Goal: Information Seeking & Learning: Learn about a topic

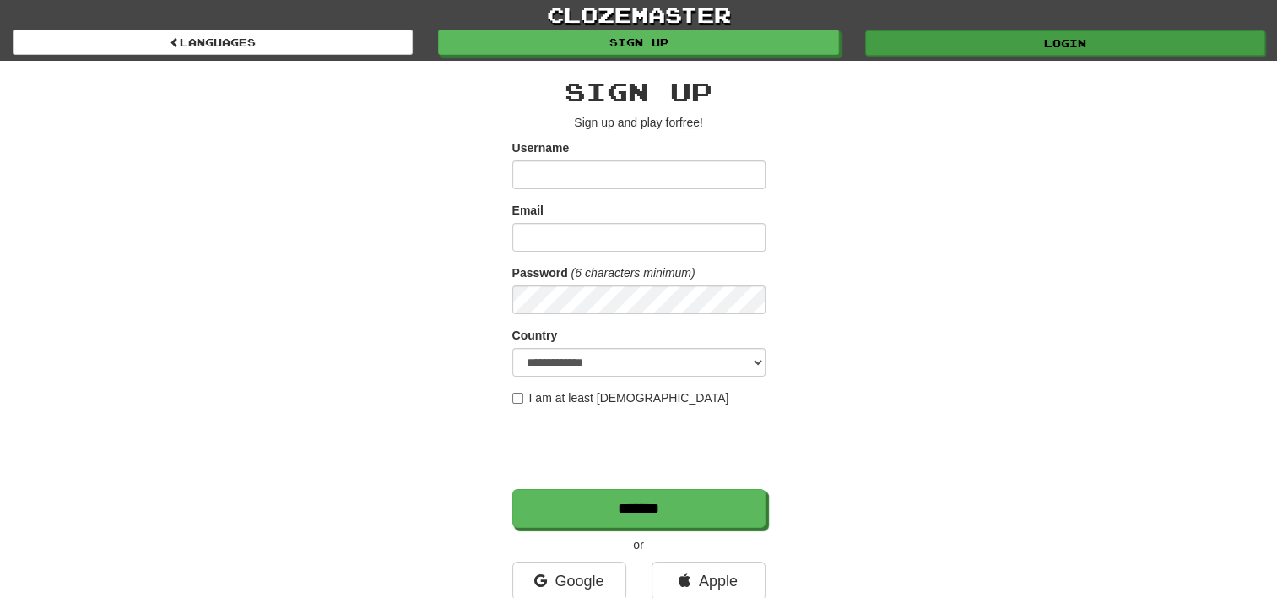
type input "********"
click at [1037, 37] on link "Login" at bounding box center [1065, 42] width 400 height 25
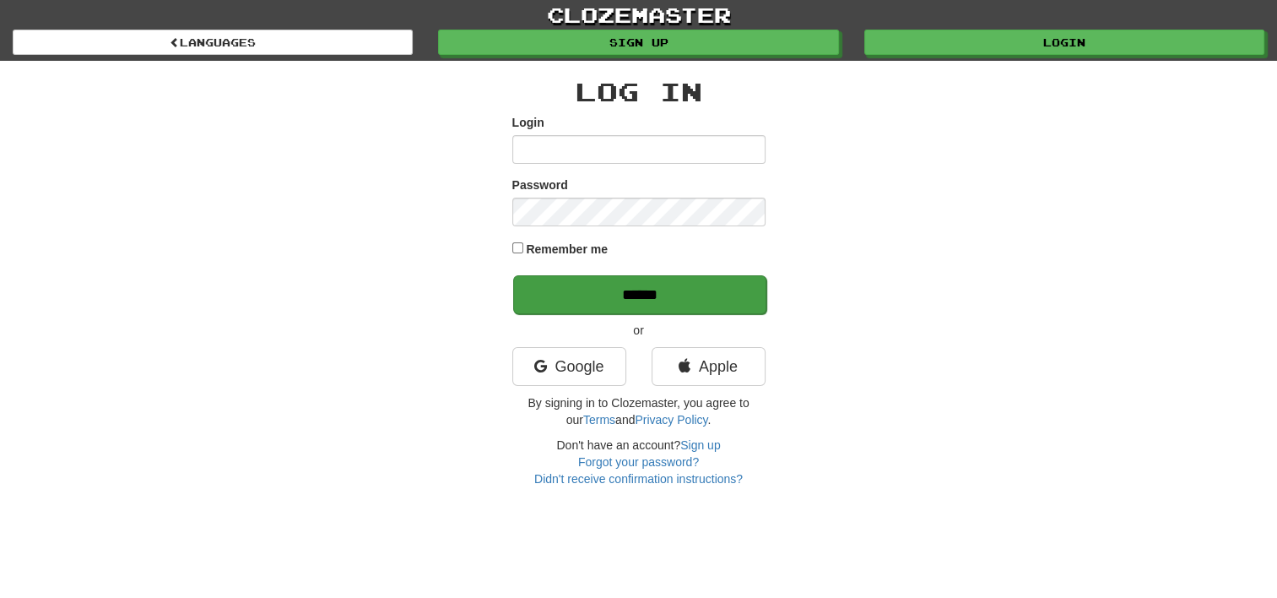
type input "********"
click at [719, 303] on input "******" at bounding box center [639, 294] width 253 height 39
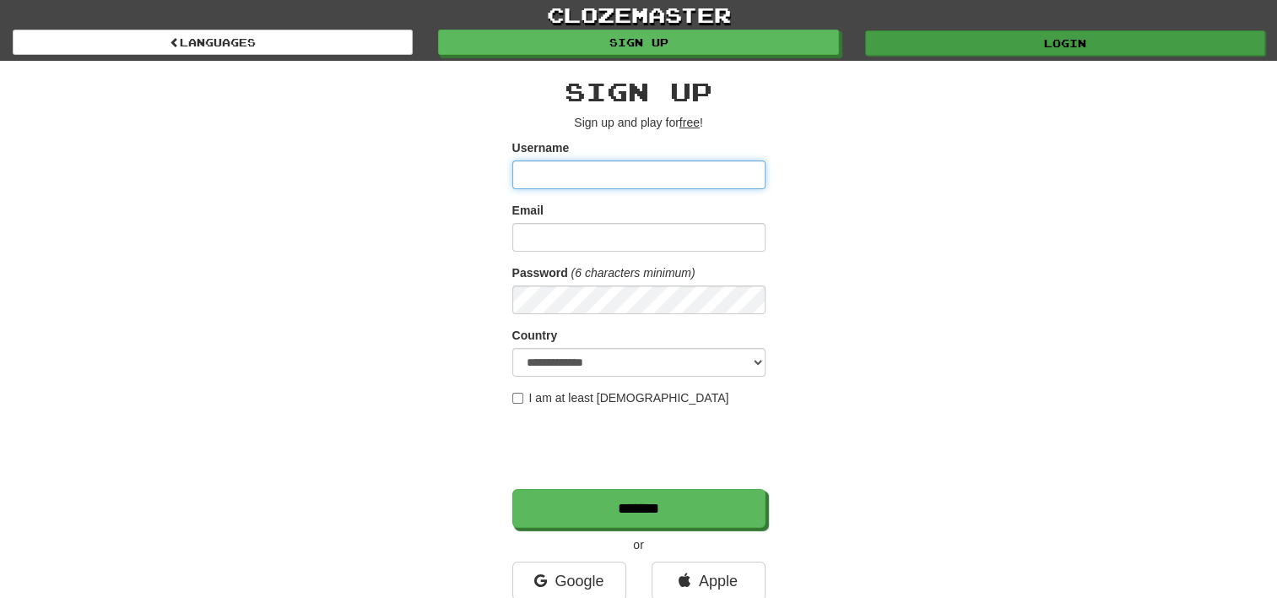
type input "********"
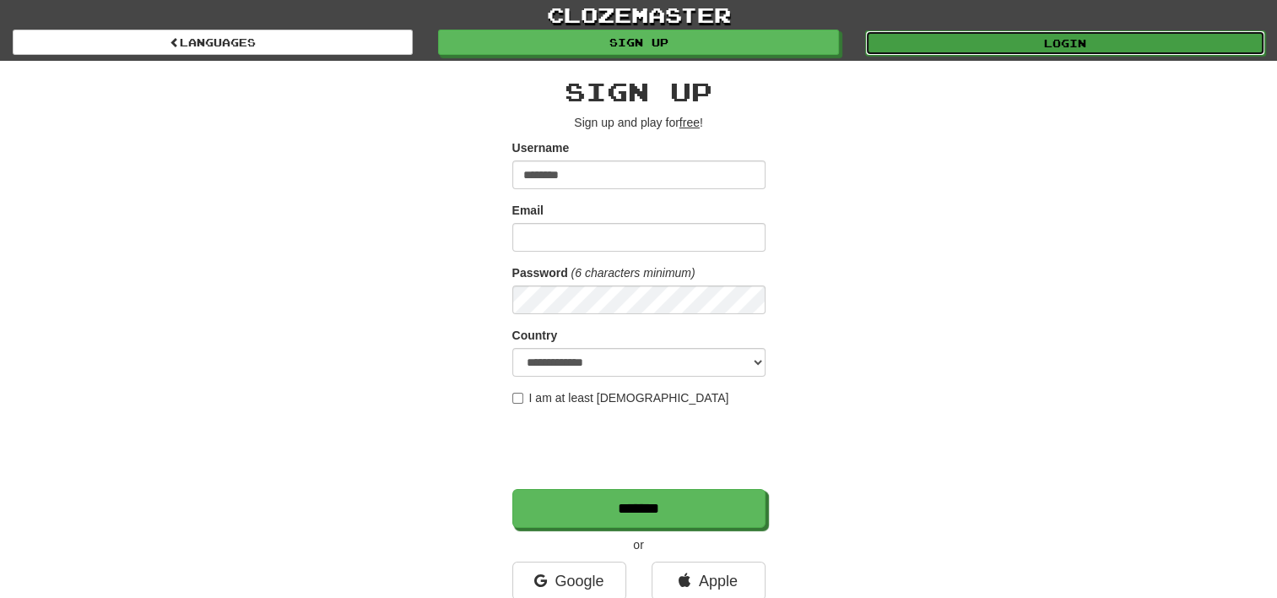
click at [955, 32] on link "Login" at bounding box center [1065, 42] width 400 height 25
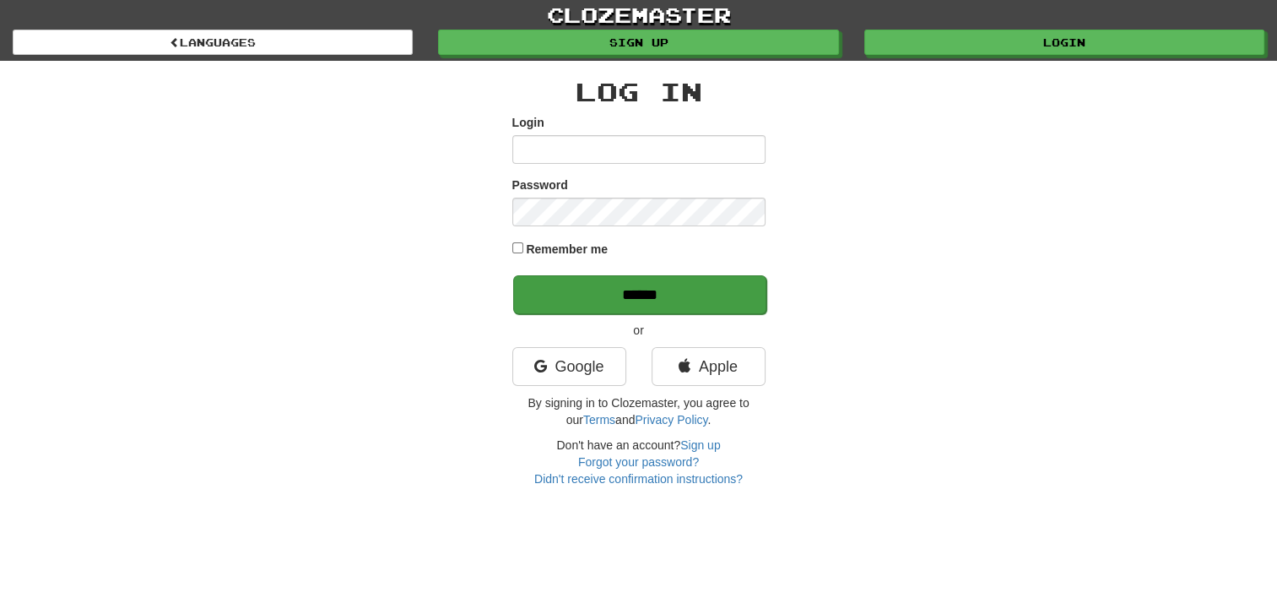
type input "********"
click at [733, 302] on input "******" at bounding box center [639, 294] width 253 height 39
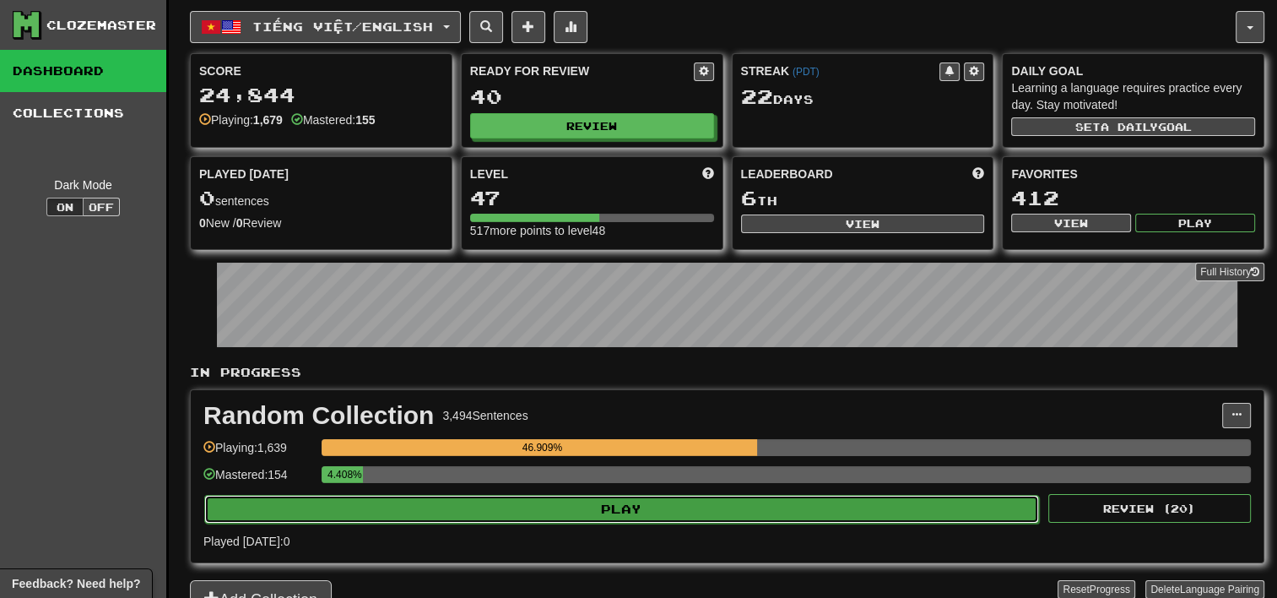
click at [556, 512] on button "Play" at bounding box center [621, 509] width 835 height 29
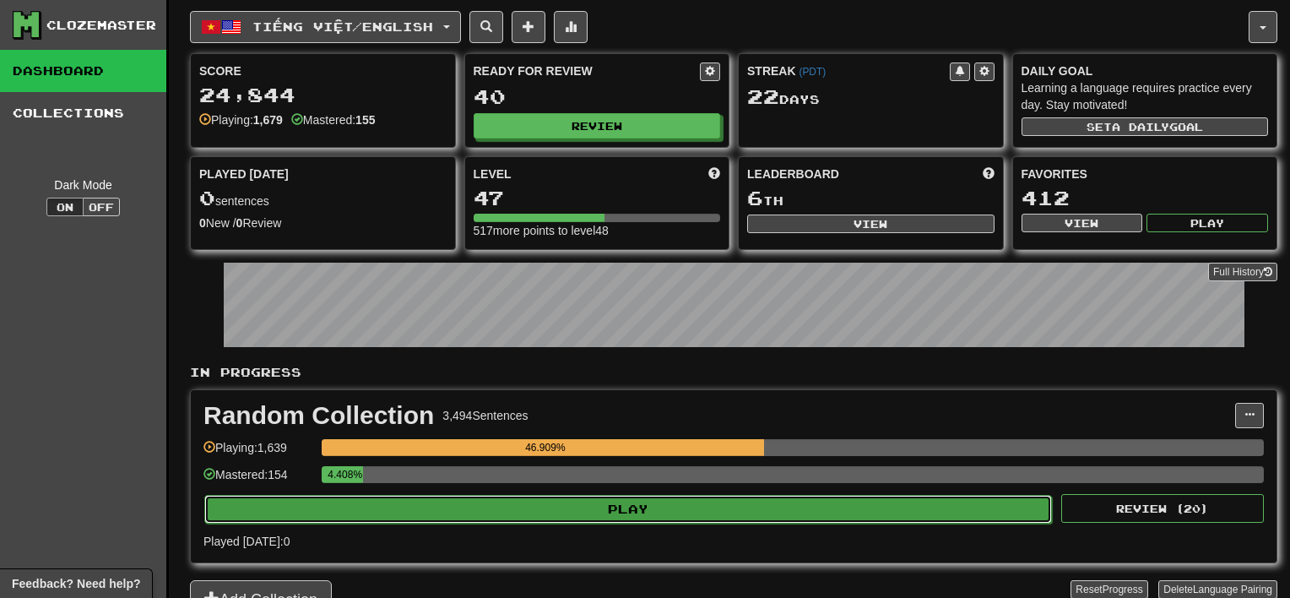
select select "**"
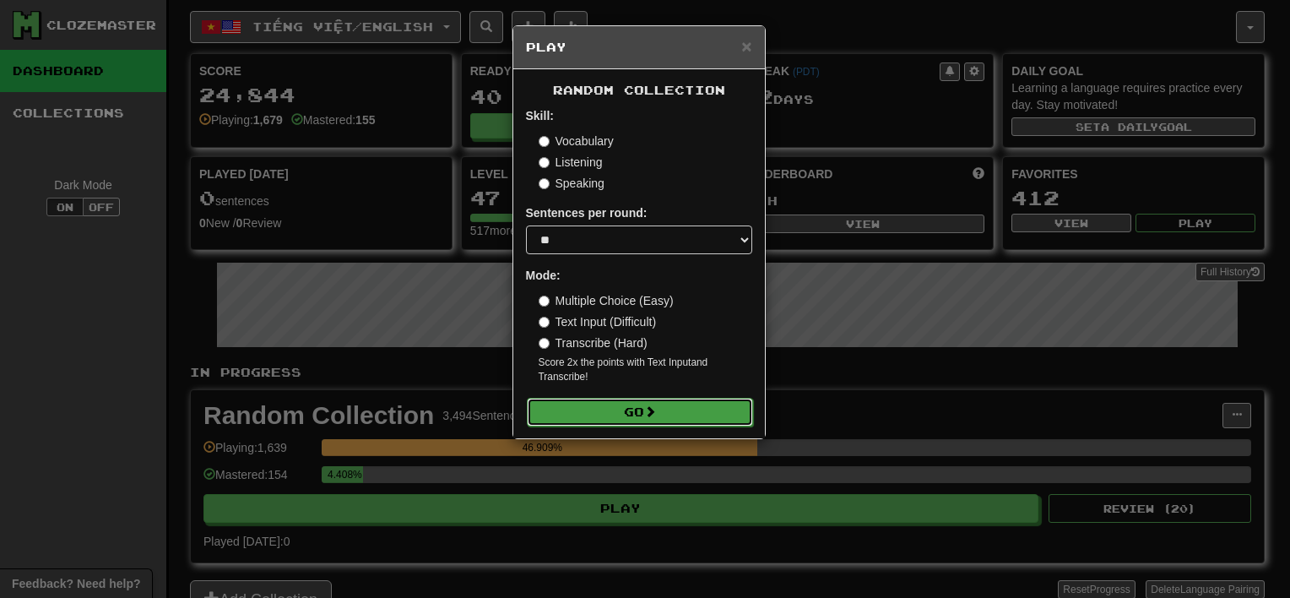
click at [601, 407] on button "Go" at bounding box center [640, 412] width 226 height 29
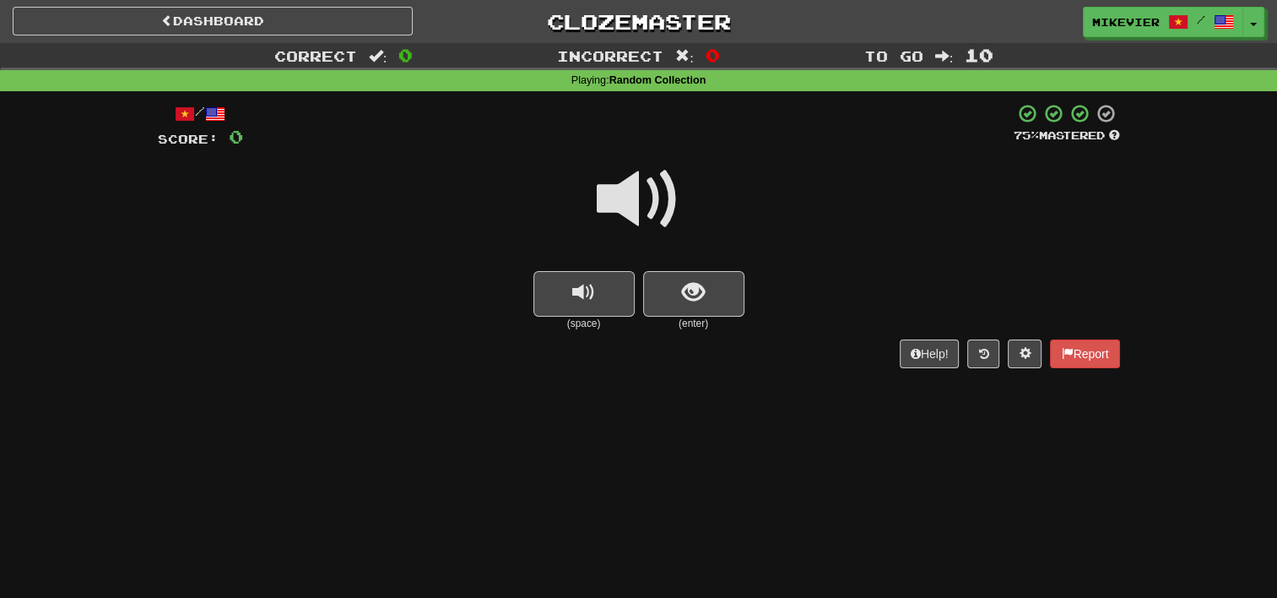
click at [619, 192] on span at bounding box center [639, 199] width 84 height 84
click at [728, 284] on button "show sentence" at bounding box center [693, 294] width 101 height 46
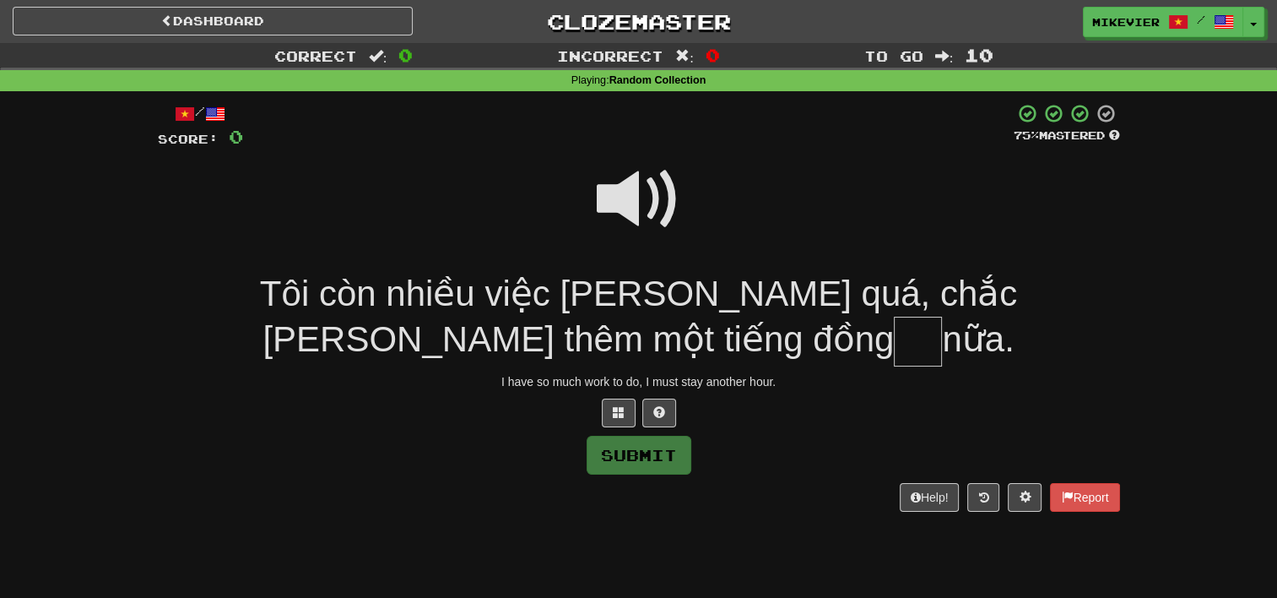
click at [650, 189] on span at bounding box center [639, 199] width 84 height 84
click at [617, 412] on span at bounding box center [619, 412] width 12 height 12
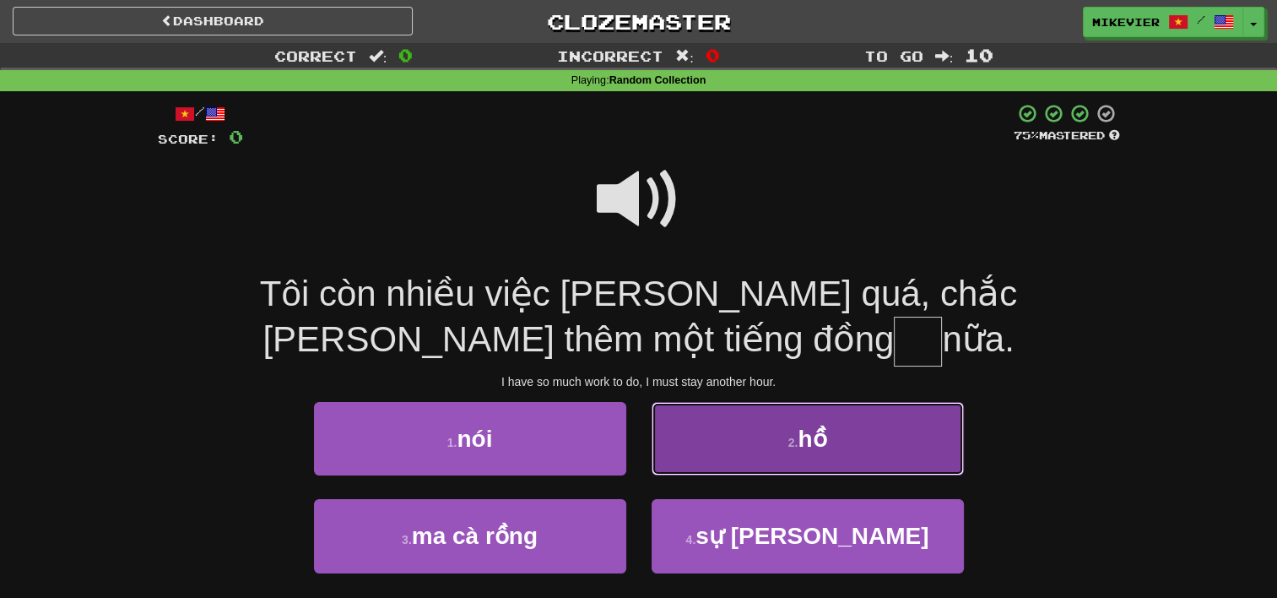
click at [710, 439] on button "2 . hồ" at bounding box center [808, 438] width 312 height 73
type input "**"
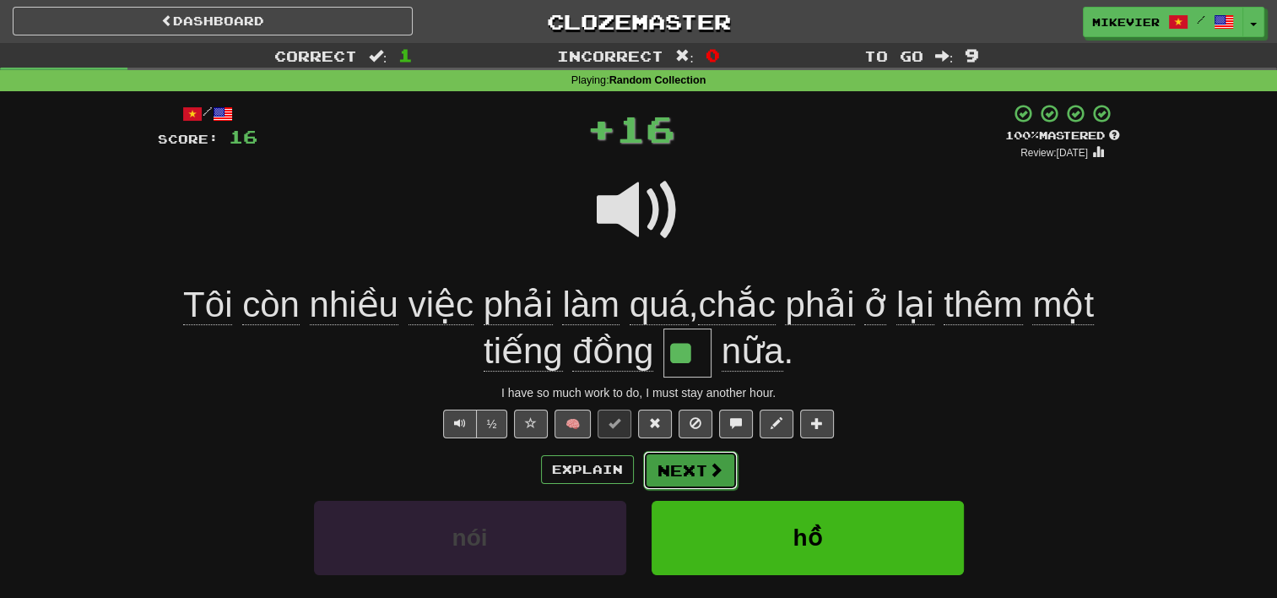
click at [701, 475] on button "Next" at bounding box center [690, 470] width 95 height 39
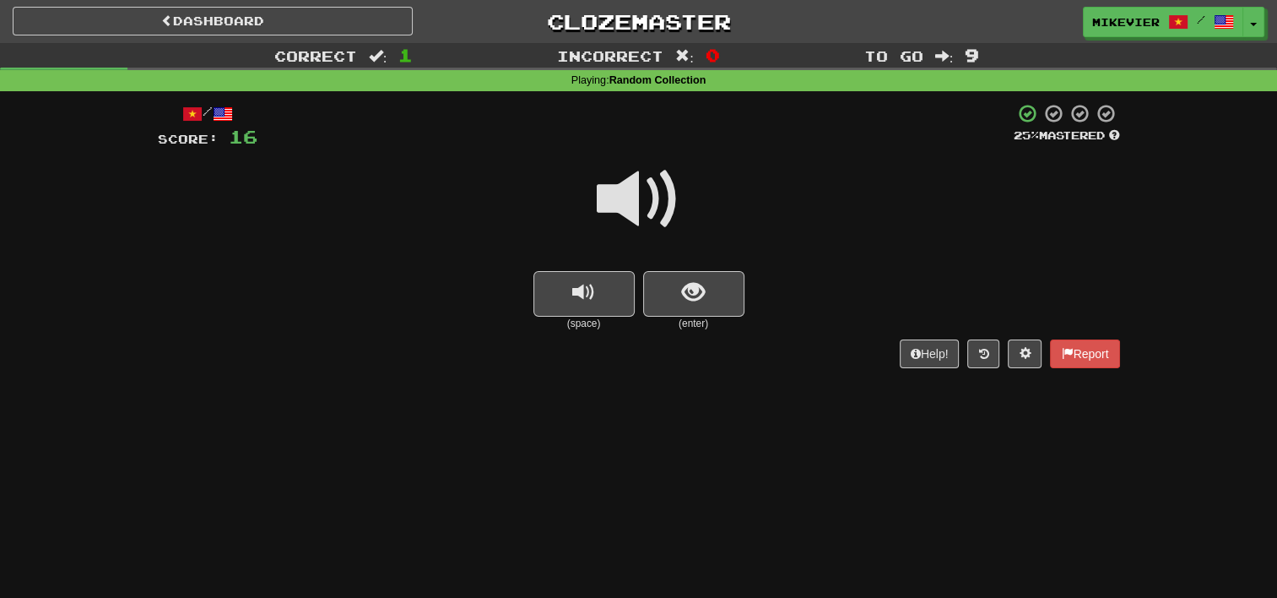
click at [673, 203] on span at bounding box center [639, 199] width 84 height 84
click at [711, 299] on button "show sentence" at bounding box center [693, 294] width 101 height 46
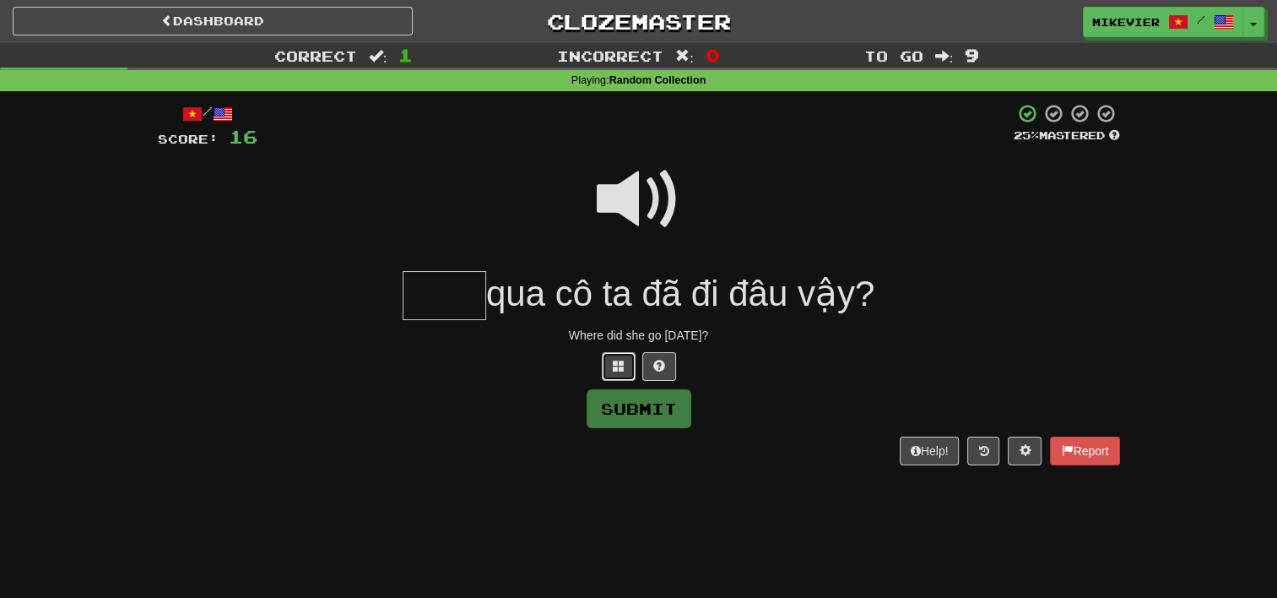
click at [616, 371] on span at bounding box center [619, 366] width 12 height 12
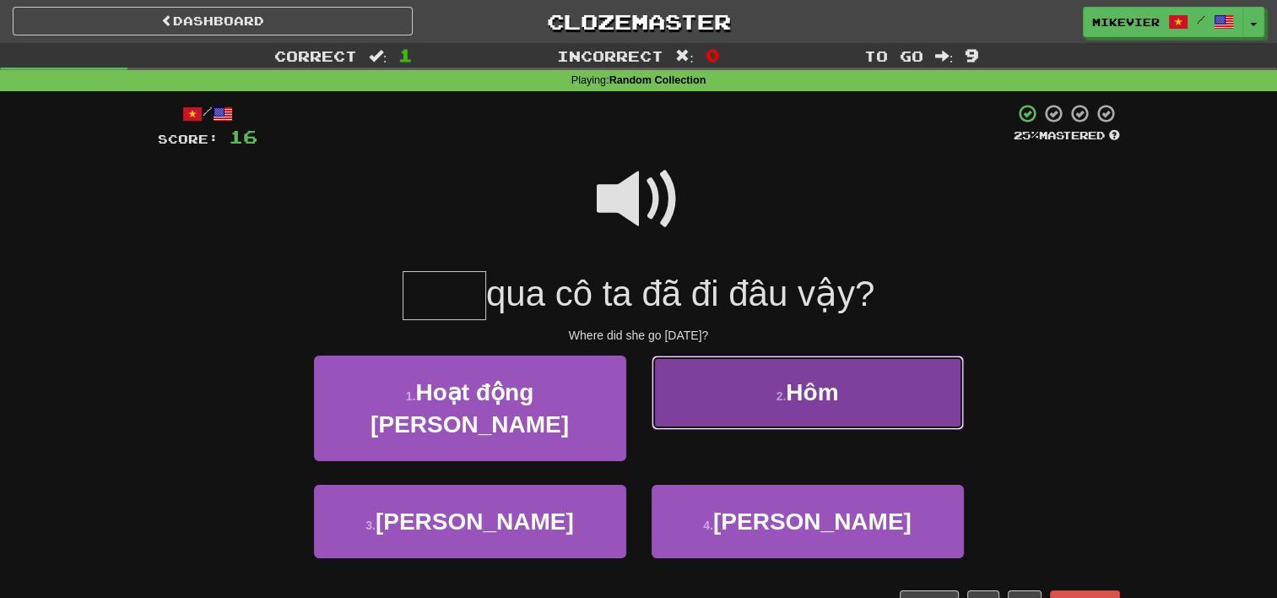
click at [762, 364] on button "2 . Hôm" at bounding box center [808, 391] width 312 height 73
type input "***"
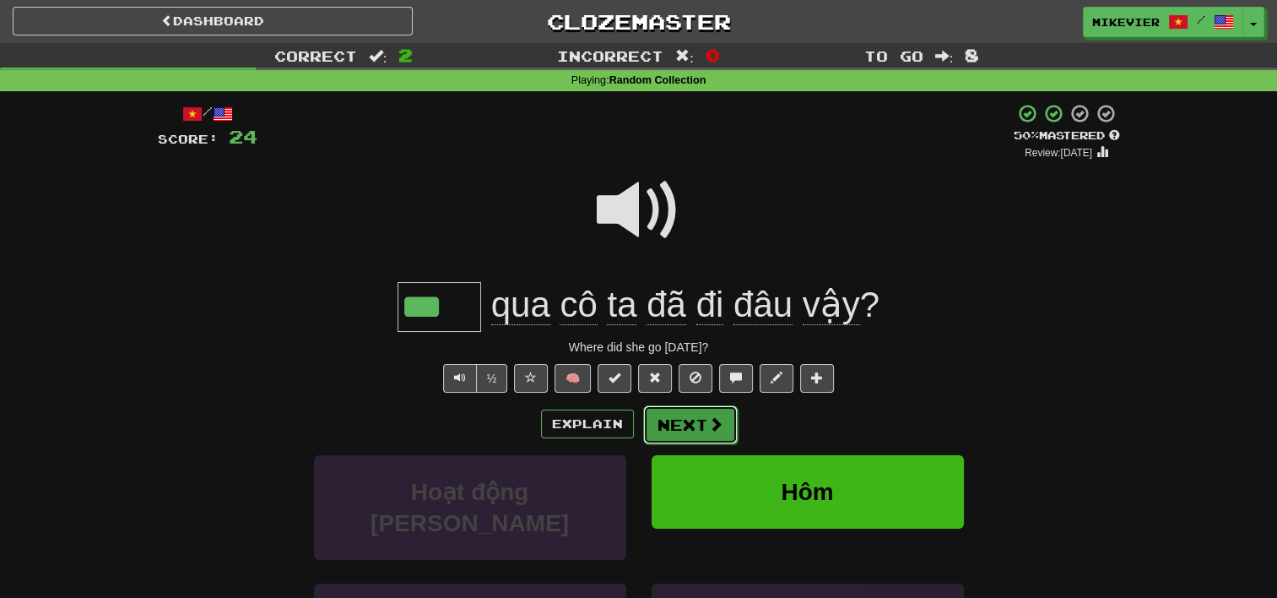
click at [713, 419] on span at bounding box center [715, 423] width 15 height 15
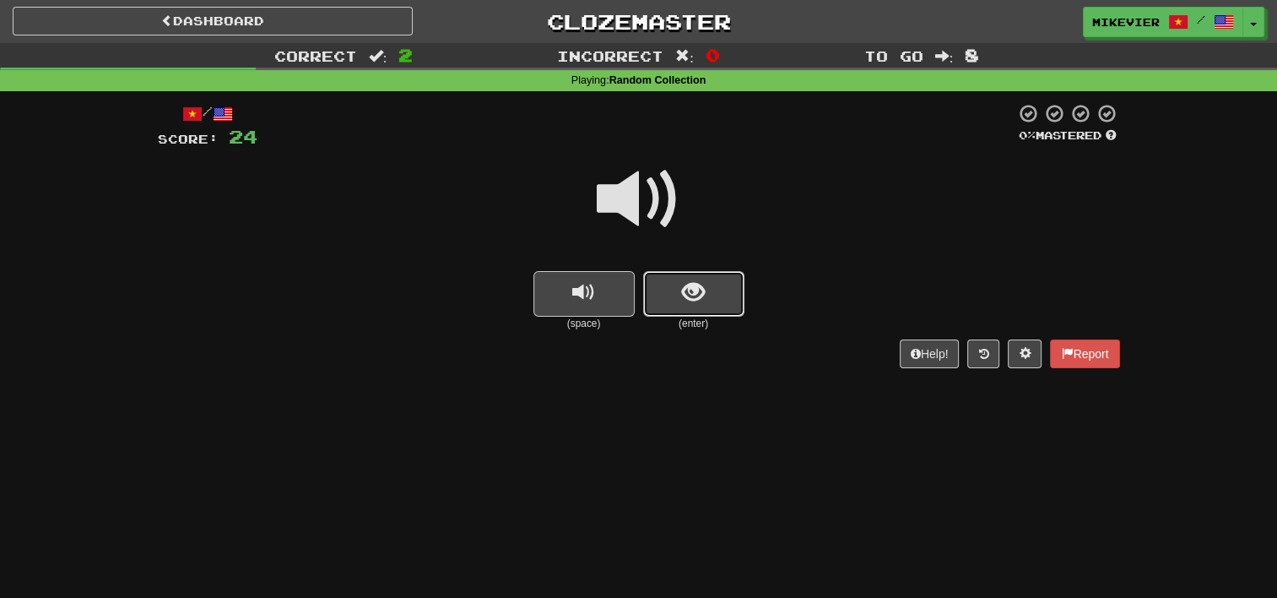
click at [729, 292] on button "show sentence" at bounding box center [693, 294] width 101 height 46
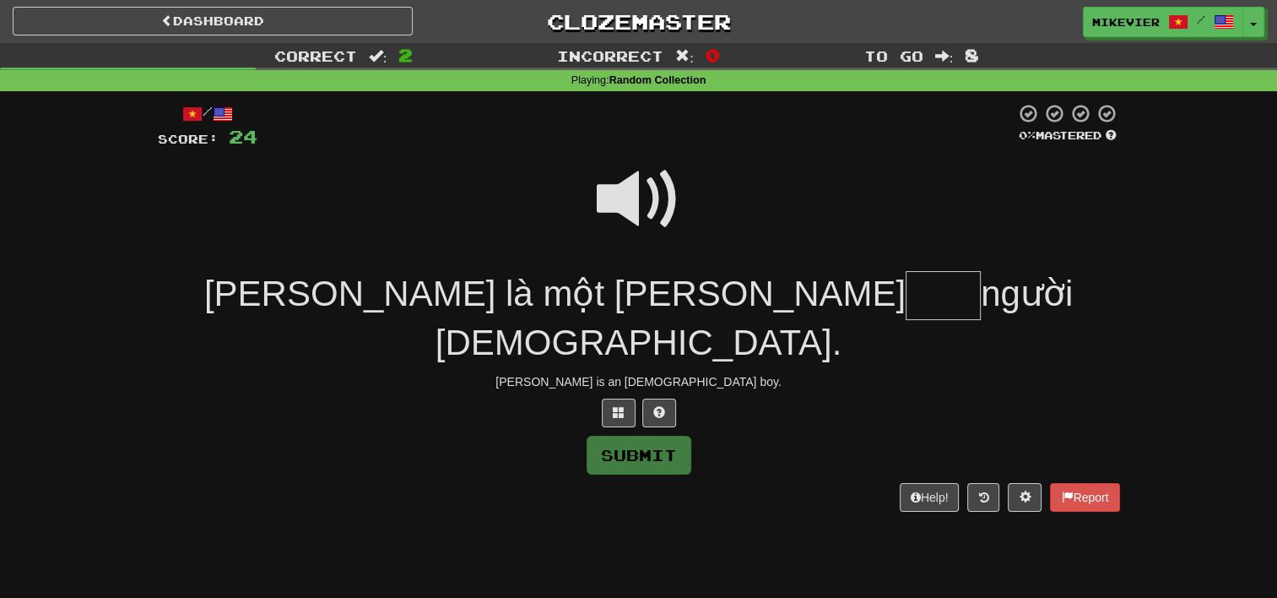
click at [661, 186] on span at bounding box center [639, 199] width 84 height 84
click at [621, 406] on span at bounding box center [619, 412] width 12 height 12
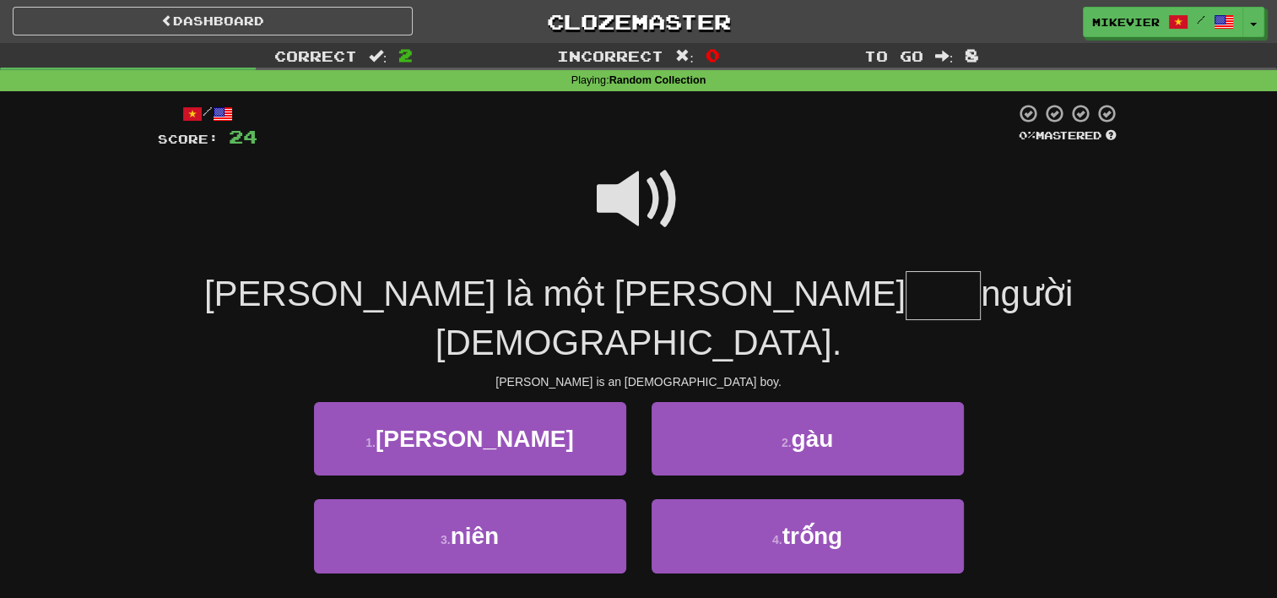
click at [609, 432] on div "1 . quốc vương" at bounding box center [470, 450] width 338 height 97
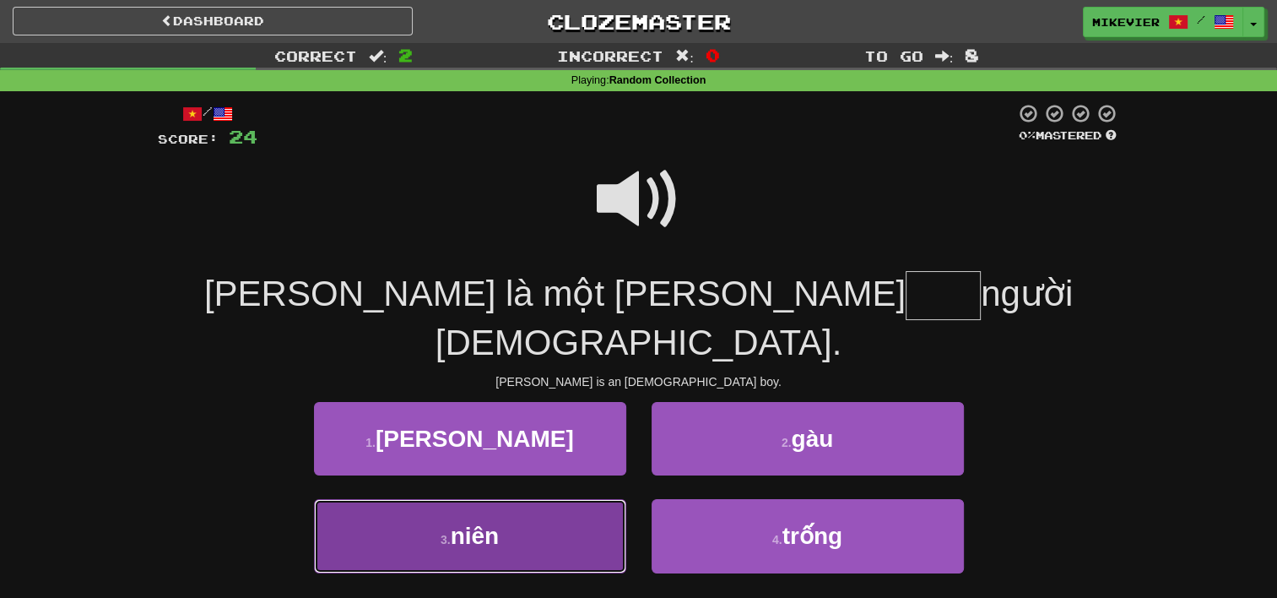
click at [606, 499] on button "3 . niên" at bounding box center [470, 535] width 312 height 73
type input "****"
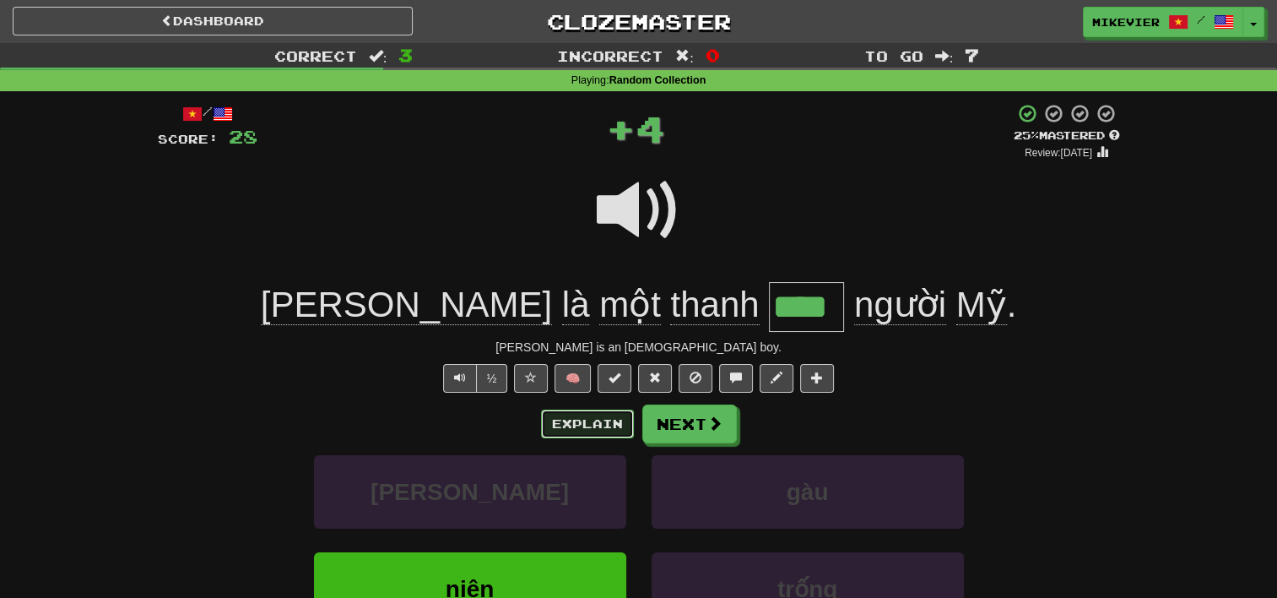
click at [602, 419] on button "Explain" at bounding box center [587, 423] width 93 height 29
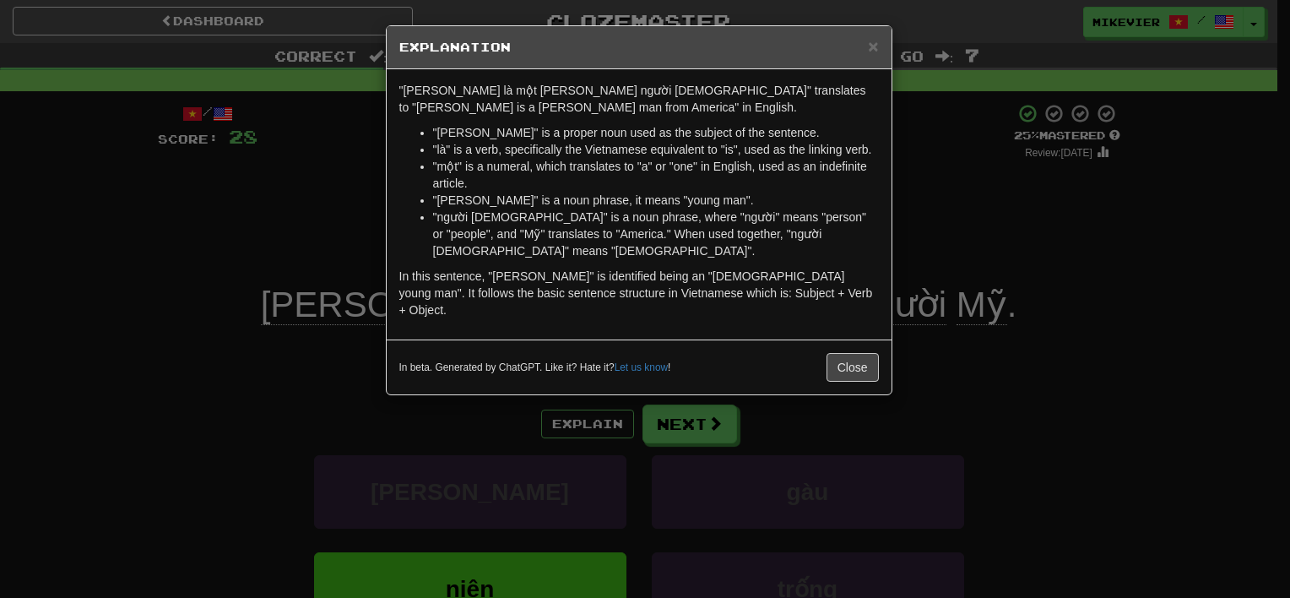
click at [398, 448] on div "× Explanation "John là một thanh niên người Mỹ" translates to "John is a young …" at bounding box center [645, 299] width 1290 height 598
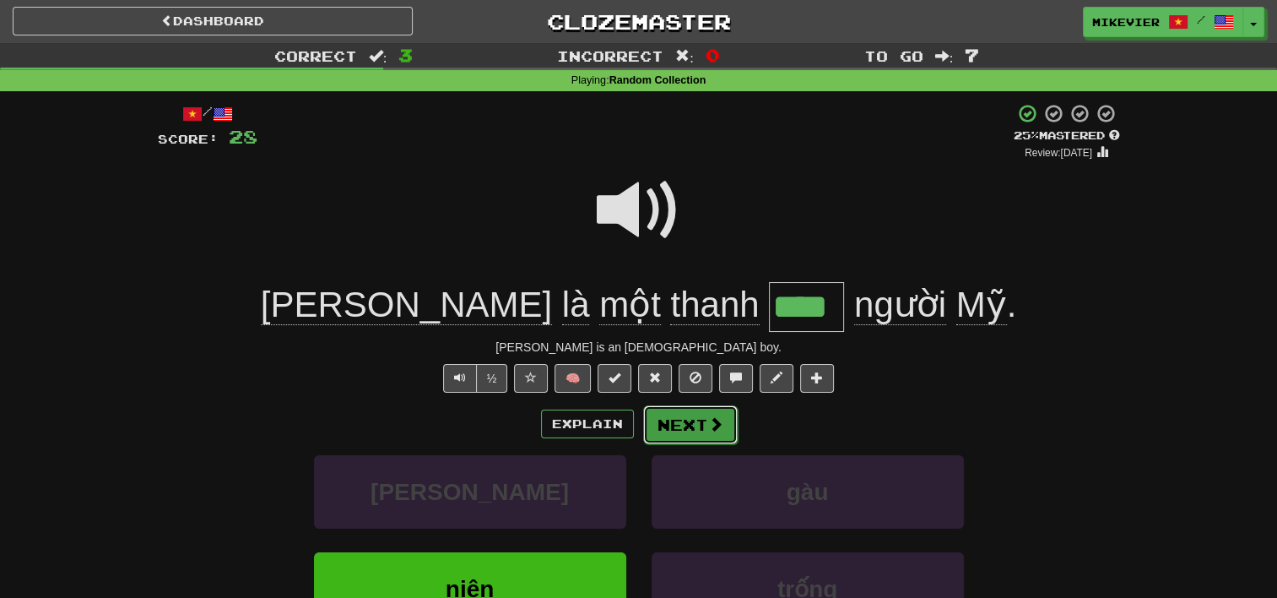
click at [695, 415] on button "Next" at bounding box center [690, 424] width 95 height 39
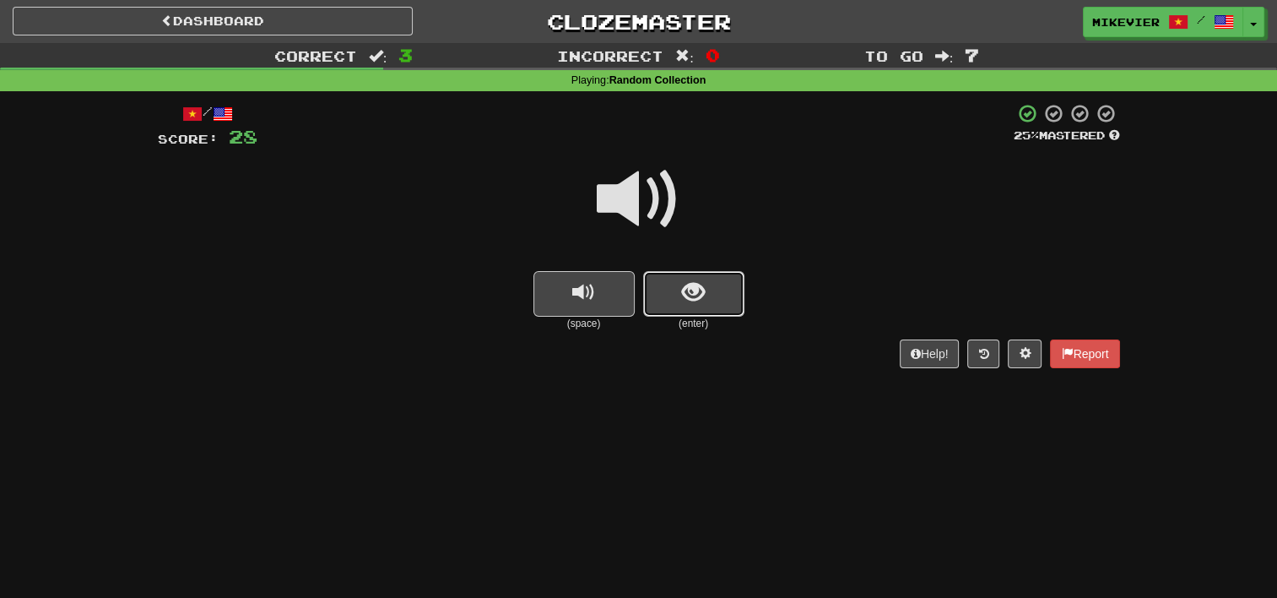
click at [722, 280] on button "show sentence" at bounding box center [693, 294] width 101 height 46
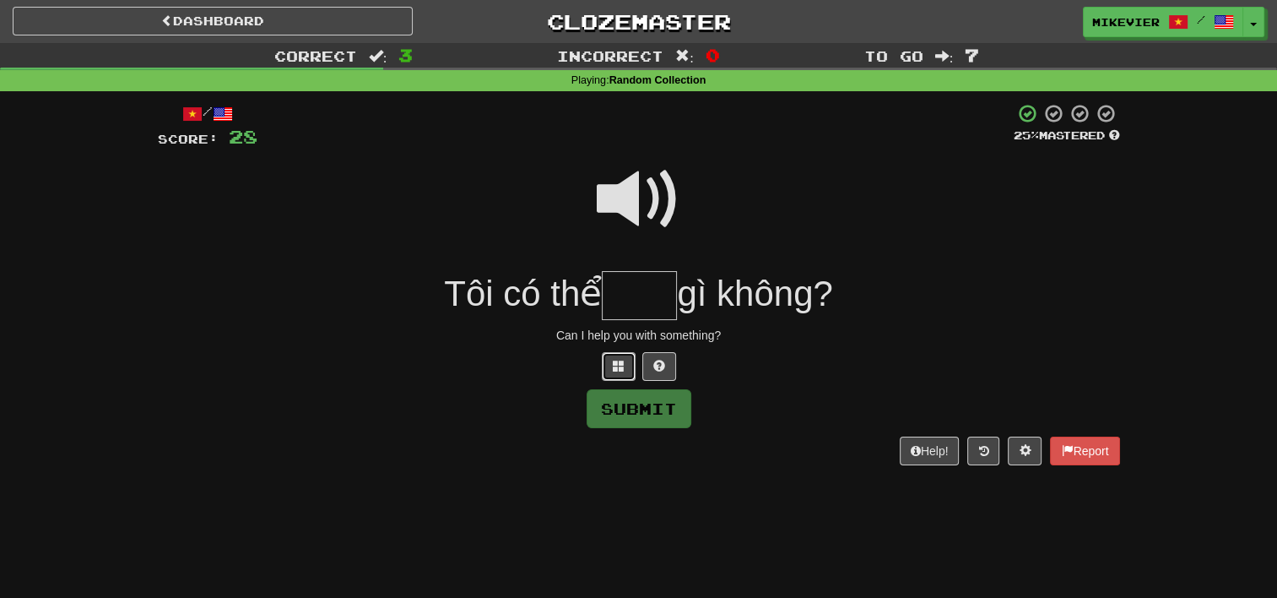
click at [620, 368] on span at bounding box center [619, 366] width 12 height 12
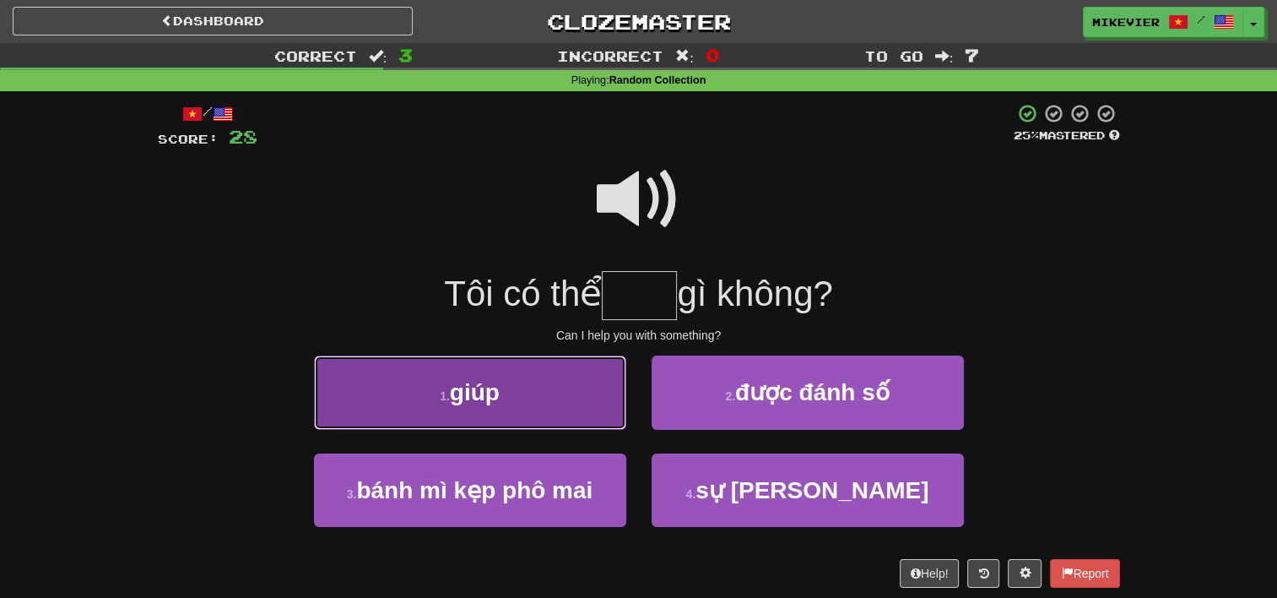
click at [602, 380] on button "1 . giúp" at bounding box center [470, 391] width 312 height 73
type input "****"
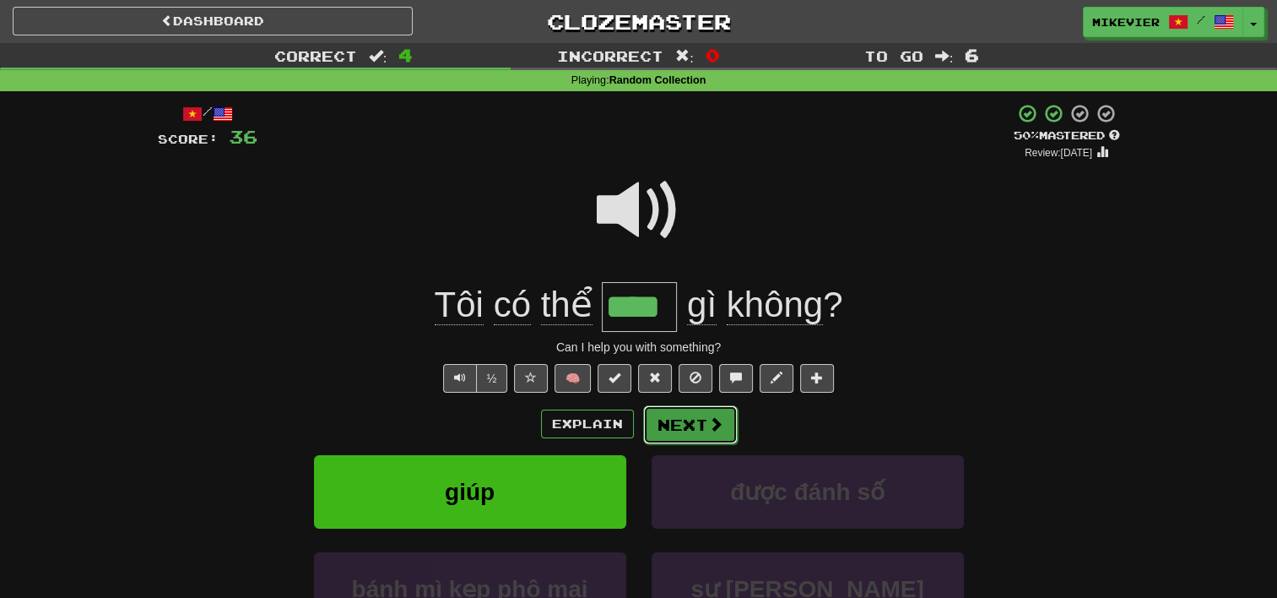
click at [668, 413] on button "Next" at bounding box center [690, 424] width 95 height 39
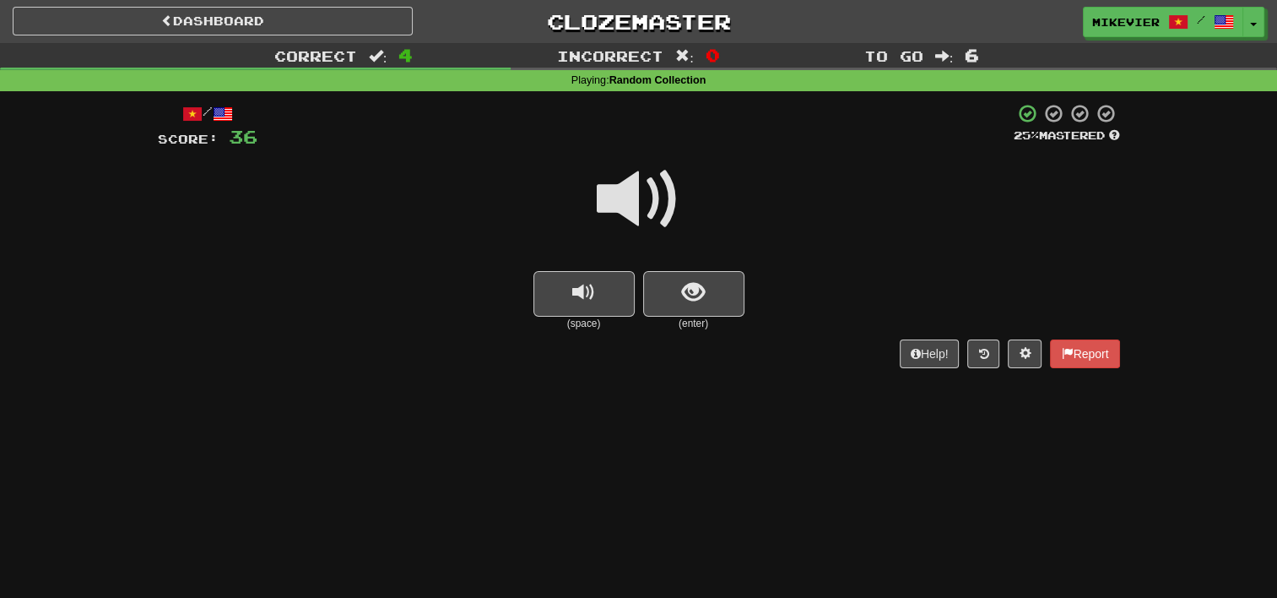
click at [664, 196] on span at bounding box center [639, 199] width 84 height 84
click at [719, 310] on button "show sentence" at bounding box center [693, 294] width 101 height 46
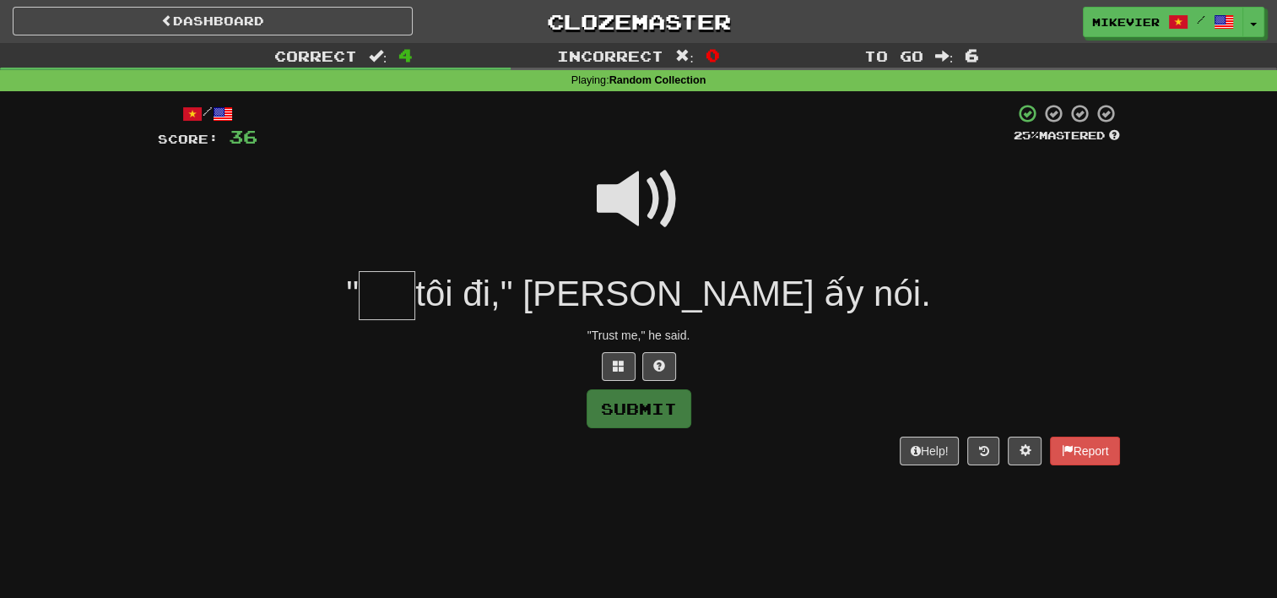
click at [662, 208] on span at bounding box center [639, 199] width 84 height 84
click at [612, 371] on button at bounding box center [619, 366] width 34 height 29
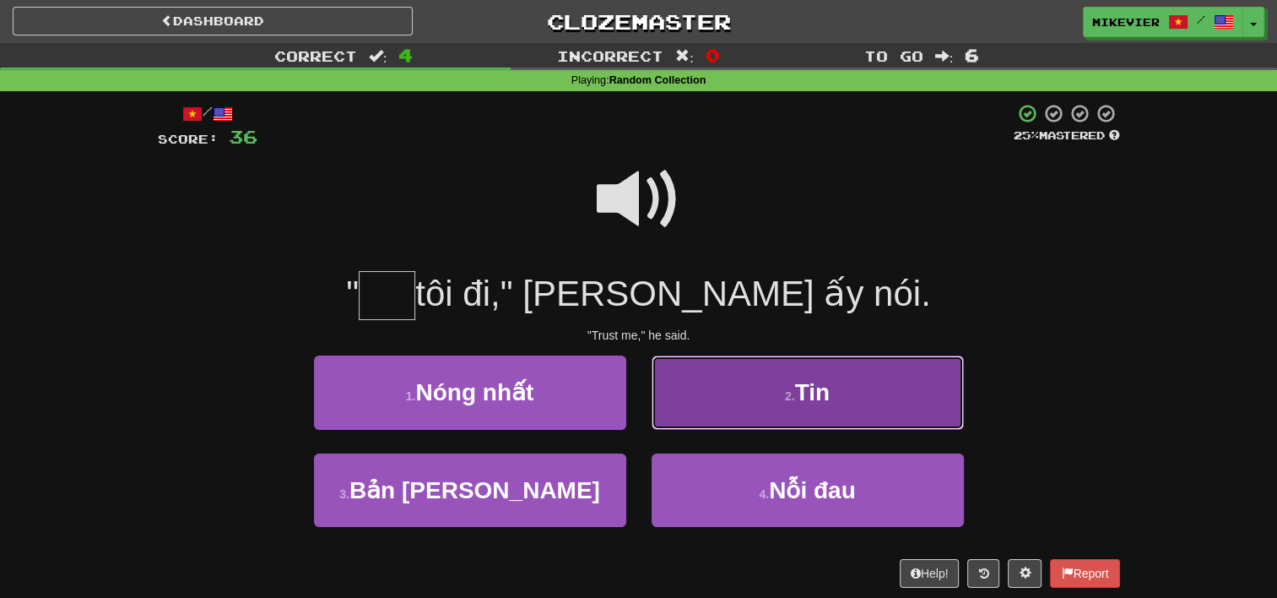
click at [714, 393] on button "2 . Tin" at bounding box center [808, 391] width 312 height 73
type input "***"
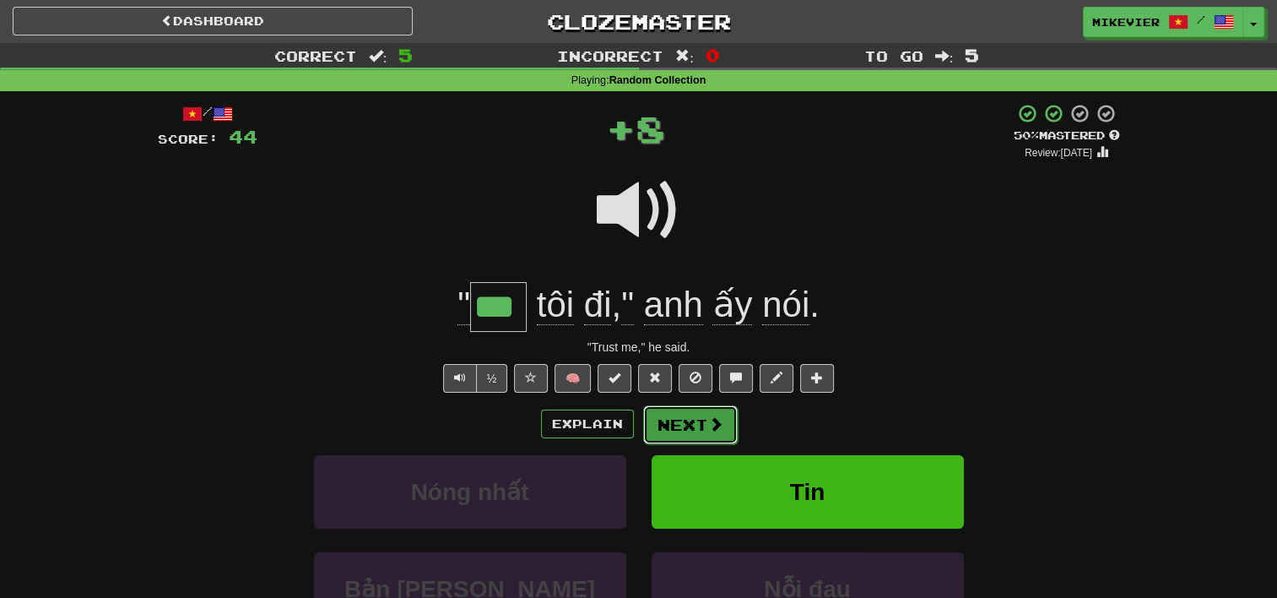
click at [695, 425] on button "Next" at bounding box center [690, 424] width 95 height 39
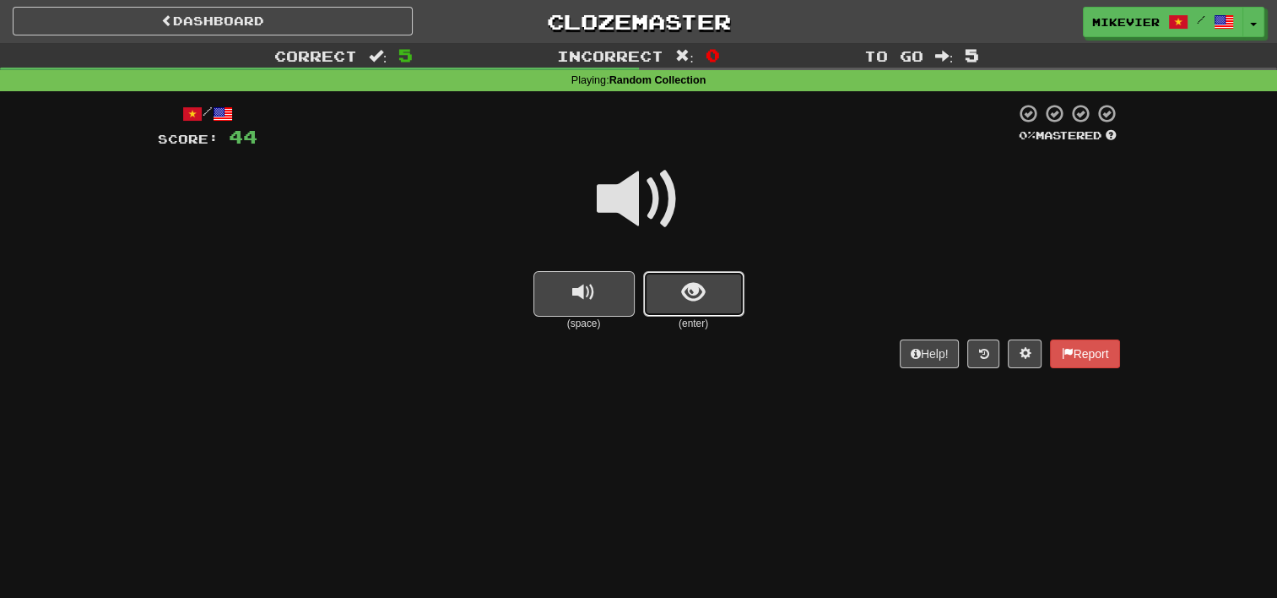
click at [719, 297] on button "show sentence" at bounding box center [693, 294] width 101 height 46
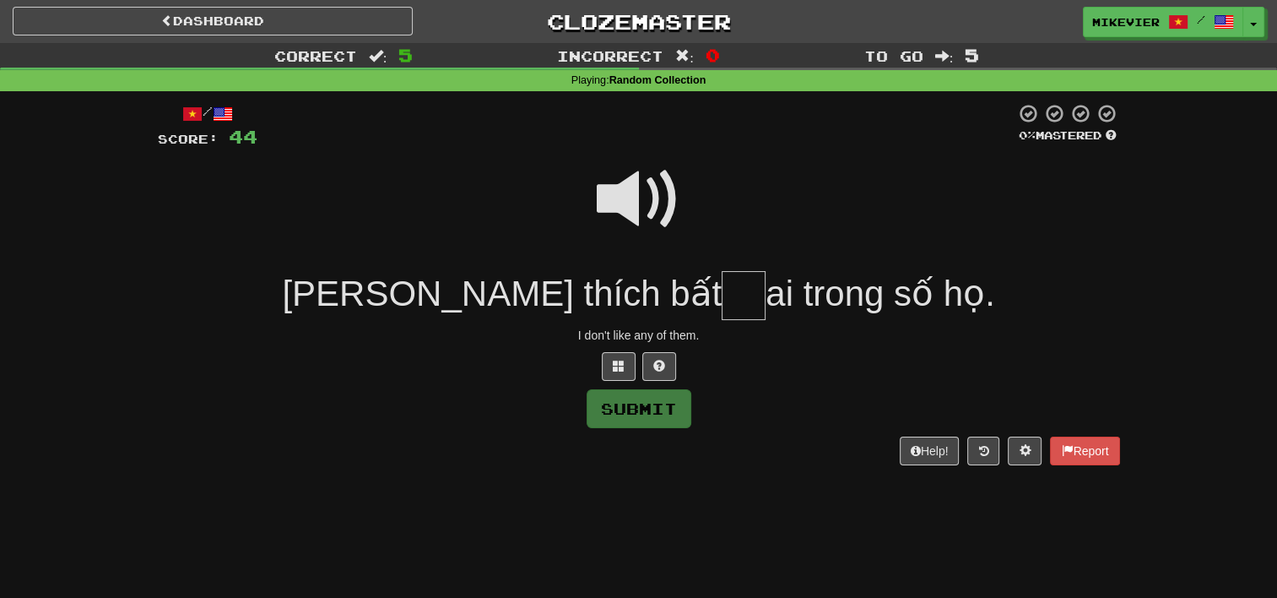
click at [631, 176] on span at bounding box center [639, 199] width 84 height 84
click at [617, 370] on span at bounding box center [619, 366] width 12 height 12
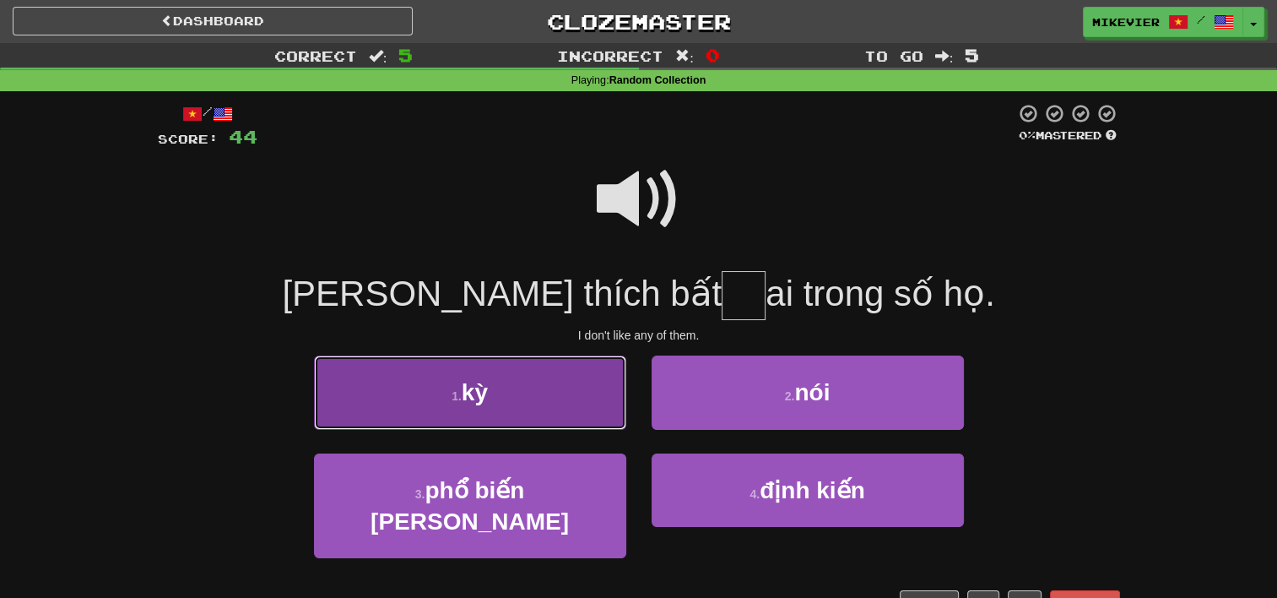
click at [603, 402] on button "1 . kỳ" at bounding box center [470, 391] width 312 height 73
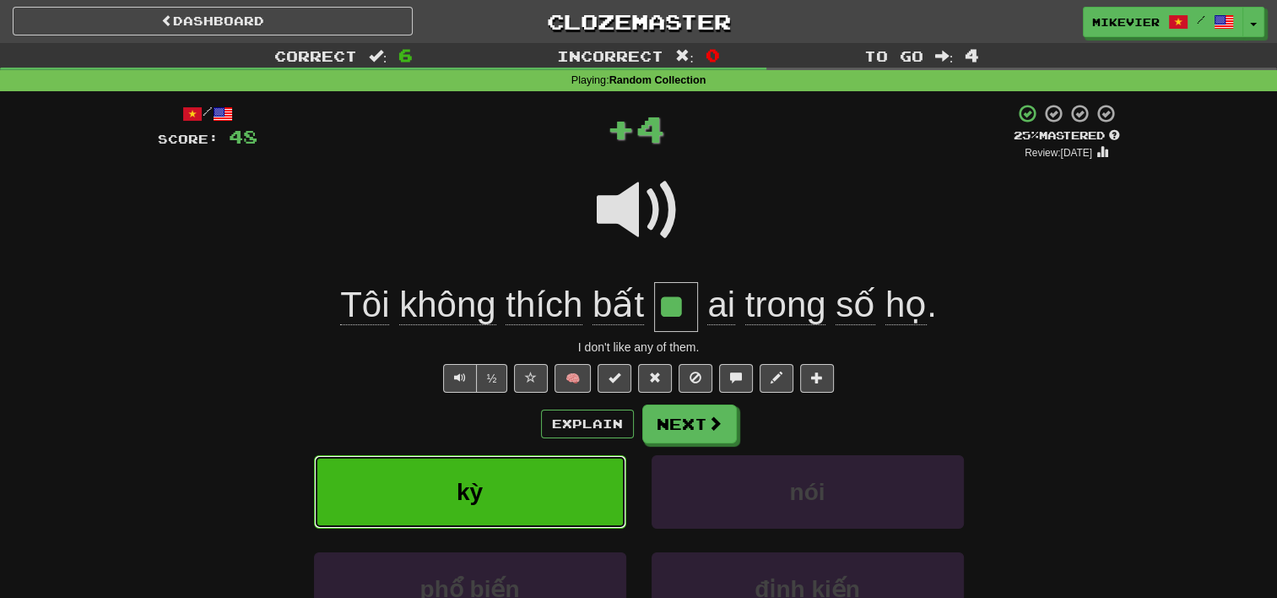
type input "**"
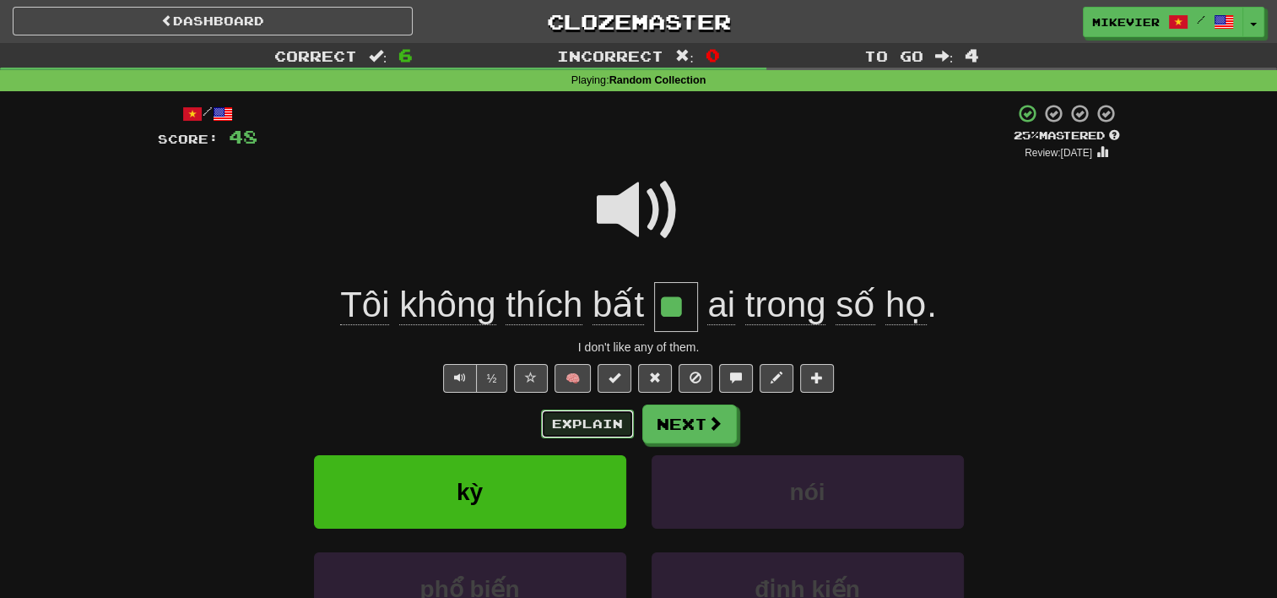
click at [601, 430] on button "Explain" at bounding box center [587, 423] width 93 height 29
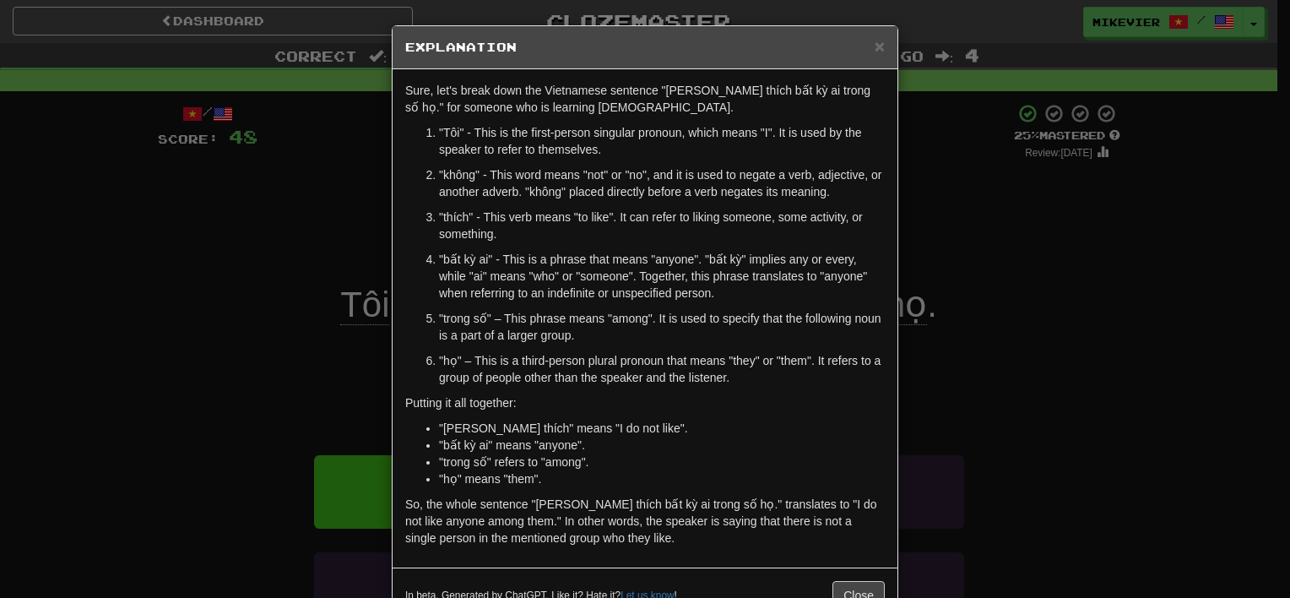
click at [209, 366] on div "× Explanation Sure, let's break down the Vietnamese sentence "Tôi không thích b…" at bounding box center [645, 299] width 1290 height 598
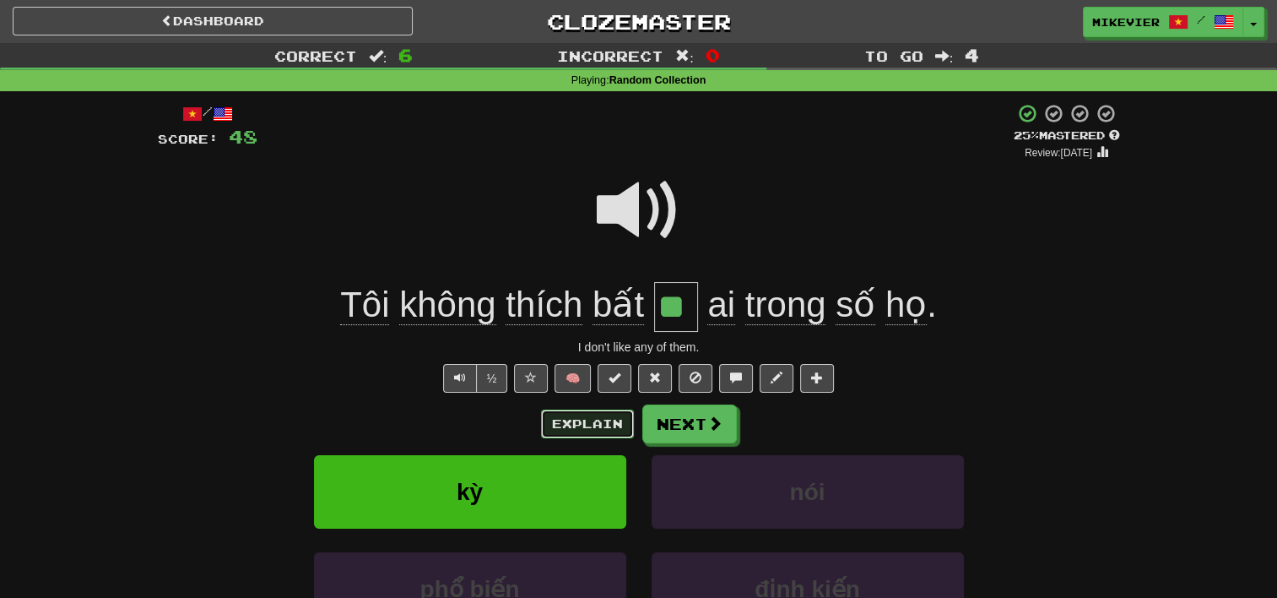
click at [566, 423] on button "Explain" at bounding box center [587, 423] width 93 height 29
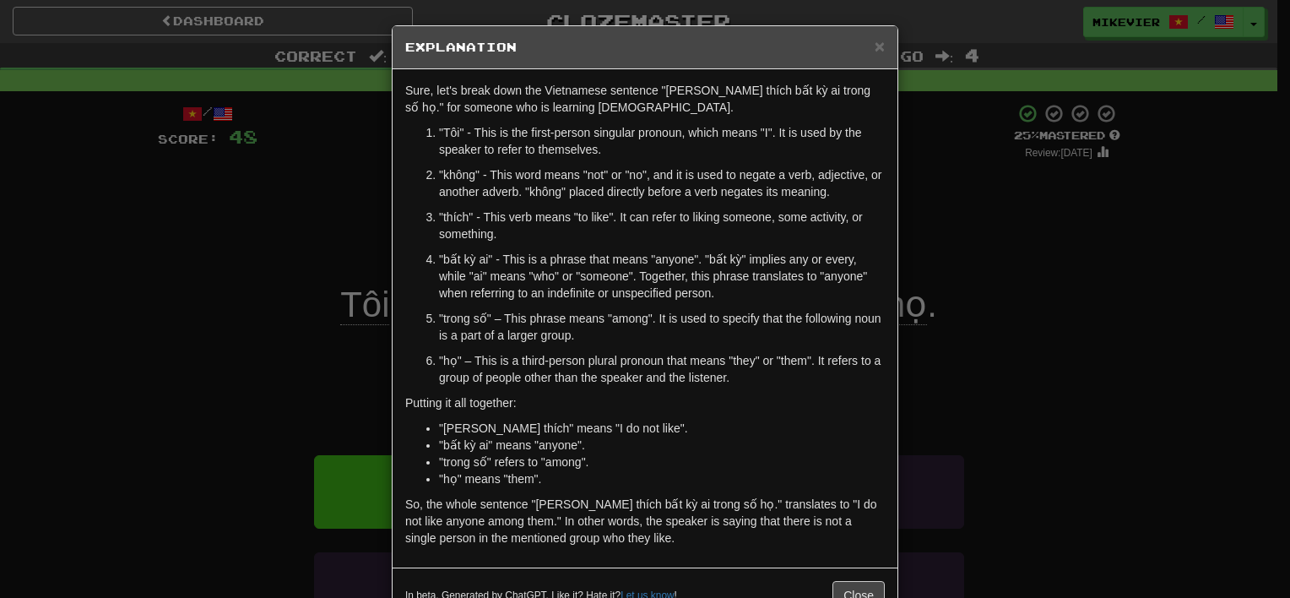
click at [203, 354] on div "× Explanation Sure, let's break down the Vietnamese sentence "Tôi không thích b…" at bounding box center [645, 299] width 1290 height 598
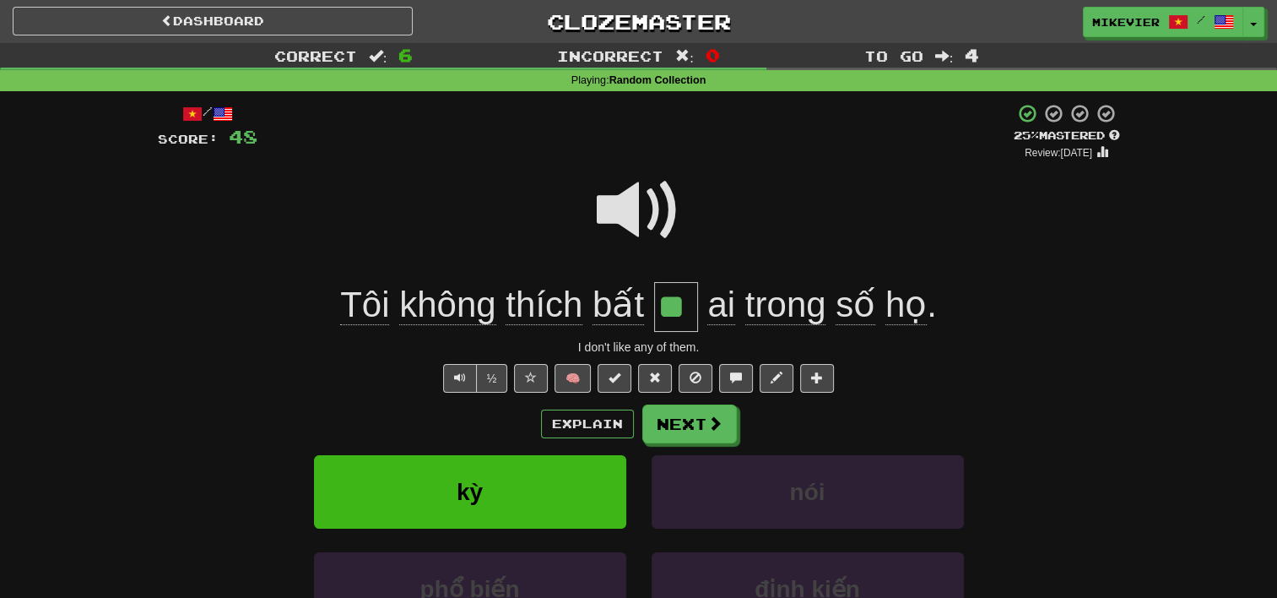
click at [615, 206] on span at bounding box center [639, 210] width 84 height 84
click at [537, 376] on button at bounding box center [531, 378] width 34 height 29
click at [679, 417] on button "Next" at bounding box center [690, 424] width 95 height 39
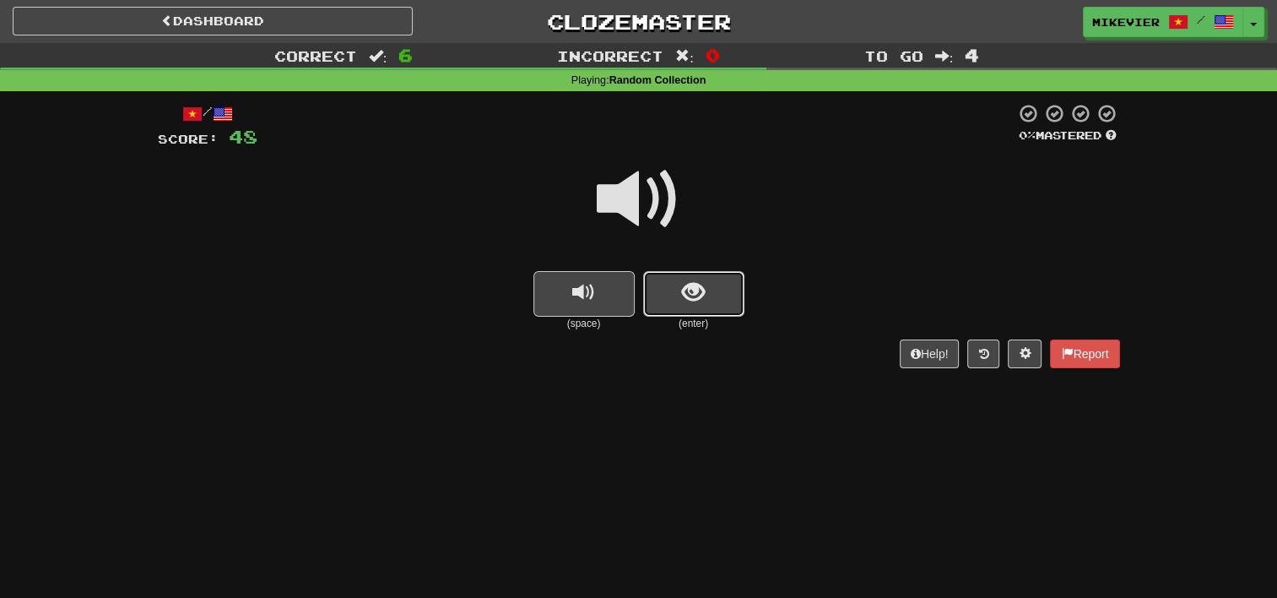
click at [687, 311] on button "show sentence" at bounding box center [693, 294] width 101 height 46
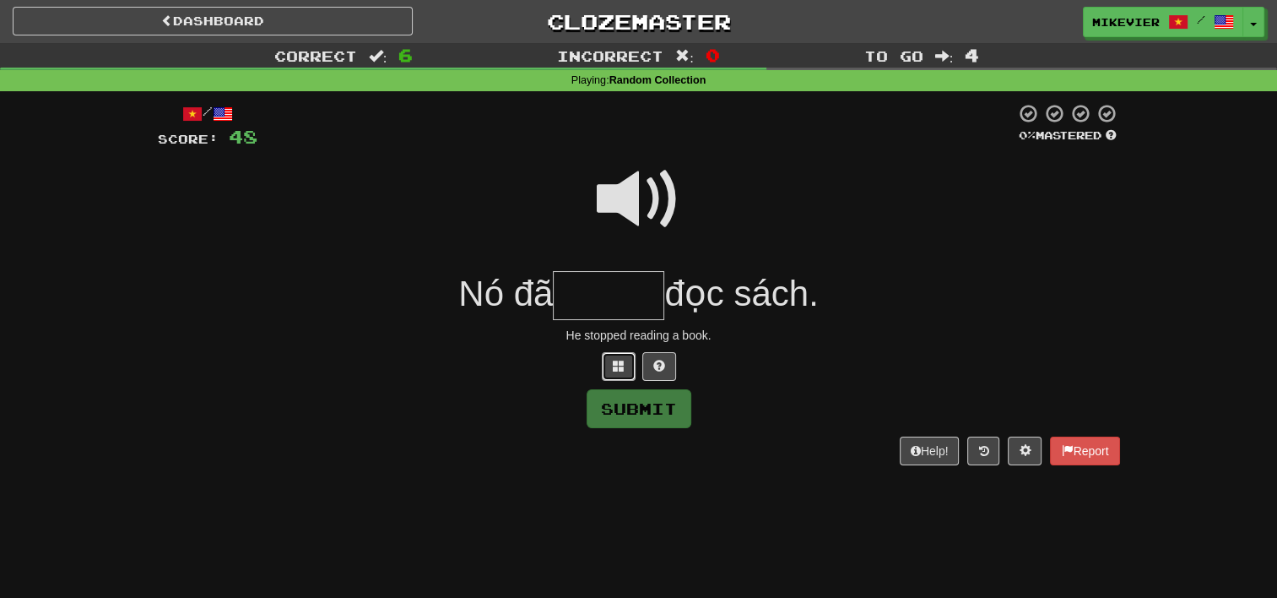
click at [620, 371] on button at bounding box center [619, 366] width 34 height 29
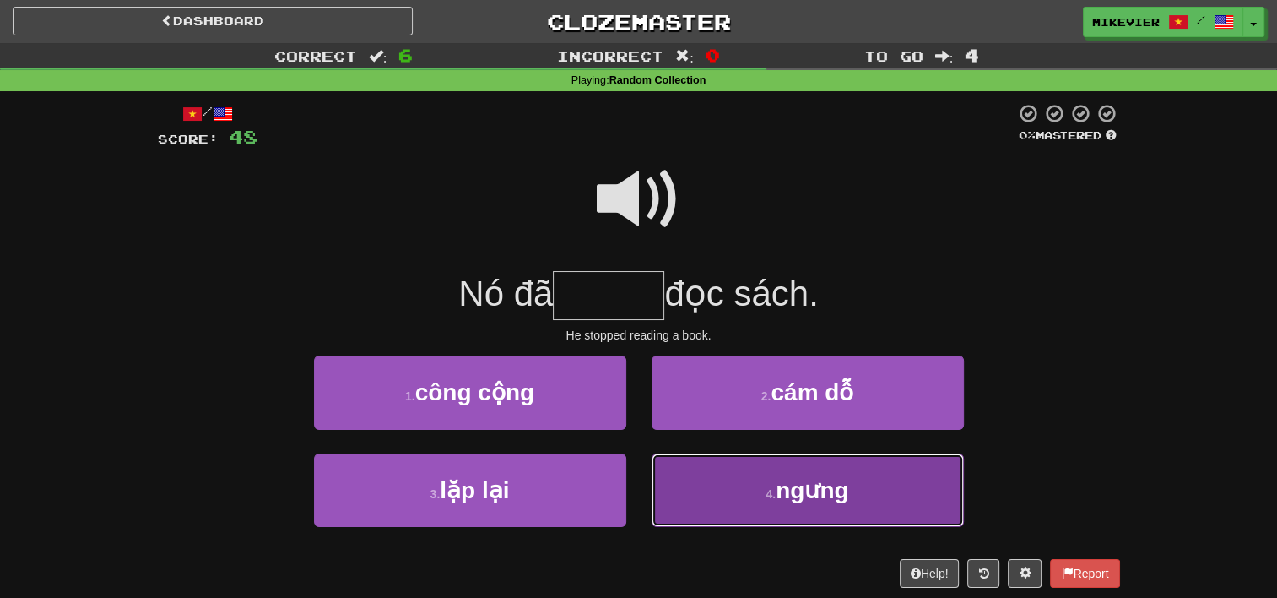
click at [697, 466] on button "4 . ngưng" at bounding box center [808, 489] width 312 height 73
type input "*****"
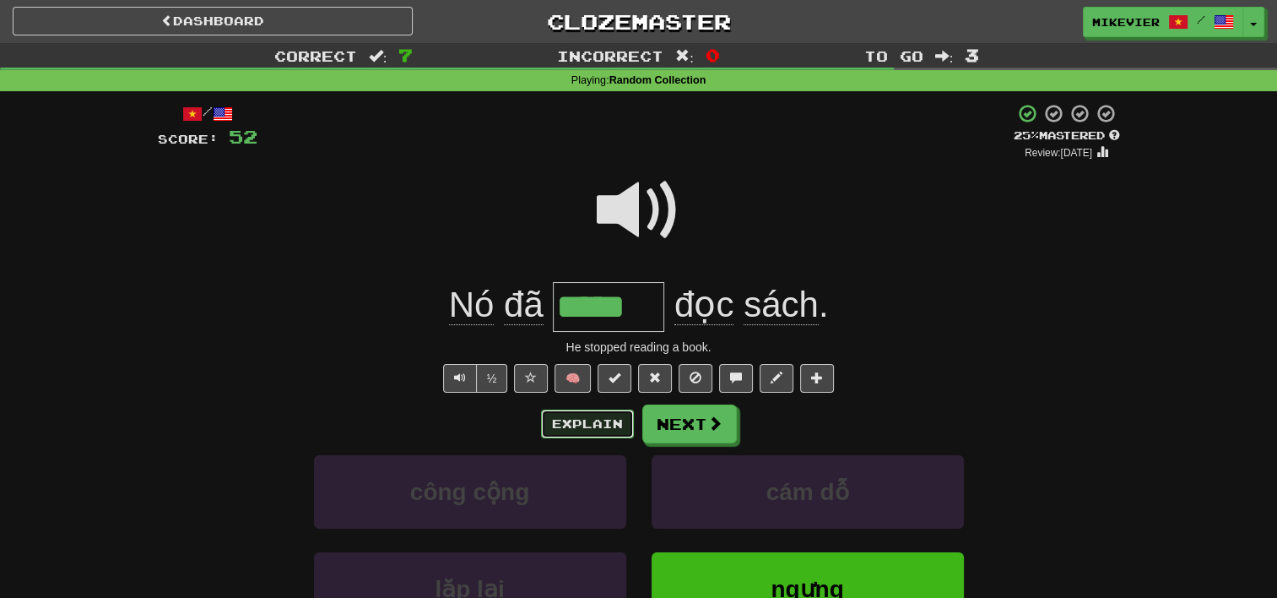
click at [614, 419] on button "Explain" at bounding box center [587, 423] width 93 height 29
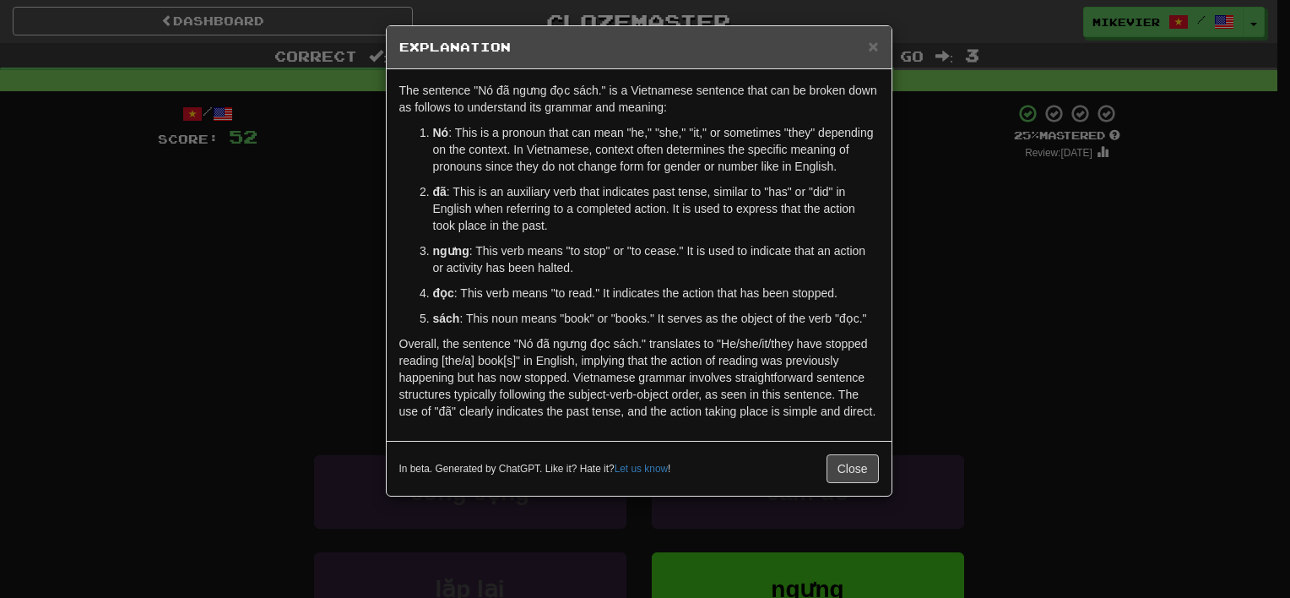
click at [330, 336] on div "× Explanation The sentence "Nó đã ngưng đọc sách." is a Vietnamese sentence tha…" at bounding box center [645, 299] width 1290 height 598
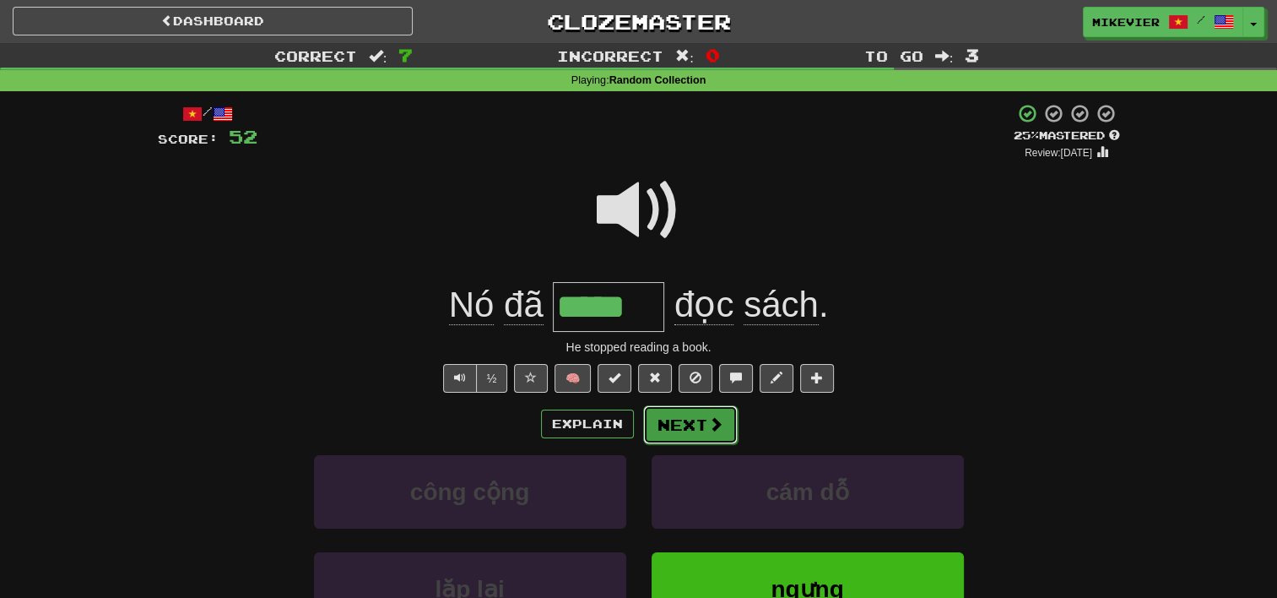
click at [685, 419] on button "Next" at bounding box center [690, 424] width 95 height 39
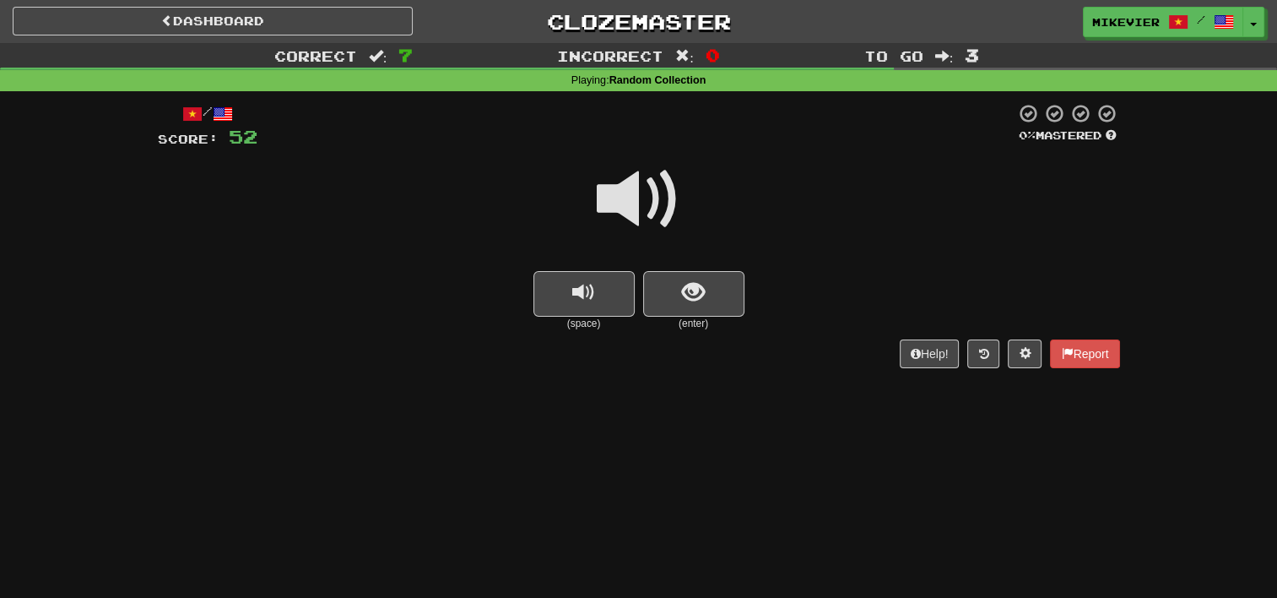
click at [675, 215] on span at bounding box center [639, 199] width 84 height 84
click at [697, 297] on span "show sentence" at bounding box center [693, 292] width 23 height 23
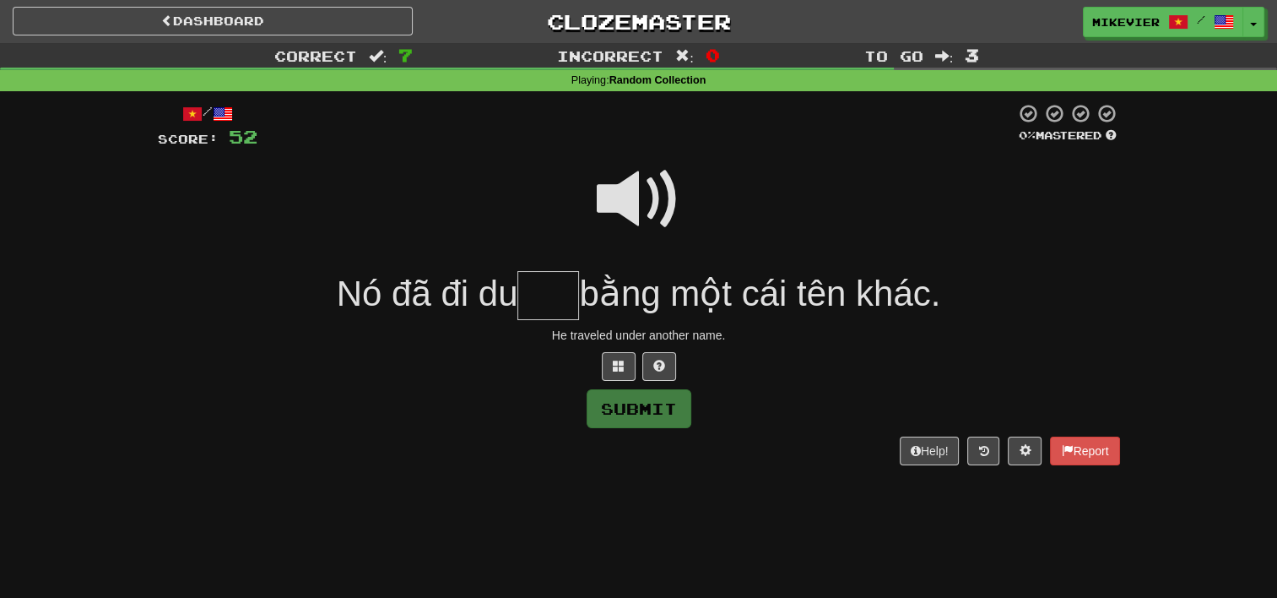
click at [623, 200] on span at bounding box center [639, 199] width 84 height 84
click at [616, 368] on span at bounding box center [619, 366] width 12 height 12
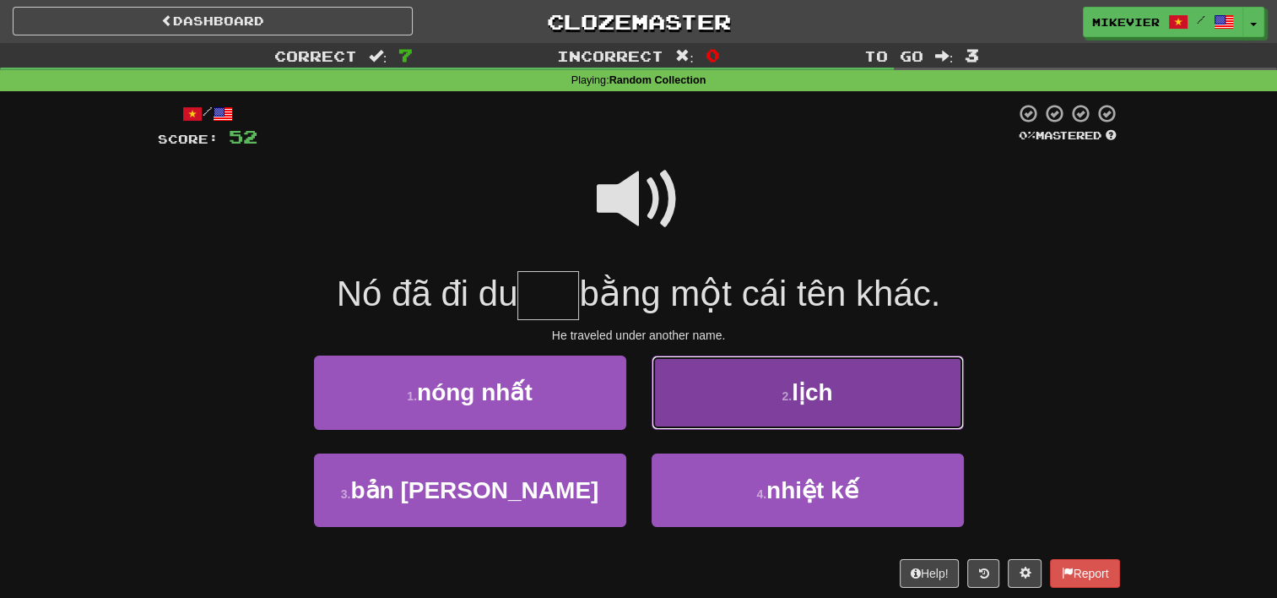
click at [738, 395] on button "2 . lịch" at bounding box center [808, 391] width 312 height 73
type input "****"
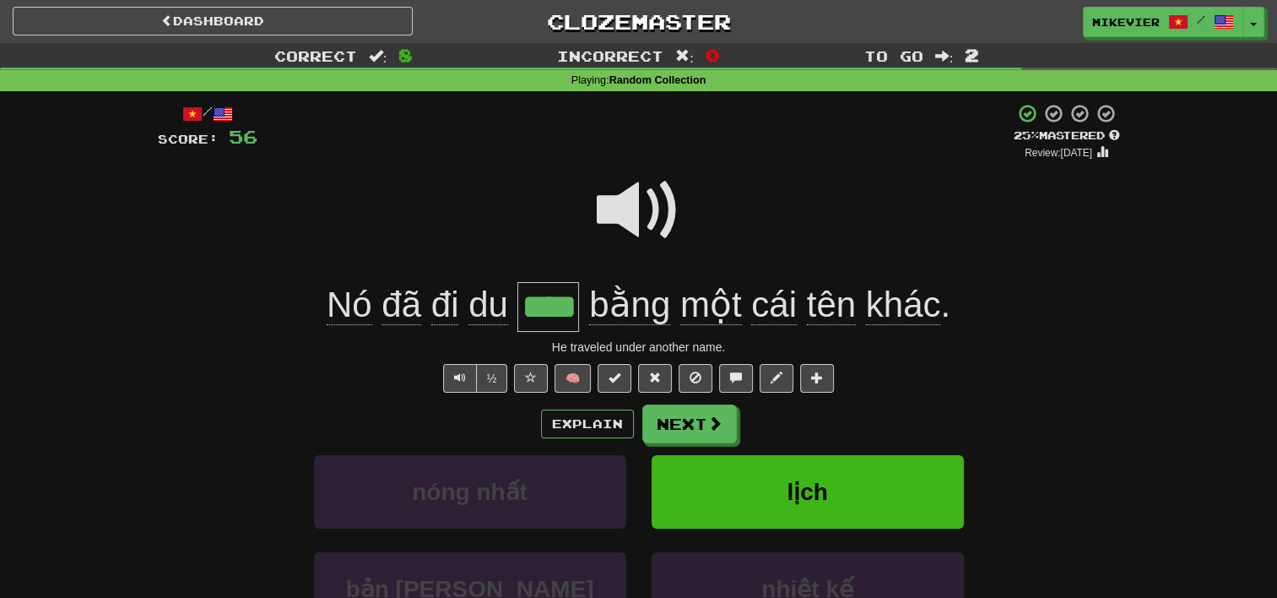
click at [738, 395] on div "/ Score: 56 + 4 25 % Mastered Review: 2025-08-21 Nó đã đi du **** bằng một cái …" at bounding box center [639, 421] width 962 height 636
drag, startPoint x: 738, startPoint y: 395, endPoint x: 713, endPoint y: 409, distance: 29.1
click at [713, 409] on button "Next" at bounding box center [690, 424] width 95 height 39
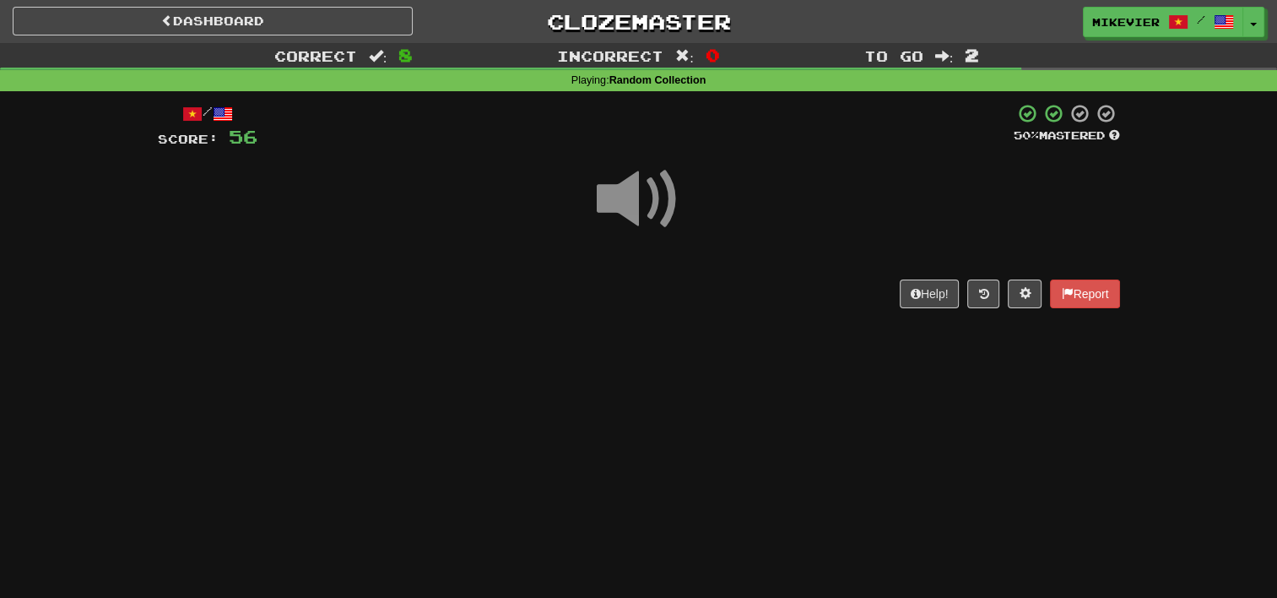
click at [713, 409] on div "Dashboard Clozemaster mikevier / Toggle Dropdown Dashboard Leaderboard Activity…" at bounding box center [638, 299] width 1277 height 598
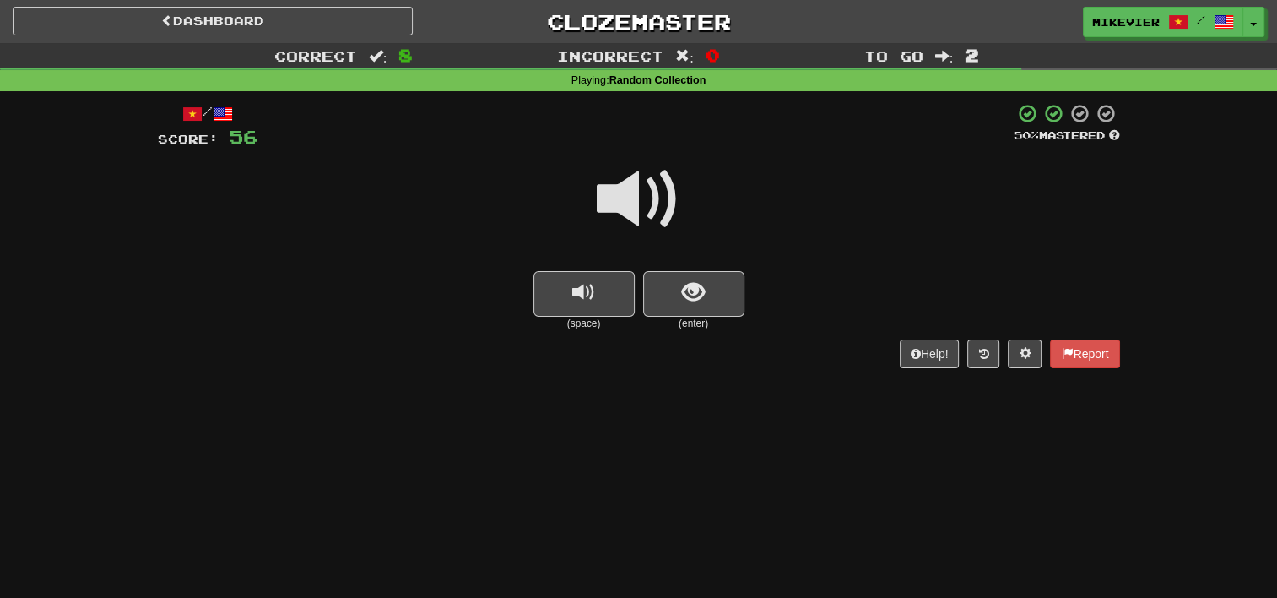
click at [653, 192] on span at bounding box center [639, 199] width 84 height 84
click at [638, 194] on span at bounding box center [639, 199] width 84 height 84
click at [717, 281] on button "show sentence" at bounding box center [693, 294] width 101 height 46
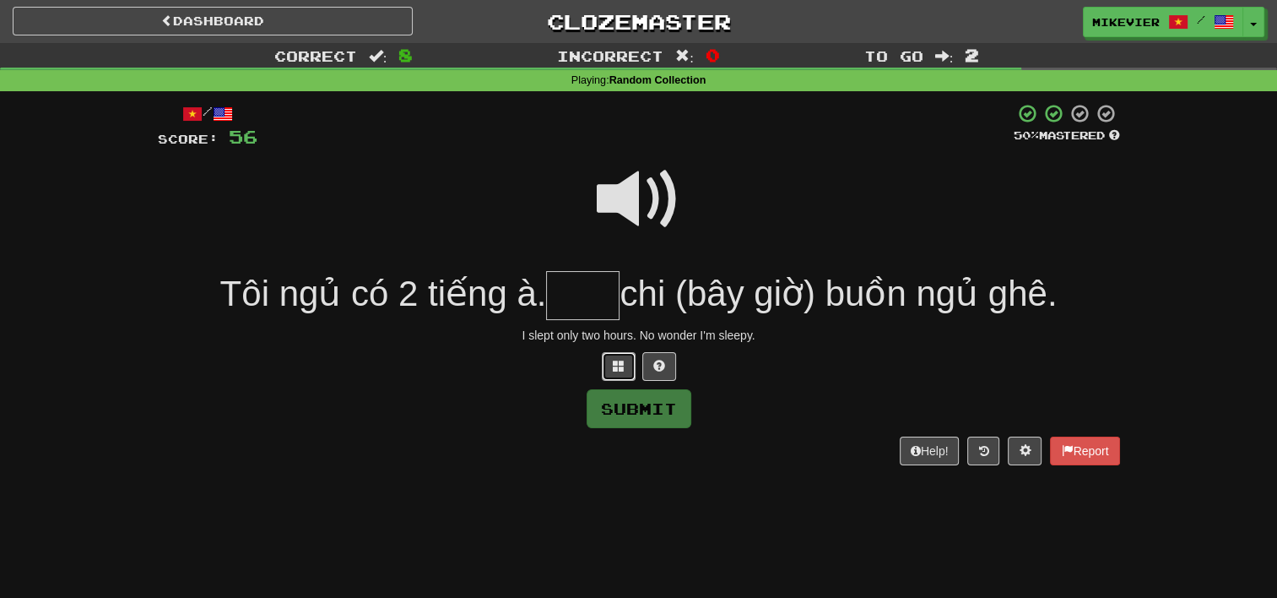
click at [625, 366] on button at bounding box center [619, 366] width 34 height 29
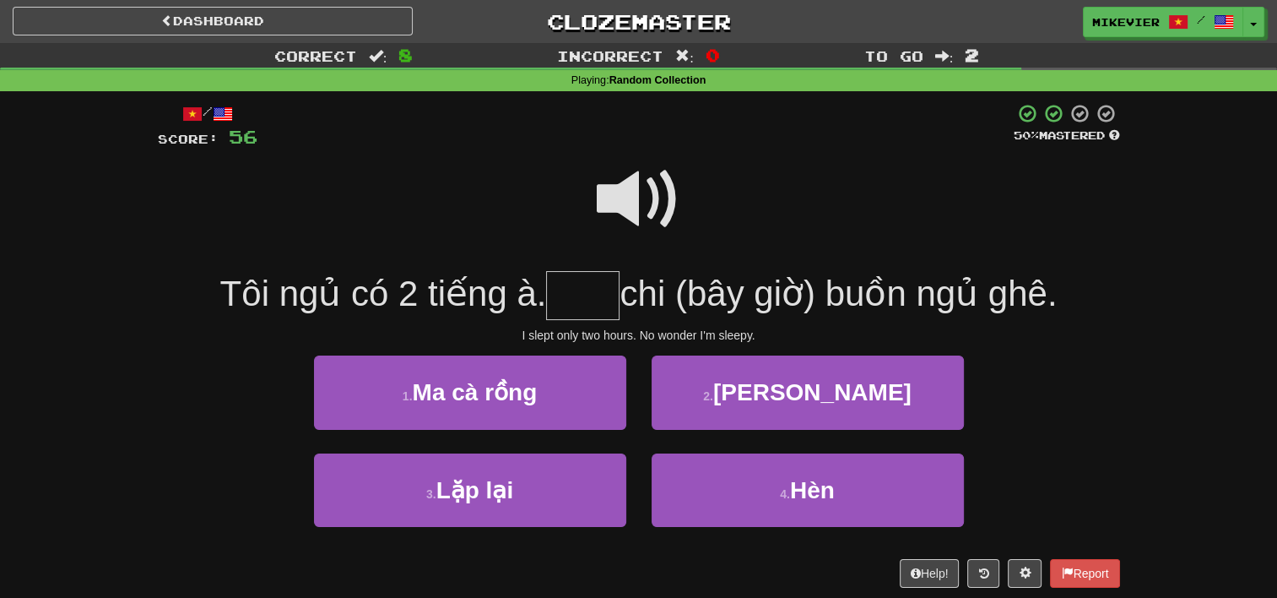
click at [625, 179] on span at bounding box center [639, 199] width 84 height 84
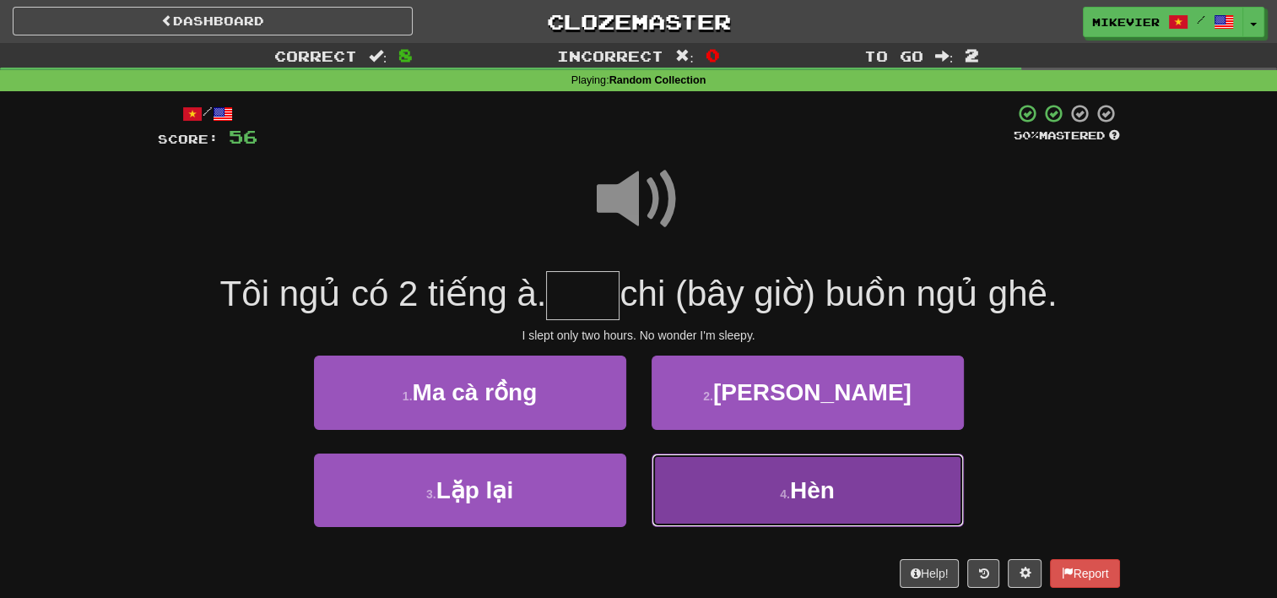
click at [707, 480] on button "4 . Hèn" at bounding box center [808, 489] width 312 height 73
type input "***"
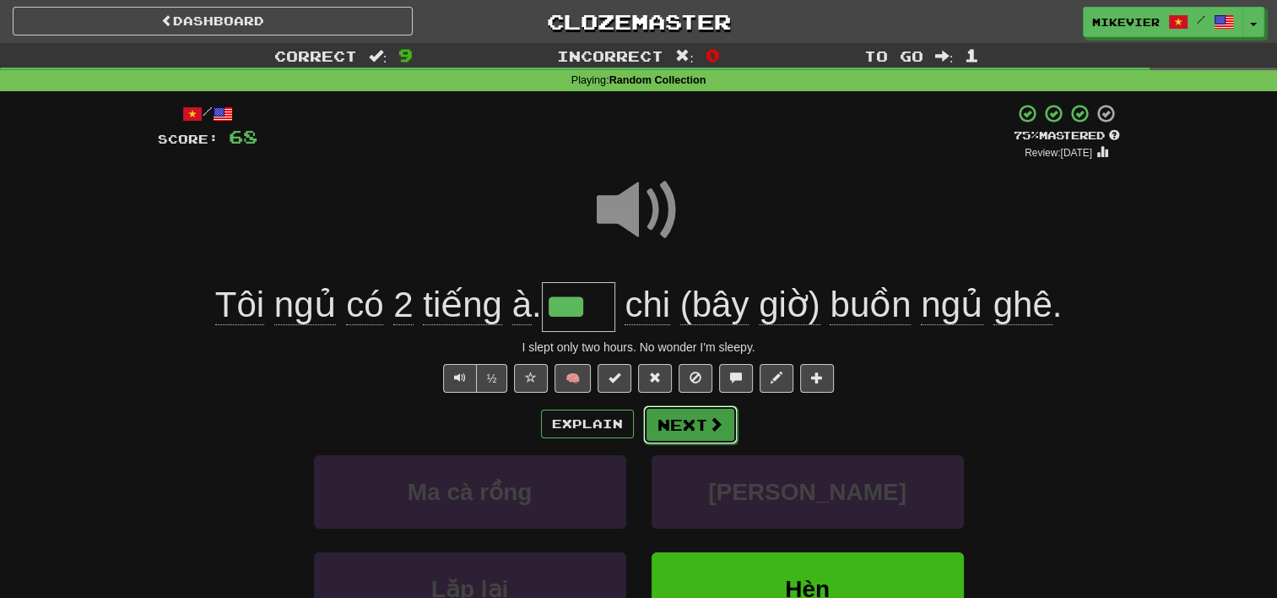
click at [701, 423] on button "Next" at bounding box center [690, 424] width 95 height 39
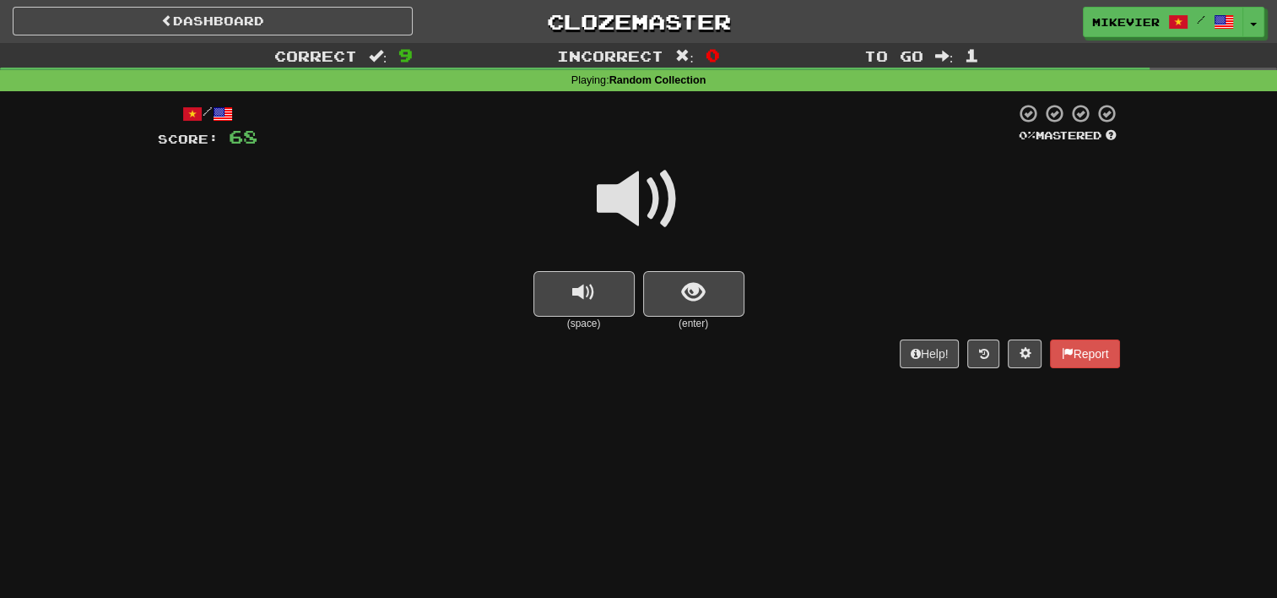
click at [671, 192] on span at bounding box center [639, 199] width 84 height 84
click at [696, 289] on span "show sentence" at bounding box center [693, 292] width 23 height 23
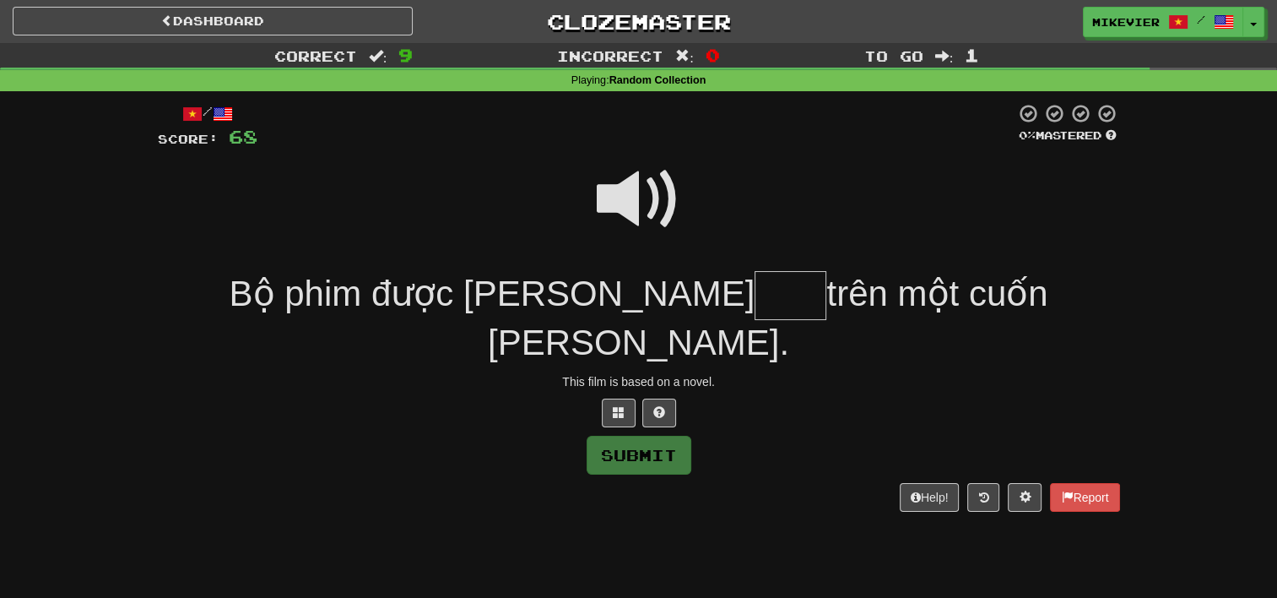
click at [663, 199] on span at bounding box center [639, 199] width 84 height 84
click at [622, 398] on button at bounding box center [619, 412] width 34 height 29
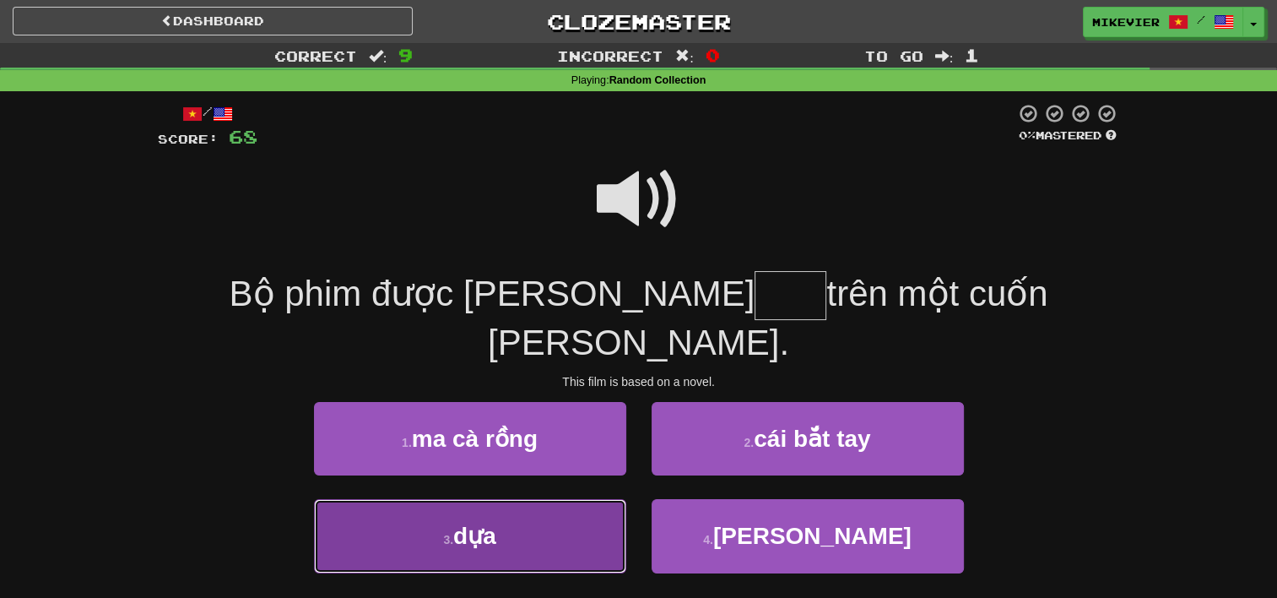
click at [584, 499] on button "3 . dựa" at bounding box center [470, 535] width 312 height 73
type input "***"
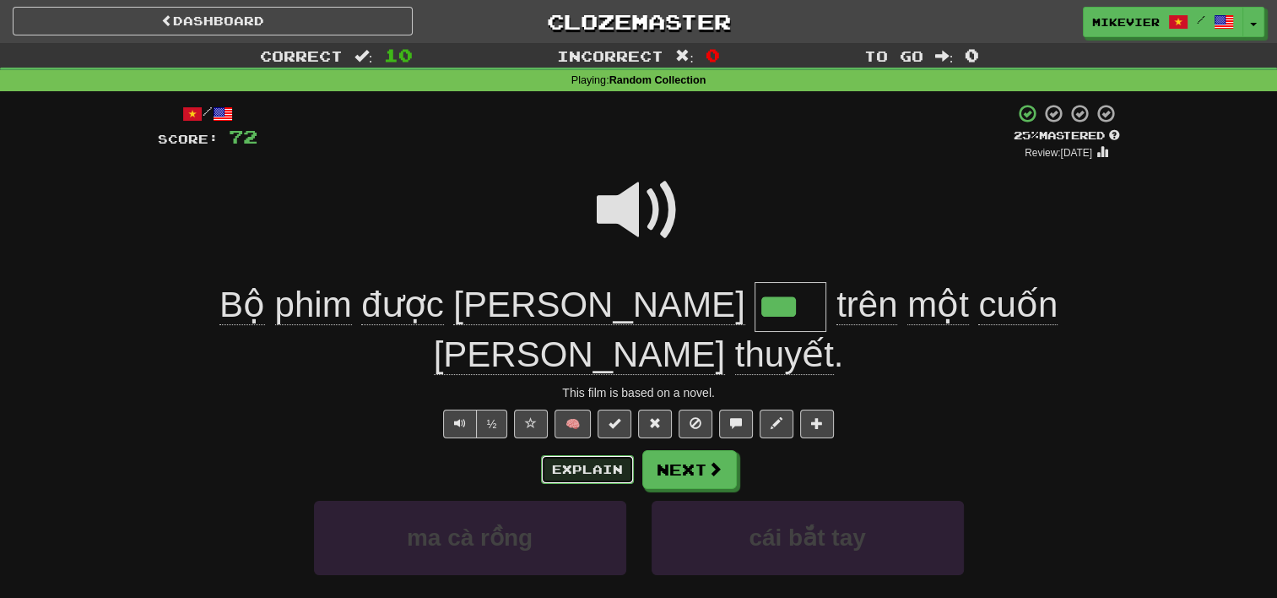
click at [587, 455] on button "Explain" at bounding box center [587, 469] width 93 height 29
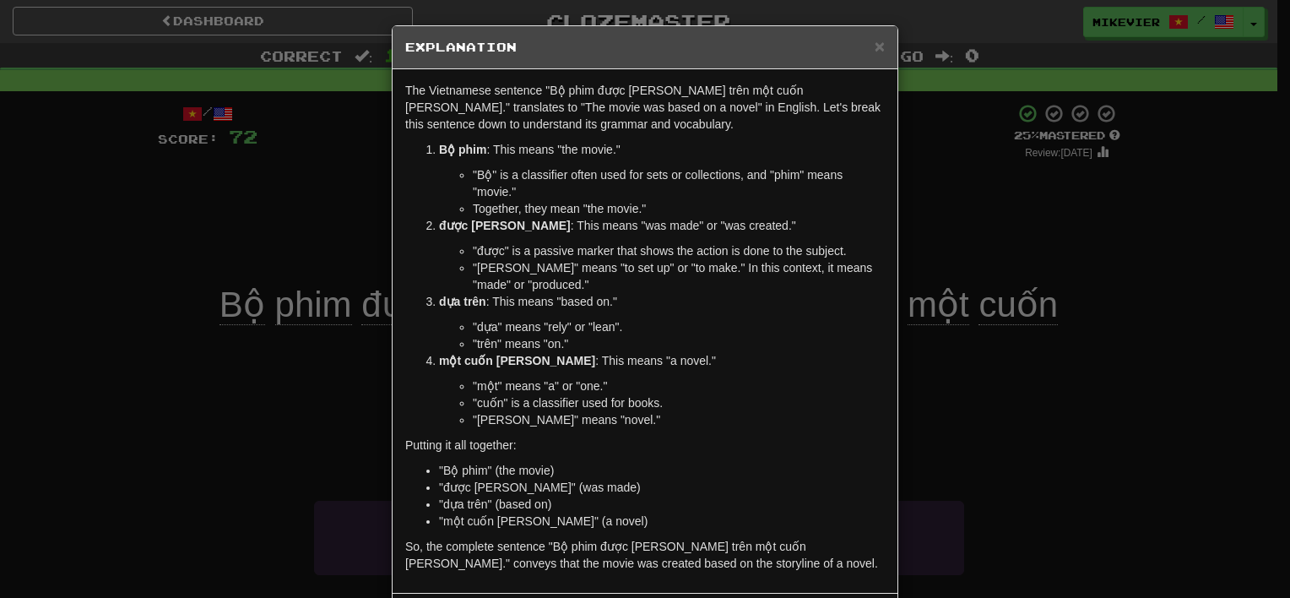
click at [303, 425] on div "× Explanation The Vietnamese sentence "Bộ phim được dựng dựa trên một cuốn tiểu…" at bounding box center [645, 299] width 1290 height 598
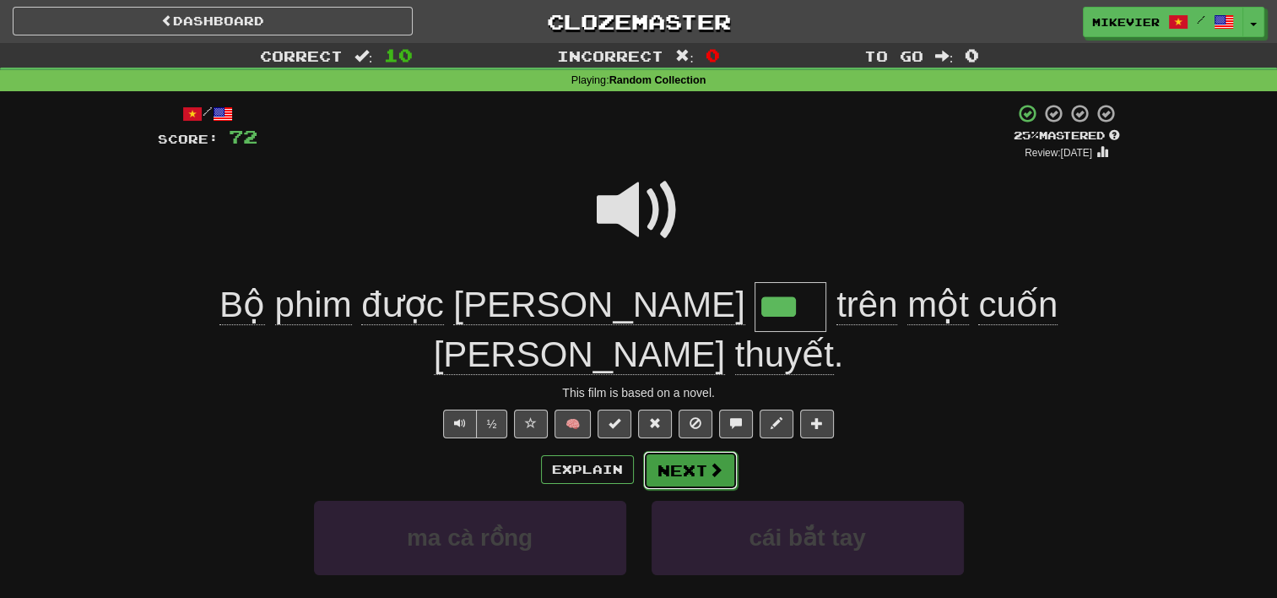
click at [673, 451] on button "Next" at bounding box center [690, 470] width 95 height 39
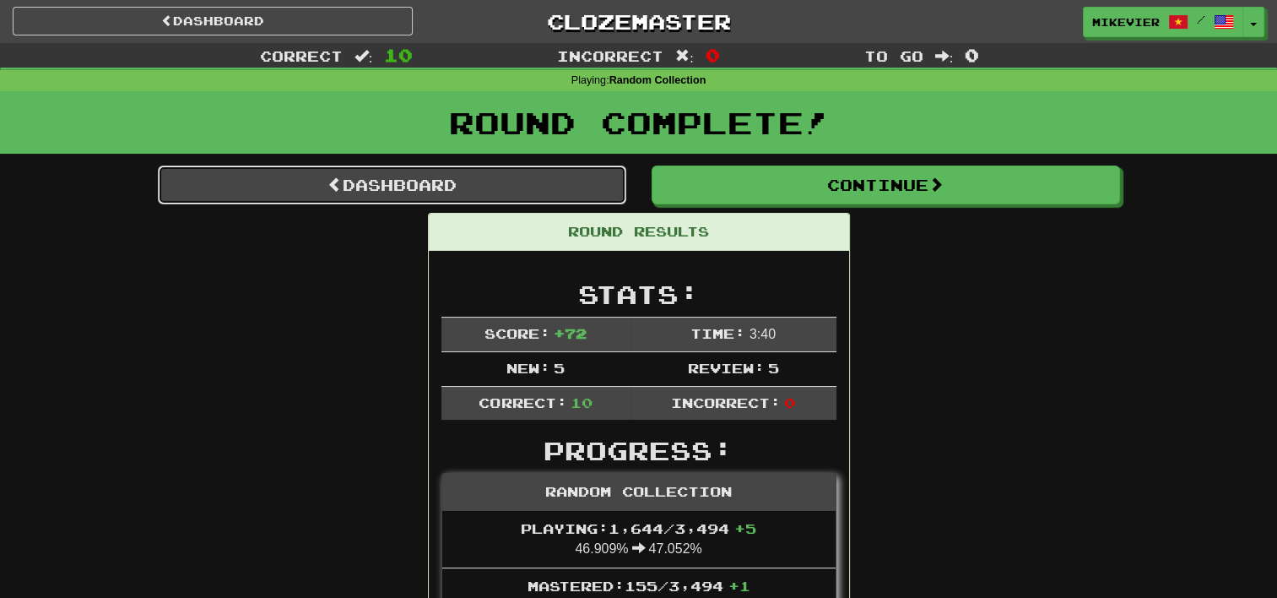
click at [600, 182] on link "Dashboard" at bounding box center [392, 184] width 468 height 39
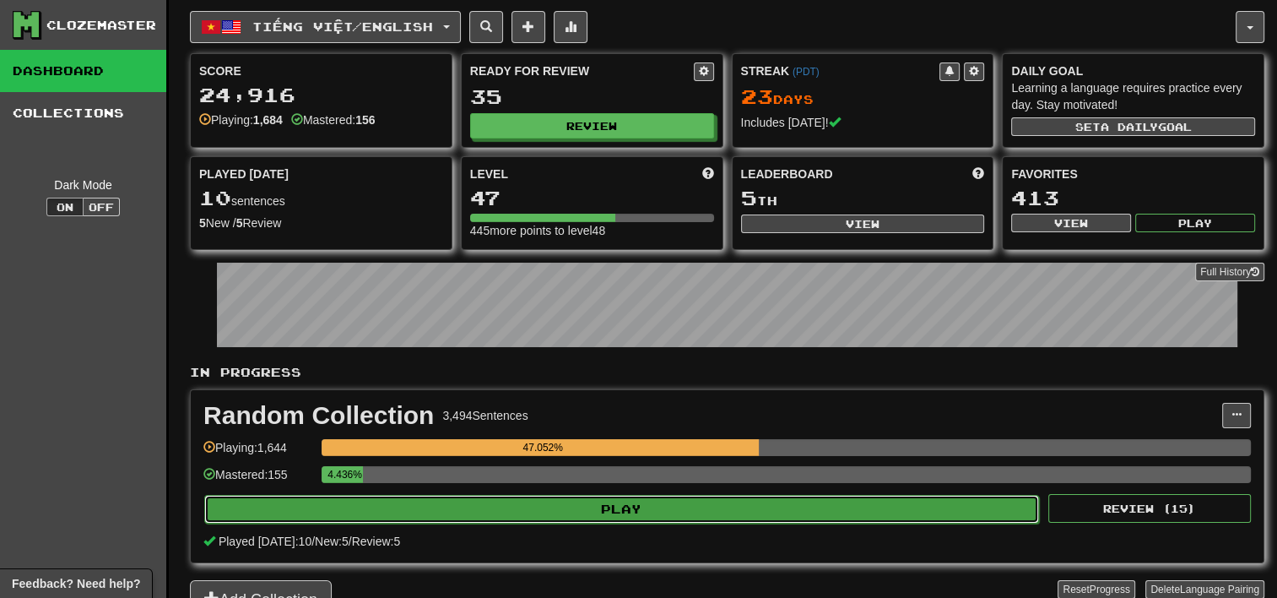
click at [668, 511] on button "Play" at bounding box center [621, 509] width 835 height 29
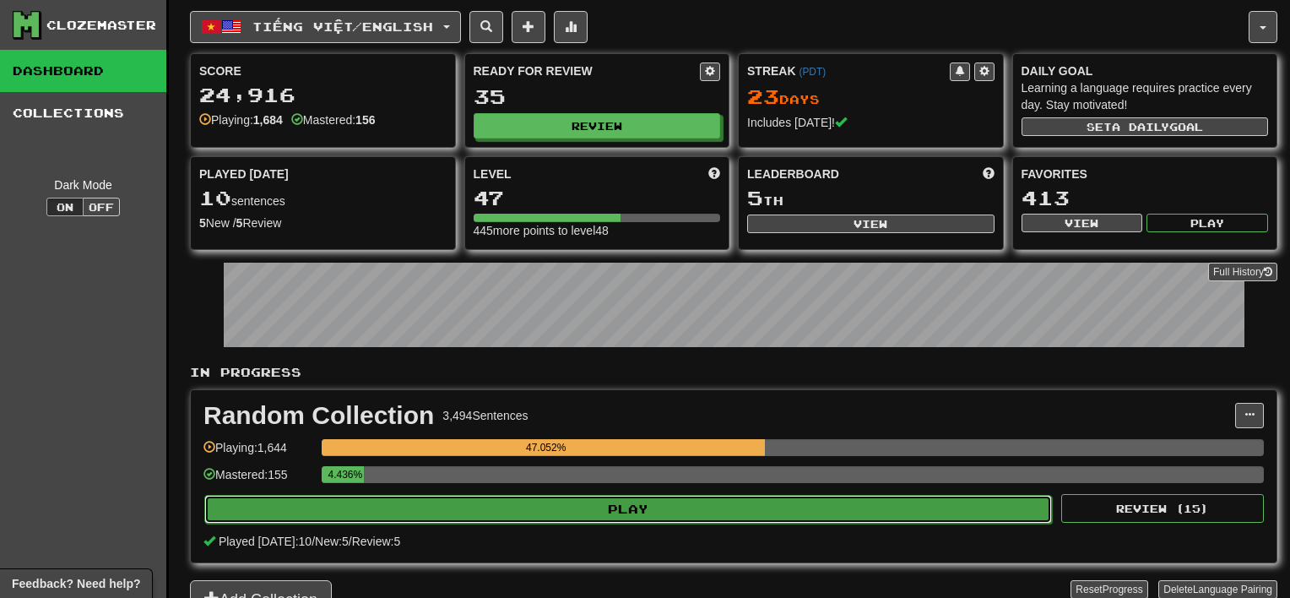
select select "**"
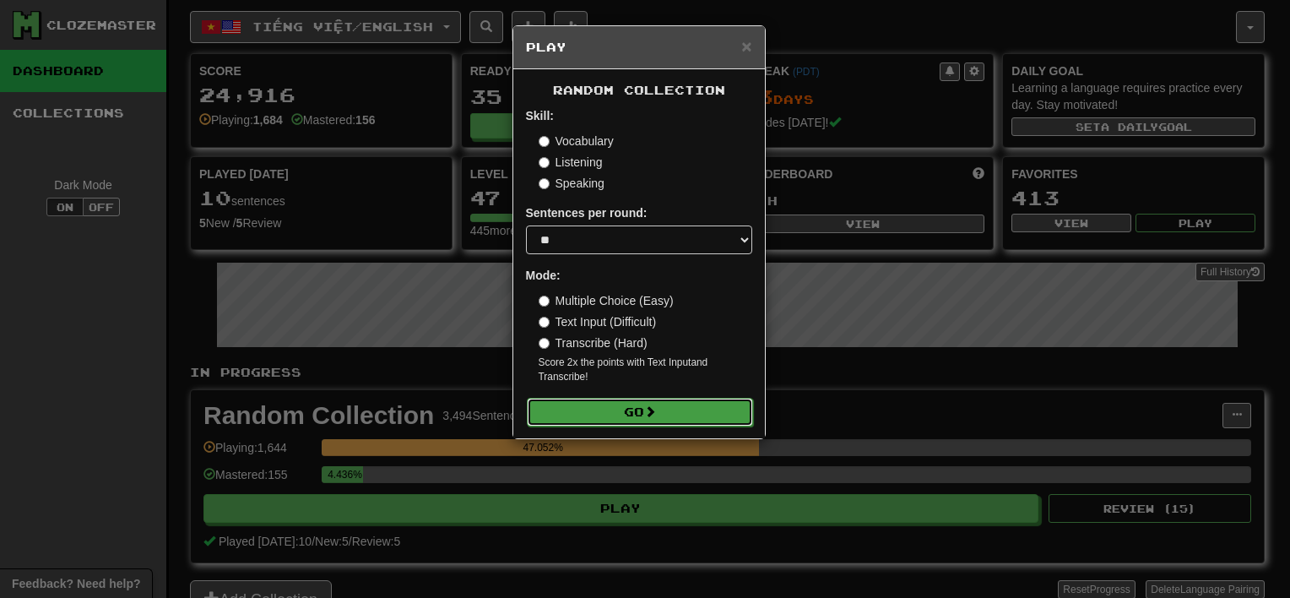
click at [678, 414] on button "Go" at bounding box center [640, 412] width 226 height 29
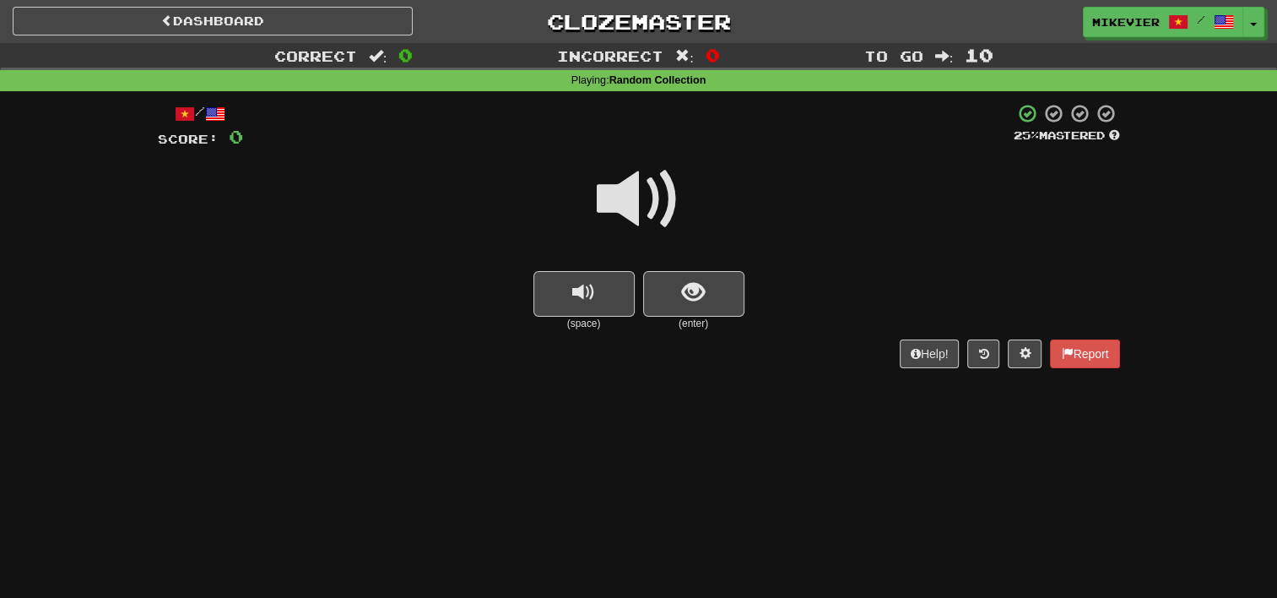
click at [662, 192] on span at bounding box center [639, 199] width 84 height 84
click at [667, 209] on span at bounding box center [639, 199] width 84 height 84
click at [705, 287] on button "show sentence" at bounding box center [693, 294] width 101 height 46
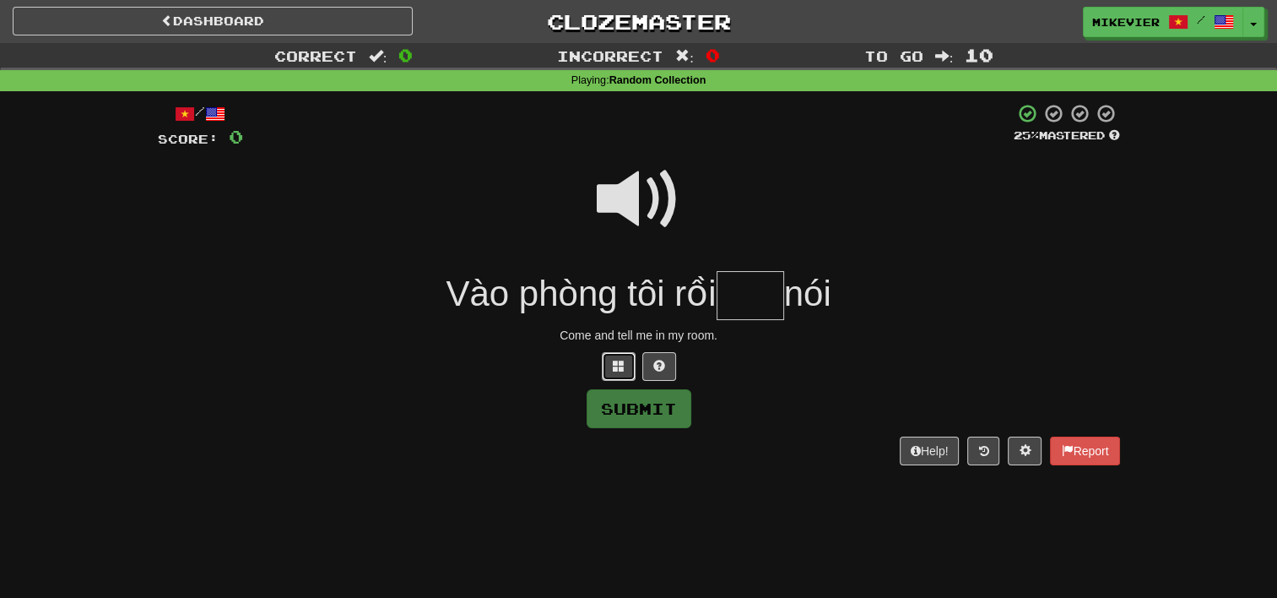
click at [607, 373] on button at bounding box center [619, 366] width 34 height 29
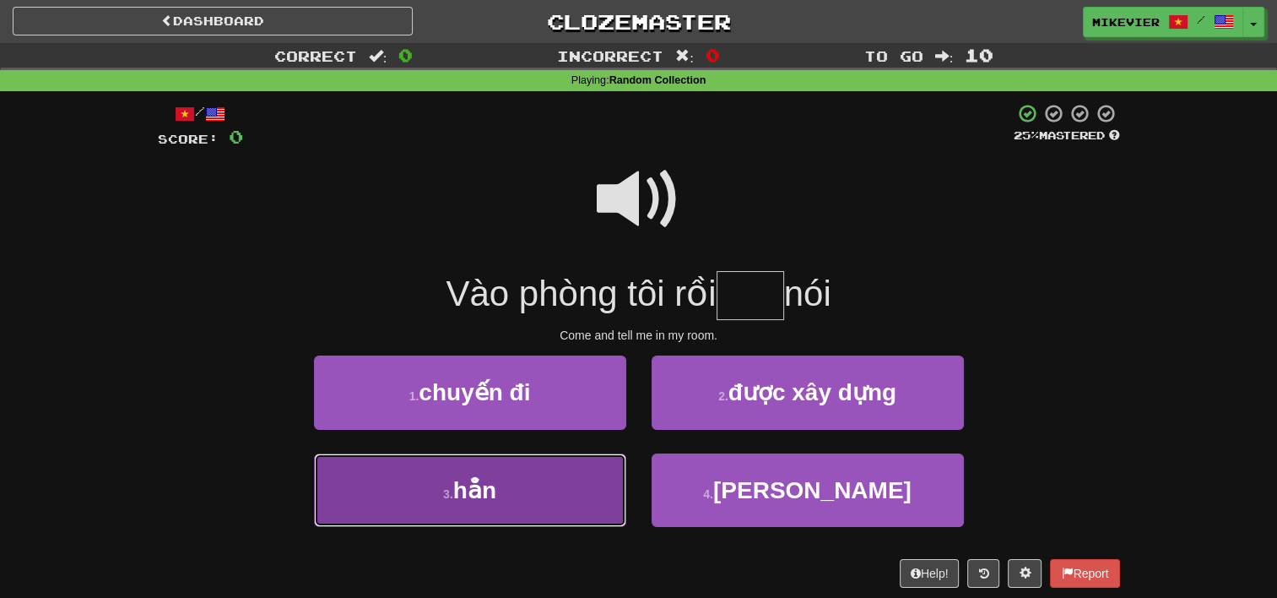
click at [588, 468] on button "3 . hẳn" at bounding box center [470, 489] width 312 height 73
type input "***"
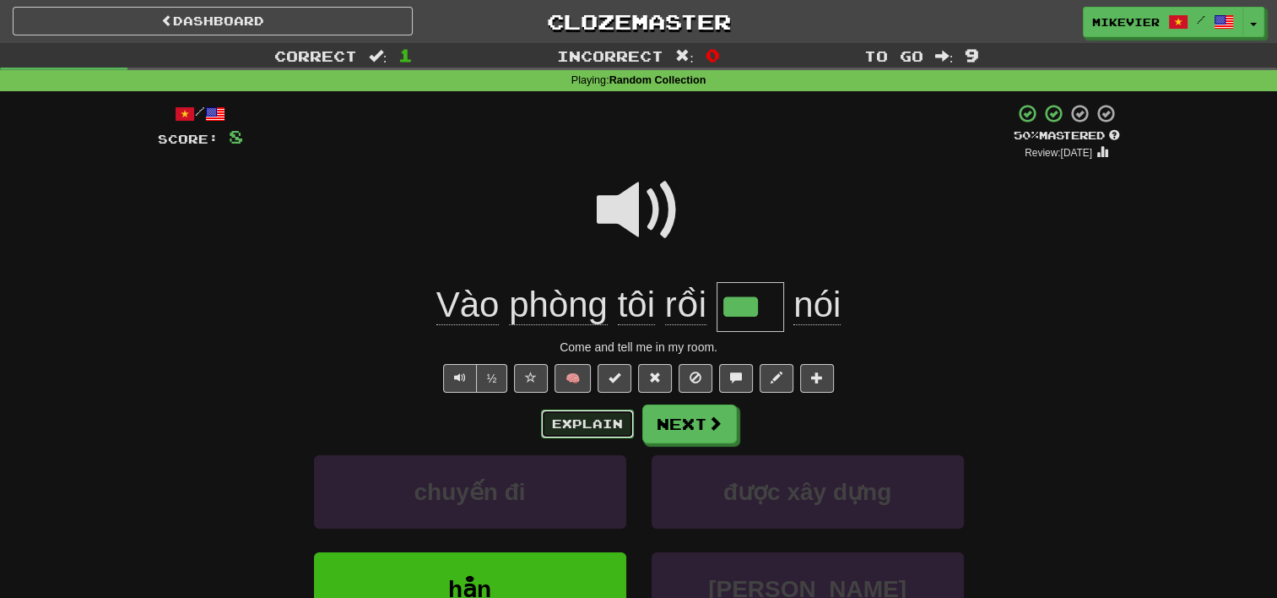
click at [601, 430] on button "Explain" at bounding box center [587, 423] width 93 height 29
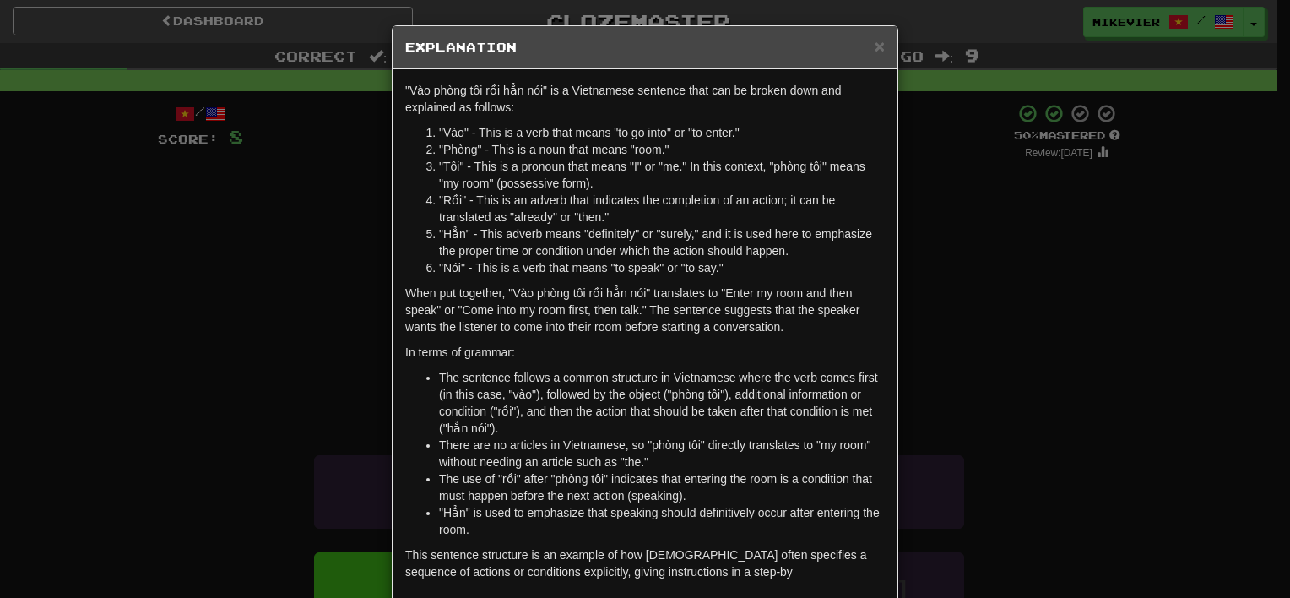
click at [230, 347] on div "× Explanation "Vào phòng tôi rồi hẳn nói" is a Vietnamese sentence that can be …" at bounding box center [645, 299] width 1290 height 598
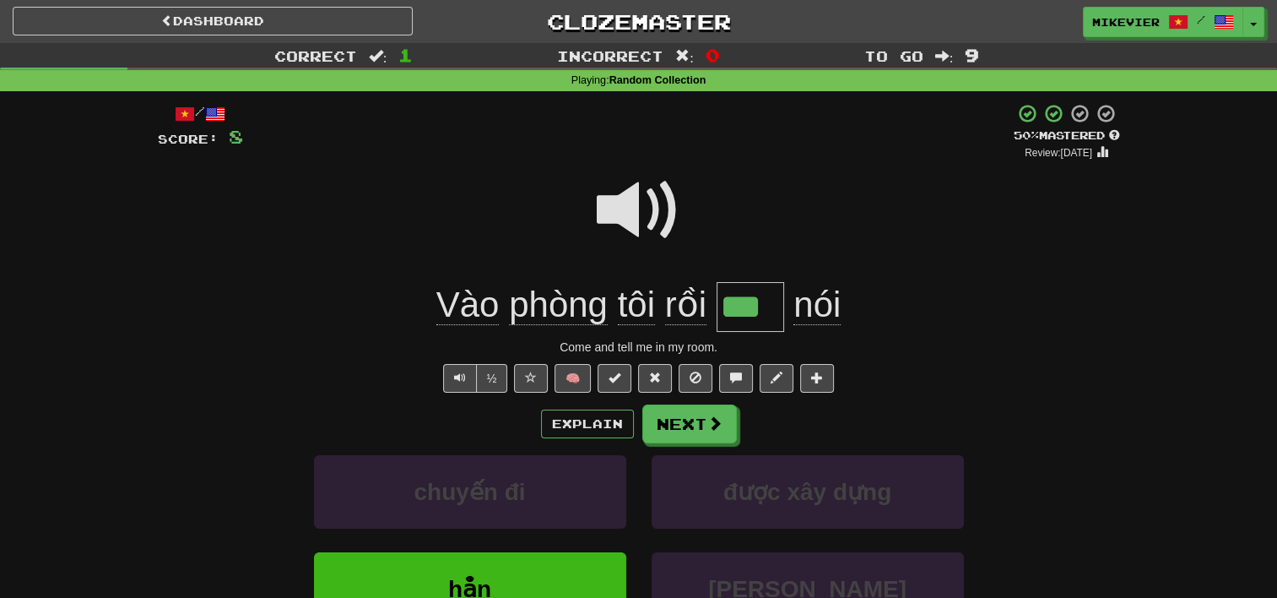
click at [619, 209] on span at bounding box center [639, 210] width 84 height 84
click at [701, 435] on button "Next" at bounding box center [690, 424] width 95 height 39
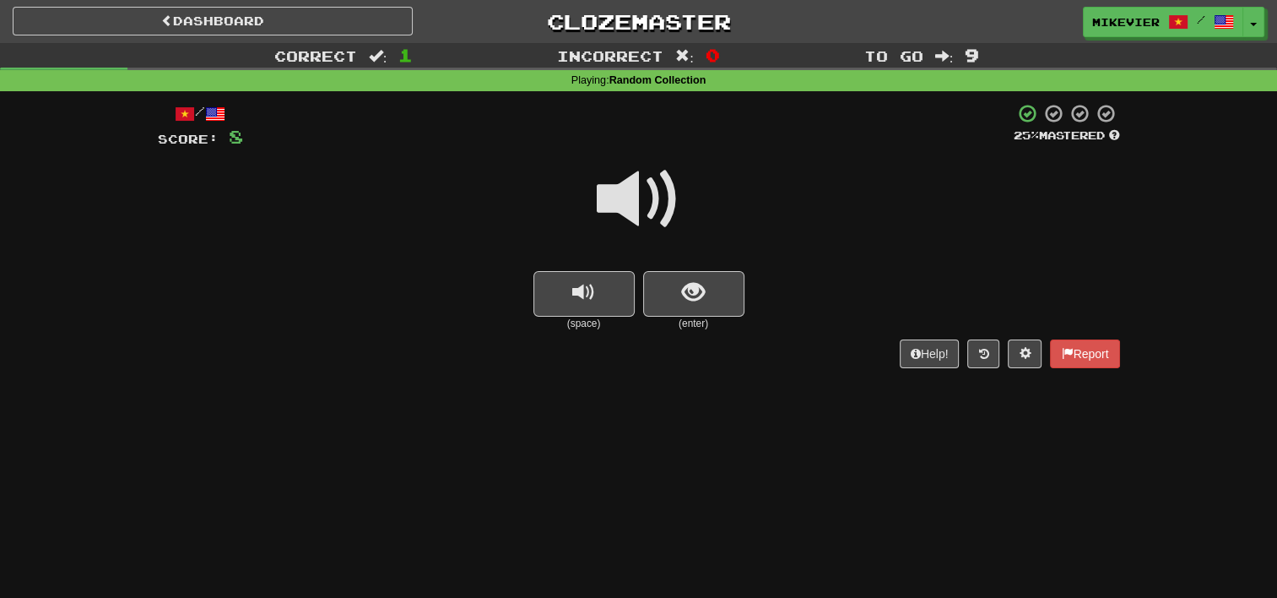
click at [648, 214] on span at bounding box center [639, 199] width 84 height 84
click at [695, 293] on span "show sentence" at bounding box center [693, 292] width 23 height 23
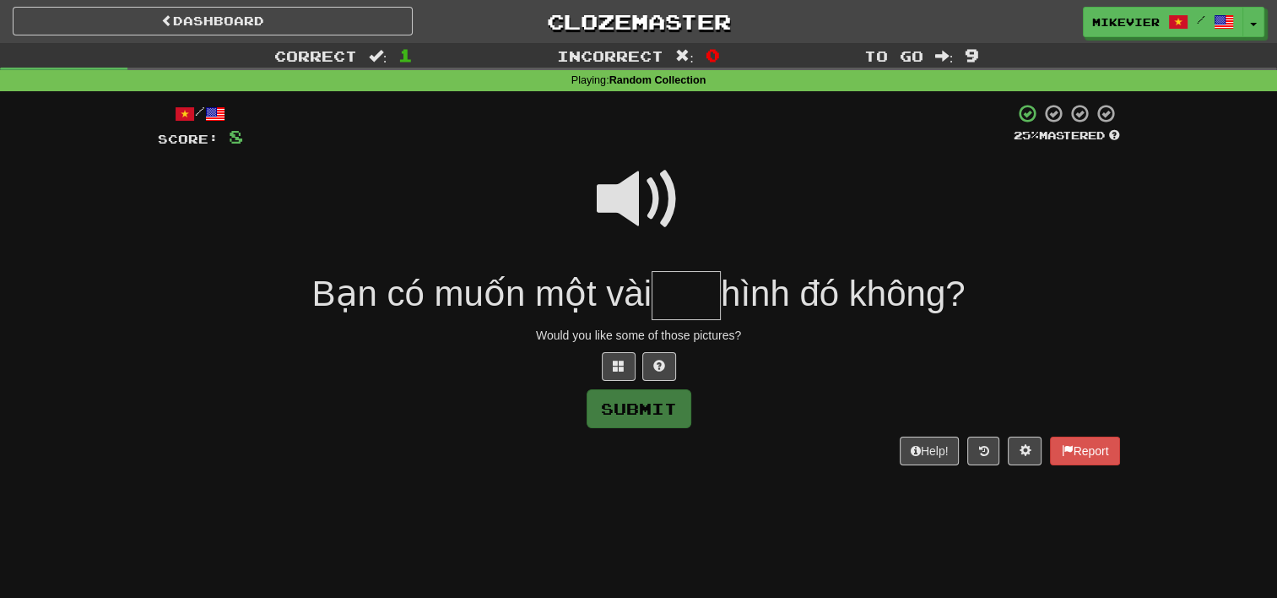
click at [644, 192] on span at bounding box center [639, 199] width 84 height 84
click at [614, 368] on span at bounding box center [619, 366] width 12 height 12
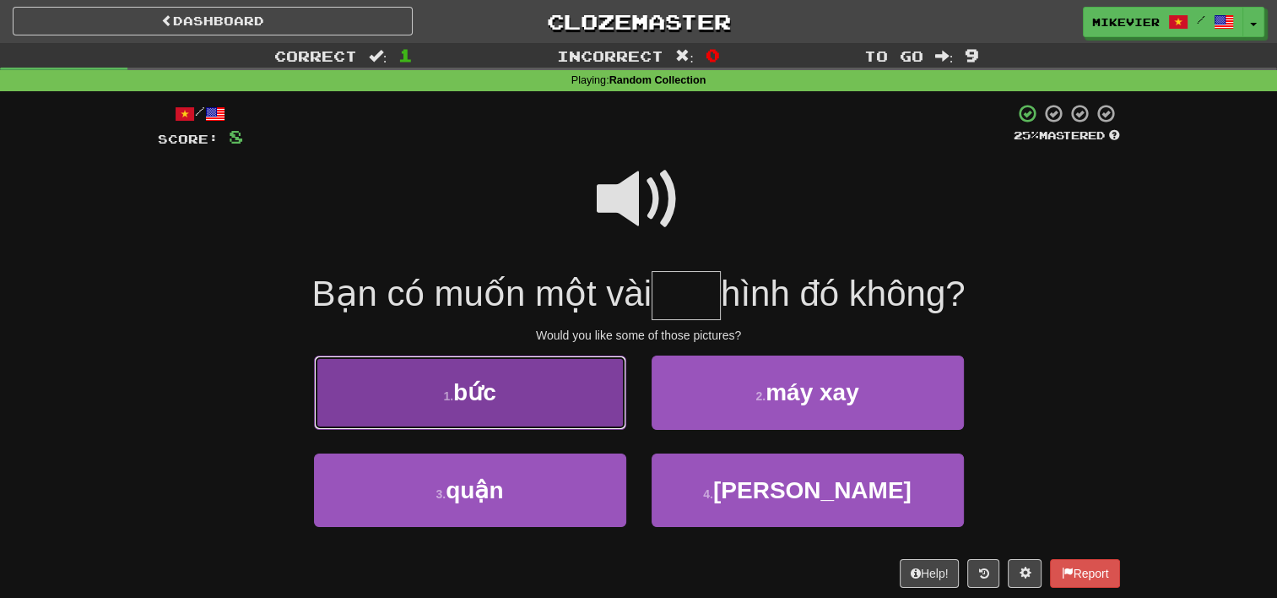
click at [579, 397] on button "1 . bức" at bounding box center [470, 391] width 312 height 73
type input "***"
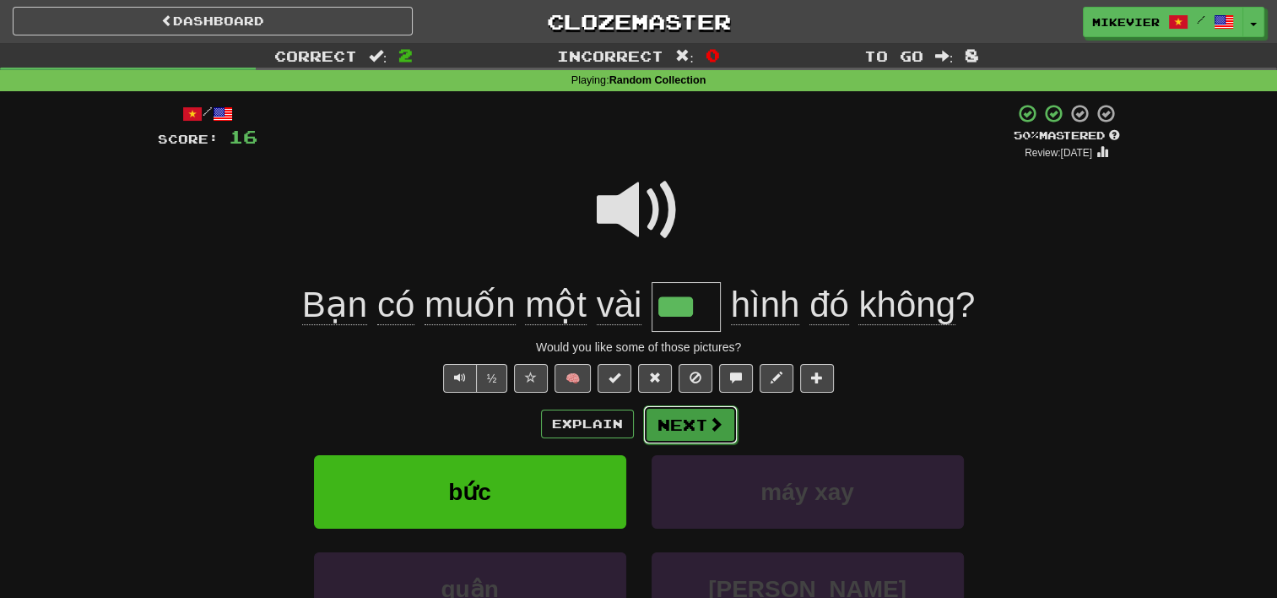
click at [701, 432] on button "Next" at bounding box center [690, 424] width 95 height 39
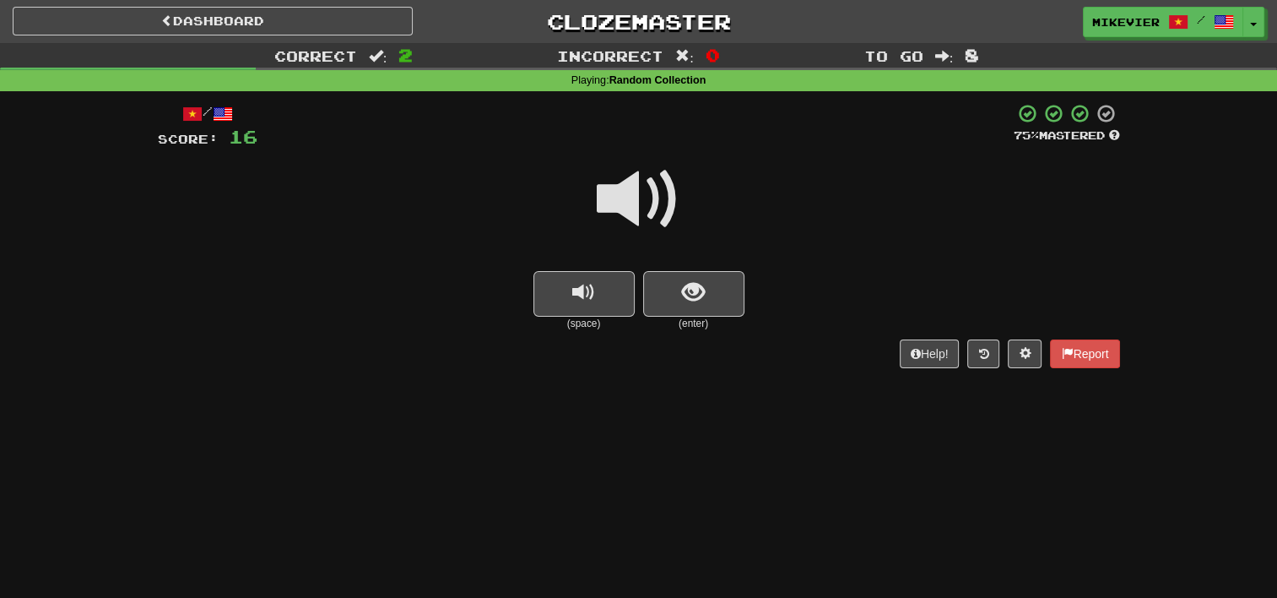
click at [679, 207] on span at bounding box center [639, 199] width 84 height 84
click at [676, 287] on button "show sentence" at bounding box center [693, 294] width 101 height 46
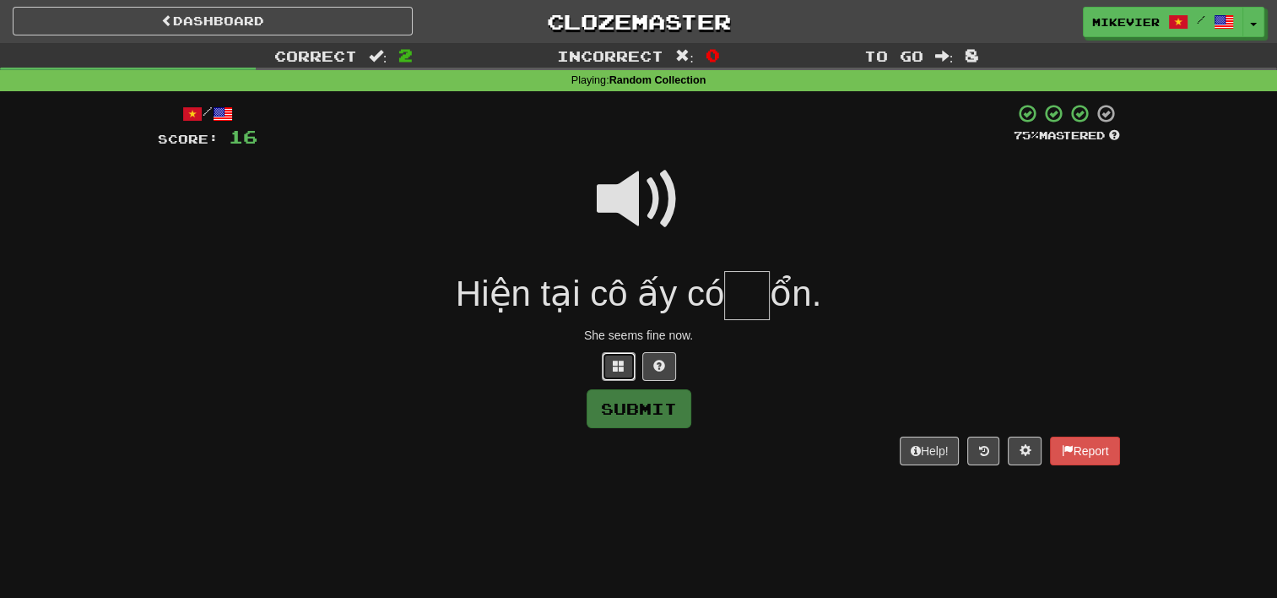
click at [614, 371] on span at bounding box center [619, 366] width 12 height 12
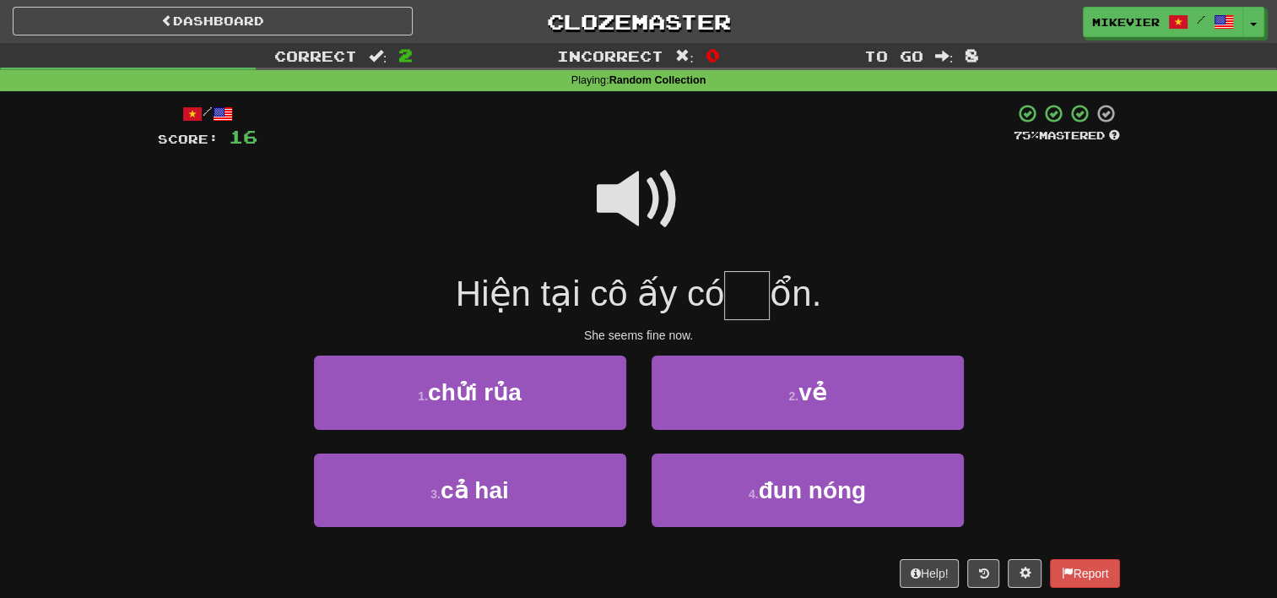
click at [620, 225] on span at bounding box center [639, 199] width 84 height 84
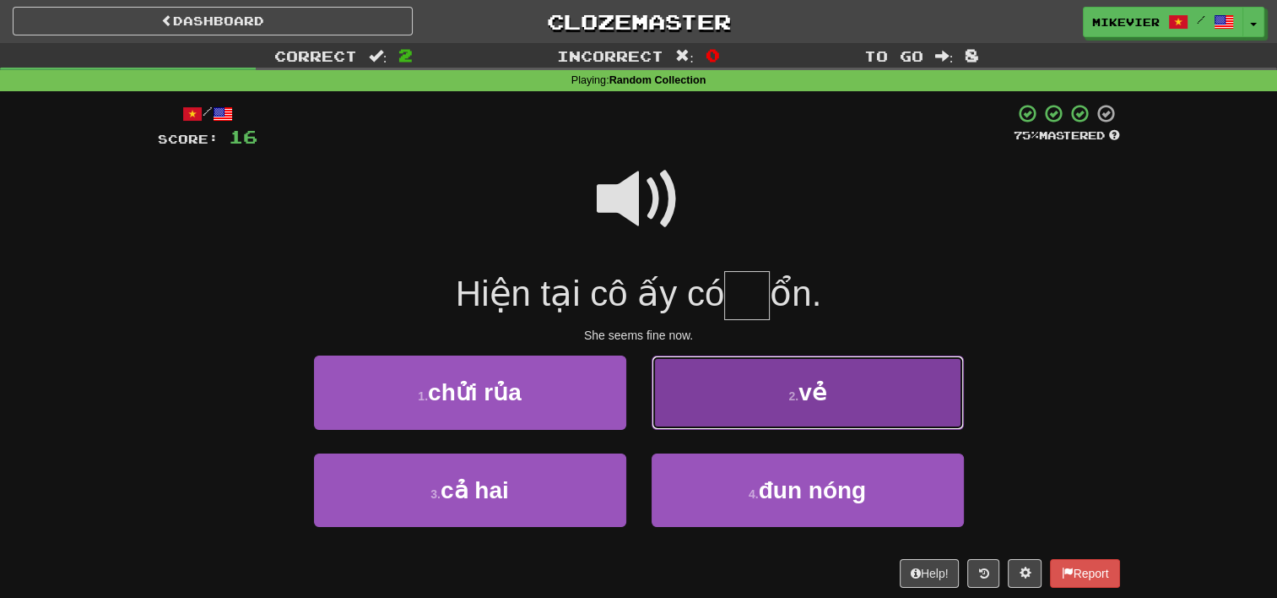
click at [762, 406] on button "2 . vẻ" at bounding box center [808, 391] width 312 height 73
type input "**"
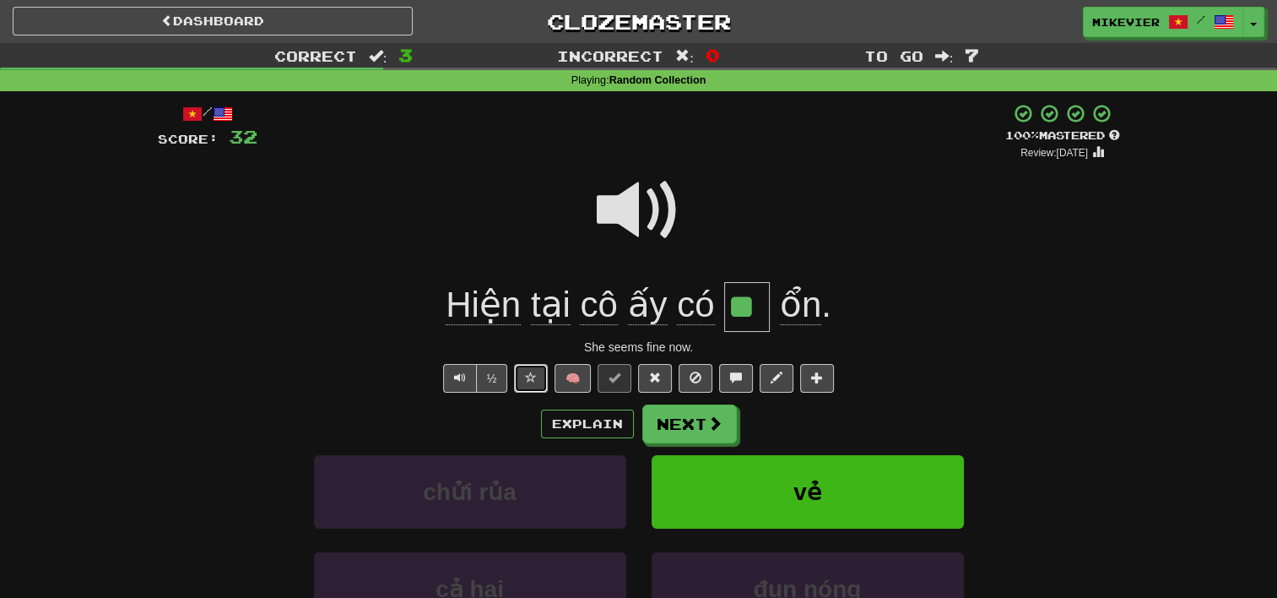
click at [519, 385] on button at bounding box center [531, 378] width 34 height 29
click at [705, 430] on button "Next" at bounding box center [690, 424] width 95 height 39
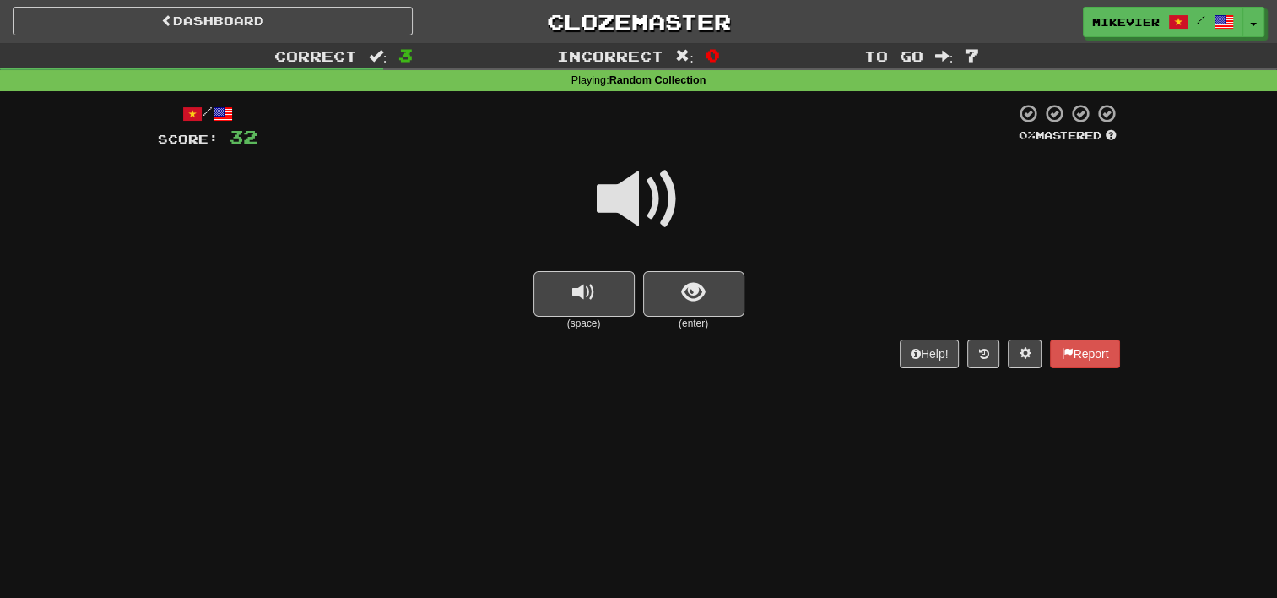
click at [646, 203] on span at bounding box center [639, 199] width 84 height 84
click at [679, 291] on button "show sentence" at bounding box center [693, 294] width 101 height 46
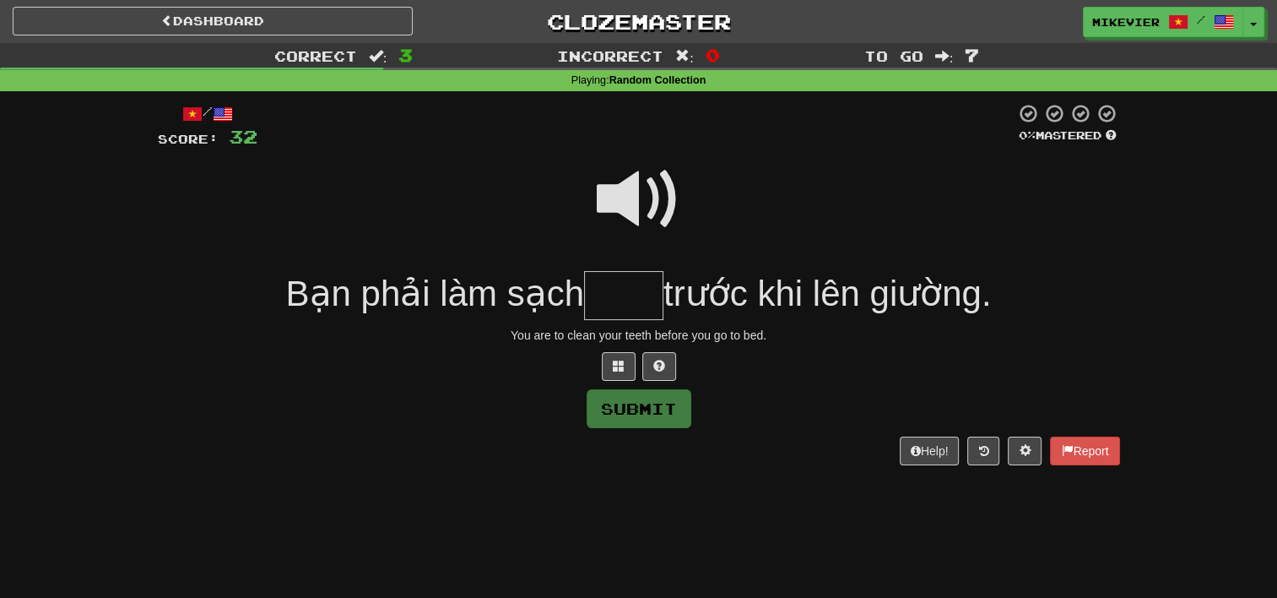
click at [630, 197] on span at bounding box center [639, 199] width 84 height 84
click at [621, 384] on div "/ Score: 32 0 % Mastered Bạn phải làm sạch trước khi lên giường. You are to cle…" at bounding box center [639, 284] width 962 height 362
click at [620, 371] on span at bounding box center [619, 366] width 12 height 12
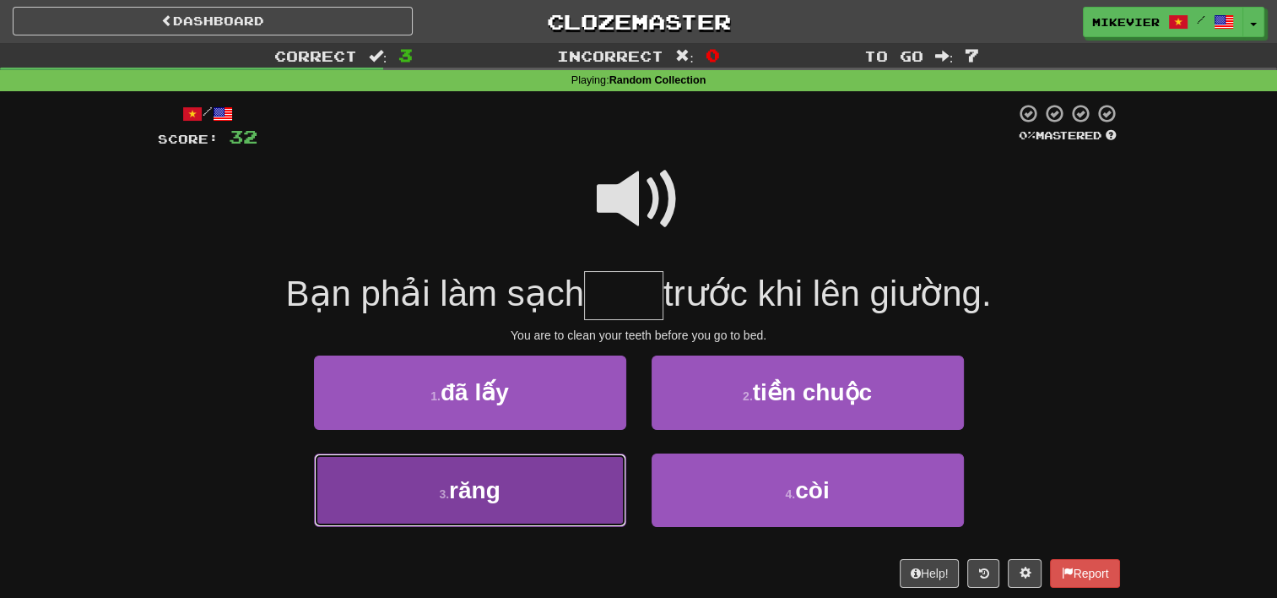
click at [591, 510] on button "3 . răng" at bounding box center [470, 489] width 312 height 73
type input "****"
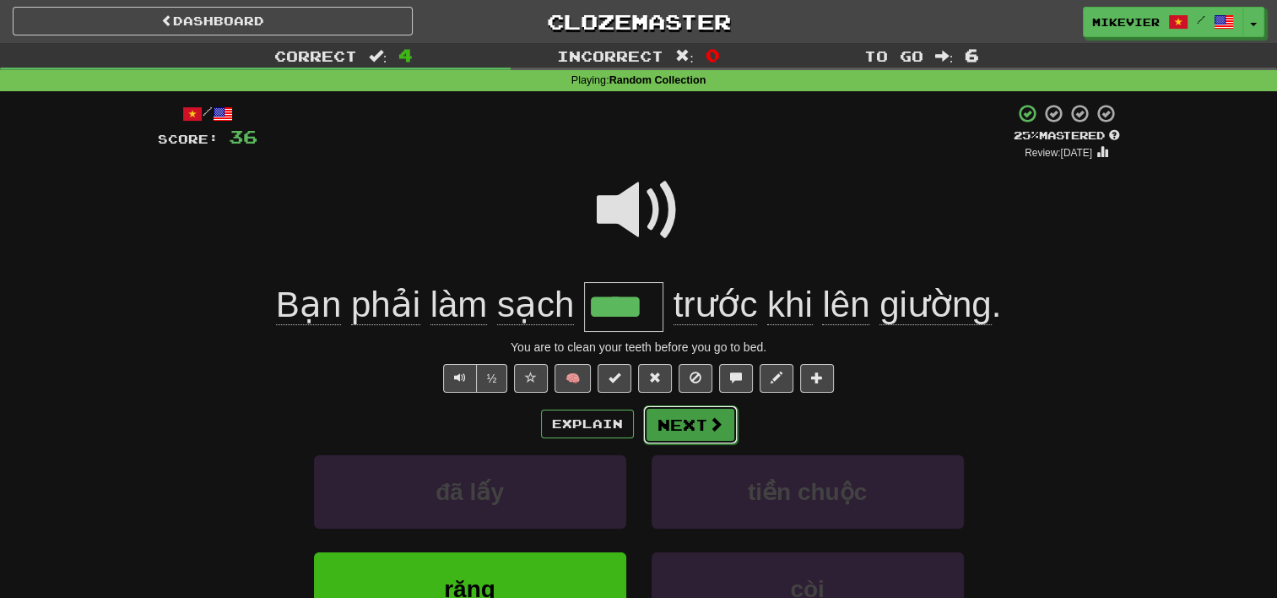
click at [695, 425] on button "Next" at bounding box center [690, 424] width 95 height 39
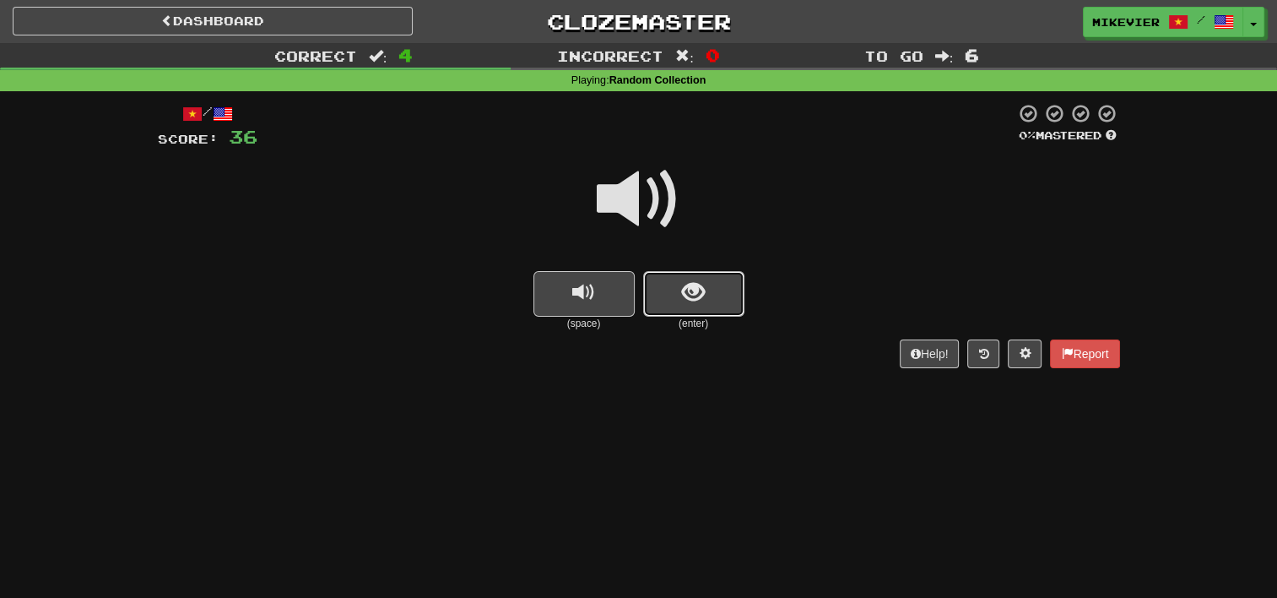
click at [678, 287] on button "show sentence" at bounding box center [693, 294] width 101 height 46
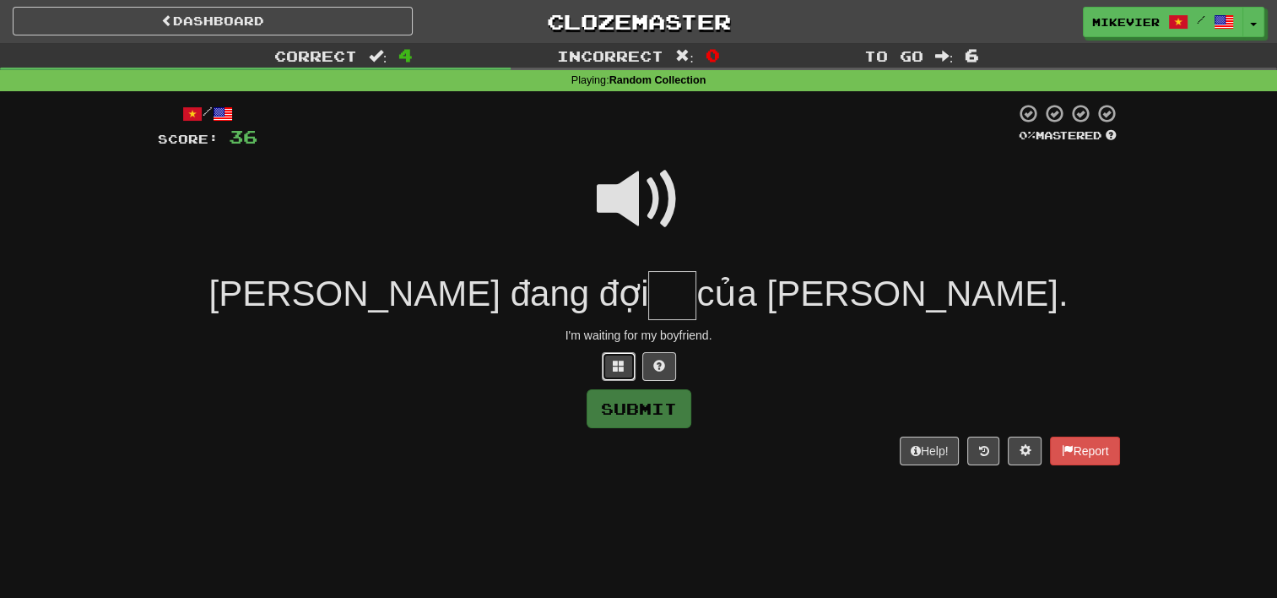
click at [613, 366] on span at bounding box center [619, 366] width 12 height 12
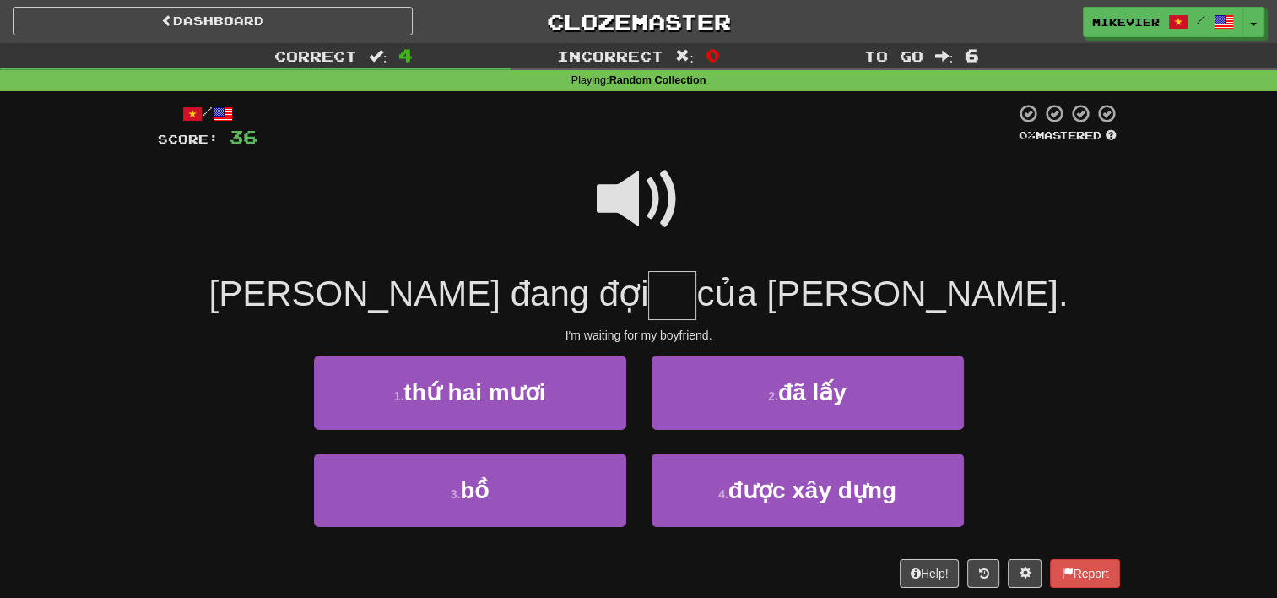
click at [609, 204] on span at bounding box center [639, 199] width 84 height 84
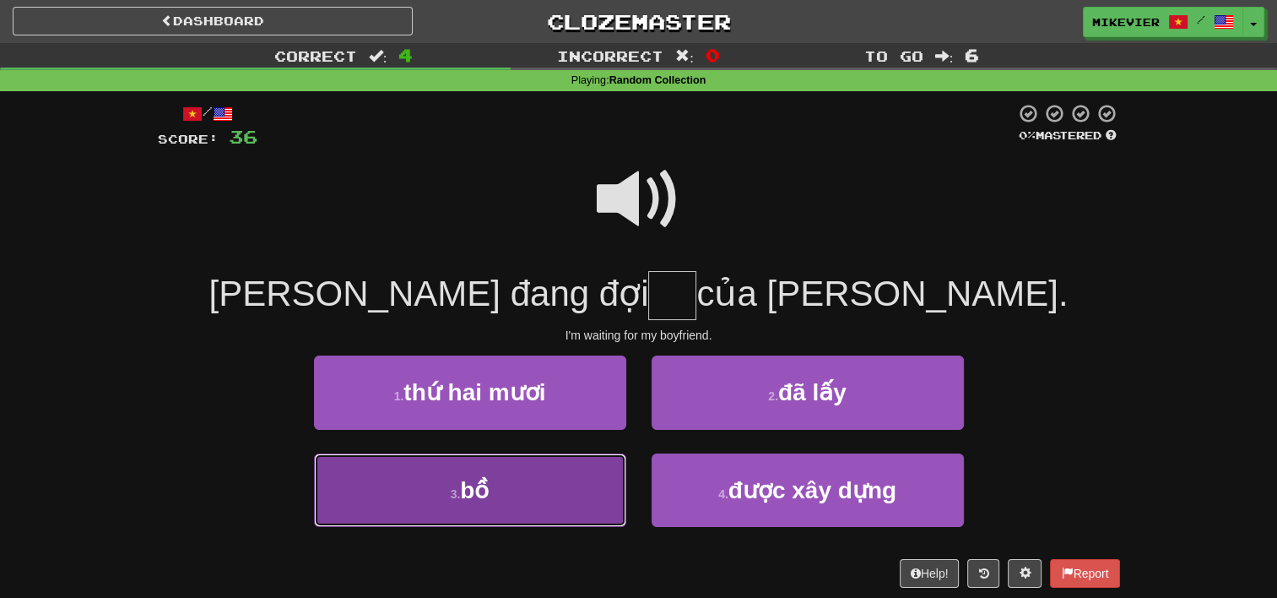
click at [591, 485] on button "3 . bồ" at bounding box center [470, 489] width 312 height 73
type input "**"
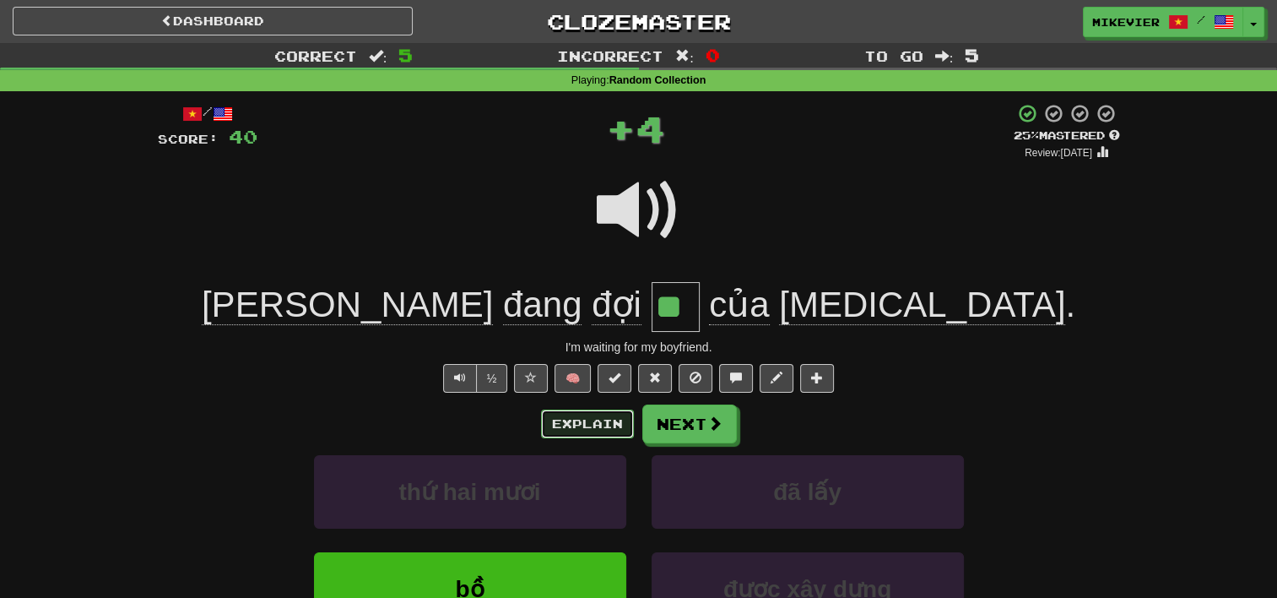
click at [573, 425] on button "Explain" at bounding box center [587, 423] width 93 height 29
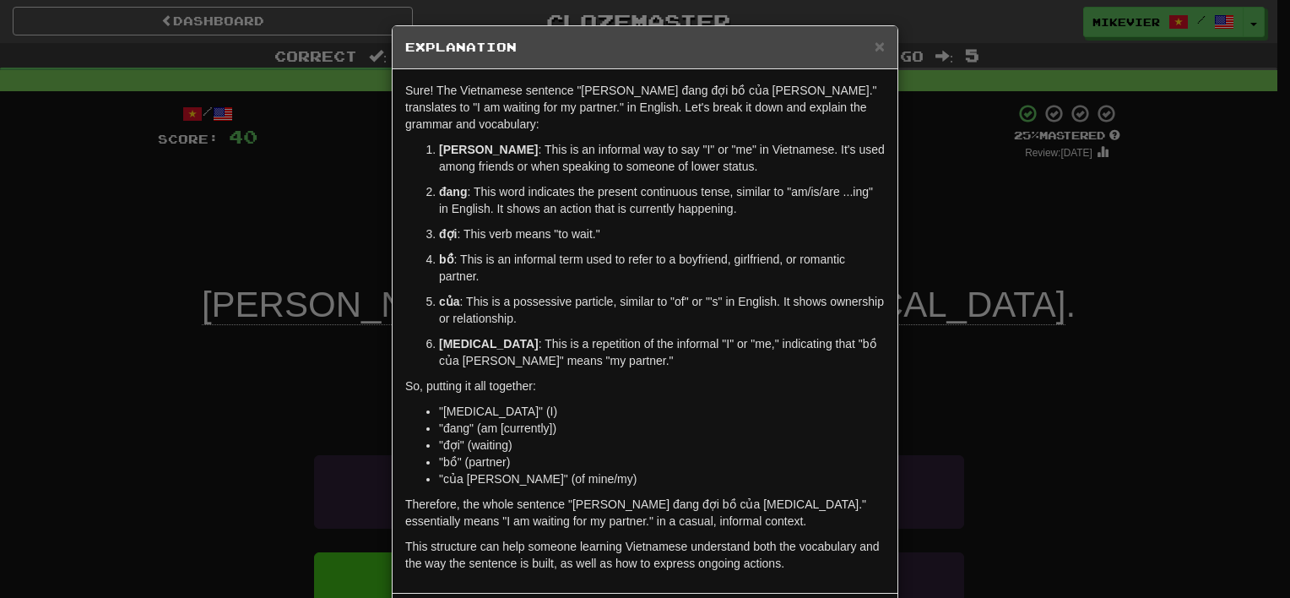
click at [219, 308] on div "× Explanation Sure! The Vietnamese sentence "Tao đang đợi bồ của tao." translat…" at bounding box center [645, 299] width 1290 height 598
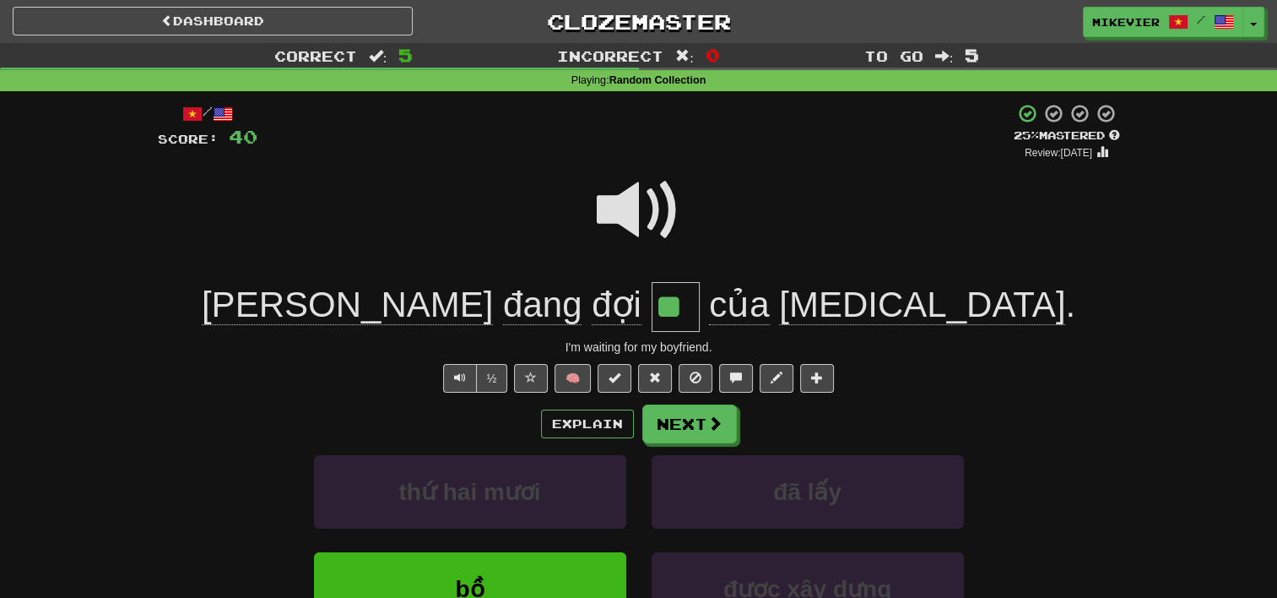
click at [628, 214] on span at bounding box center [639, 210] width 84 height 84
click at [698, 405] on button "Next" at bounding box center [690, 424] width 95 height 39
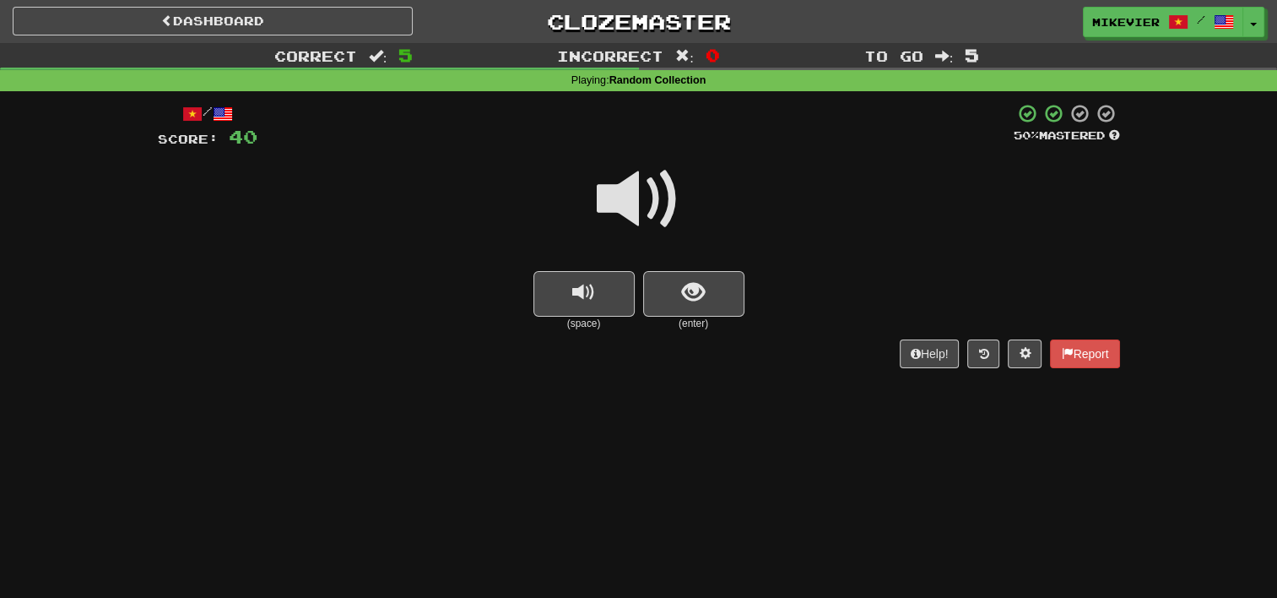
click at [668, 202] on span at bounding box center [639, 199] width 84 height 84
click at [698, 281] on span "show sentence" at bounding box center [693, 292] width 23 height 23
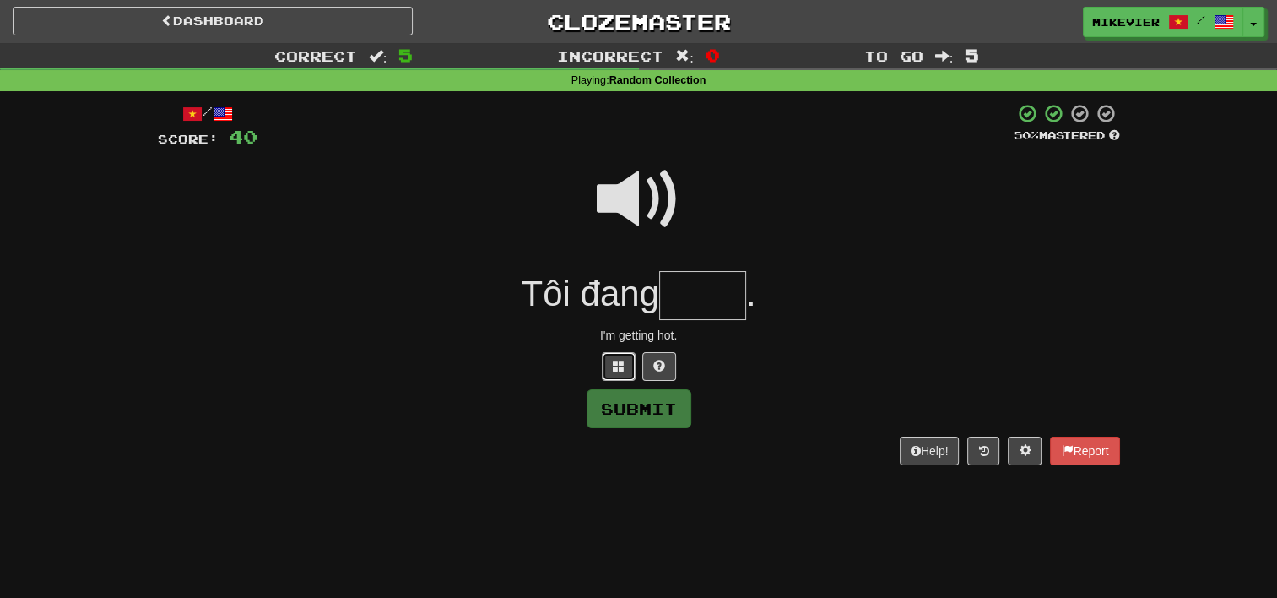
click at [621, 369] on span at bounding box center [619, 366] width 12 height 12
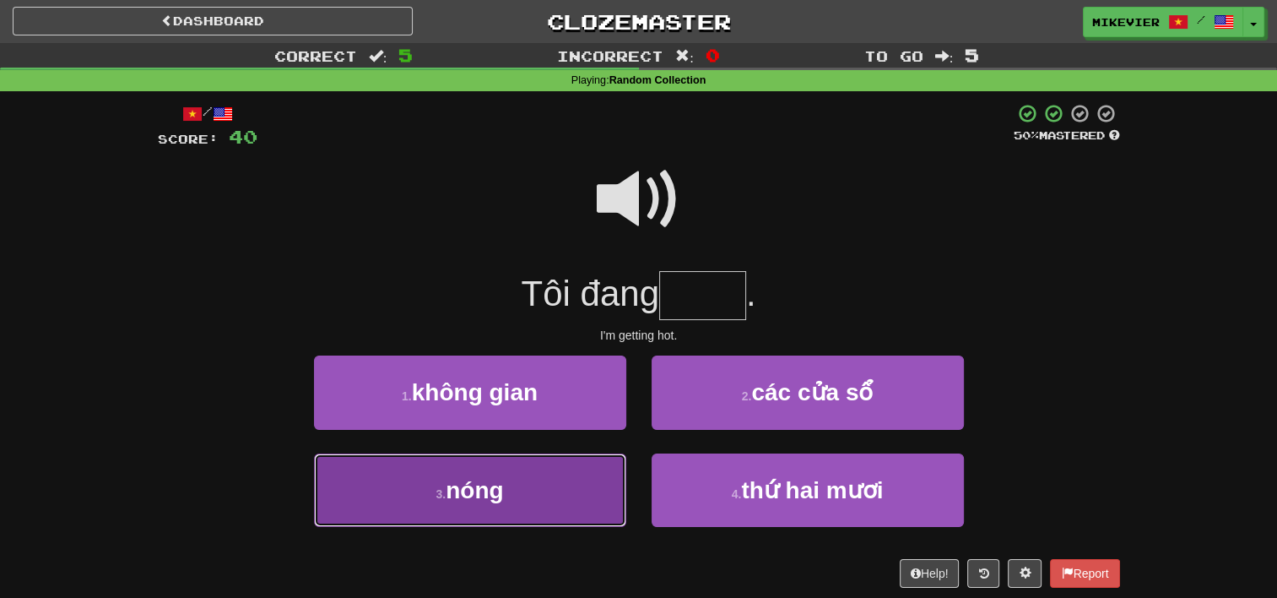
click at [571, 476] on button "3 . nóng" at bounding box center [470, 489] width 312 height 73
type input "****"
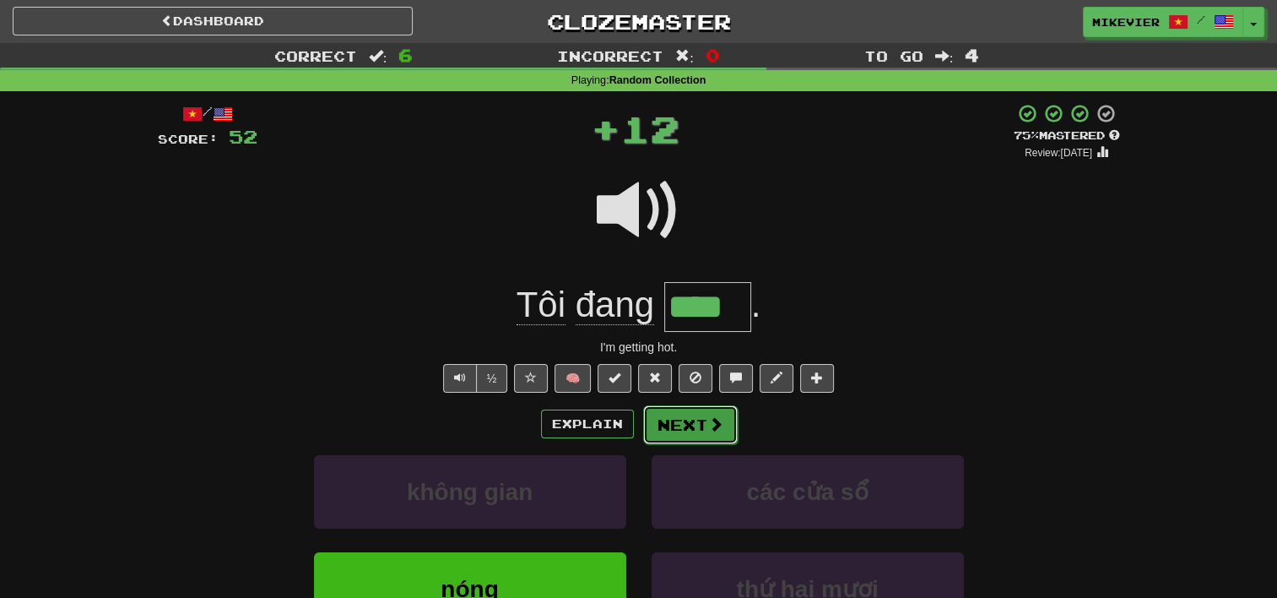
click at [685, 410] on button "Next" at bounding box center [690, 424] width 95 height 39
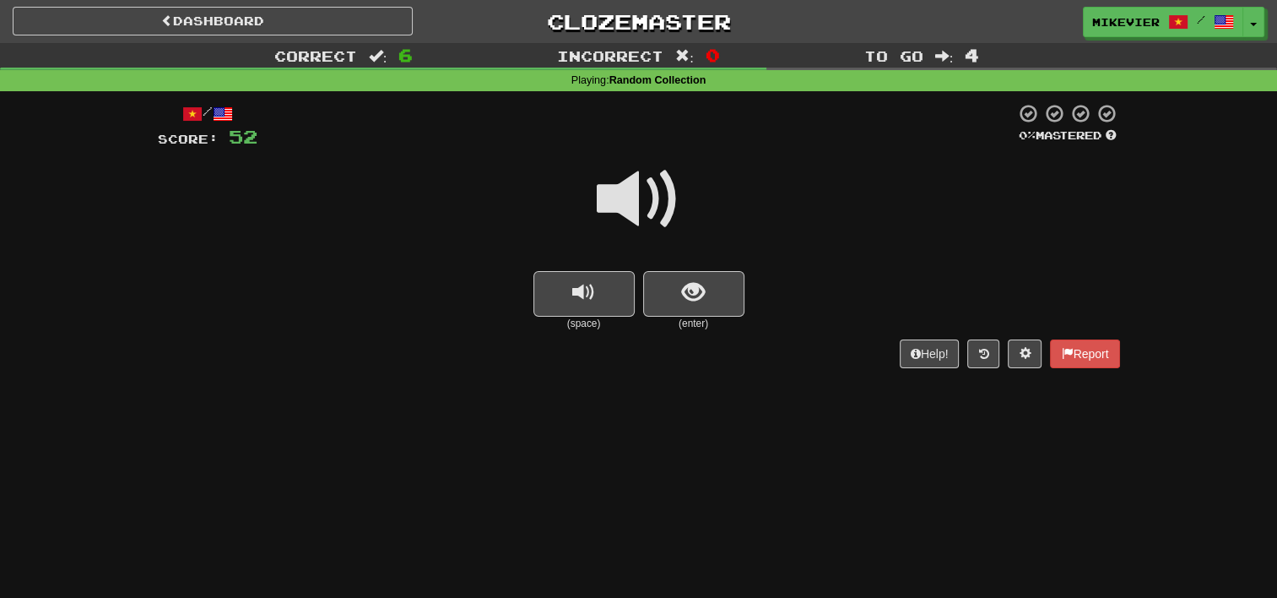
click at [645, 207] on span at bounding box center [639, 199] width 84 height 84
click at [696, 293] on span "show sentence" at bounding box center [693, 292] width 23 height 23
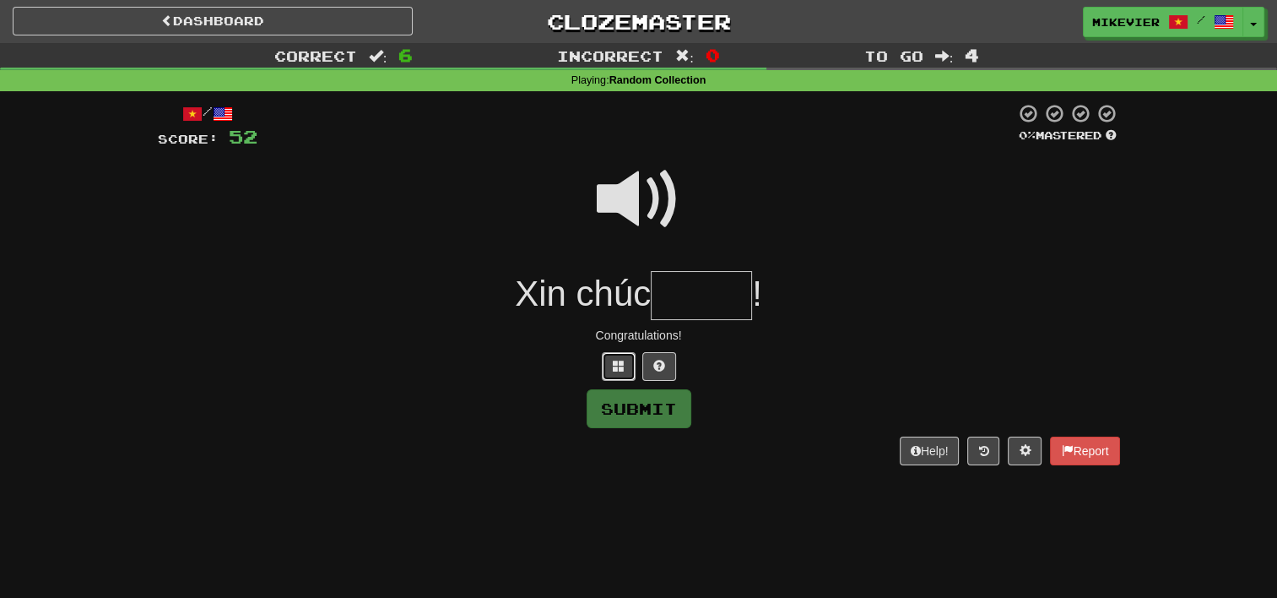
click at [622, 364] on span at bounding box center [619, 366] width 12 height 12
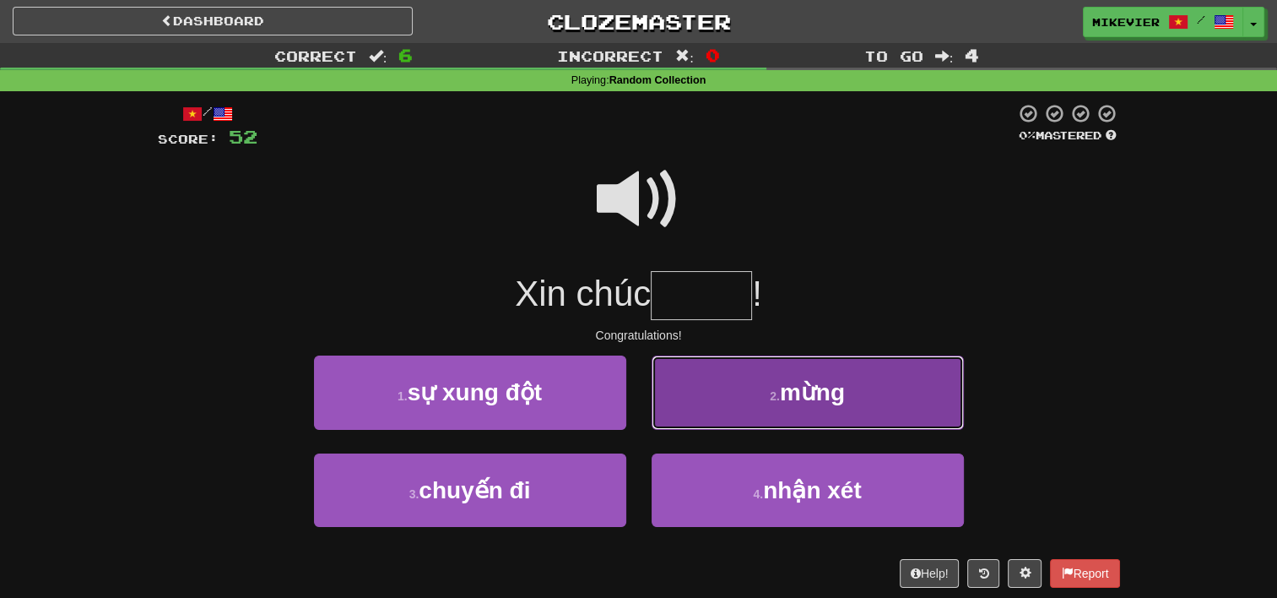
click at [690, 391] on button "2 . mừng" at bounding box center [808, 391] width 312 height 73
type input "****"
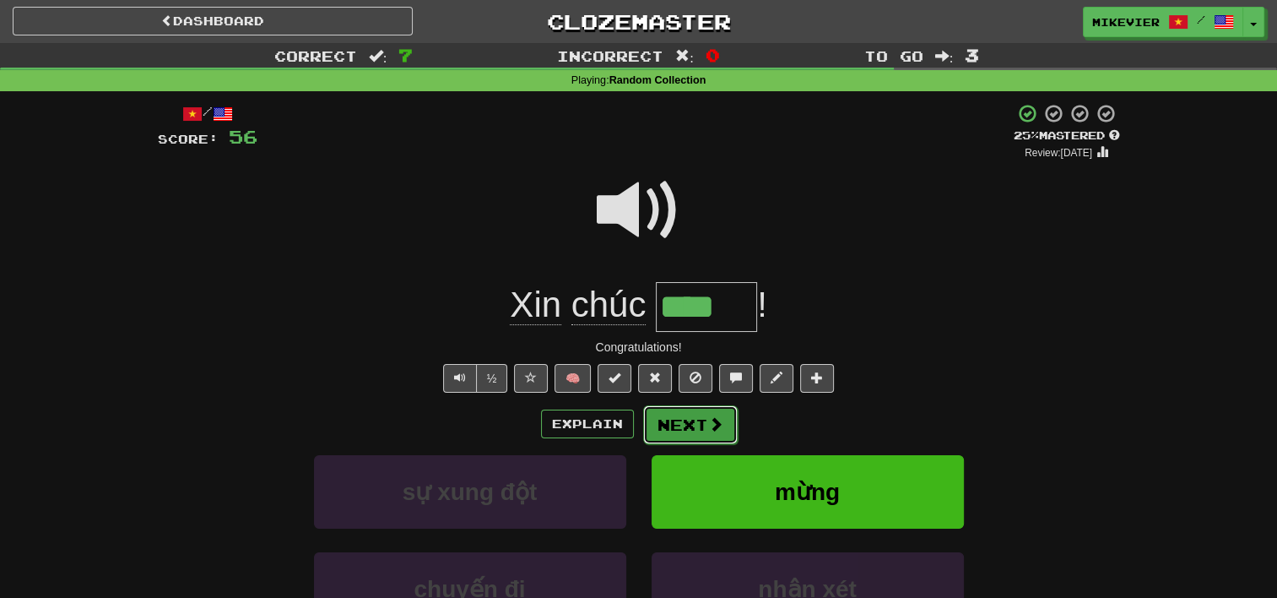
click at [716, 425] on span at bounding box center [715, 423] width 15 height 15
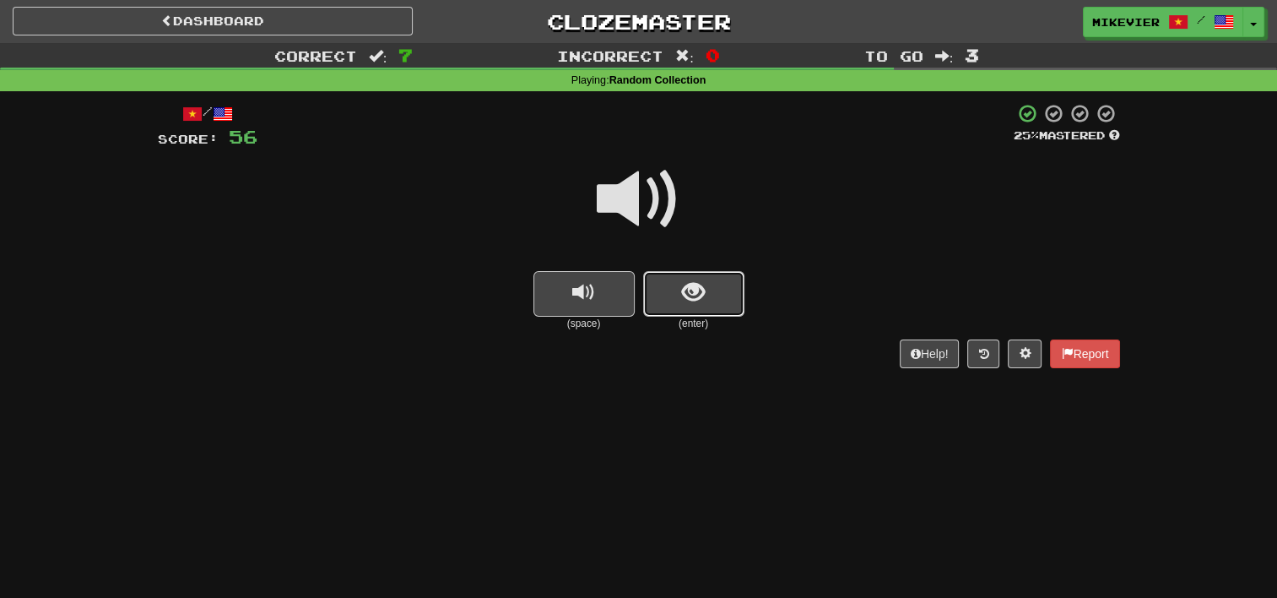
click at [685, 290] on span "show sentence" at bounding box center [693, 292] width 23 height 23
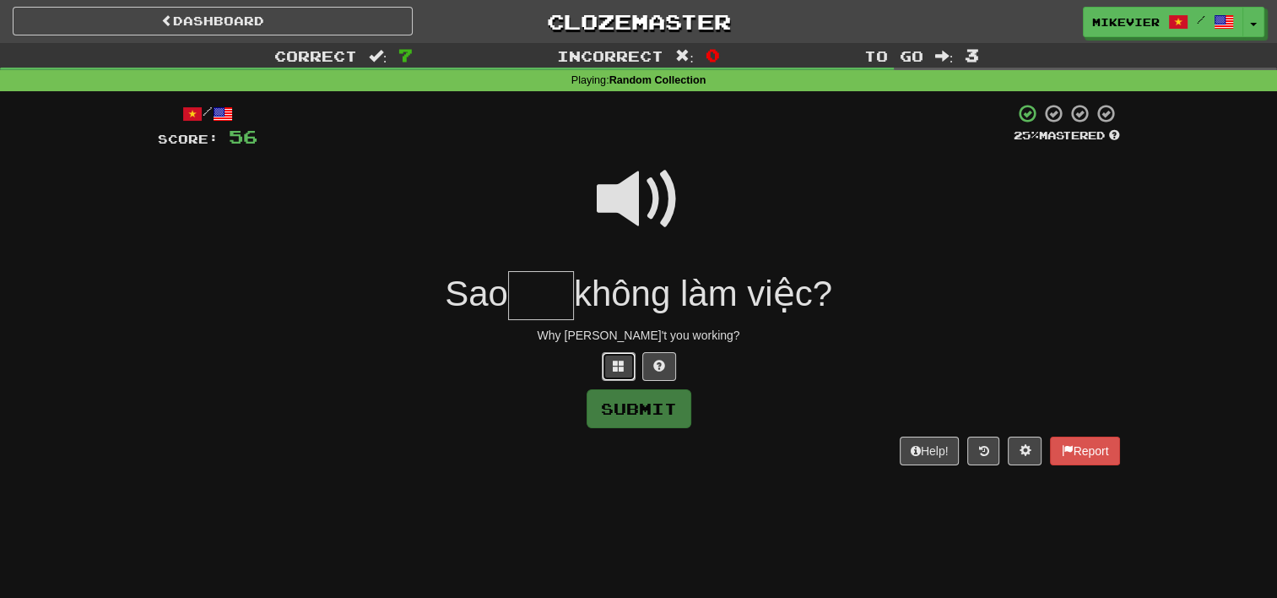
click at [627, 367] on button at bounding box center [619, 366] width 34 height 29
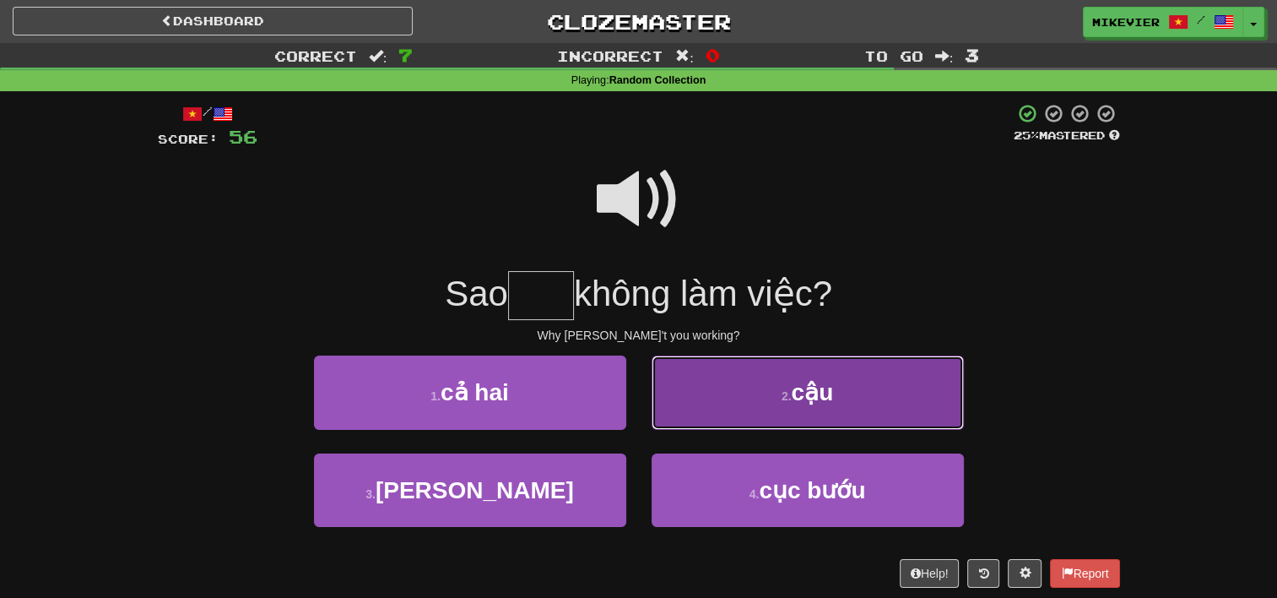
click at [684, 381] on button "2 . cậu" at bounding box center [808, 391] width 312 height 73
type input "***"
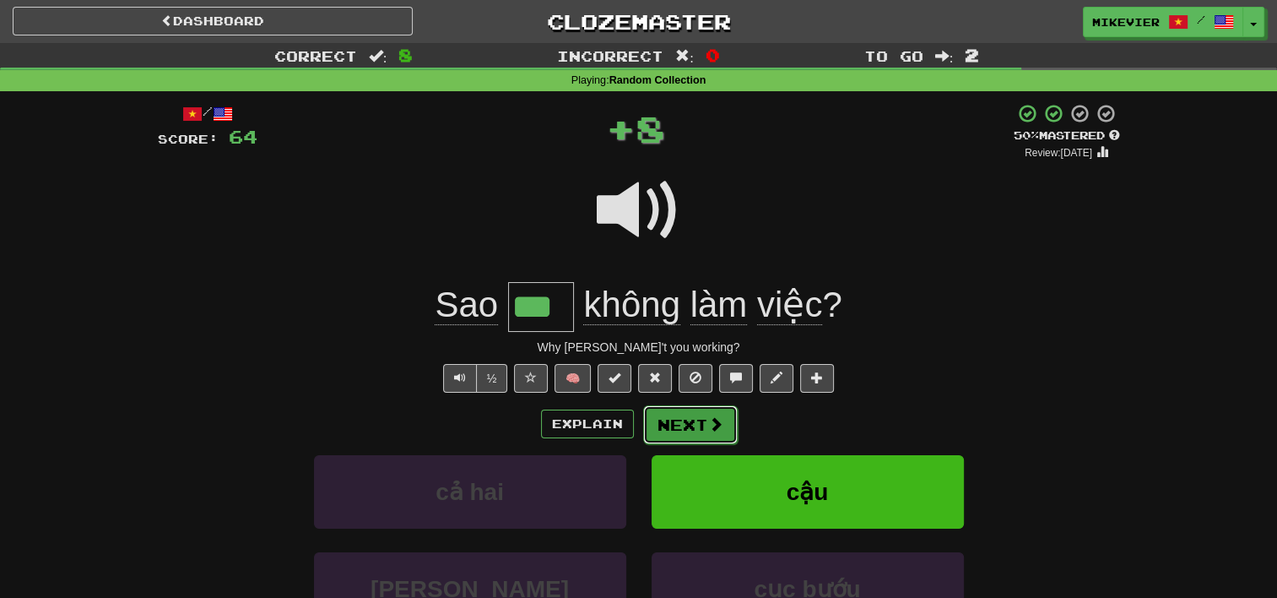
click at [679, 418] on button "Next" at bounding box center [690, 424] width 95 height 39
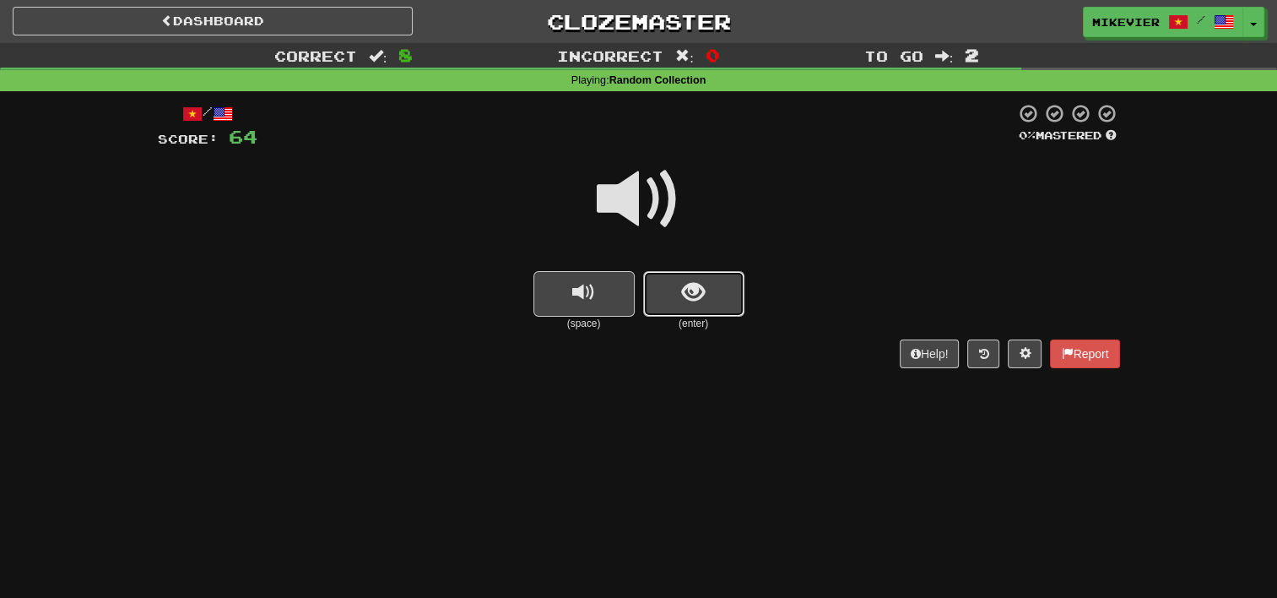
click at [708, 307] on button "show sentence" at bounding box center [693, 294] width 101 height 46
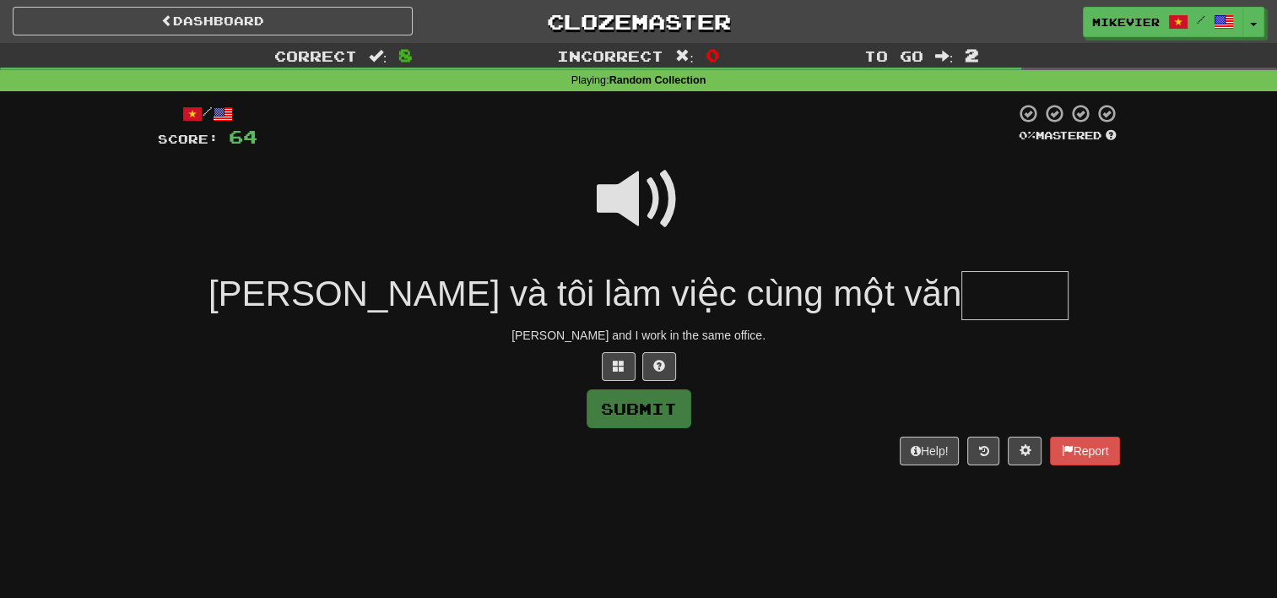
click at [644, 192] on span at bounding box center [639, 199] width 84 height 84
click at [623, 371] on span at bounding box center [619, 366] width 12 height 12
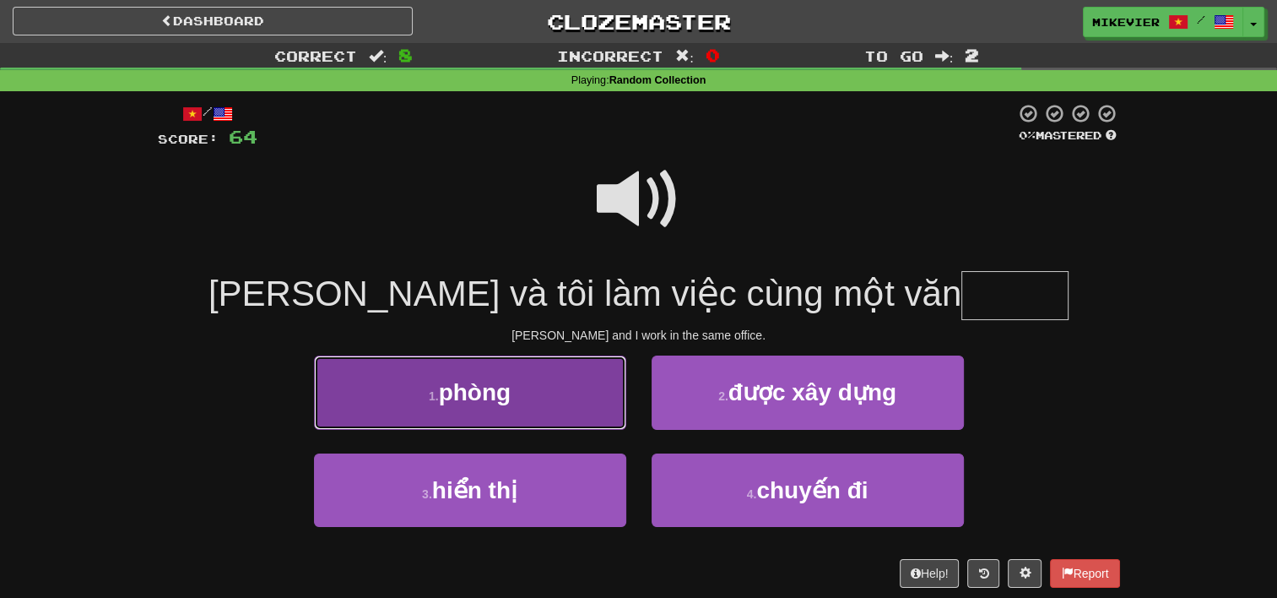
click at [611, 377] on button "1 . phòng" at bounding box center [470, 391] width 312 height 73
type input "*****"
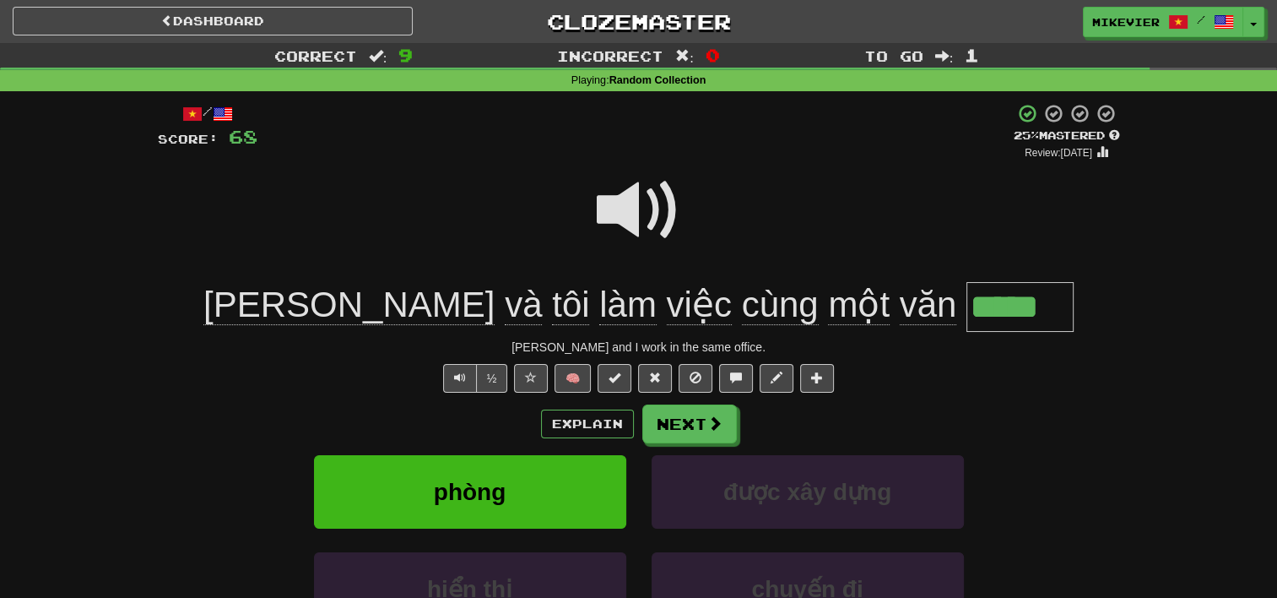
click at [645, 225] on span at bounding box center [639, 210] width 84 height 84
click at [698, 433] on button "Next" at bounding box center [690, 424] width 95 height 39
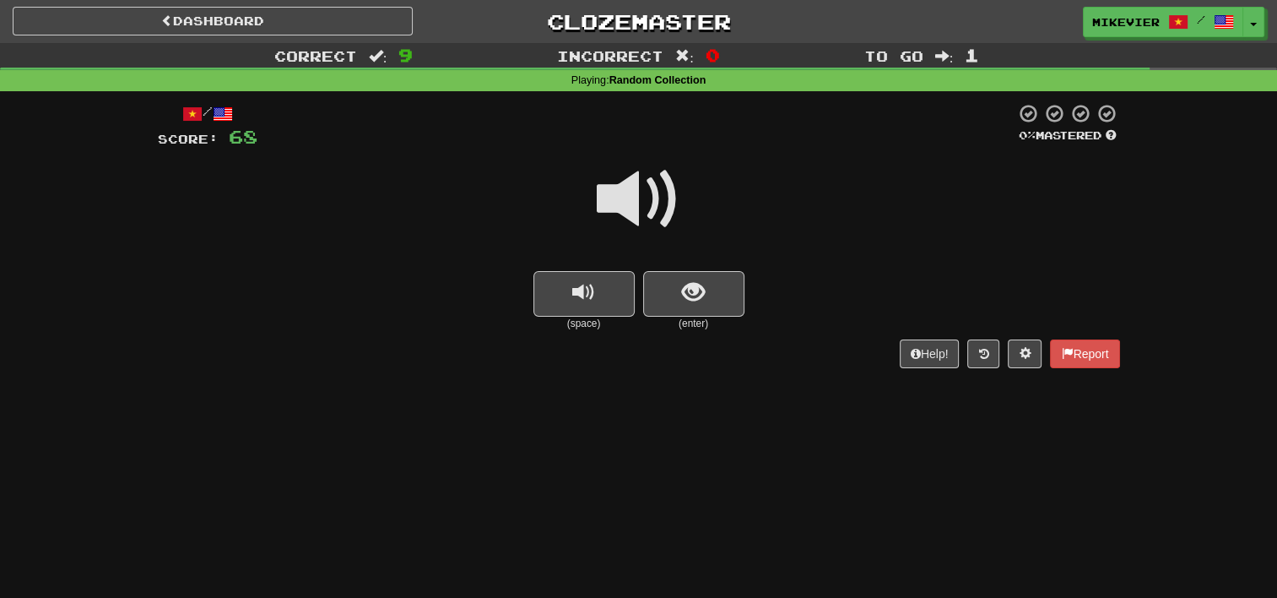
click at [674, 193] on span at bounding box center [639, 199] width 84 height 84
click at [697, 287] on span "show sentence" at bounding box center [693, 292] width 23 height 23
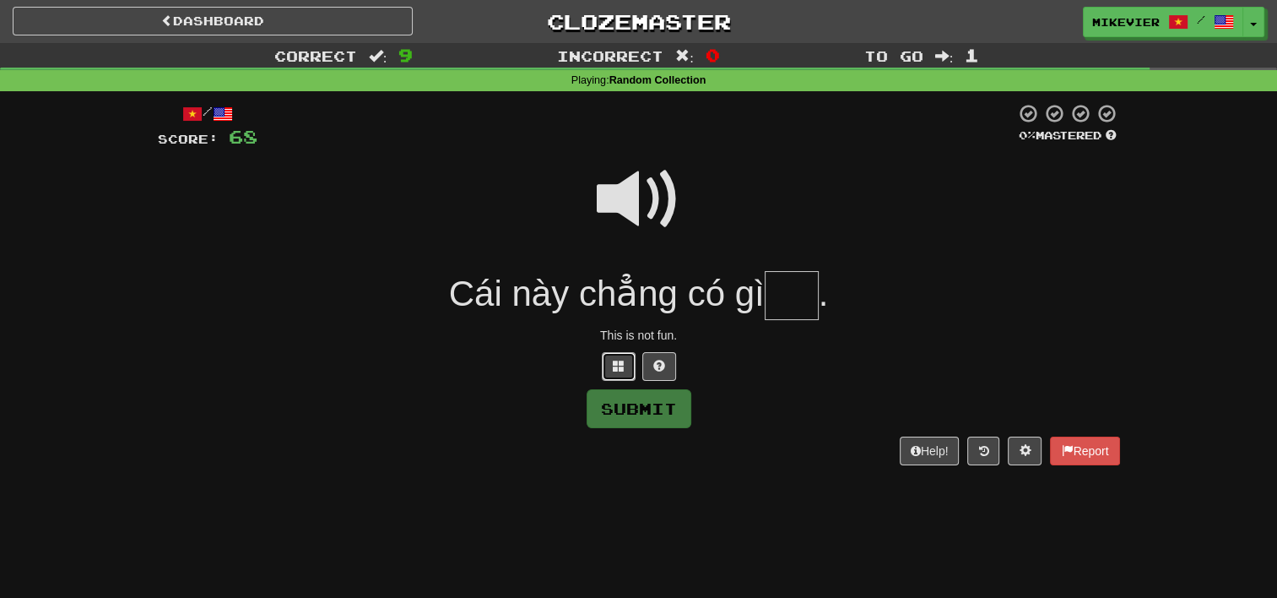
click at [622, 361] on span at bounding box center [619, 366] width 12 height 12
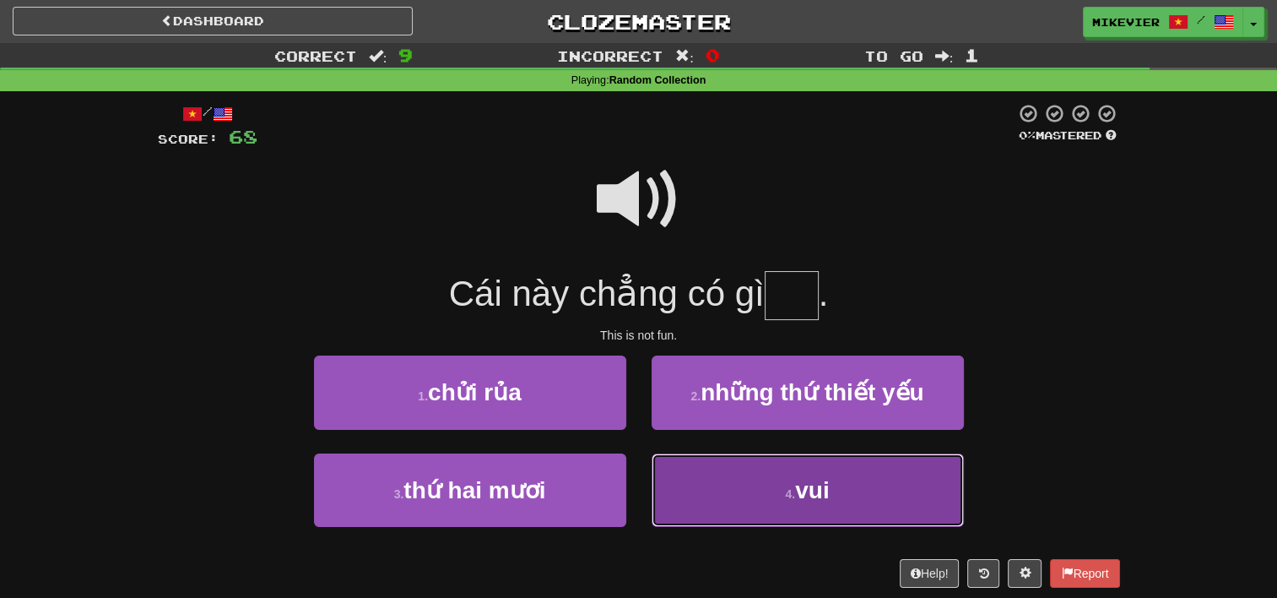
click at [744, 466] on button "4 . vui" at bounding box center [808, 489] width 312 height 73
type input "***"
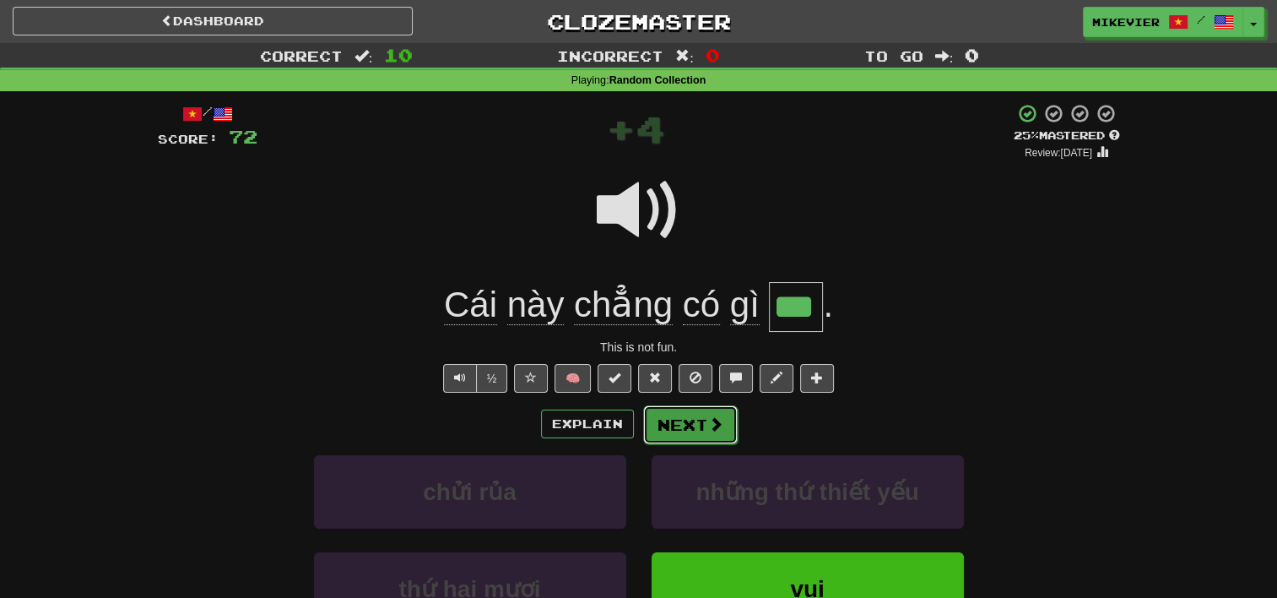
click at [706, 439] on button "Next" at bounding box center [690, 424] width 95 height 39
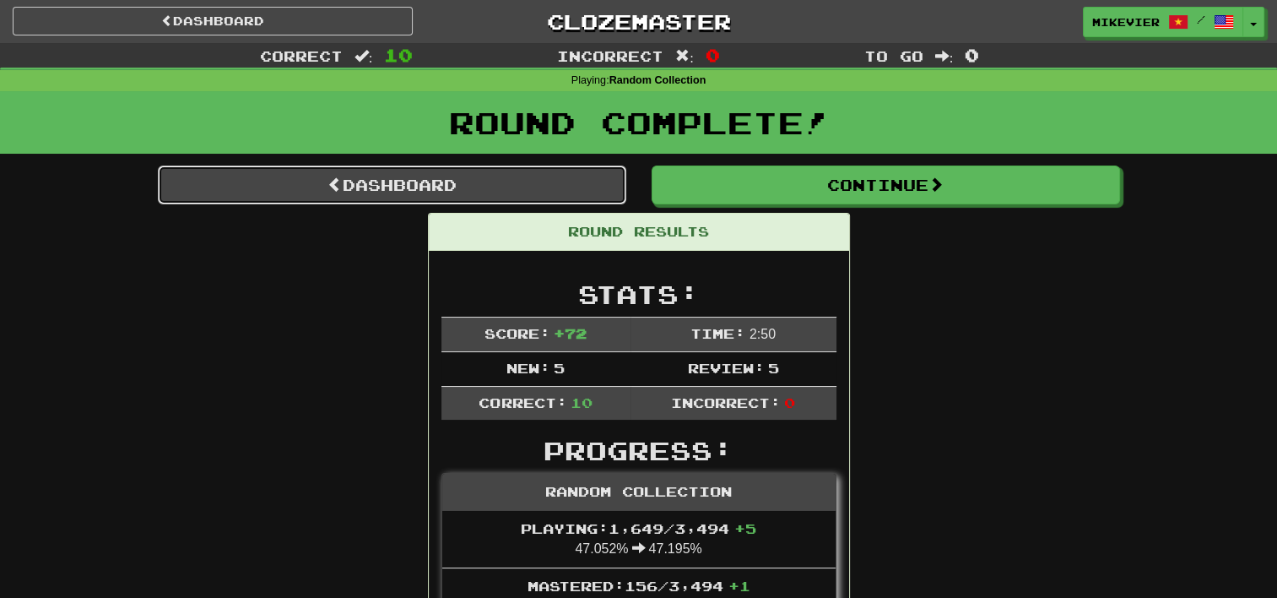
click at [569, 181] on link "Dashboard" at bounding box center [392, 184] width 468 height 39
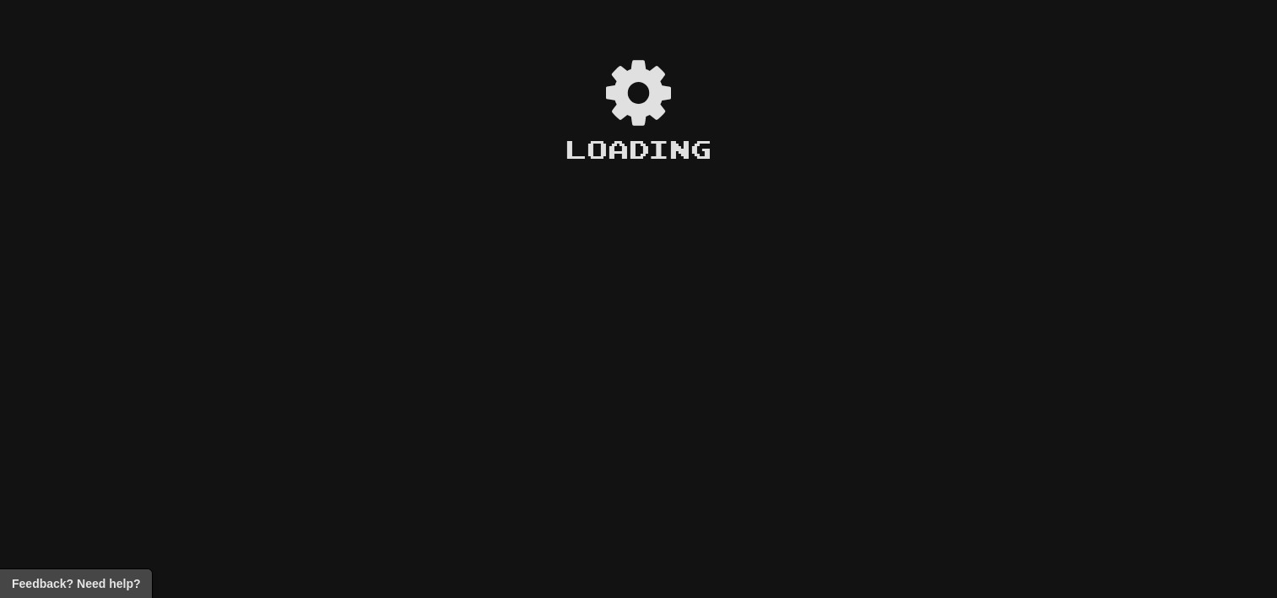
click at [569, 181] on div "Loading" at bounding box center [638, 309] width 146 height 509
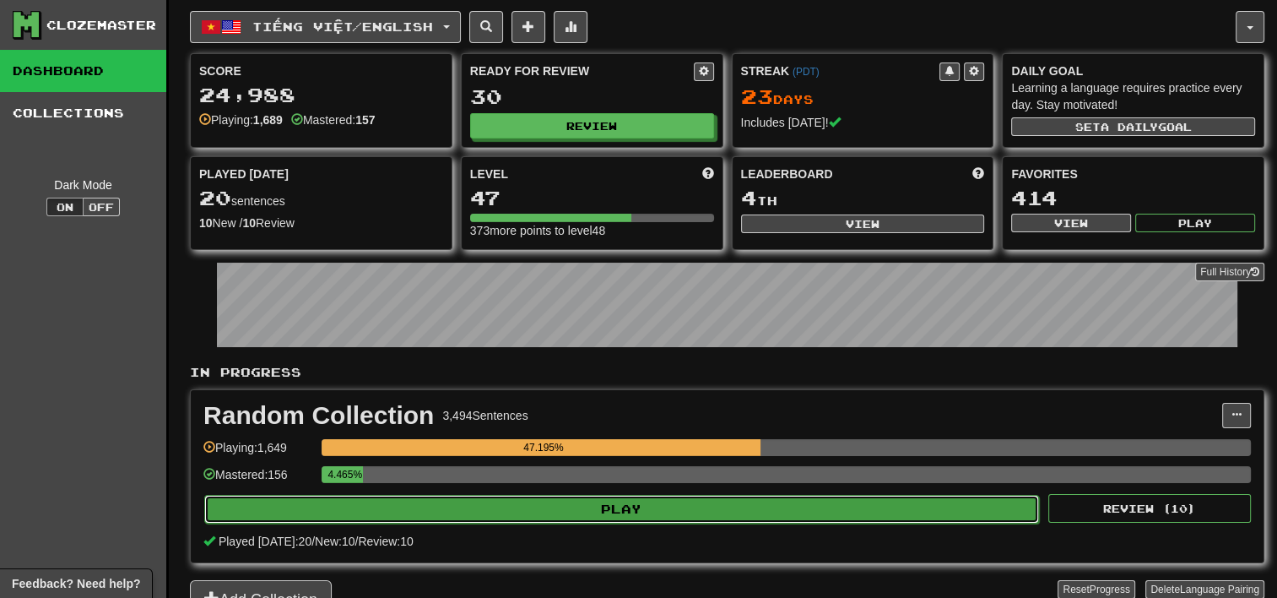
click at [790, 506] on button "Play" at bounding box center [621, 509] width 835 height 29
select select "**"
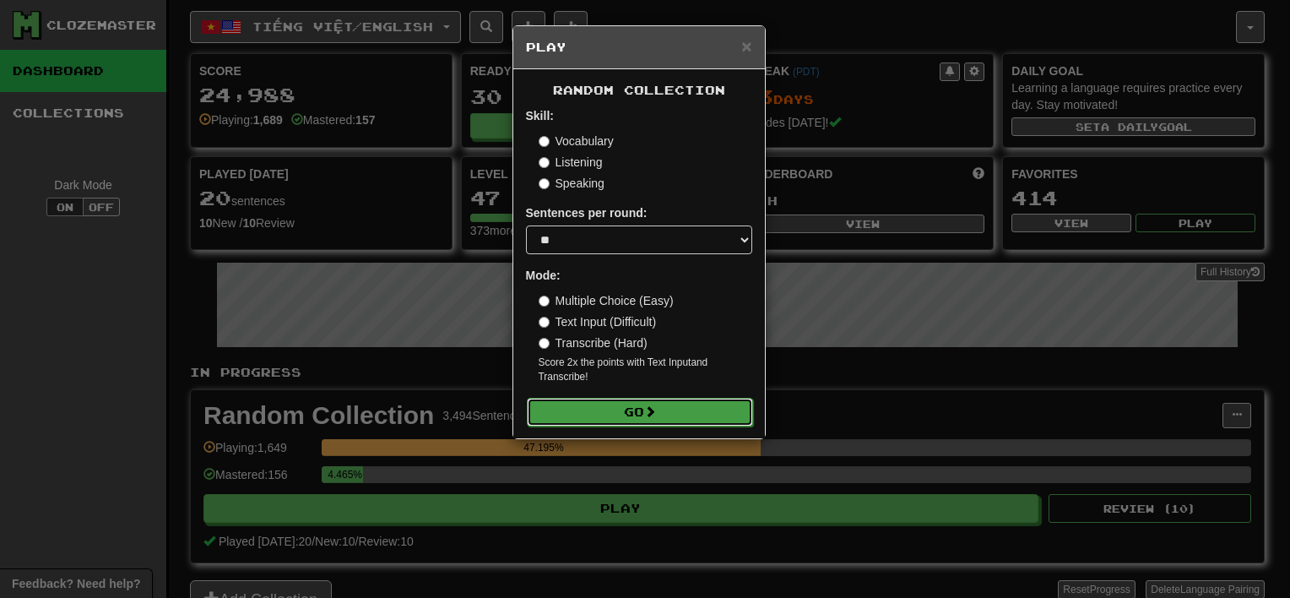
click at [744, 412] on button "Go" at bounding box center [640, 412] width 226 height 29
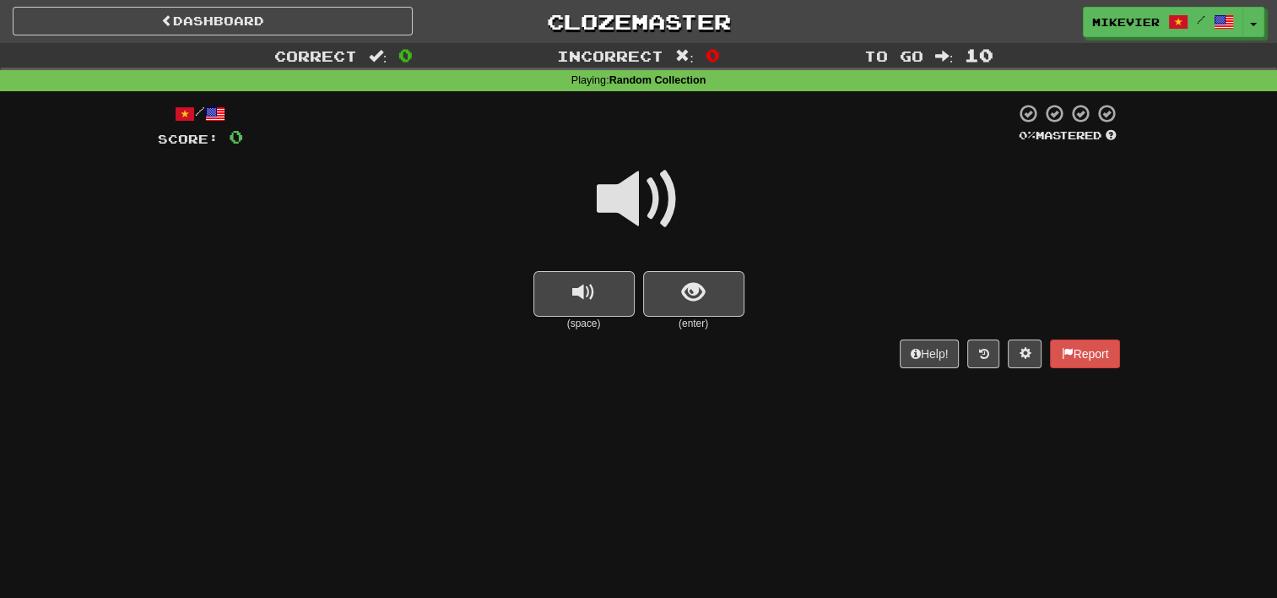
click at [675, 193] on span at bounding box center [639, 199] width 84 height 84
click at [699, 301] on span "show sentence" at bounding box center [693, 292] width 23 height 23
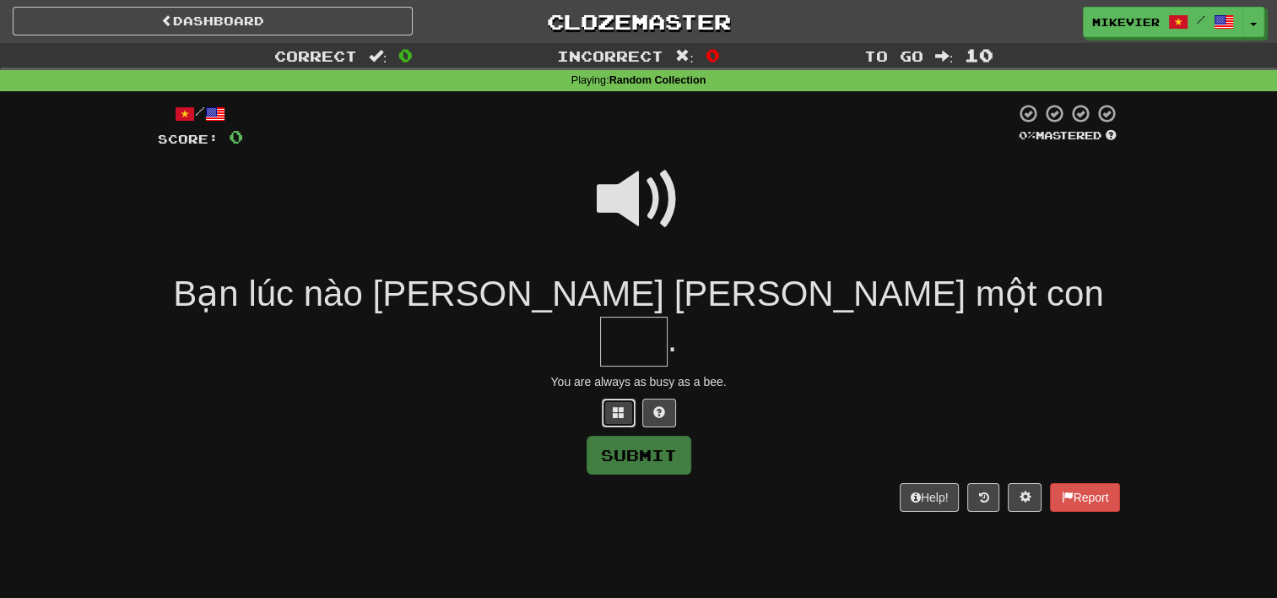
click at [625, 398] on button at bounding box center [619, 412] width 34 height 29
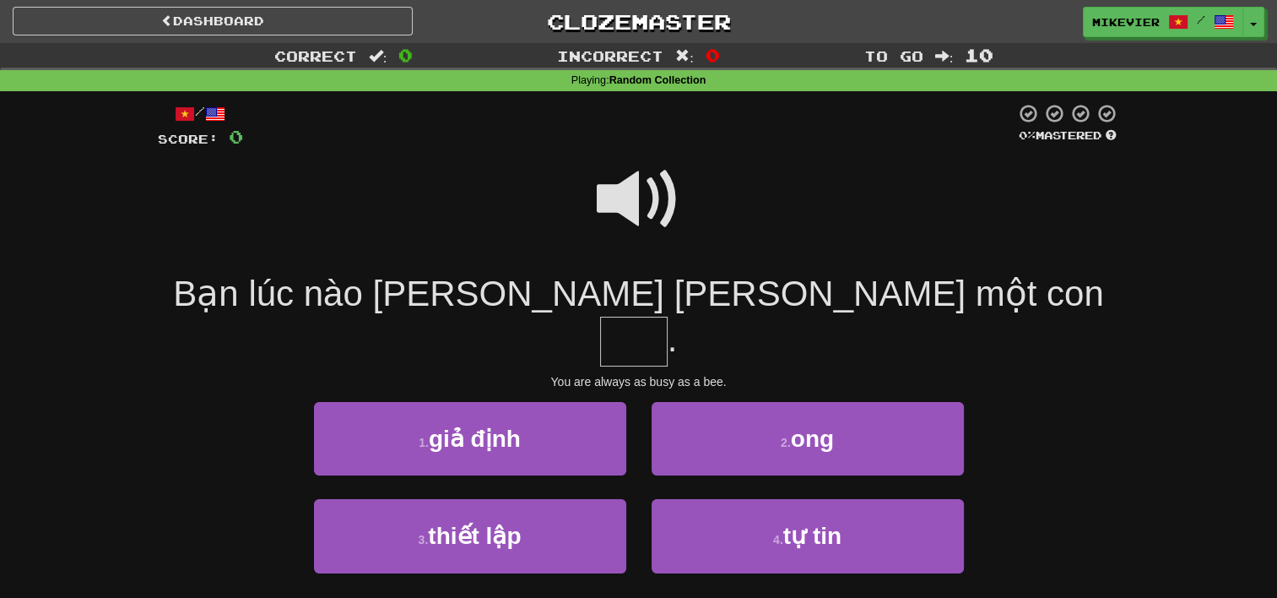
click at [732, 429] on div "2 . ong" at bounding box center [808, 450] width 338 height 97
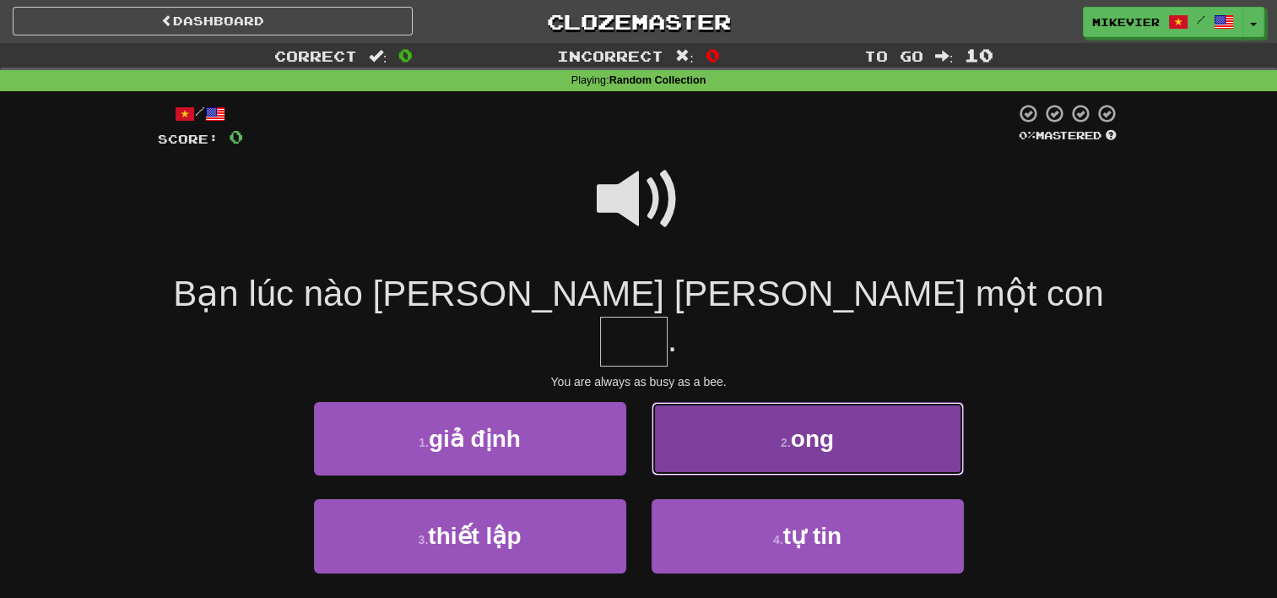
click at [734, 408] on button "2 . ong" at bounding box center [808, 438] width 312 height 73
type input "***"
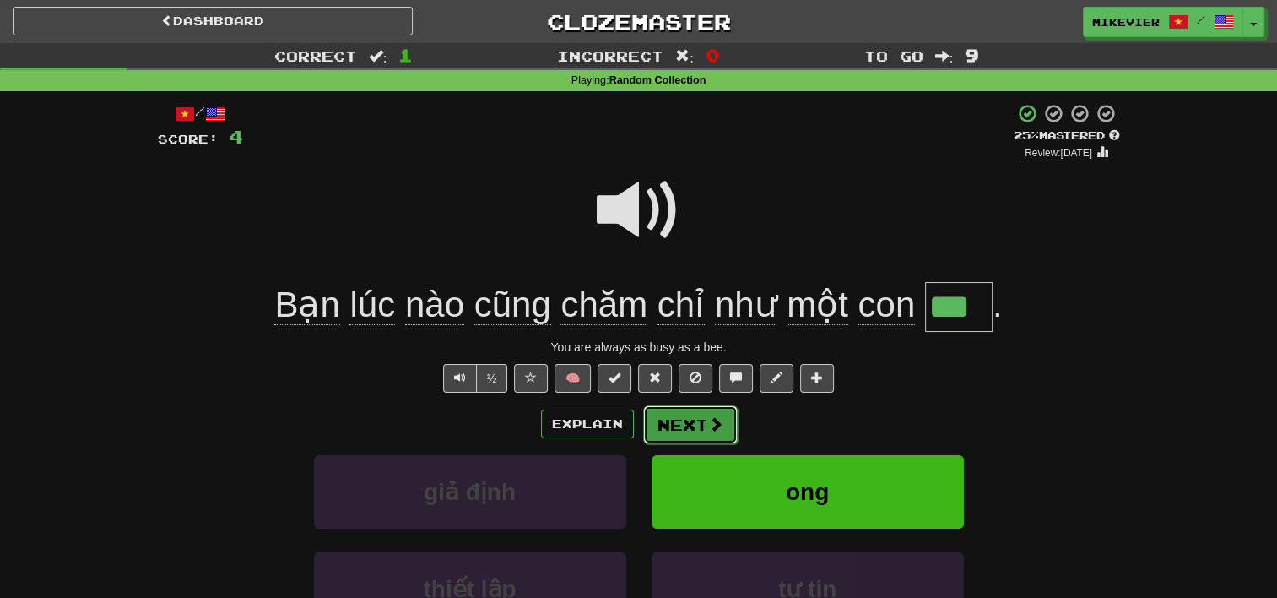
click at [712, 416] on span at bounding box center [715, 423] width 15 height 15
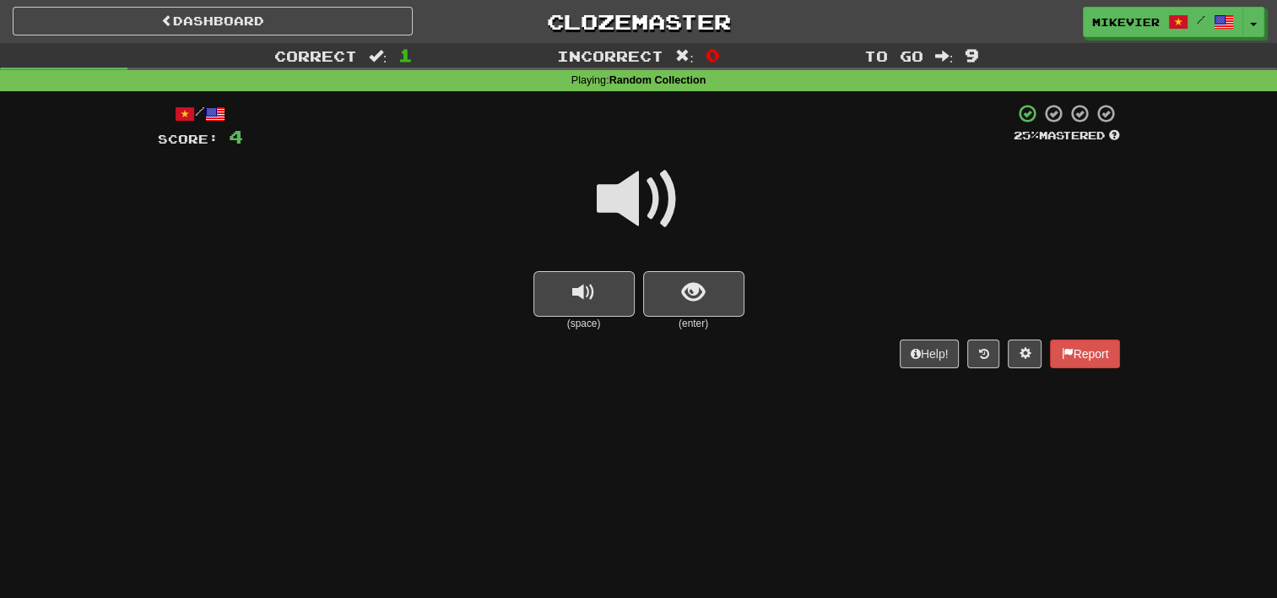
click at [672, 176] on span at bounding box center [639, 199] width 84 height 84
click at [713, 292] on button "show sentence" at bounding box center [693, 294] width 101 height 46
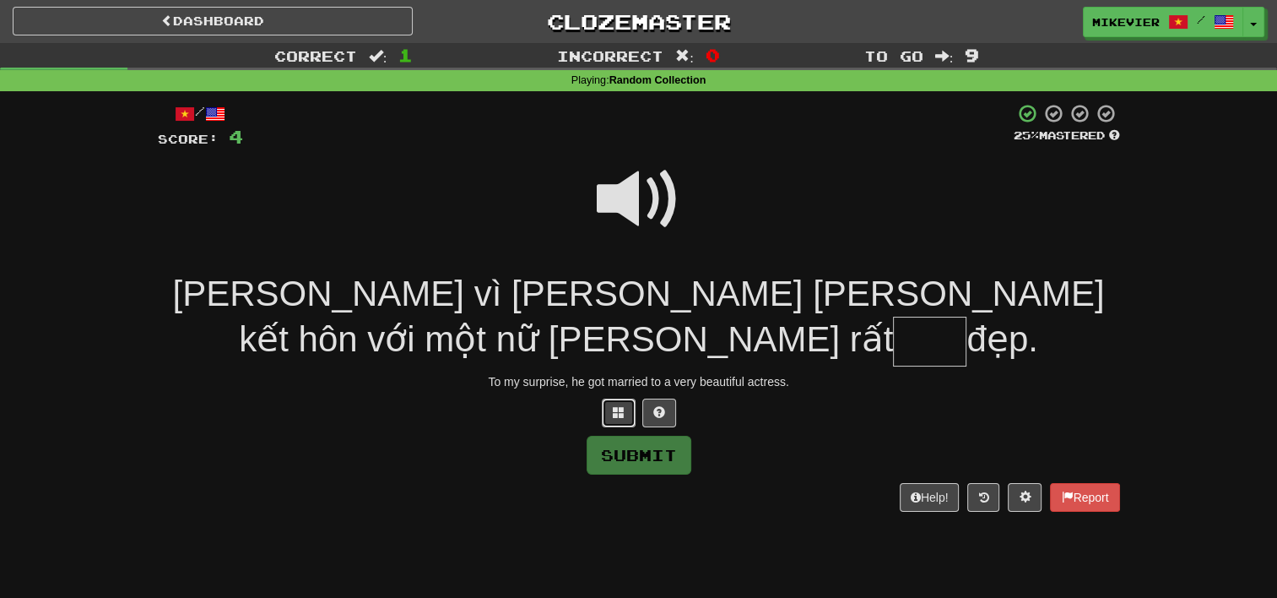
click at [623, 416] on span at bounding box center [619, 412] width 12 height 12
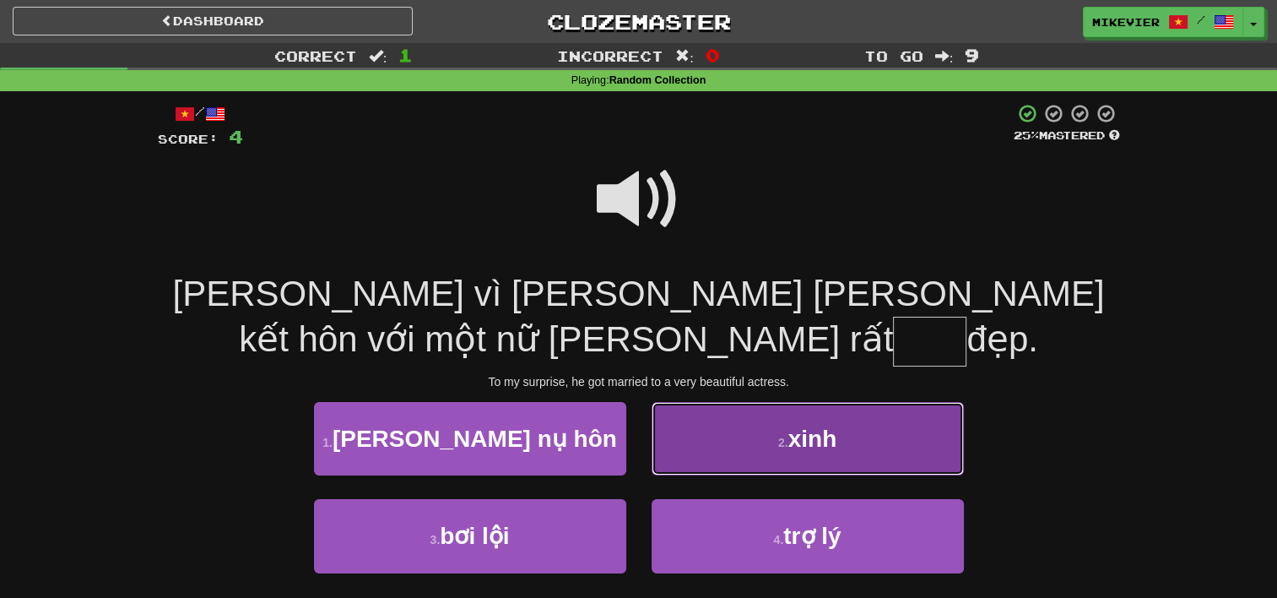
click at [736, 441] on button "2 . xinh" at bounding box center [808, 438] width 312 height 73
type input "****"
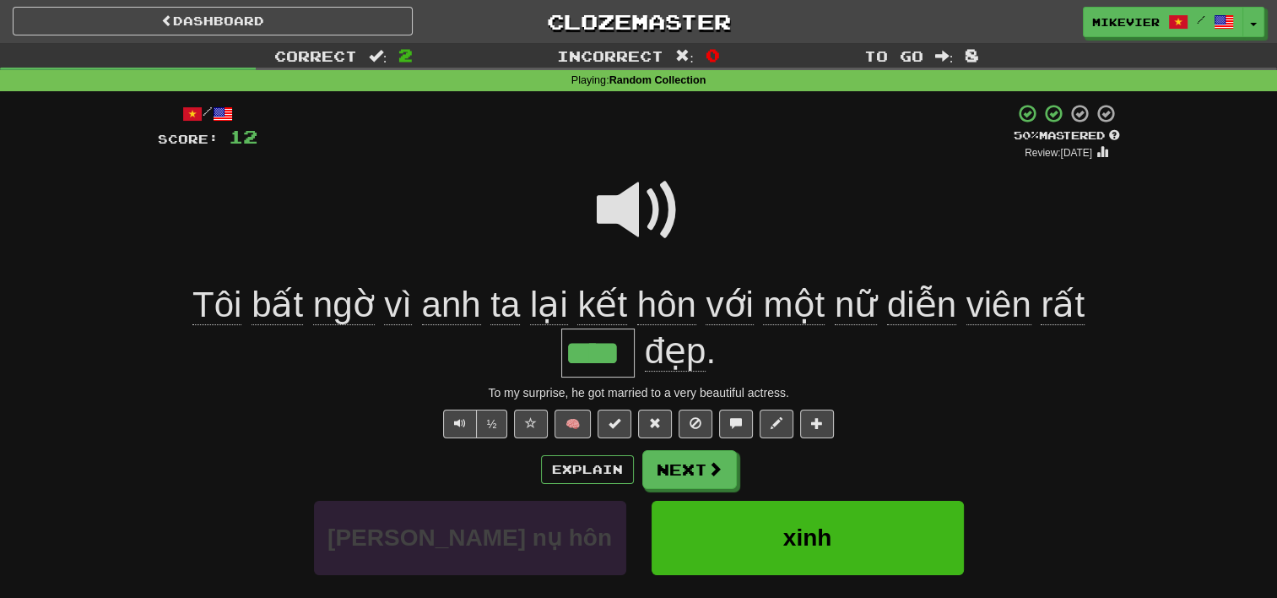
click at [652, 206] on span at bounding box center [639, 210] width 84 height 84
click at [703, 464] on button "Next" at bounding box center [690, 470] width 95 height 39
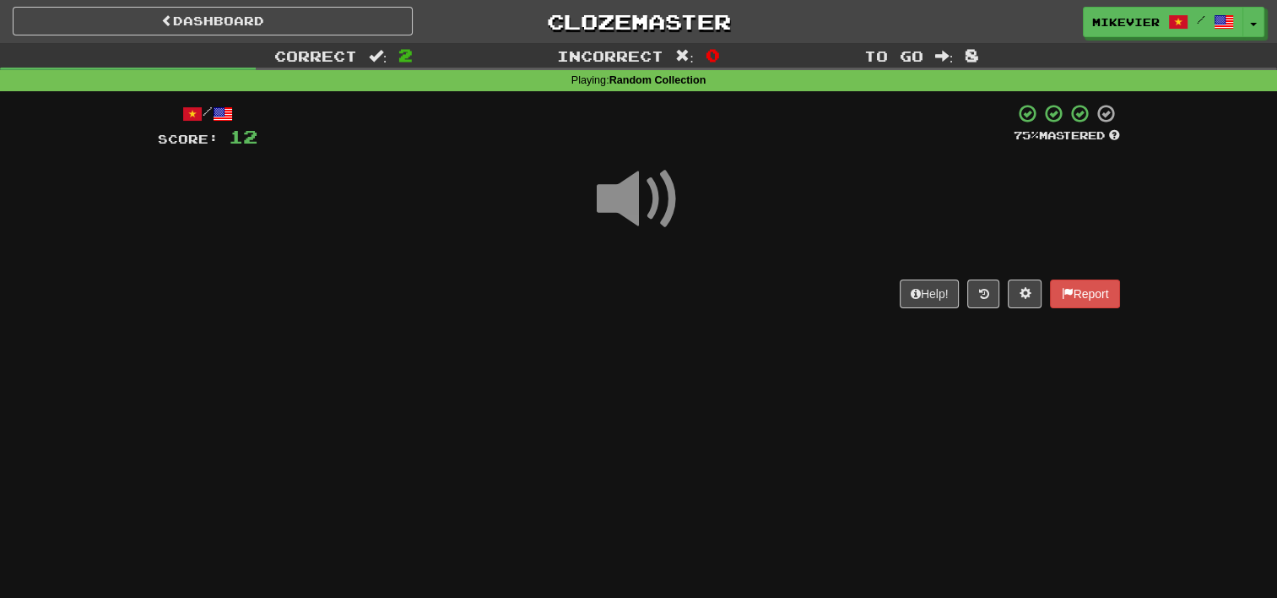
click at [665, 186] on span at bounding box center [639, 199] width 84 height 84
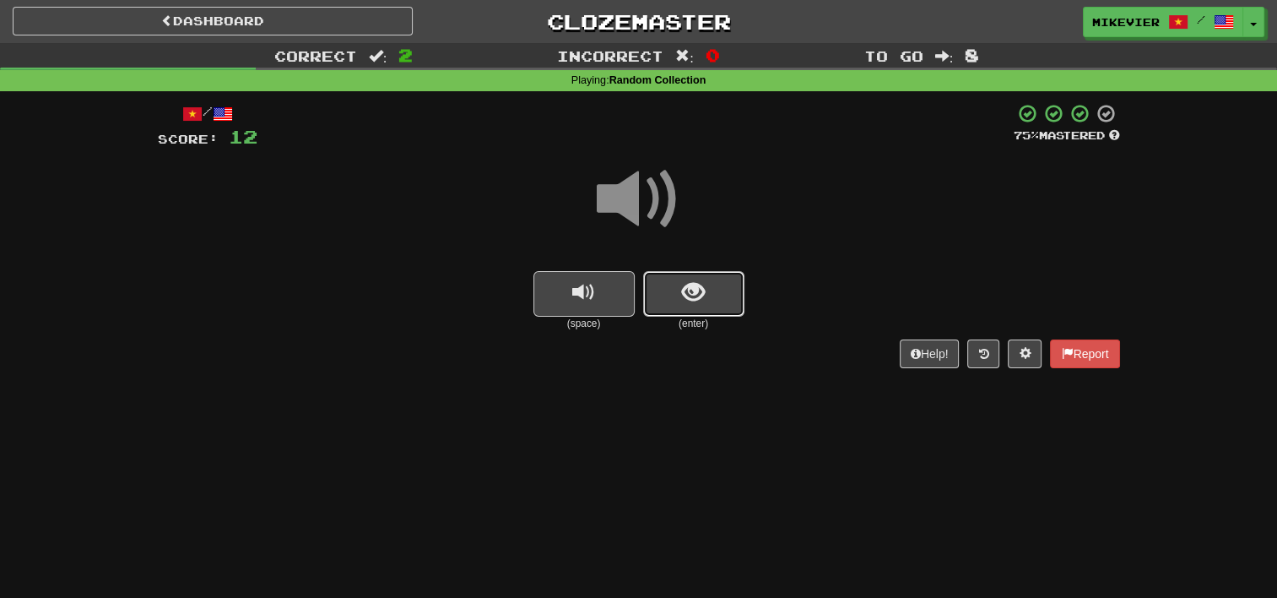
click at [706, 293] on button "show sentence" at bounding box center [693, 294] width 101 height 46
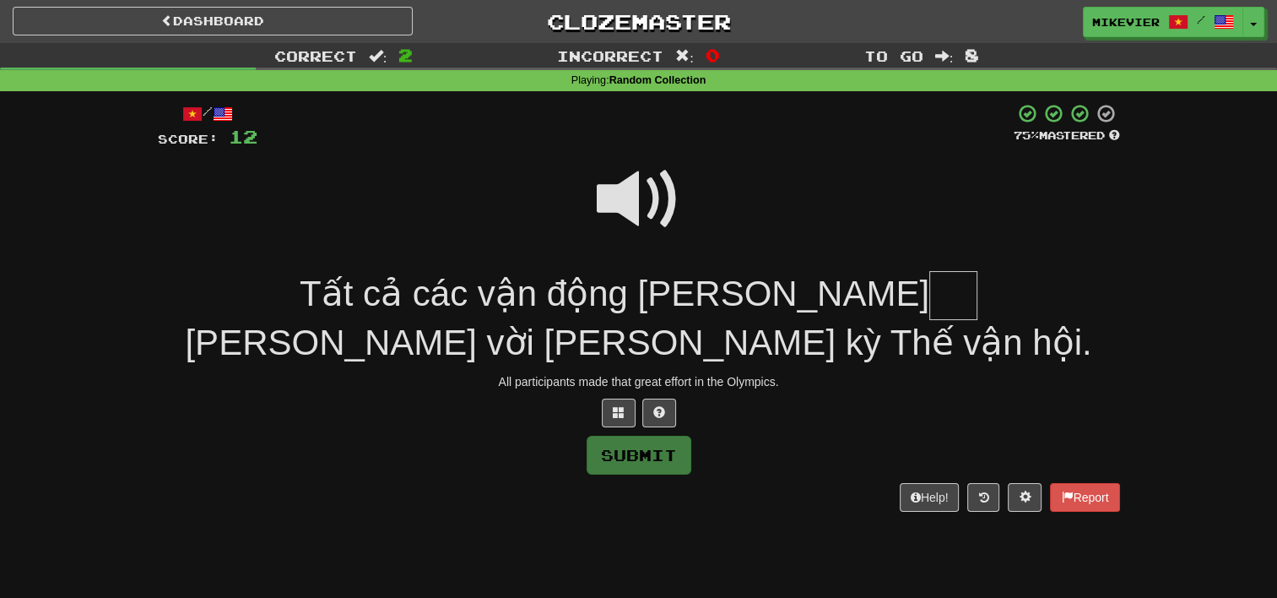
click at [655, 198] on span at bounding box center [639, 199] width 84 height 84
click at [616, 419] on button at bounding box center [619, 412] width 34 height 29
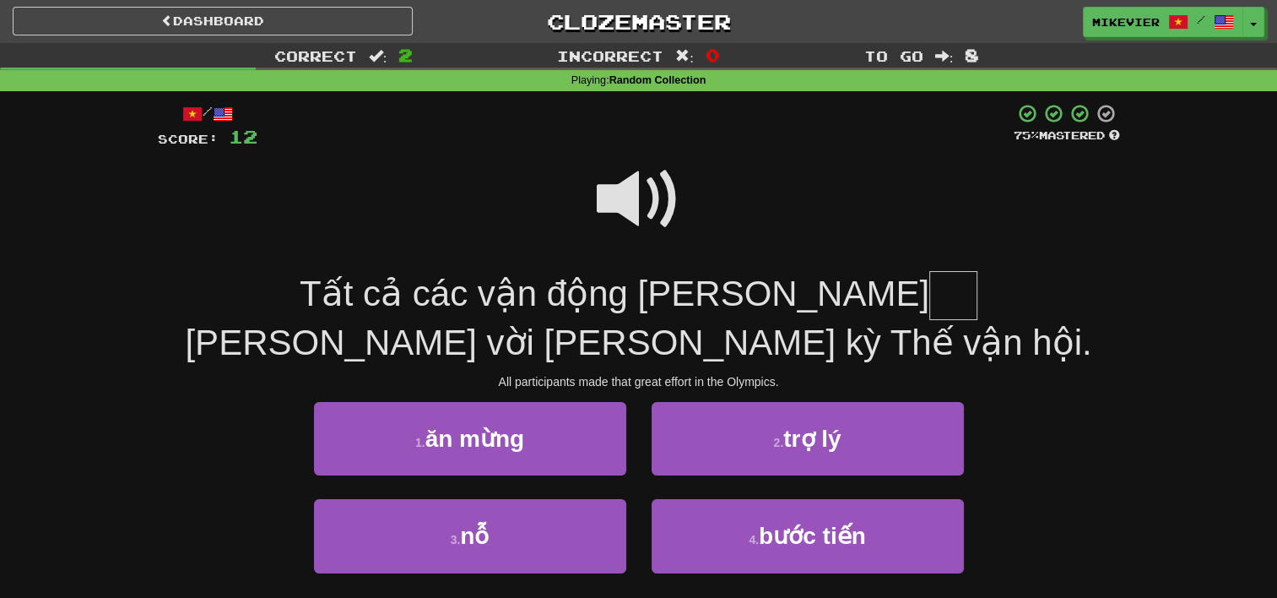
click at [630, 206] on span at bounding box center [639, 199] width 84 height 84
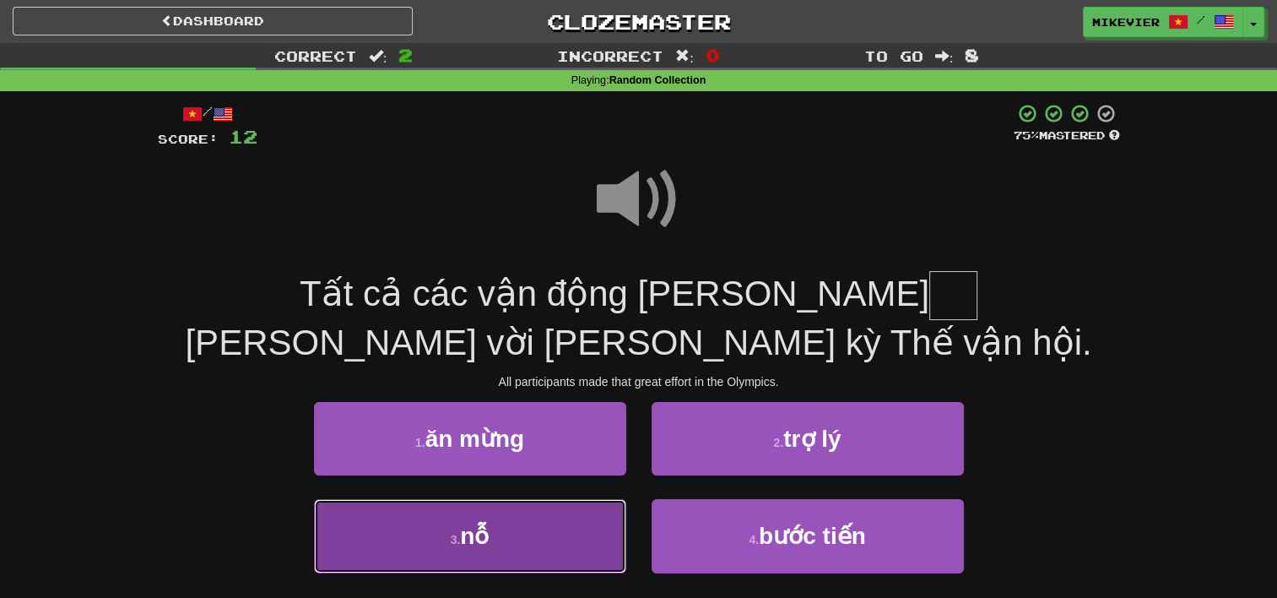
click at [544, 518] on button "3 . nỗ" at bounding box center [470, 535] width 312 height 73
type input "**"
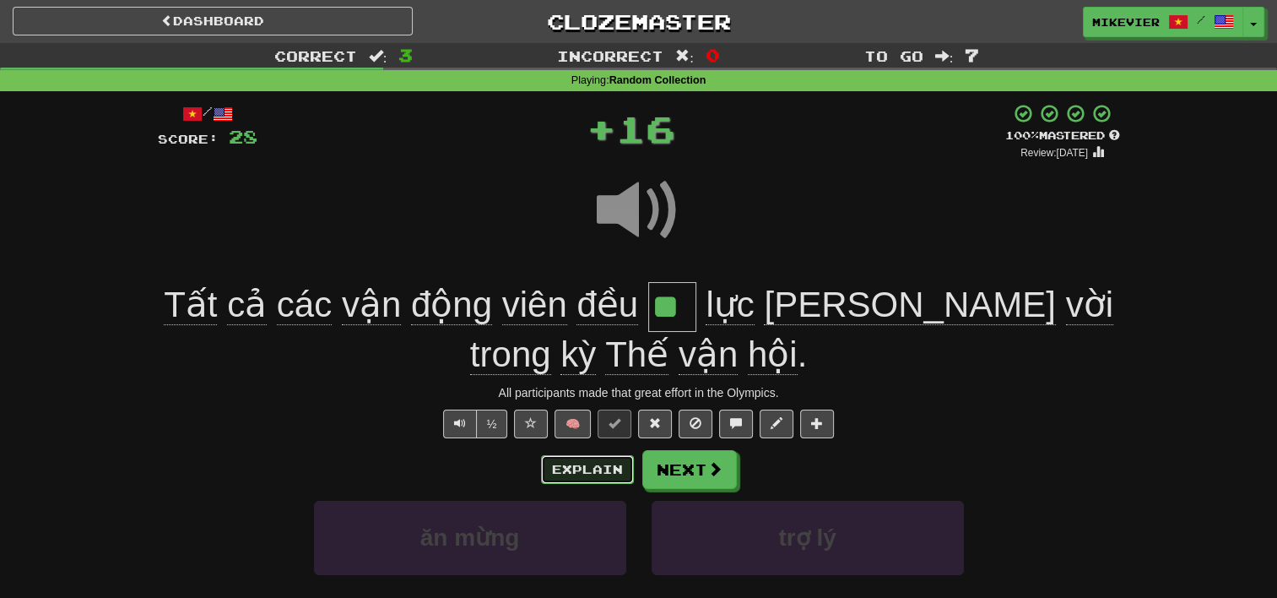
click at [588, 456] on button "Explain" at bounding box center [587, 469] width 93 height 29
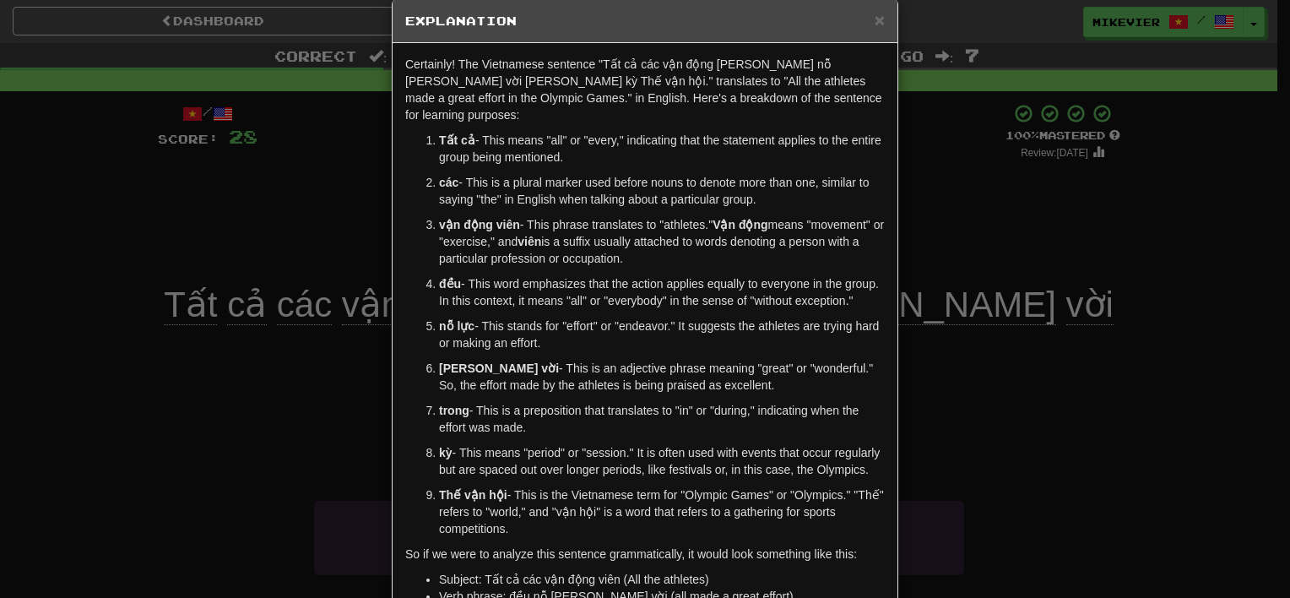
scroll to position [27, 0]
click at [344, 381] on div "× Explanation Certainly! The Vietnamese sentence "Tất cả các vận động viên đều …" at bounding box center [645, 299] width 1290 height 598
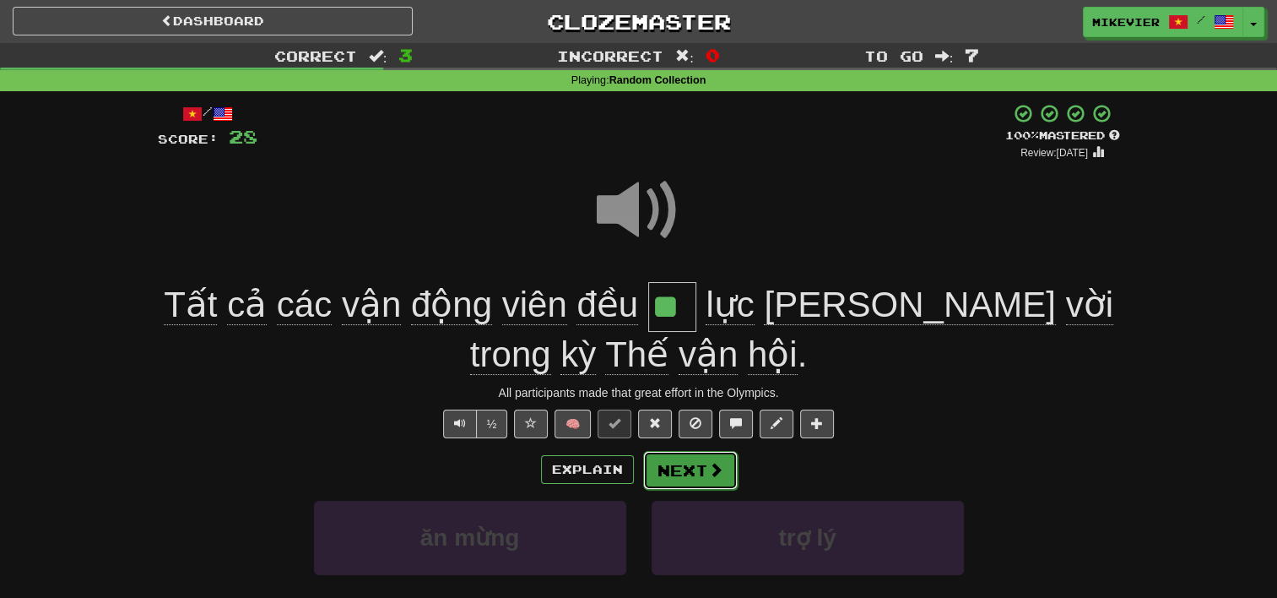
click at [692, 476] on button "Next" at bounding box center [690, 470] width 95 height 39
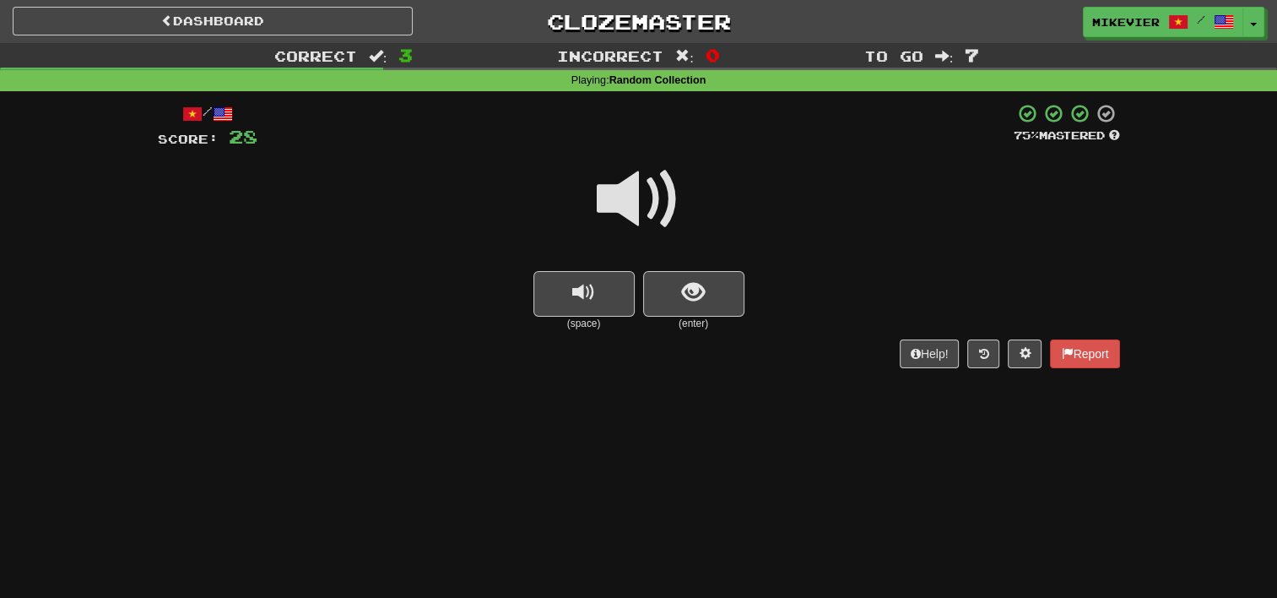
click at [655, 203] on span at bounding box center [639, 199] width 84 height 84
click at [694, 284] on span "show sentence" at bounding box center [693, 292] width 23 height 23
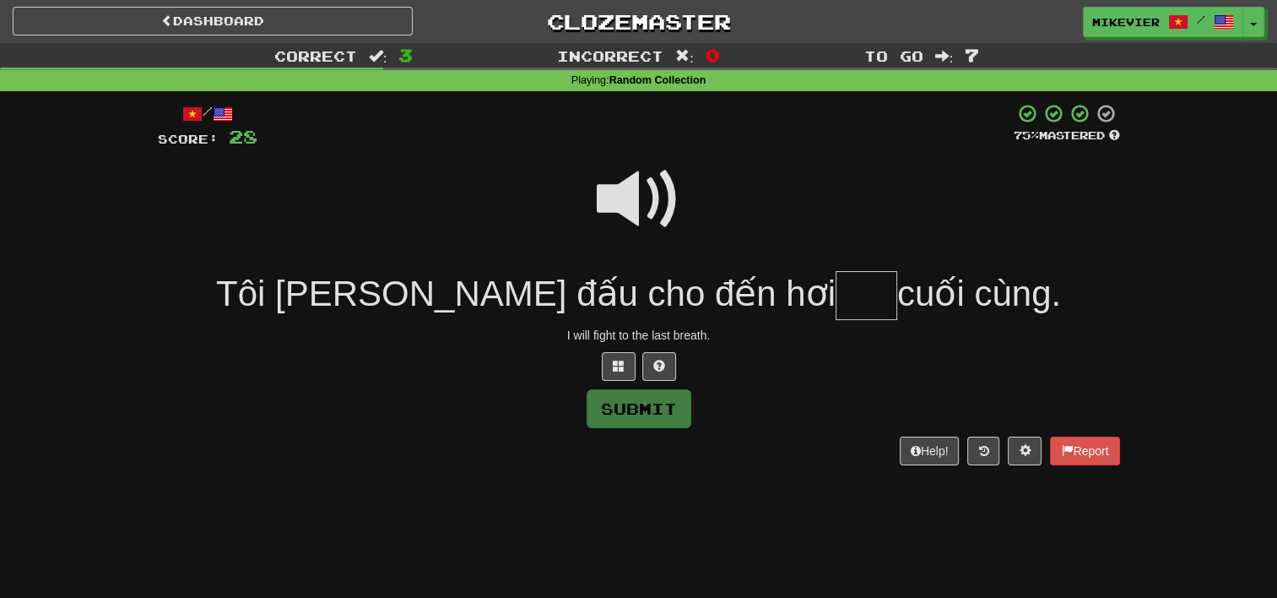
click at [631, 192] on span at bounding box center [639, 199] width 84 height 84
click at [629, 365] on button at bounding box center [619, 366] width 34 height 29
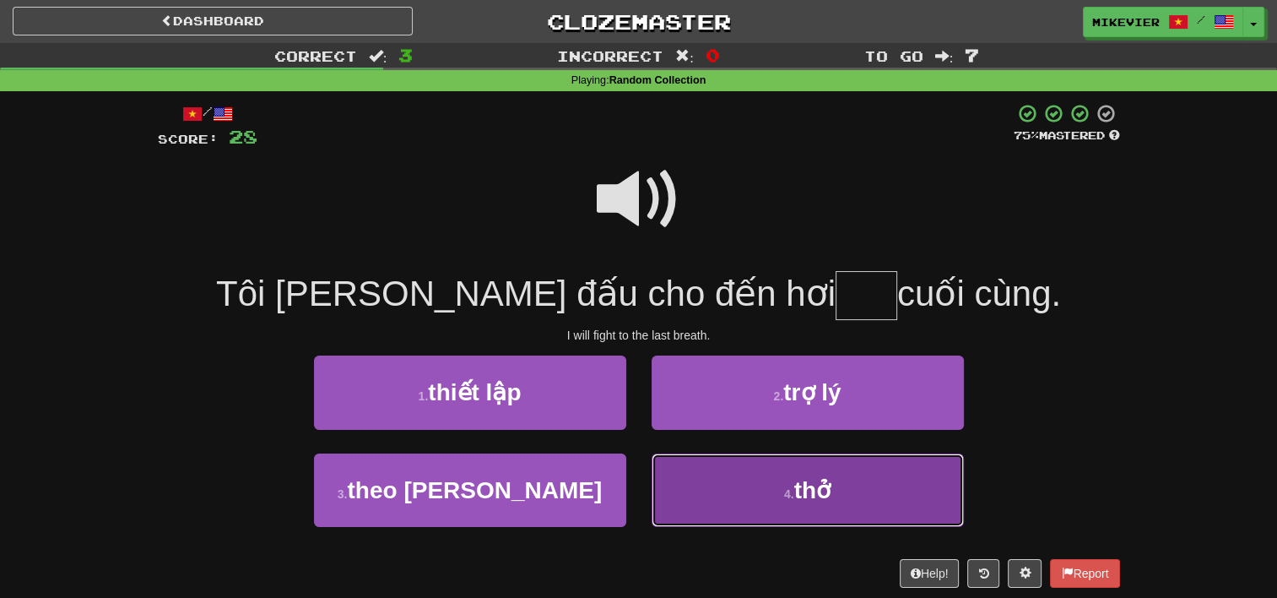
click at [713, 490] on button "4 . thở" at bounding box center [808, 489] width 312 height 73
type input "***"
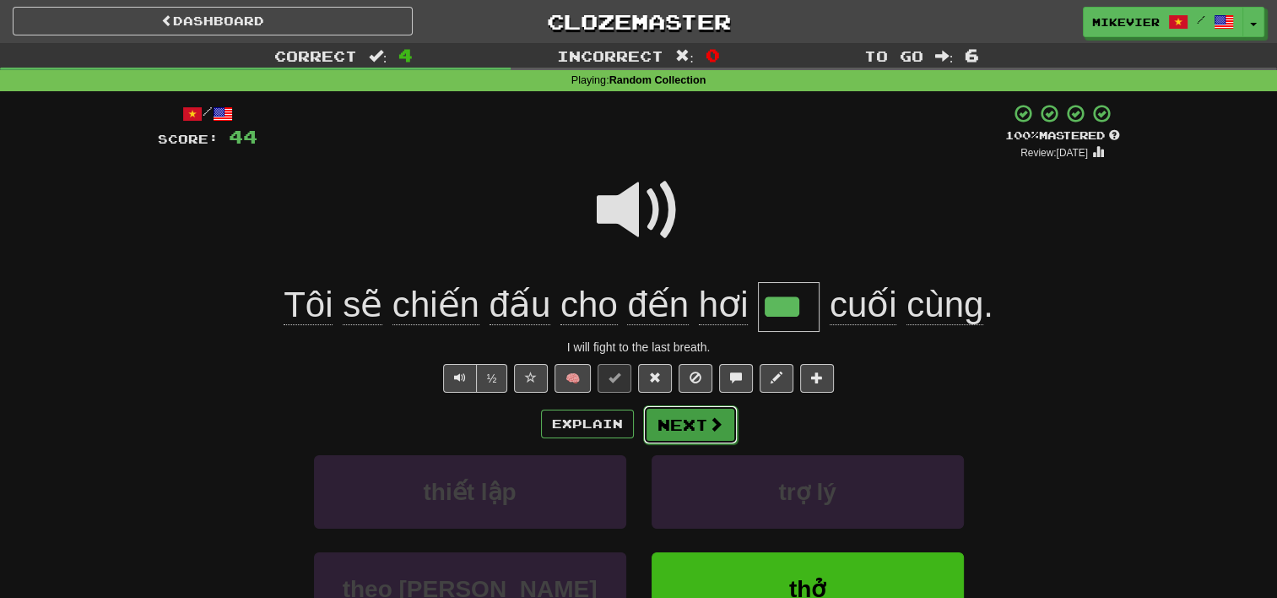
click at [708, 422] on span at bounding box center [715, 423] width 15 height 15
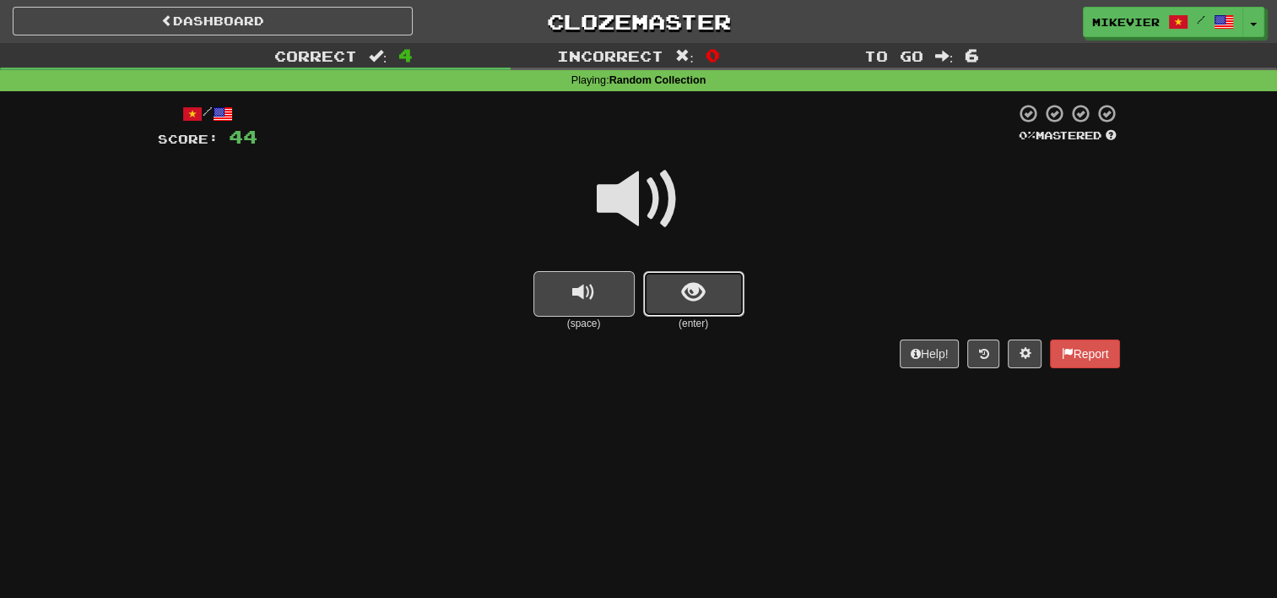
click at [682, 294] on span "show sentence" at bounding box center [693, 292] width 23 height 23
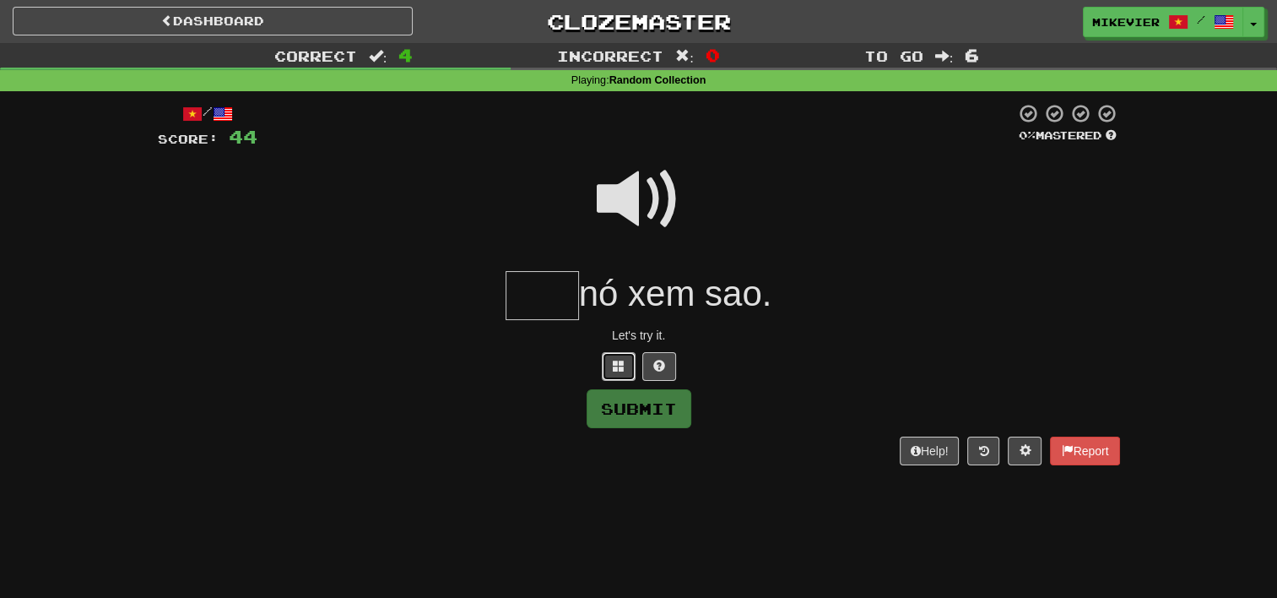
click at [619, 371] on span at bounding box center [619, 366] width 12 height 12
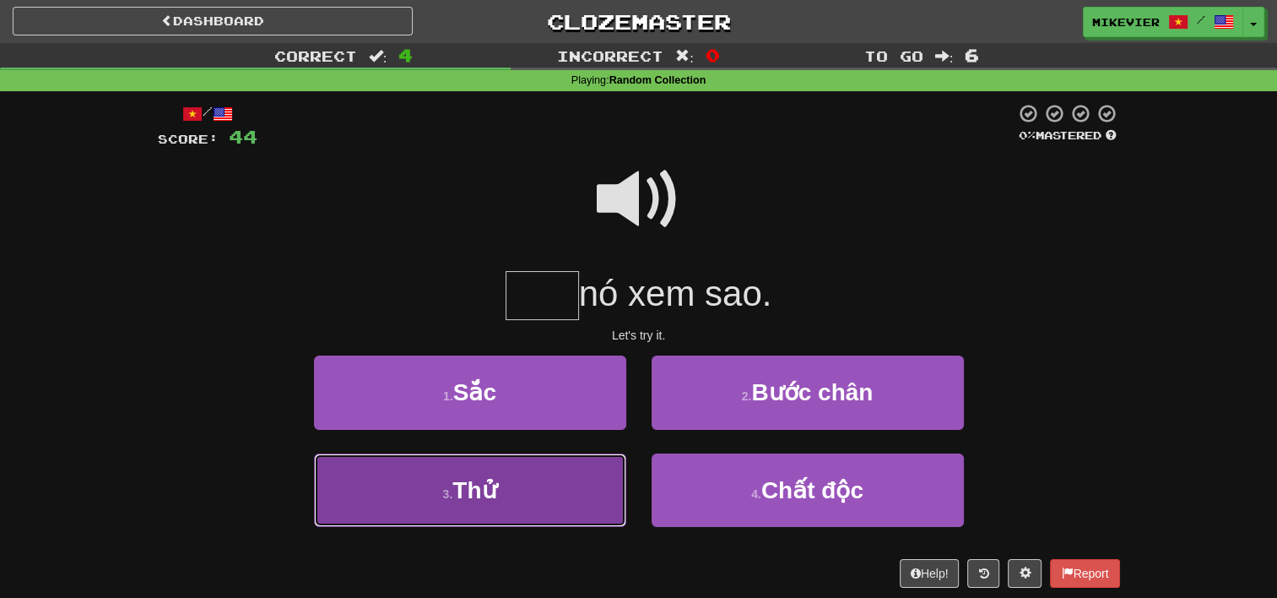
click at [605, 475] on button "3 . Thử" at bounding box center [470, 489] width 312 height 73
type input "***"
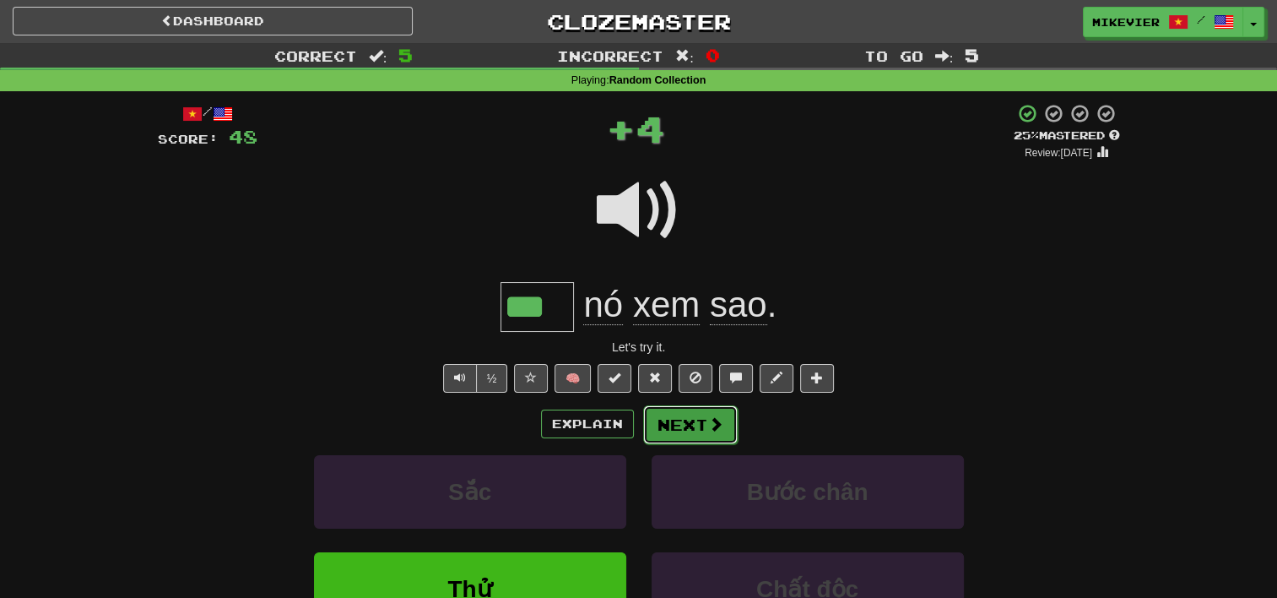
click at [690, 429] on button "Next" at bounding box center [690, 424] width 95 height 39
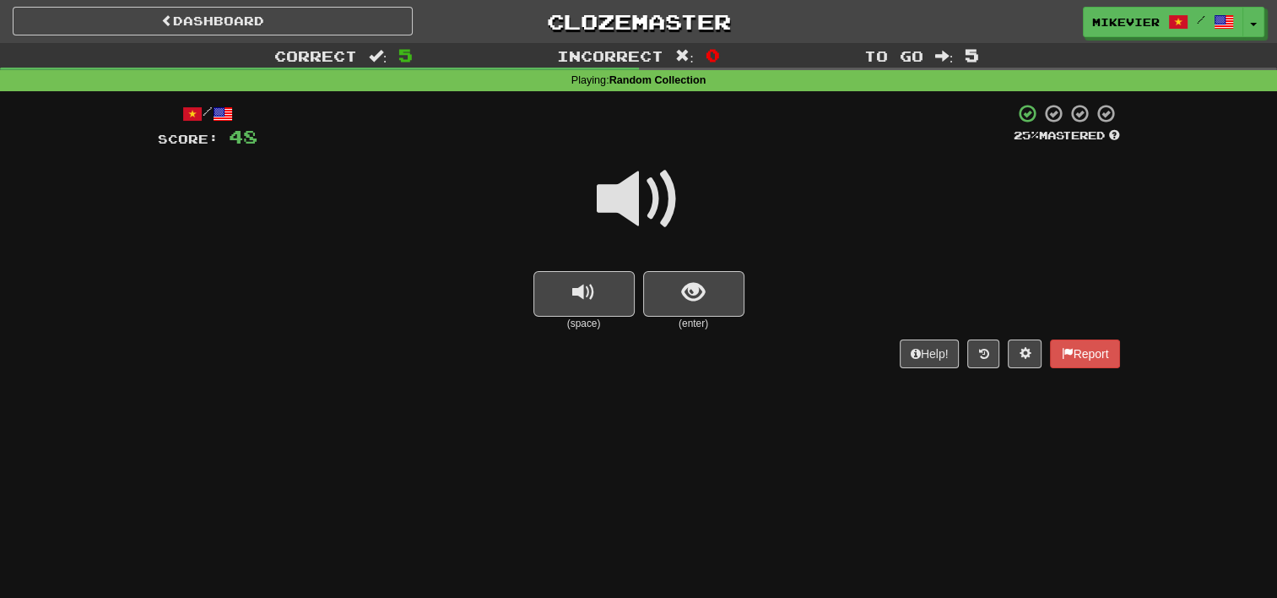
click at [651, 200] on span at bounding box center [639, 199] width 84 height 84
click at [710, 316] on button "show sentence" at bounding box center [693, 294] width 101 height 46
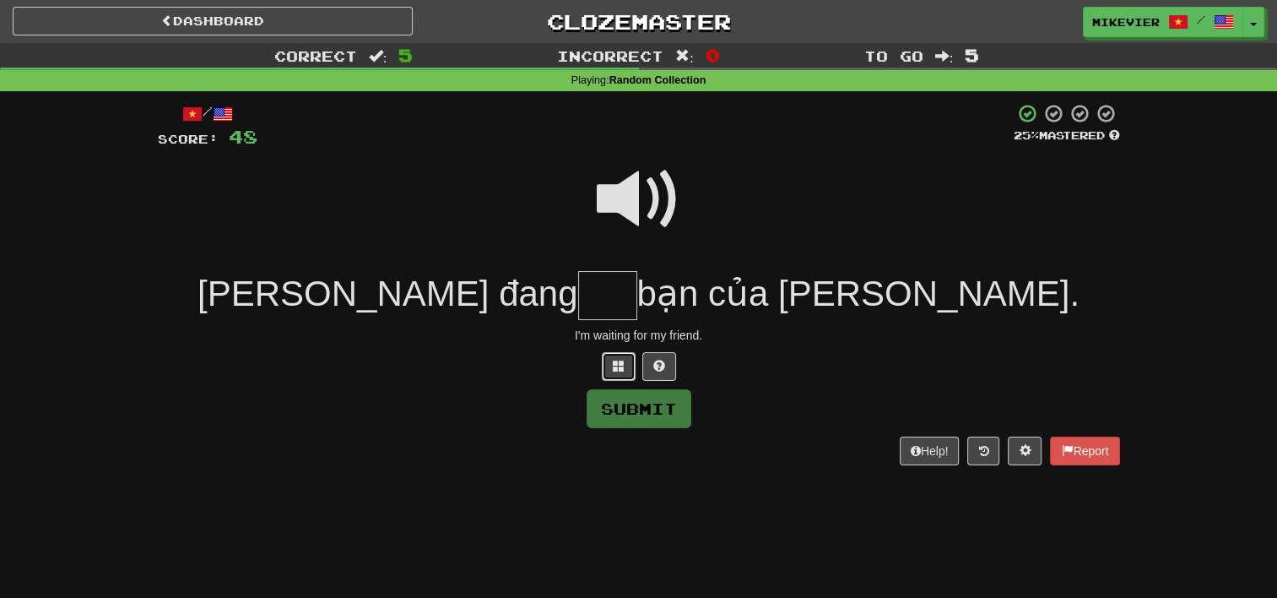
click at [628, 362] on button at bounding box center [619, 366] width 34 height 29
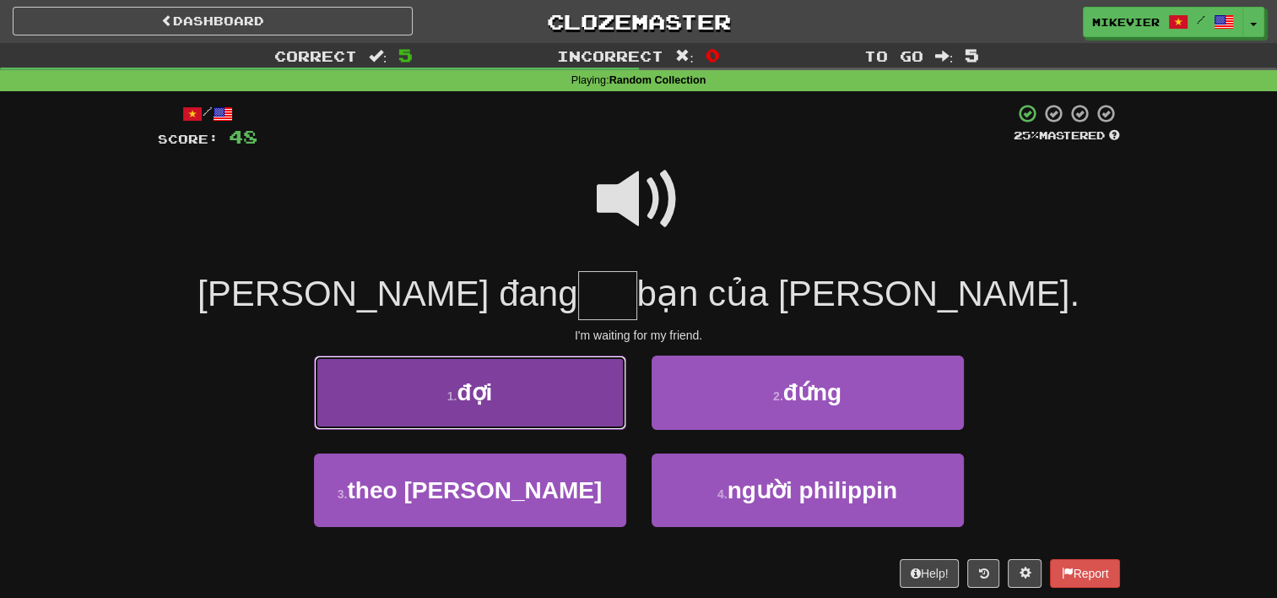
click at [590, 408] on button "1 . đợi" at bounding box center [470, 391] width 312 height 73
type input "***"
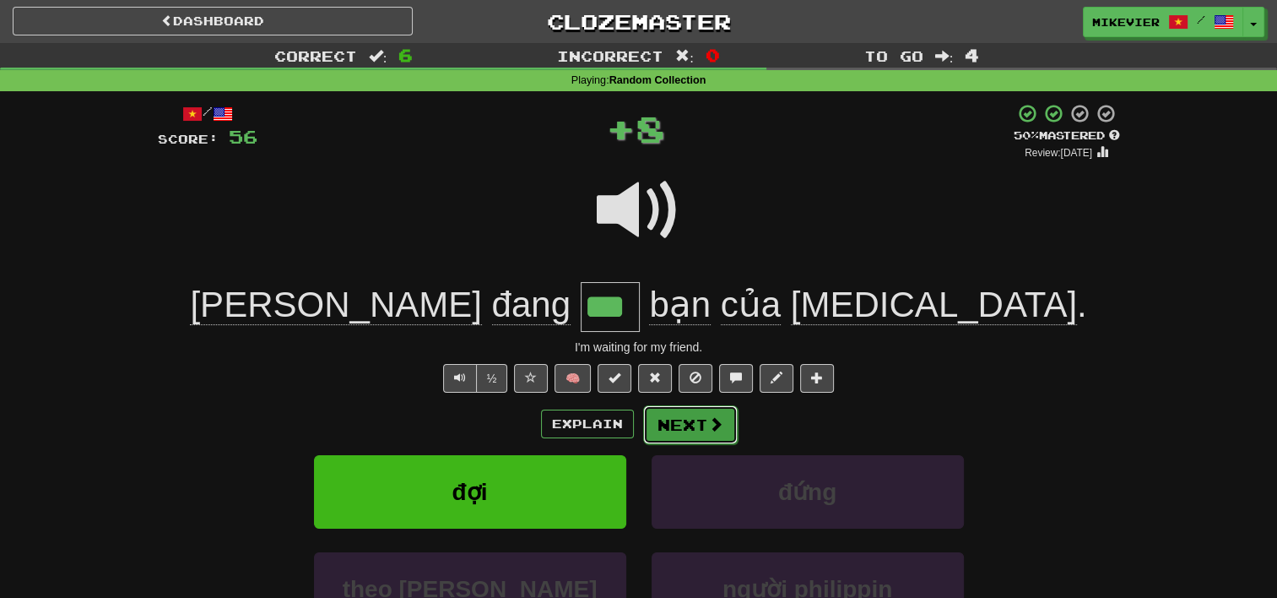
click at [684, 422] on button "Next" at bounding box center [690, 424] width 95 height 39
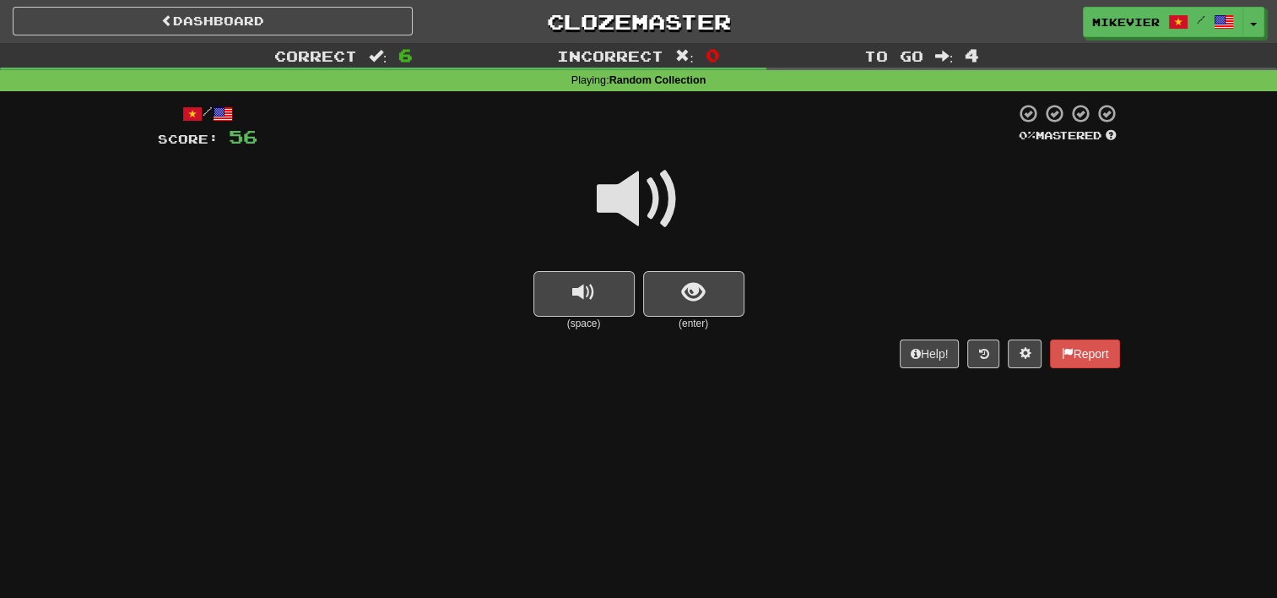
click at [665, 197] on span at bounding box center [639, 199] width 84 height 84
click at [687, 292] on span "show sentence" at bounding box center [693, 292] width 23 height 23
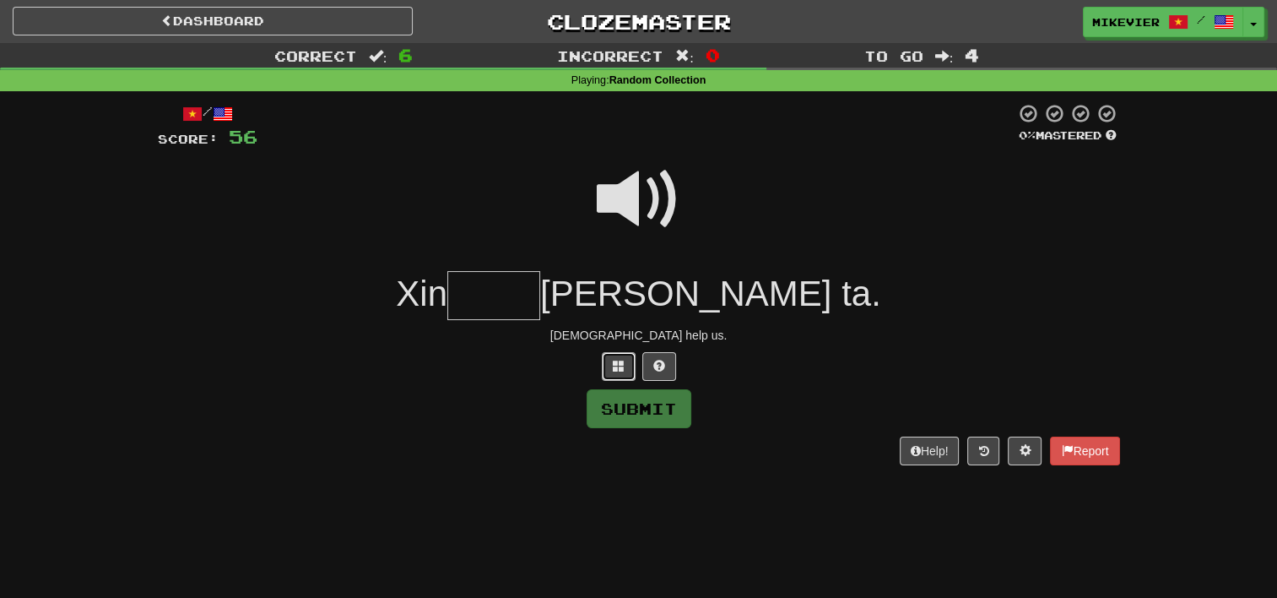
click at [613, 369] on span at bounding box center [619, 366] width 12 height 12
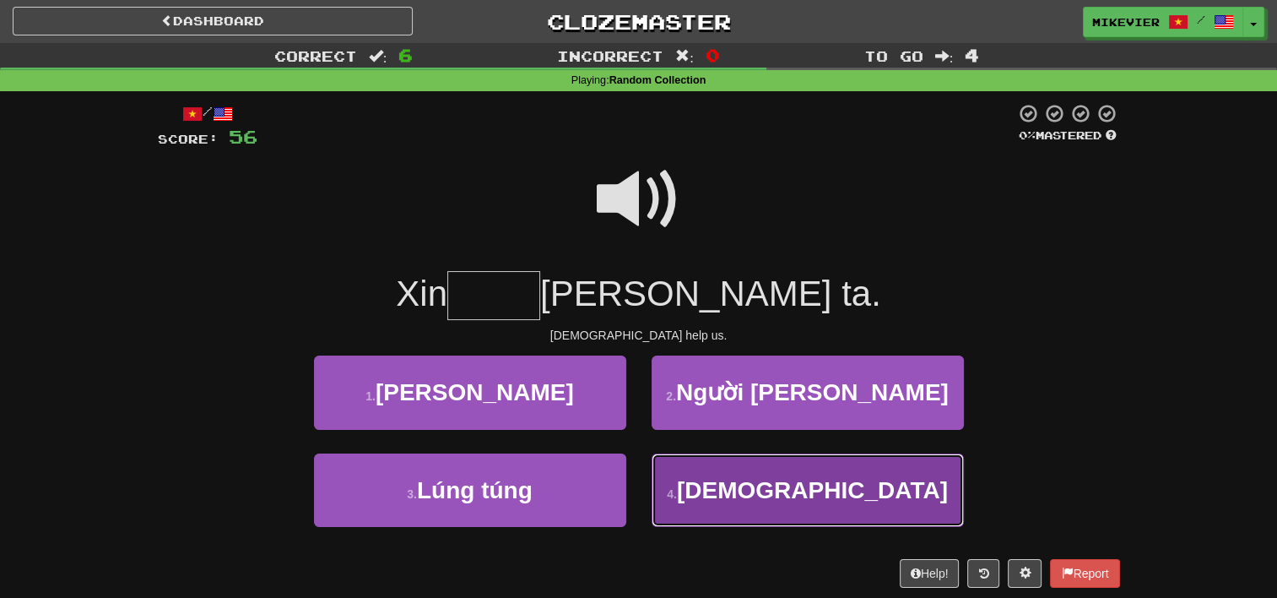
click at [717, 483] on button "4 . Chúa" at bounding box center [808, 489] width 312 height 73
type input "****"
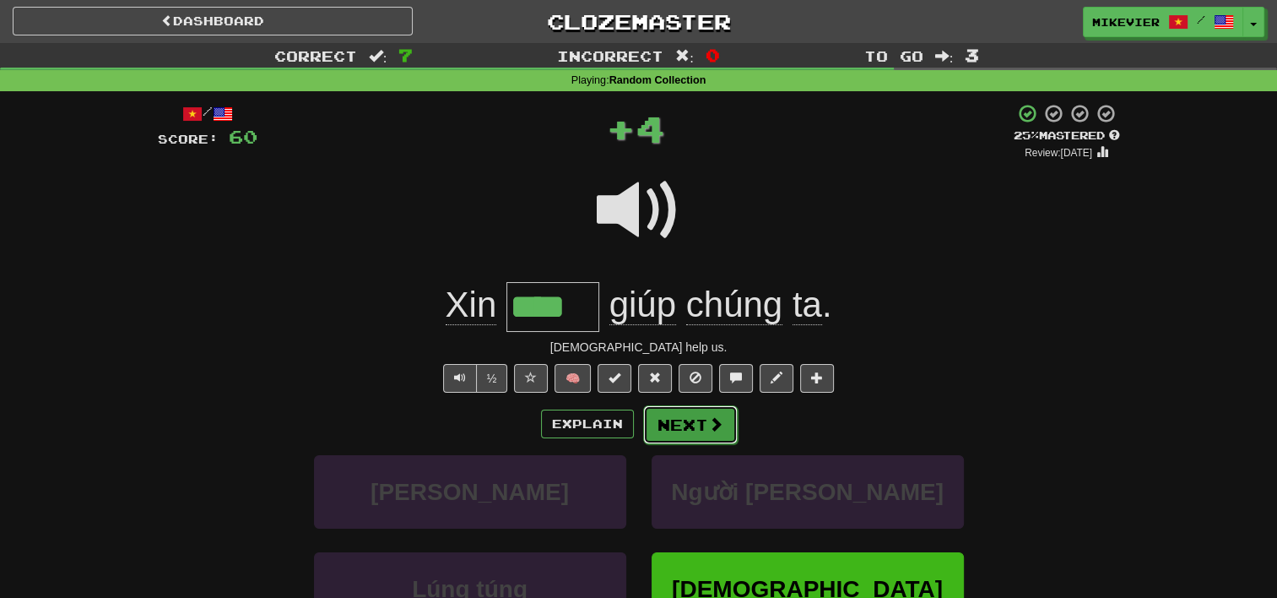
click at [692, 419] on button "Next" at bounding box center [690, 424] width 95 height 39
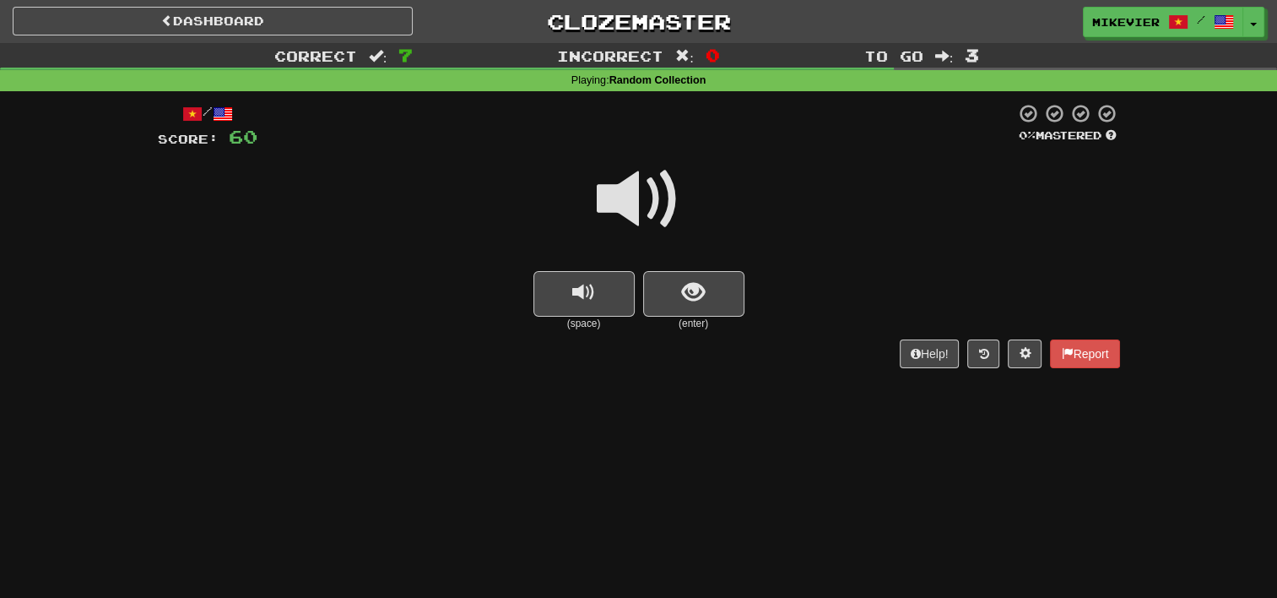
click at [663, 201] on span at bounding box center [639, 199] width 84 height 84
click at [702, 307] on button "show sentence" at bounding box center [693, 294] width 101 height 46
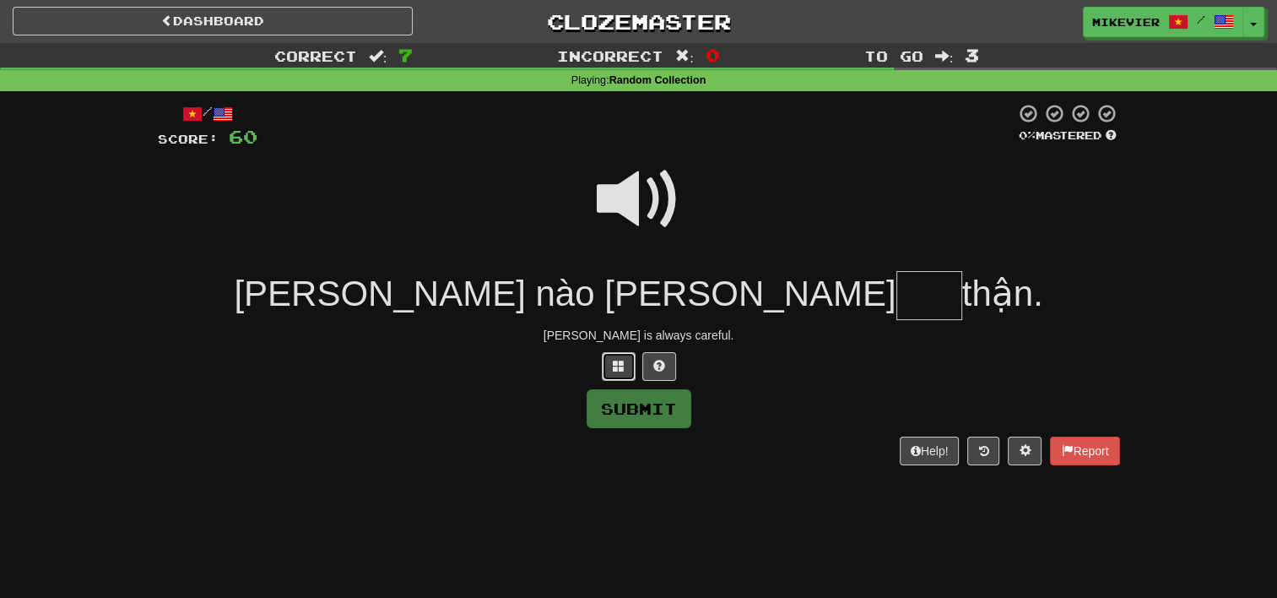
click at [617, 365] on span at bounding box center [619, 366] width 12 height 12
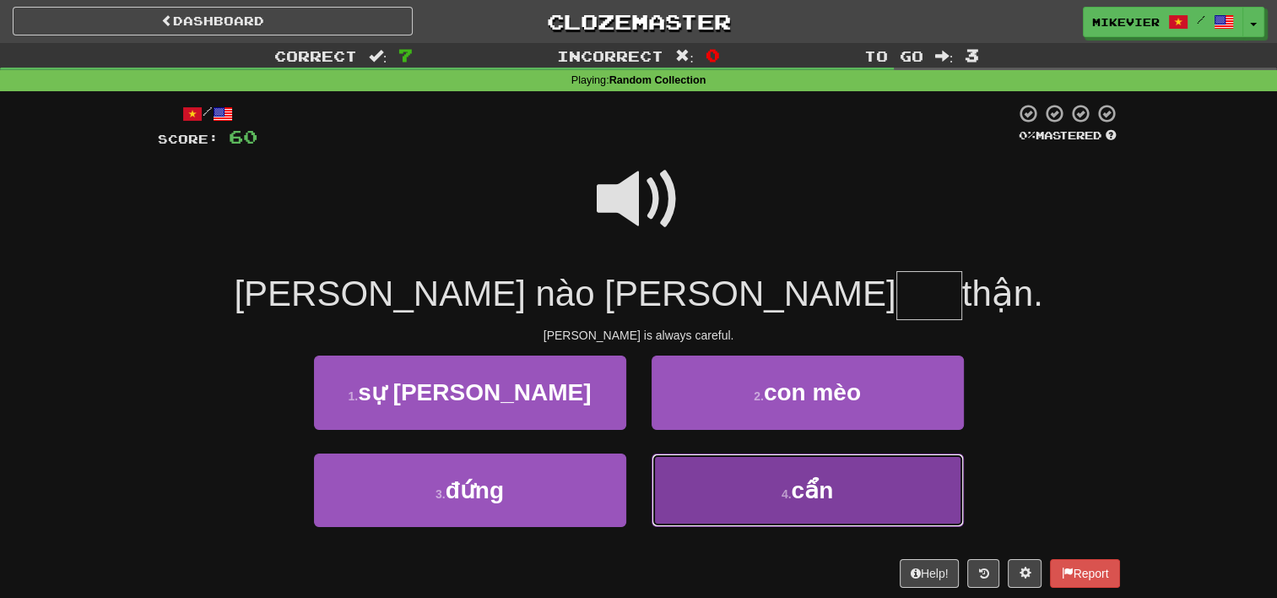
click at [740, 478] on button "4 . cẩn" at bounding box center [808, 489] width 312 height 73
type input "***"
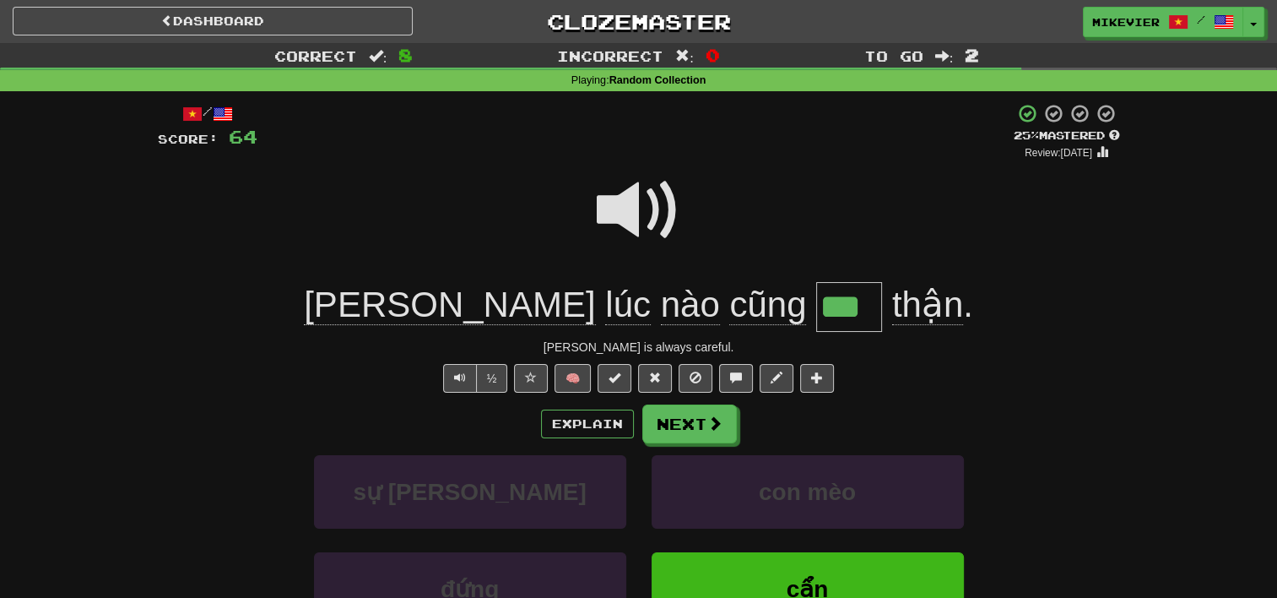
click at [644, 216] on span at bounding box center [639, 210] width 84 height 84
click at [704, 425] on button "Next" at bounding box center [690, 424] width 95 height 39
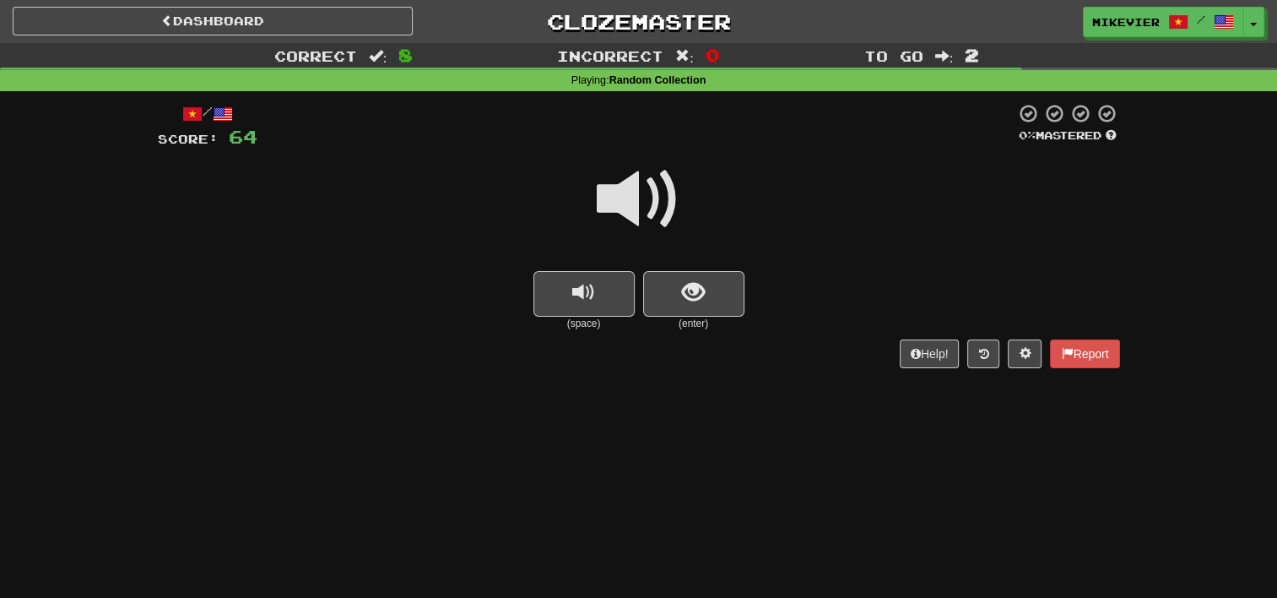
click at [668, 192] on span at bounding box center [639, 199] width 84 height 84
click at [695, 290] on span "show sentence" at bounding box center [693, 292] width 23 height 23
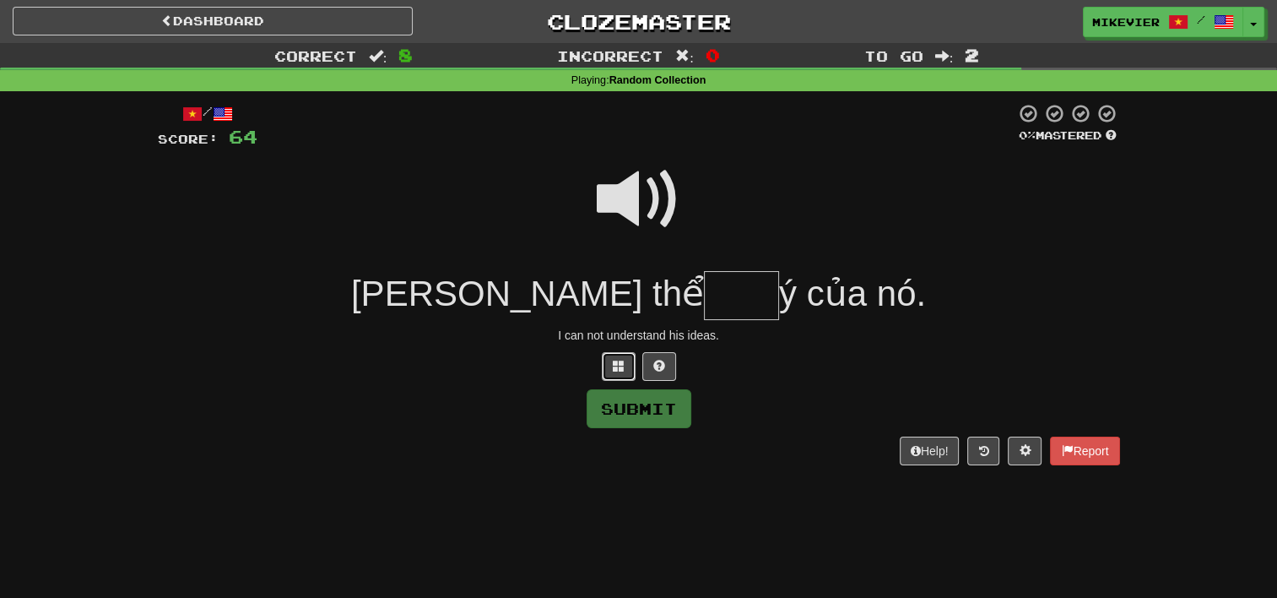
click at [609, 378] on button at bounding box center [619, 366] width 34 height 29
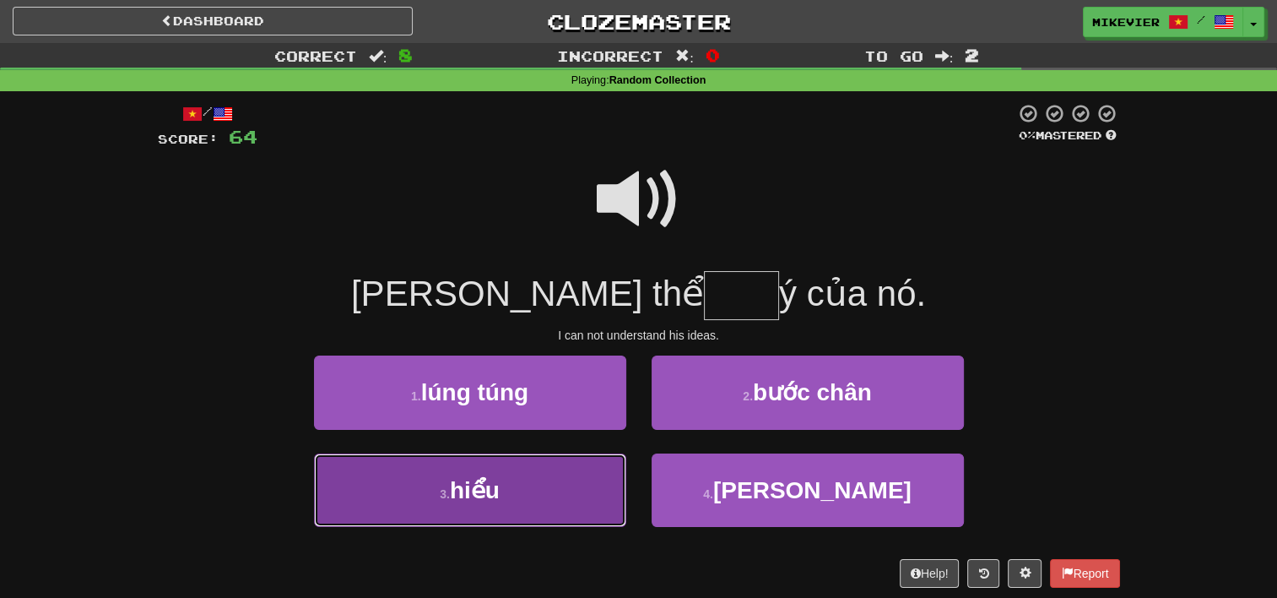
click at [562, 493] on button "3 . hiểu" at bounding box center [470, 489] width 312 height 73
type input "****"
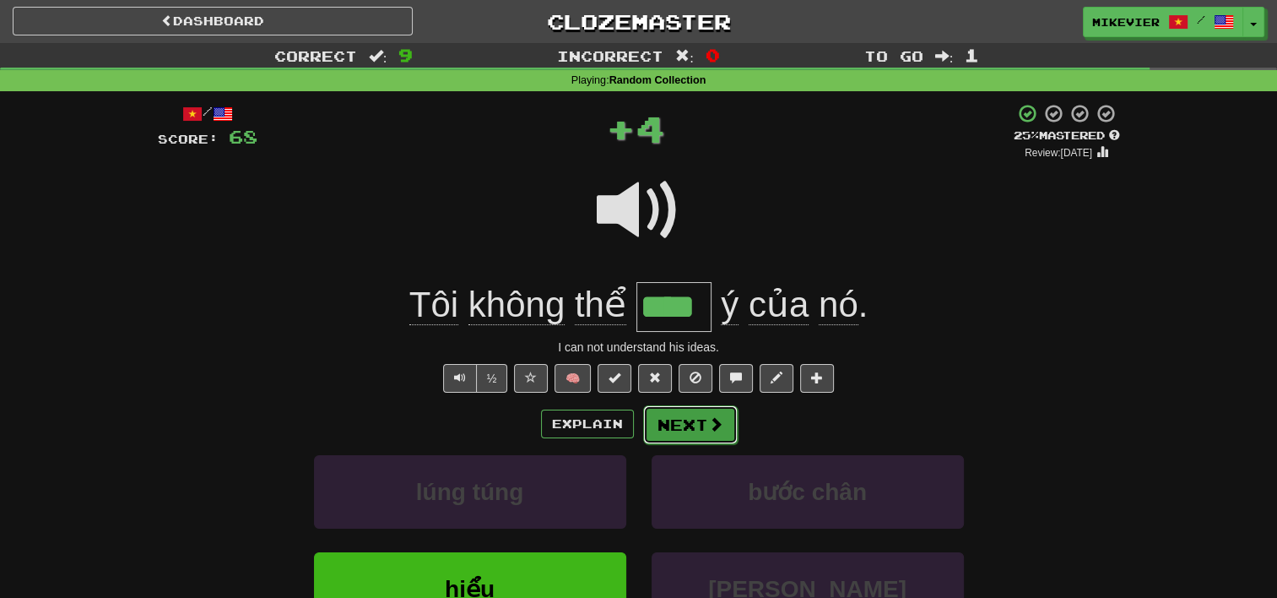
click at [711, 418] on span at bounding box center [715, 423] width 15 height 15
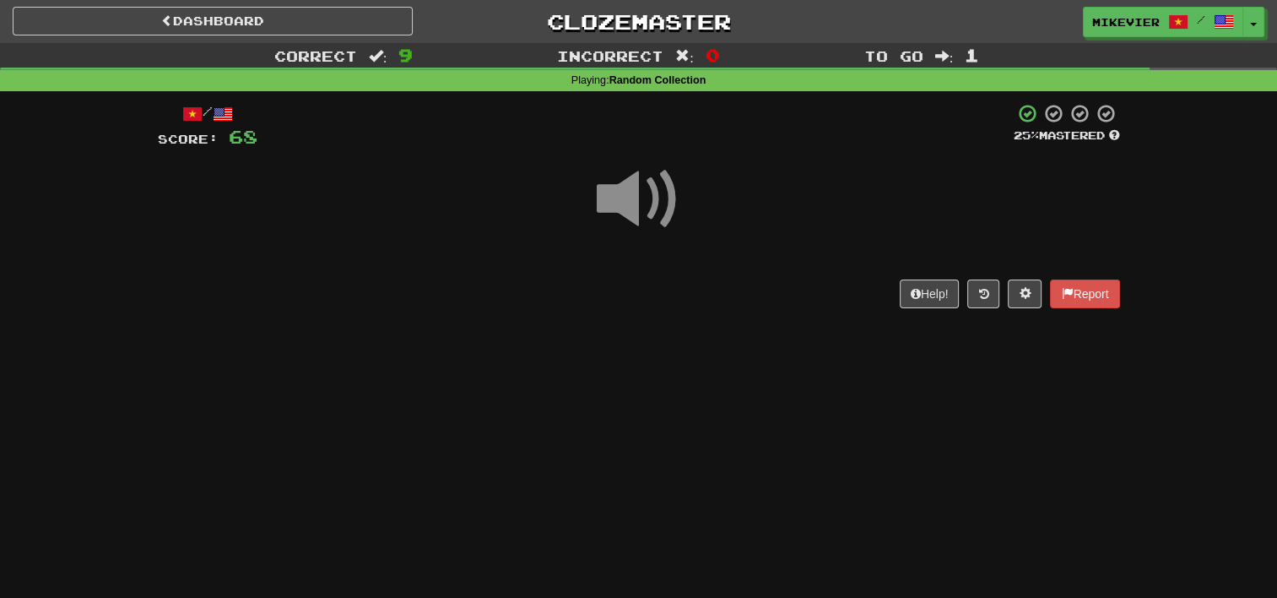
click at [688, 219] on div at bounding box center [639, 210] width 962 height 121
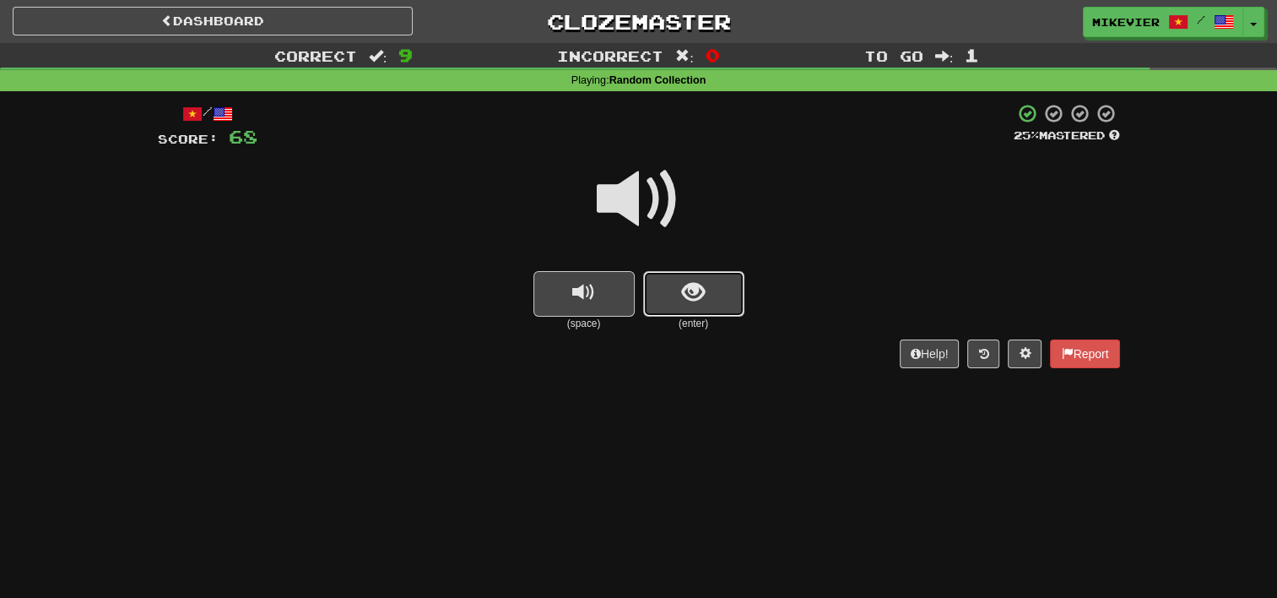
click at [701, 295] on span "show sentence" at bounding box center [693, 292] width 23 height 23
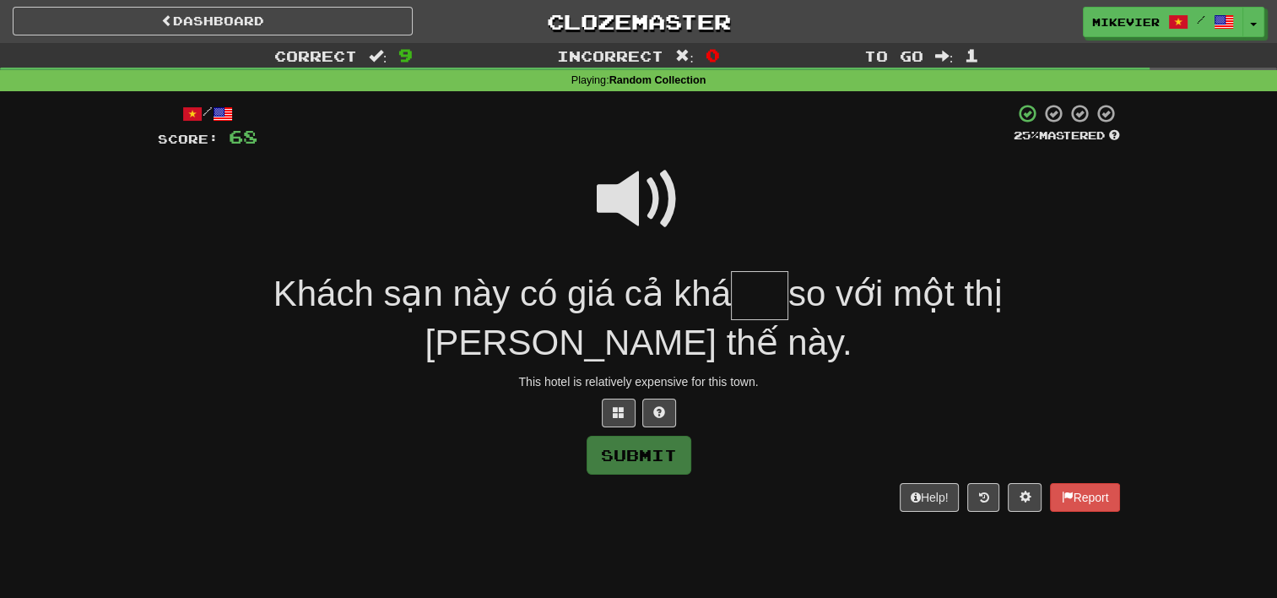
click at [672, 205] on span at bounding box center [639, 199] width 84 height 84
click at [611, 409] on button at bounding box center [619, 412] width 34 height 29
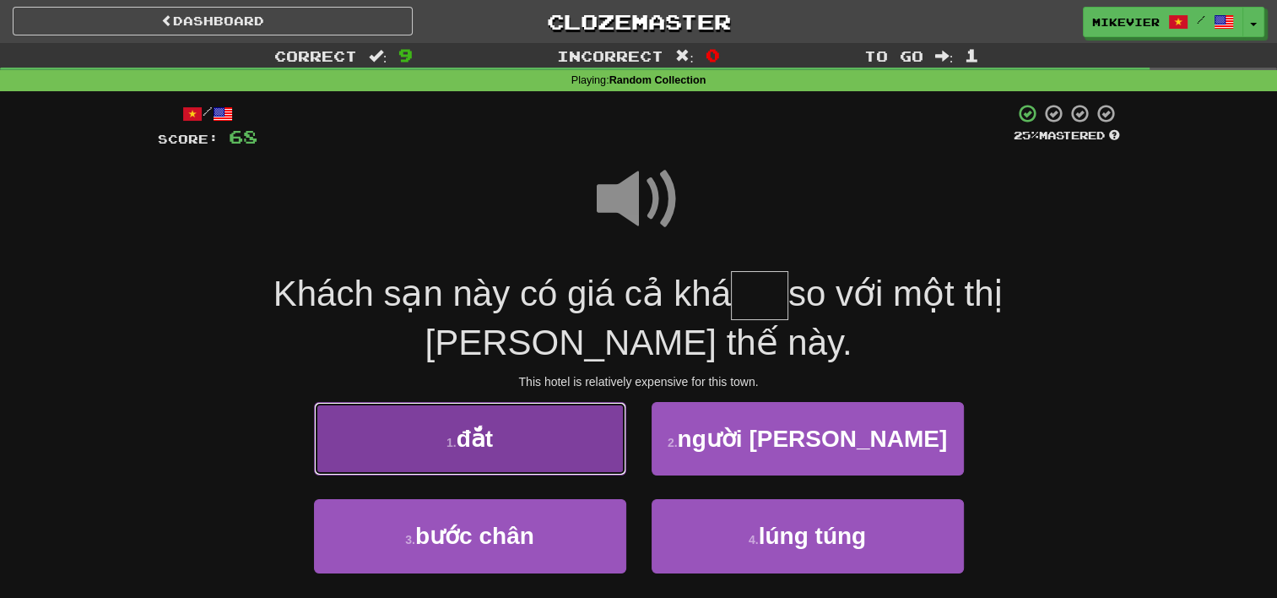
click at [587, 454] on button "1 . đắt" at bounding box center [470, 438] width 312 height 73
type input "***"
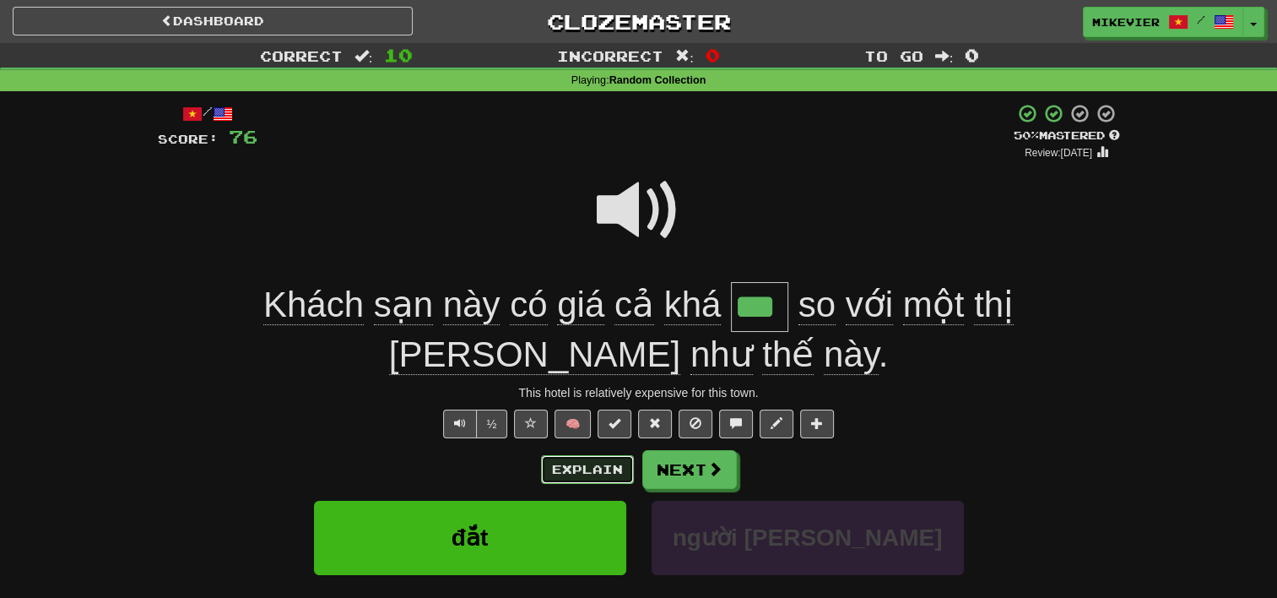
click at [556, 473] on button "Explain" at bounding box center [587, 469] width 93 height 29
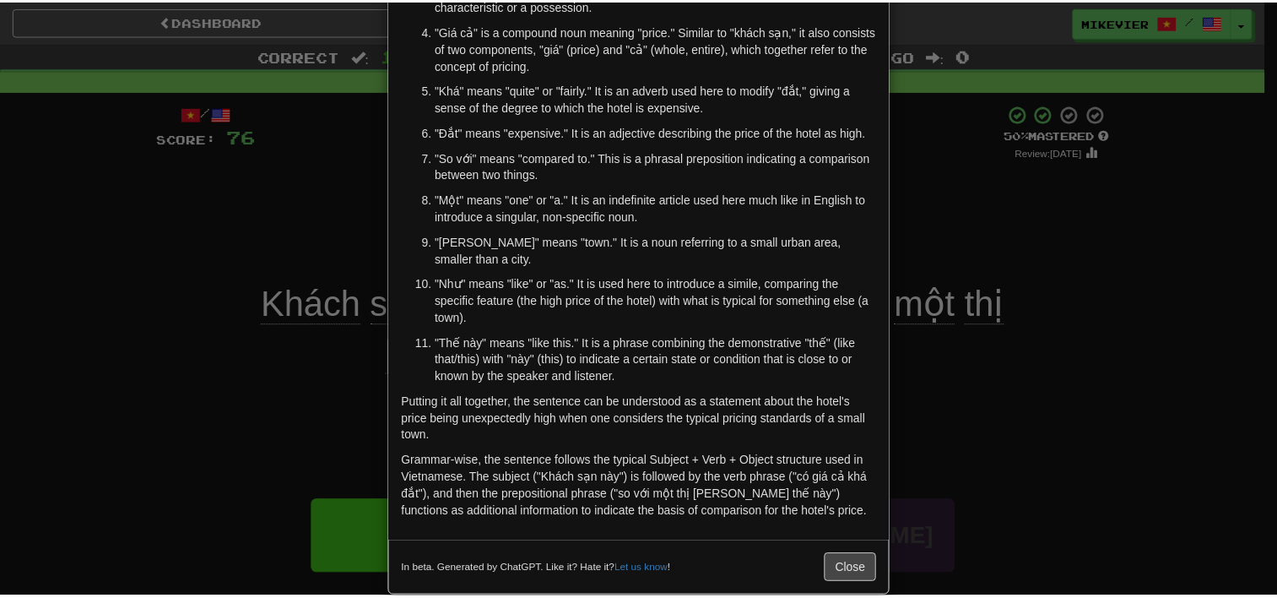
scroll to position [320, 0]
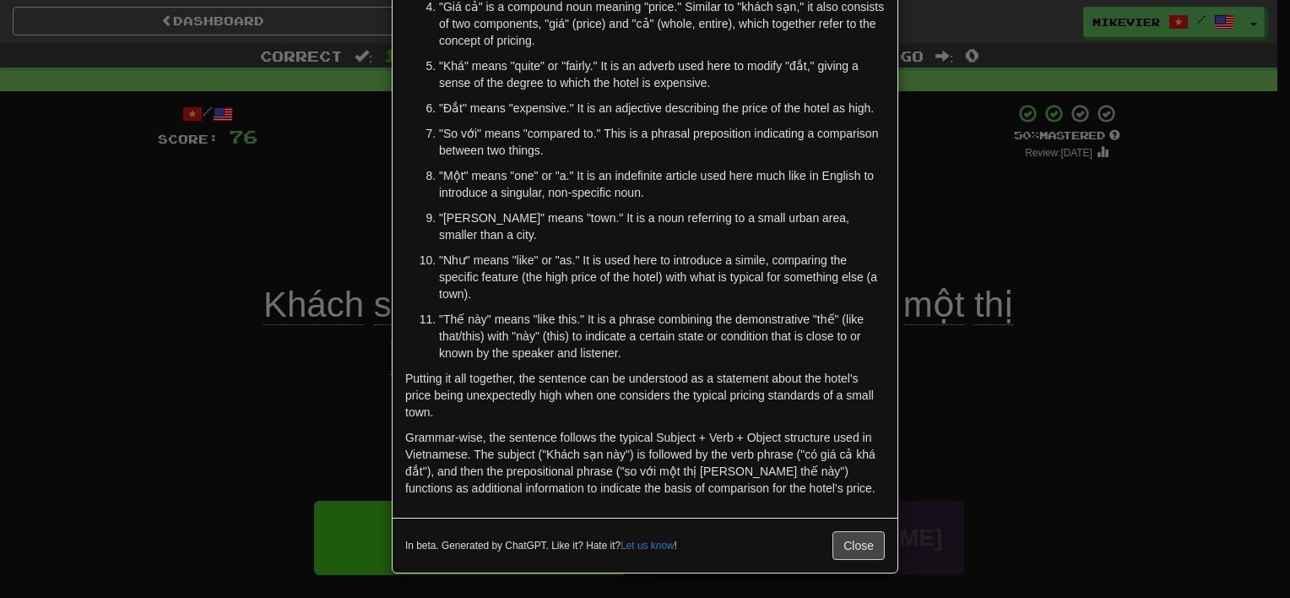
click at [212, 435] on div "× Explanation Certainly! The Vietnamese sentence "Khách sạn này có giá cả khá đ…" at bounding box center [645, 299] width 1290 height 598
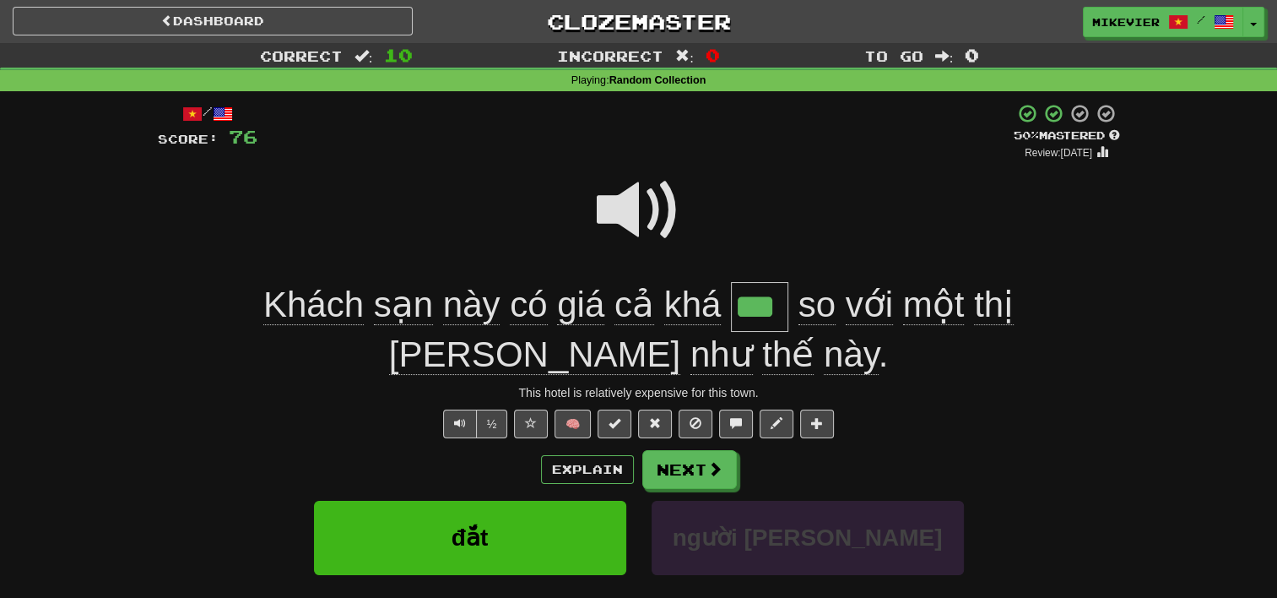
click at [646, 206] on span at bounding box center [639, 210] width 84 height 84
click at [688, 476] on button "Next" at bounding box center [690, 470] width 95 height 39
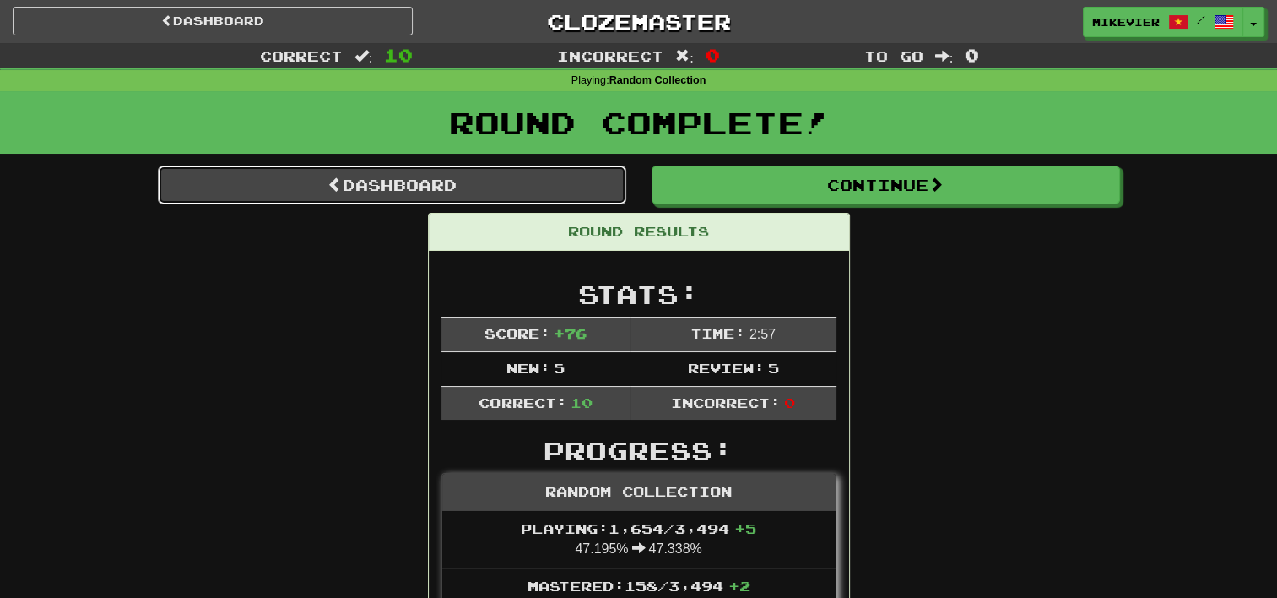
click at [555, 176] on link "Dashboard" at bounding box center [392, 184] width 468 height 39
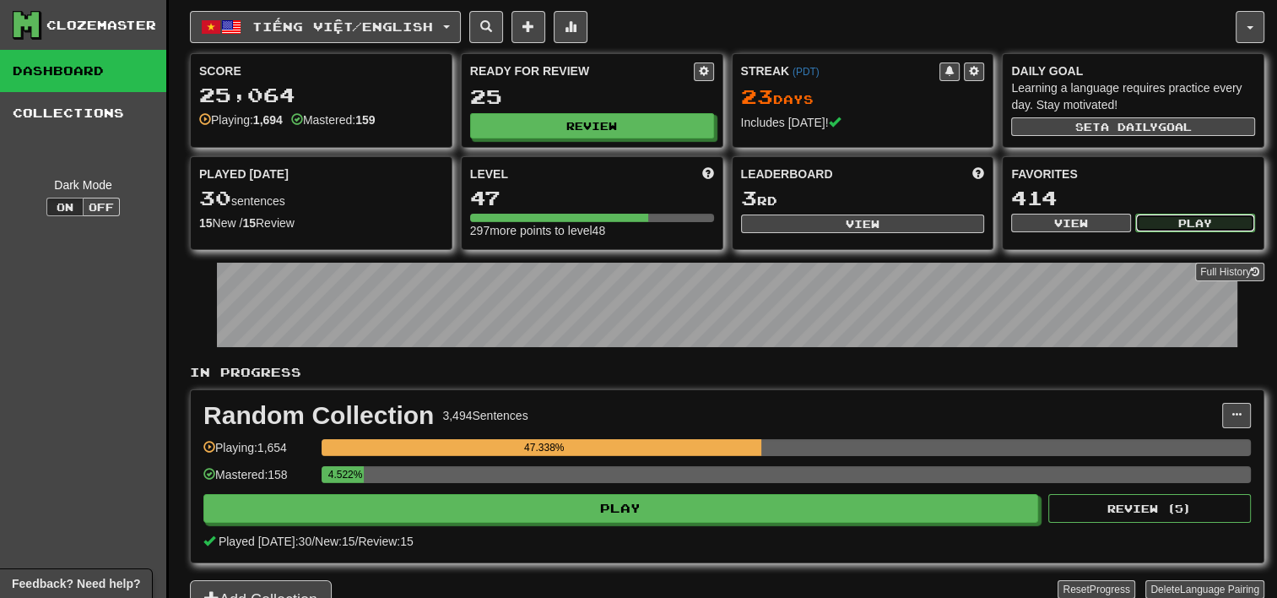
click at [1207, 225] on button "Play" at bounding box center [1195, 223] width 120 height 19
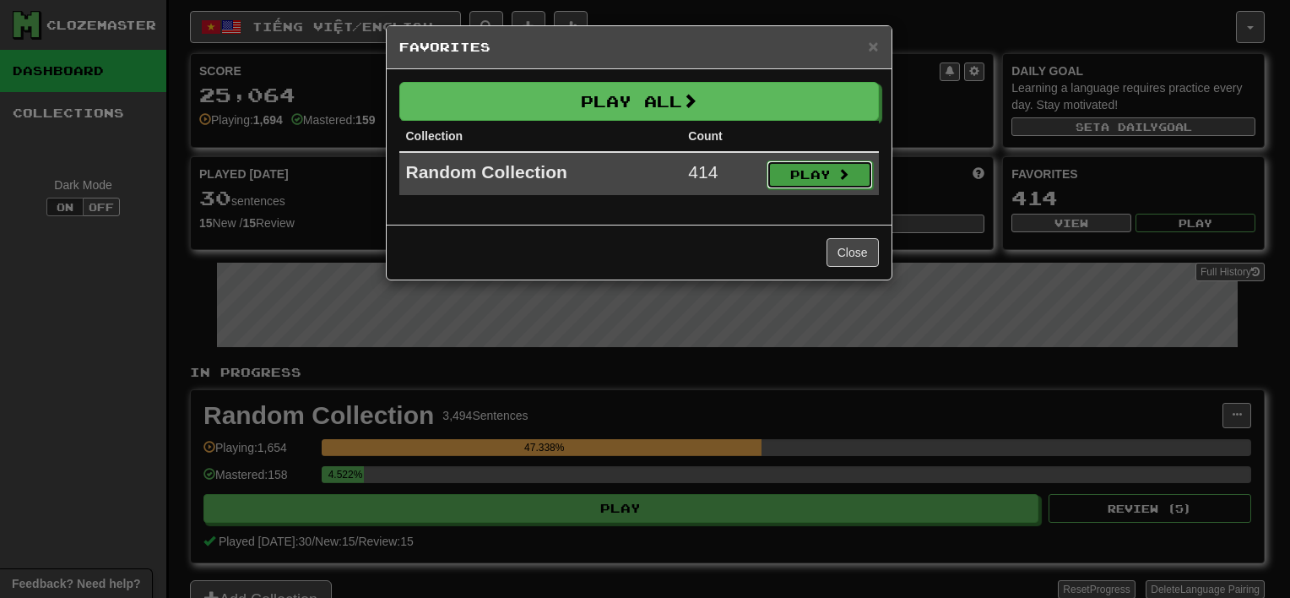
click at [851, 174] on button "Play" at bounding box center [819, 174] width 106 height 29
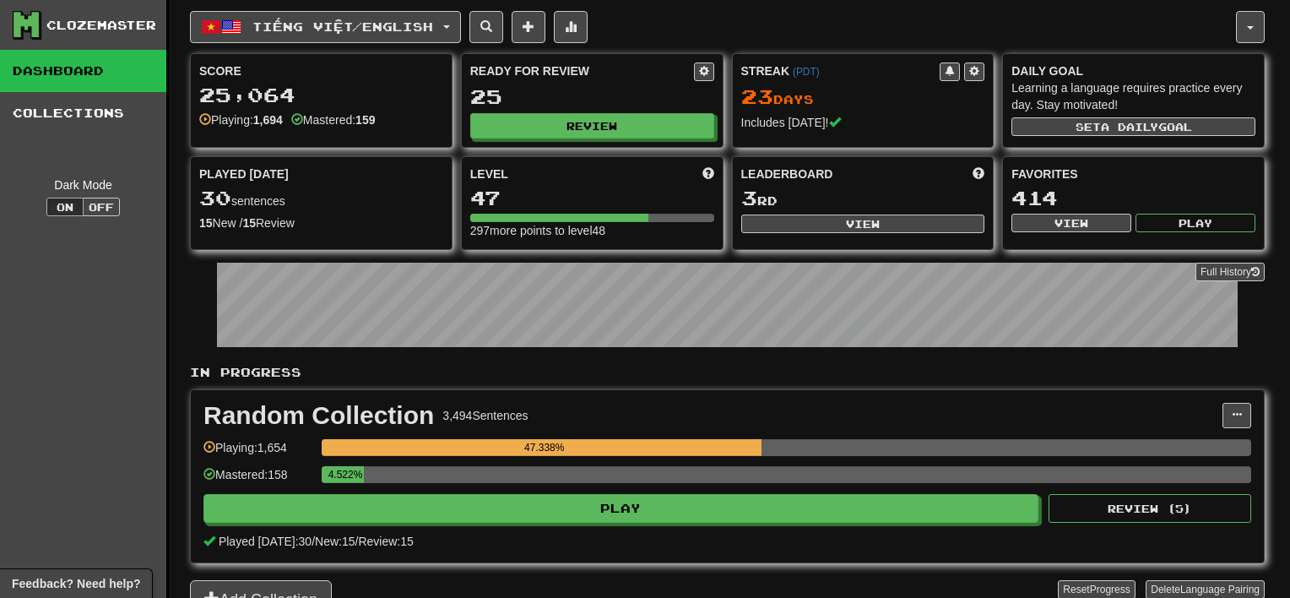
select select "**"
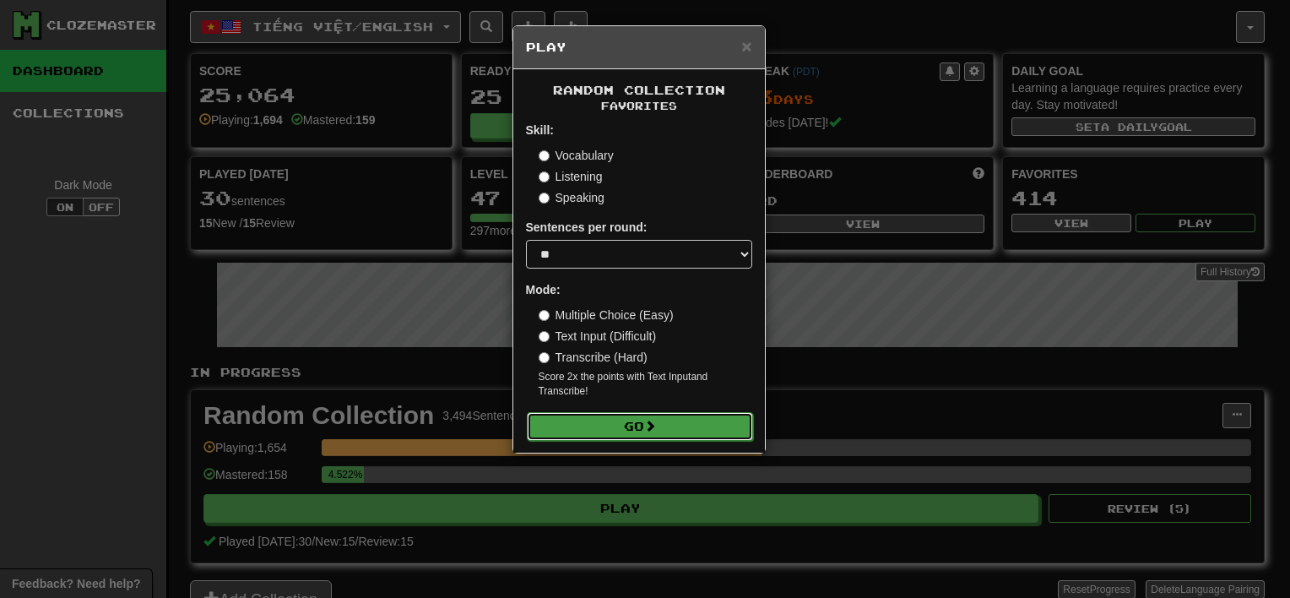
click at [668, 432] on button "Go" at bounding box center [640, 426] width 226 height 29
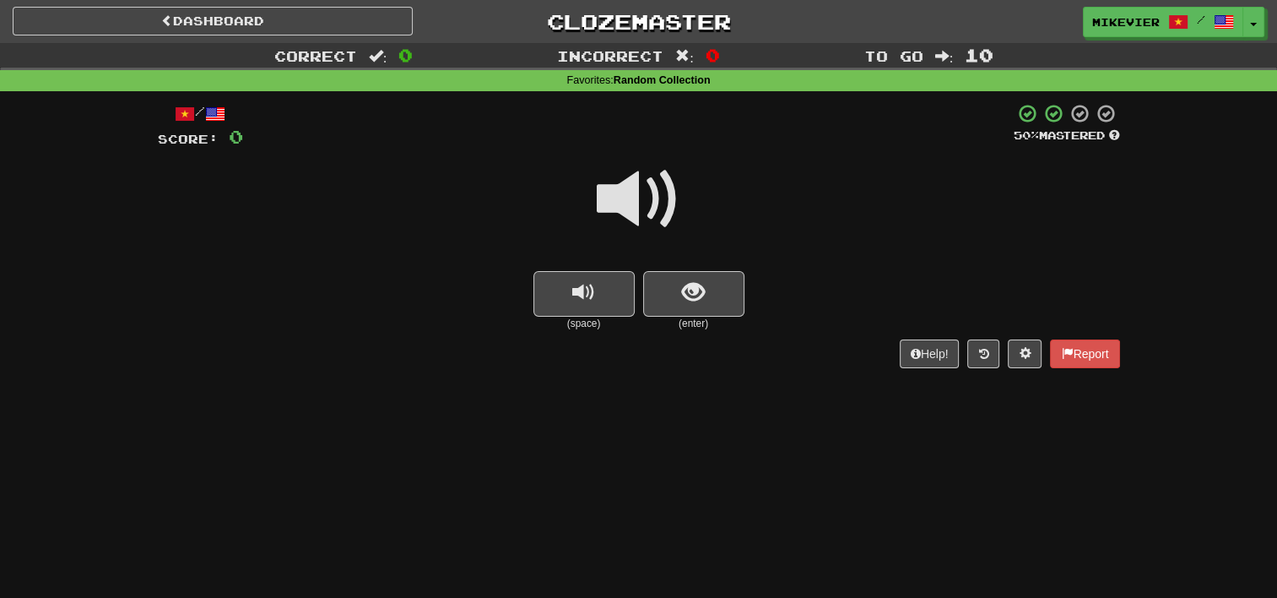
click at [662, 197] on span at bounding box center [639, 199] width 84 height 84
click at [662, 277] on button "show sentence" at bounding box center [693, 294] width 101 height 46
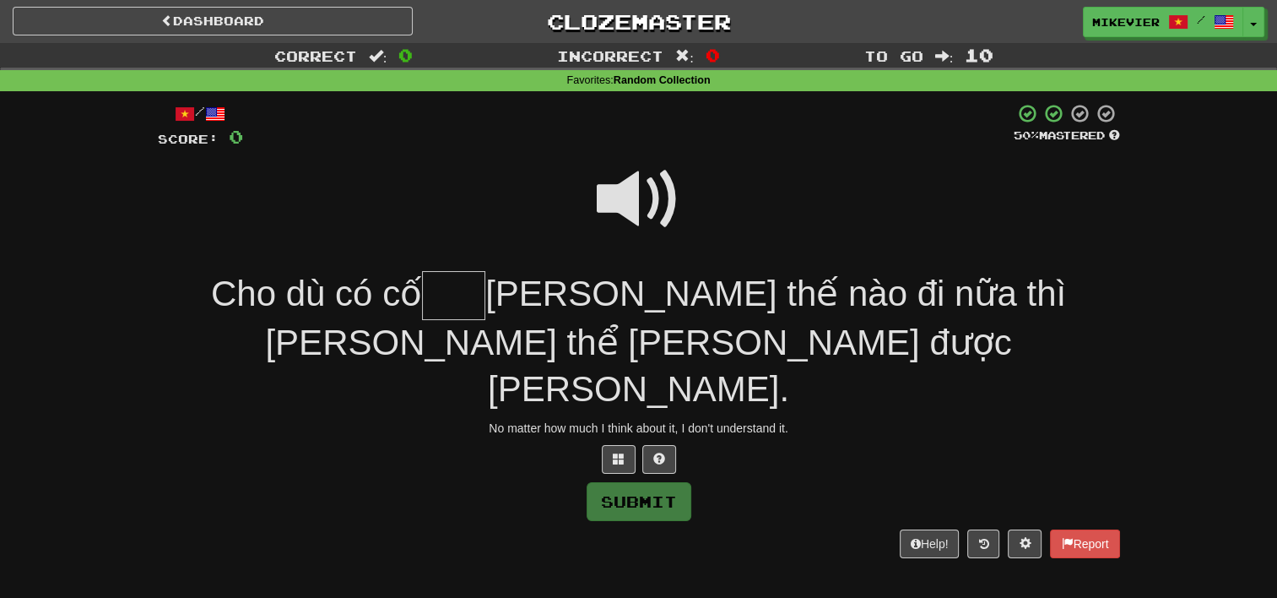
click at [645, 192] on span at bounding box center [639, 199] width 84 height 84
click at [624, 452] on span at bounding box center [619, 458] width 12 height 12
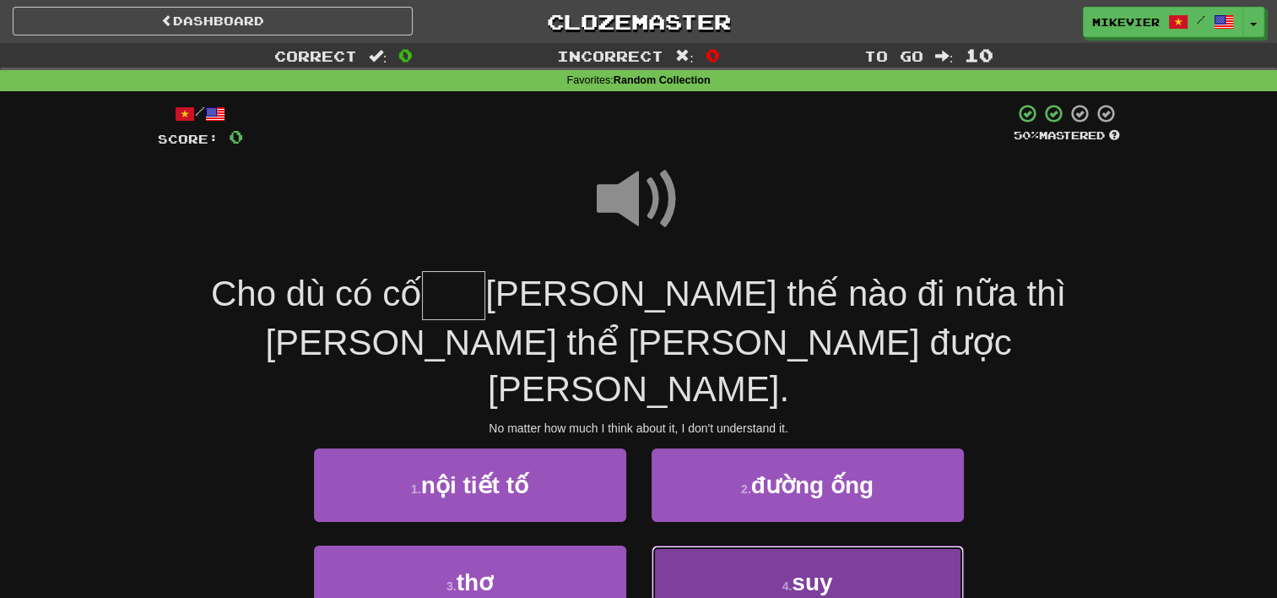
click at [722, 545] on button "4 . suy" at bounding box center [808, 581] width 312 height 73
type input "***"
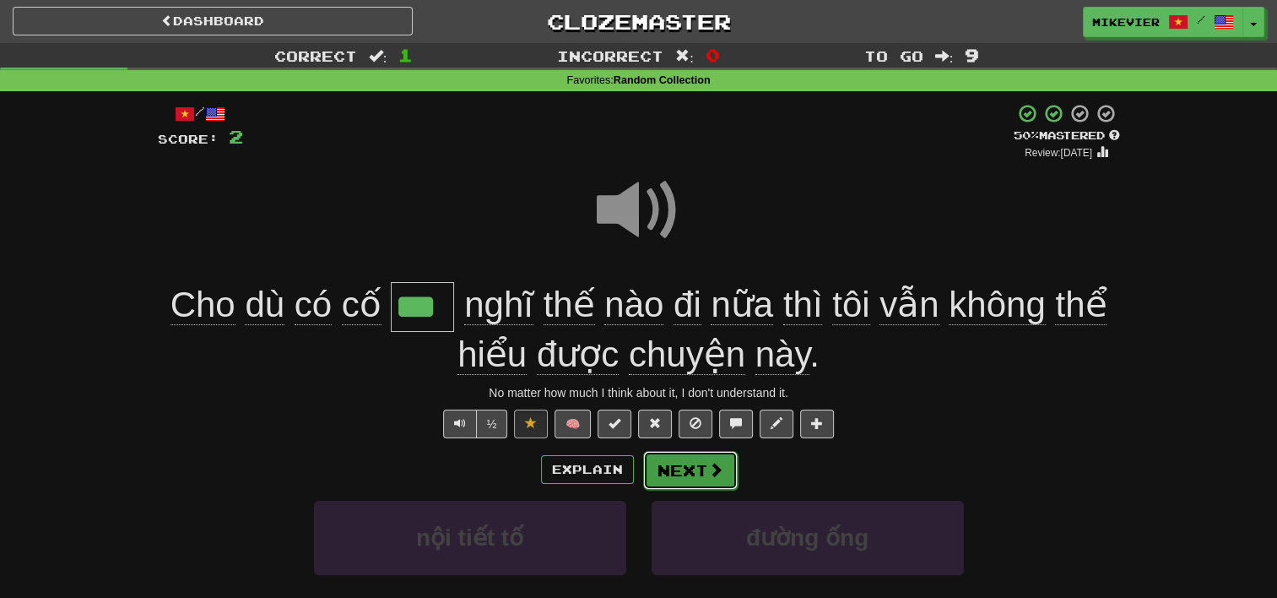
click at [693, 466] on button "Next" at bounding box center [690, 470] width 95 height 39
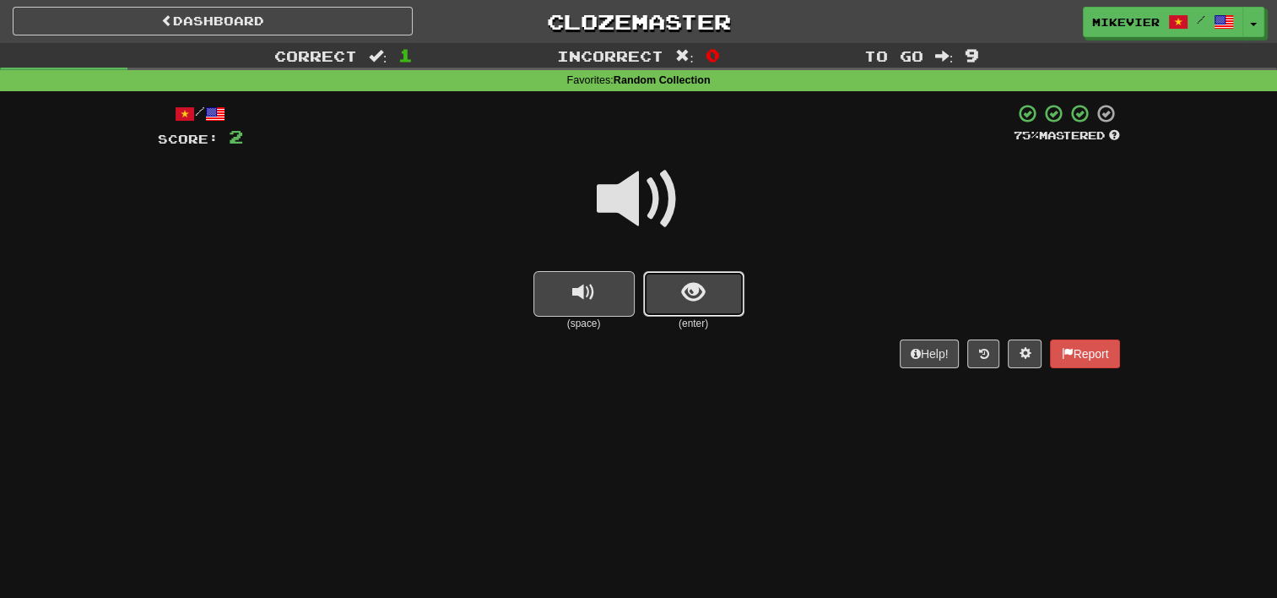
click at [708, 311] on button "show sentence" at bounding box center [693, 294] width 101 height 46
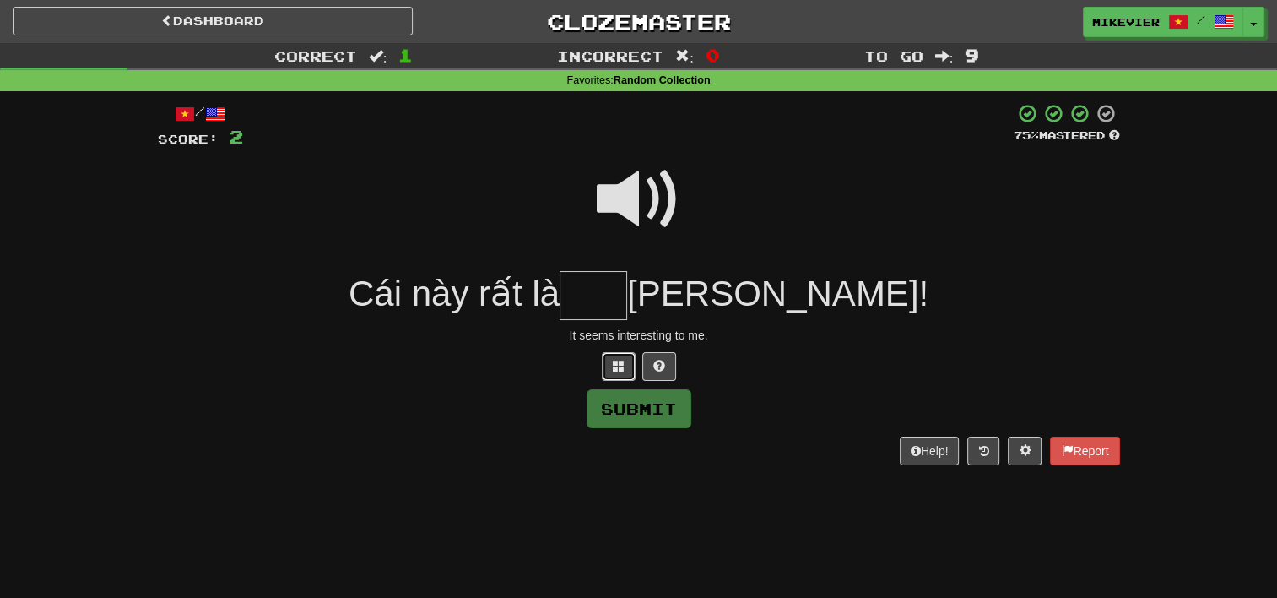
click at [615, 371] on span at bounding box center [619, 366] width 12 height 12
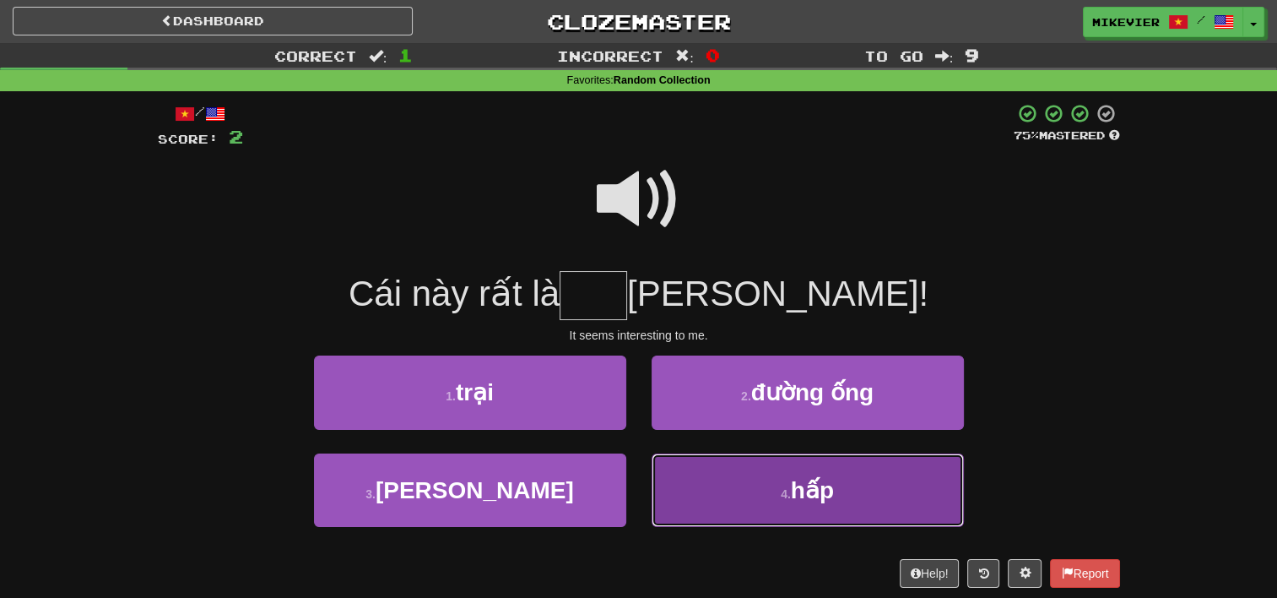
click at [749, 486] on button "4 . hấp" at bounding box center [808, 489] width 312 height 73
type input "***"
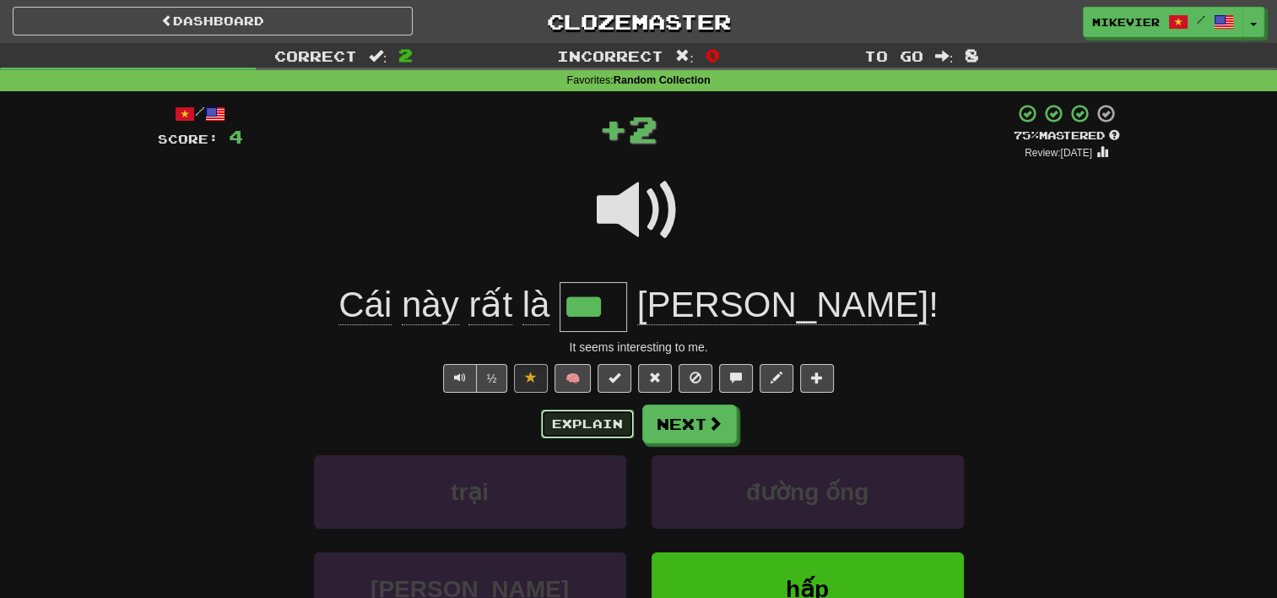
click at [600, 424] on button "Explain" at bounding box center [587, 423] width 93 height 29
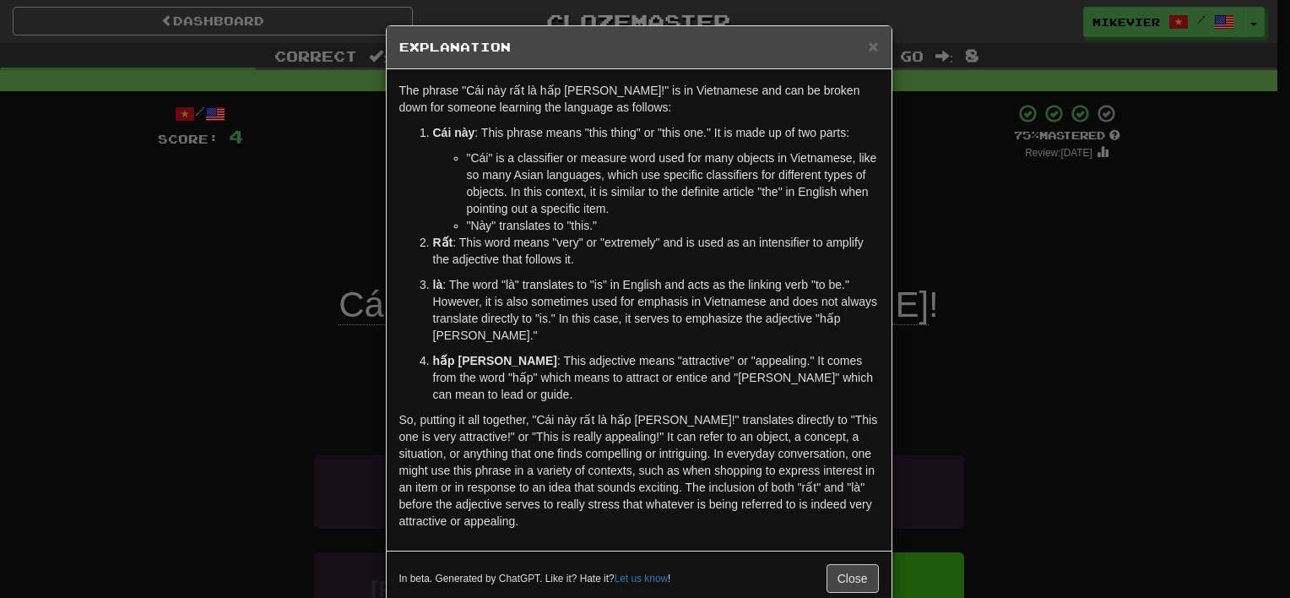
click at [215, 372] on div "× Explanation The phrase "Cái này rất là hấp dẫn!" is in Vietnamese and can be …" at bounding box center [645, 299] width 1290 height 598
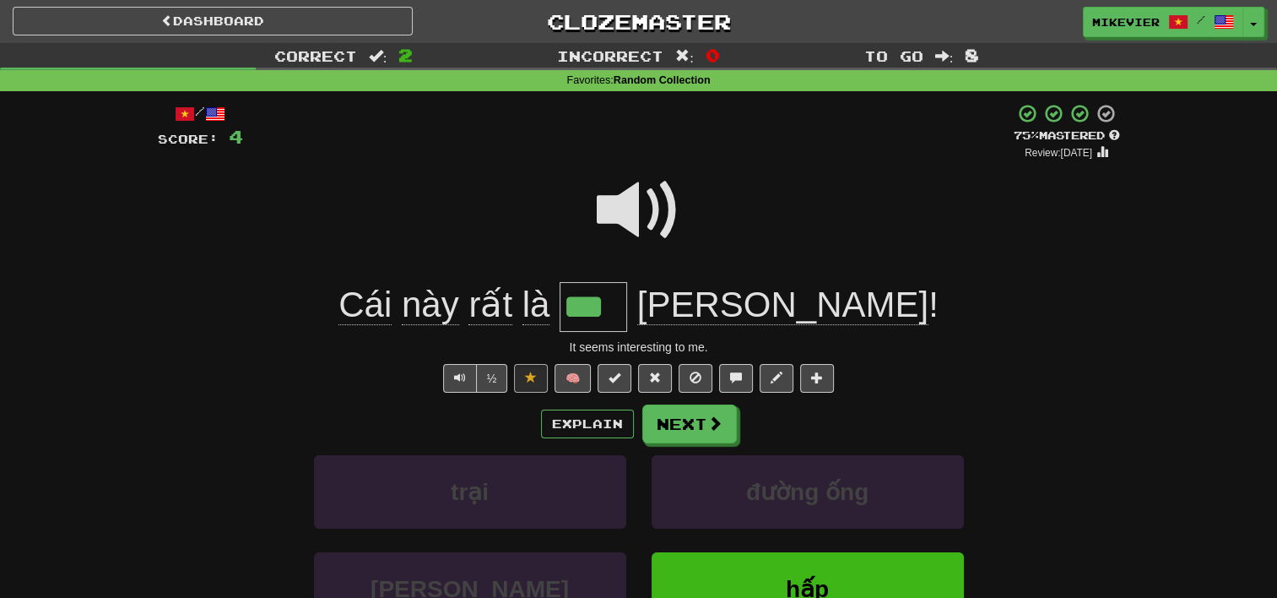
click at [621, 212] on span at bounding box center [639, 210] width 84 height 84
click at [630, 209] on span at bounding box center [639, 210] width 84 height 84
click at [632, 226] on span at bounding box center [639, 210] width 84 height 84
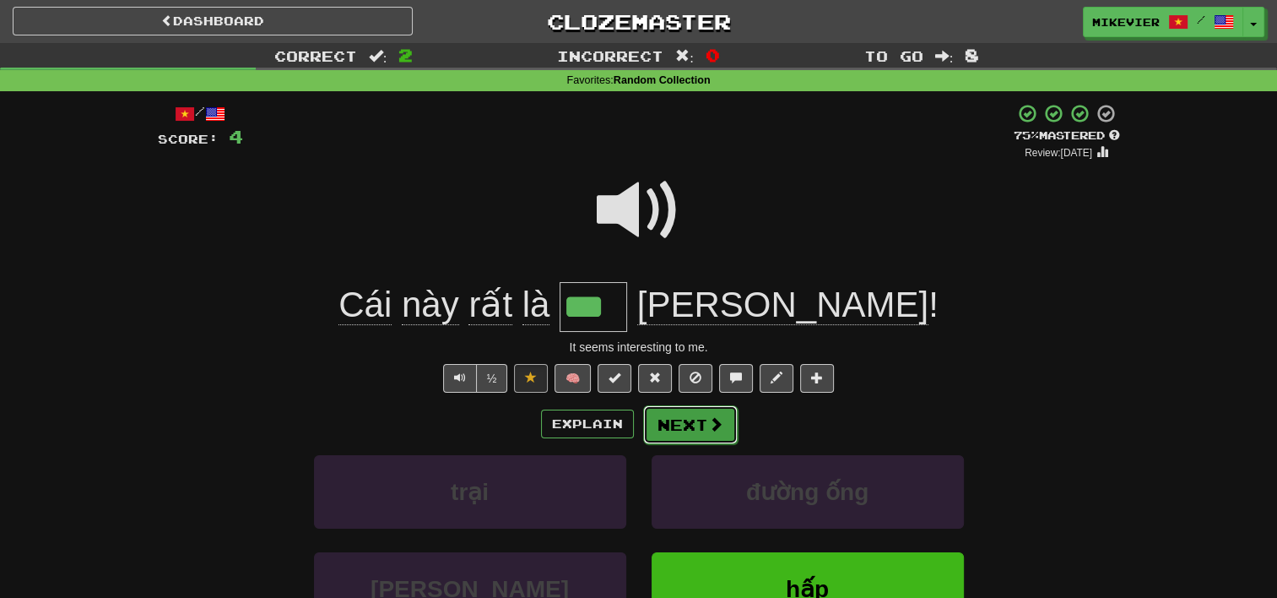
click at [692, 423] on button "Next" at bounding box center [690, 424] width 95 height 39
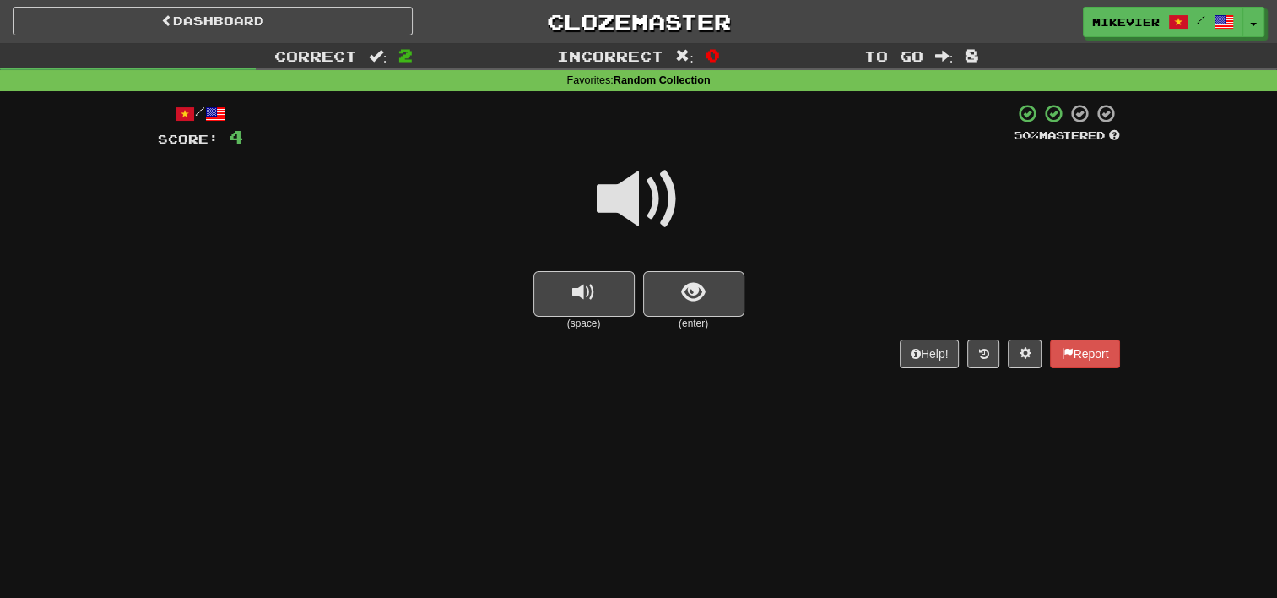
click at [641, 200] on span at bounding box center [639, 199] width 84 height 84
click at [684, 290] on span "show sentence" at bounding box center [693, 292] width 23 height 23
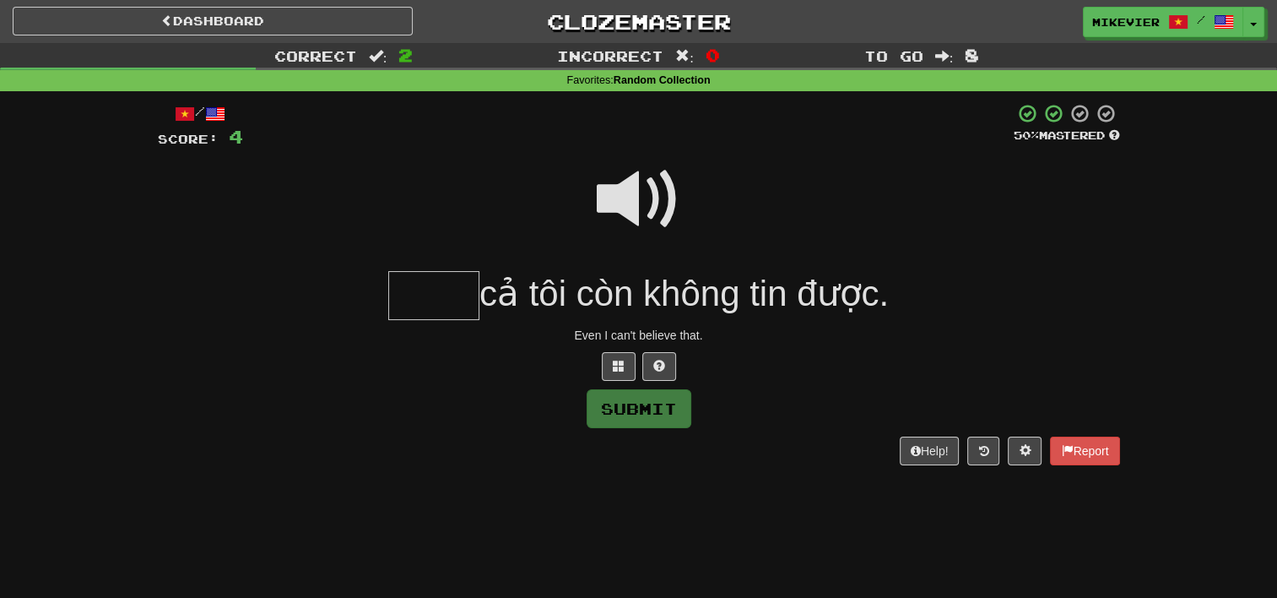
click at [655, 208] on span at bounding box center [639, 199] width 84 height 84
click at [614, 364] on span at bounding box center [619, 366] width 12 height 12
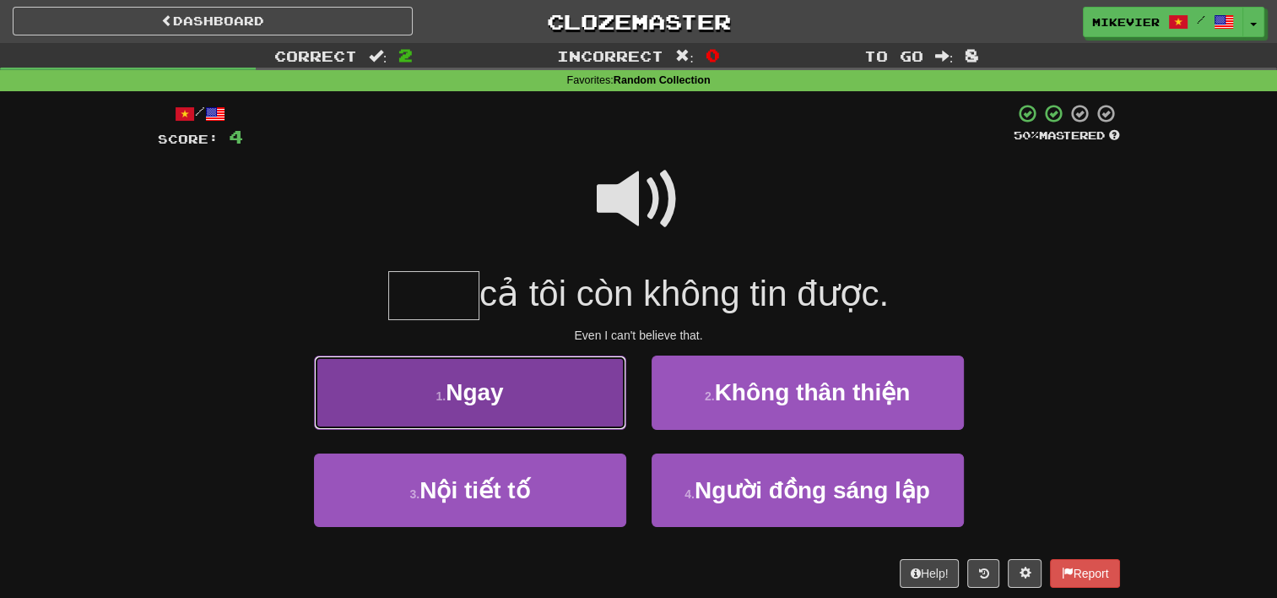
click at [598, 392] on button "1 . Ngay" at bounding box center [470, 391] width 312 height 73
type input "****"
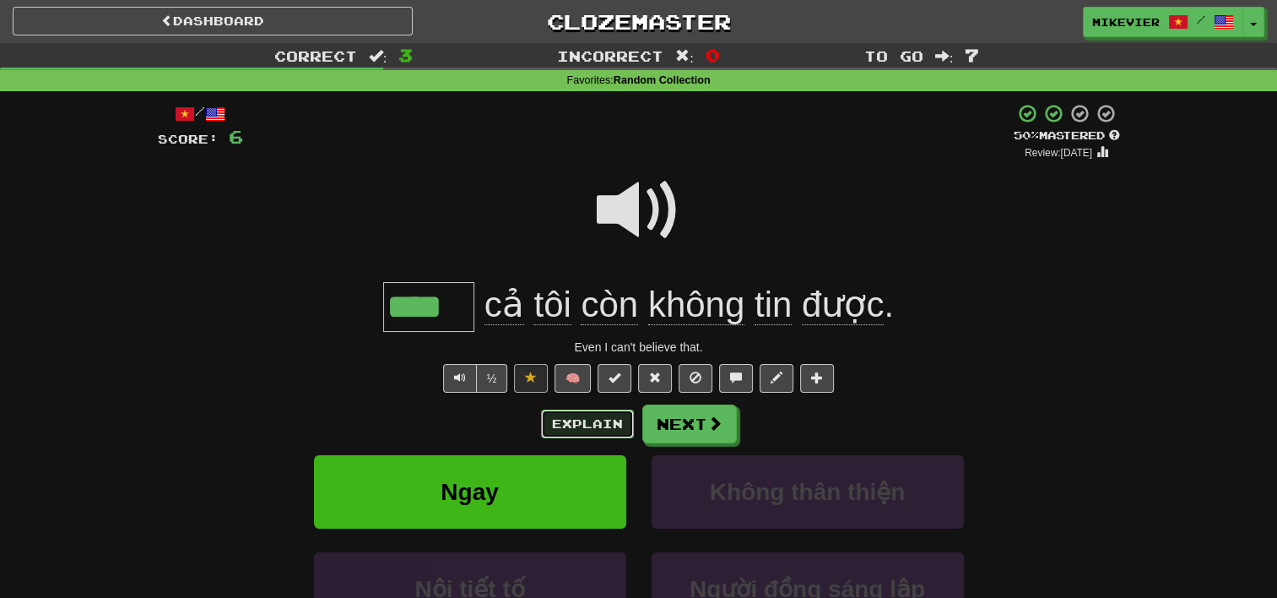
click at [594, 425] on button "Explain" at bounding box center [587, 423] width 93 height 29
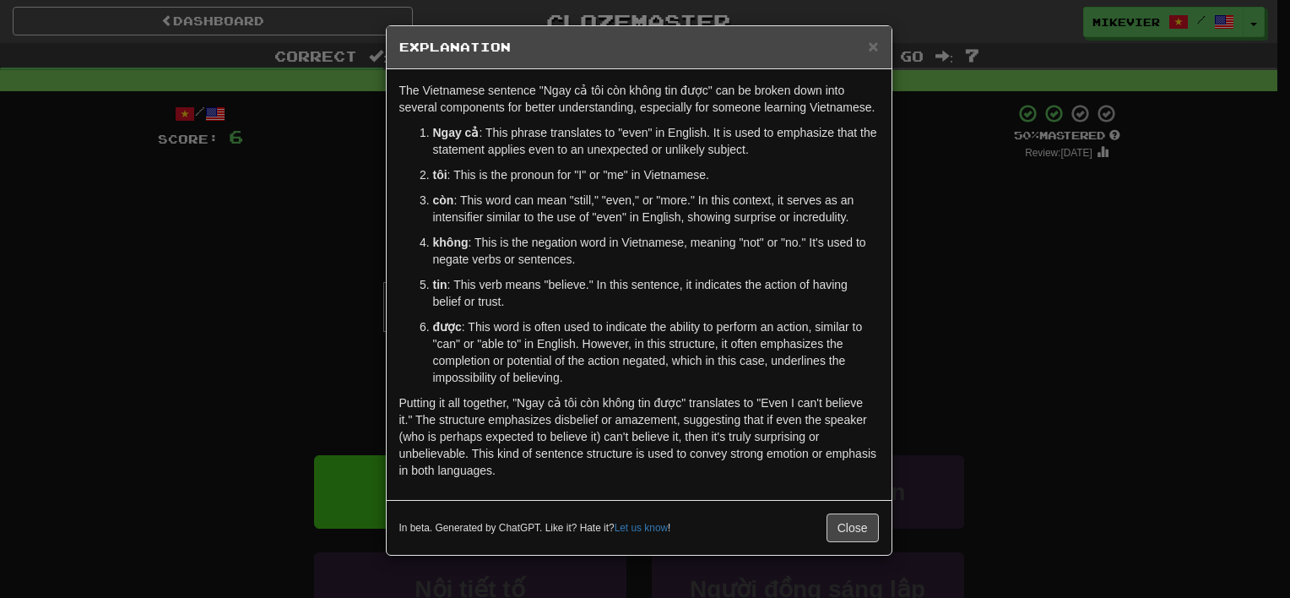
click at [276, 355] on div "× Explanation The Vietnamese sentence "Ngay cả tôi còn không tin được" can be b…" at bounding box center [645, 299] width 1290 height 598
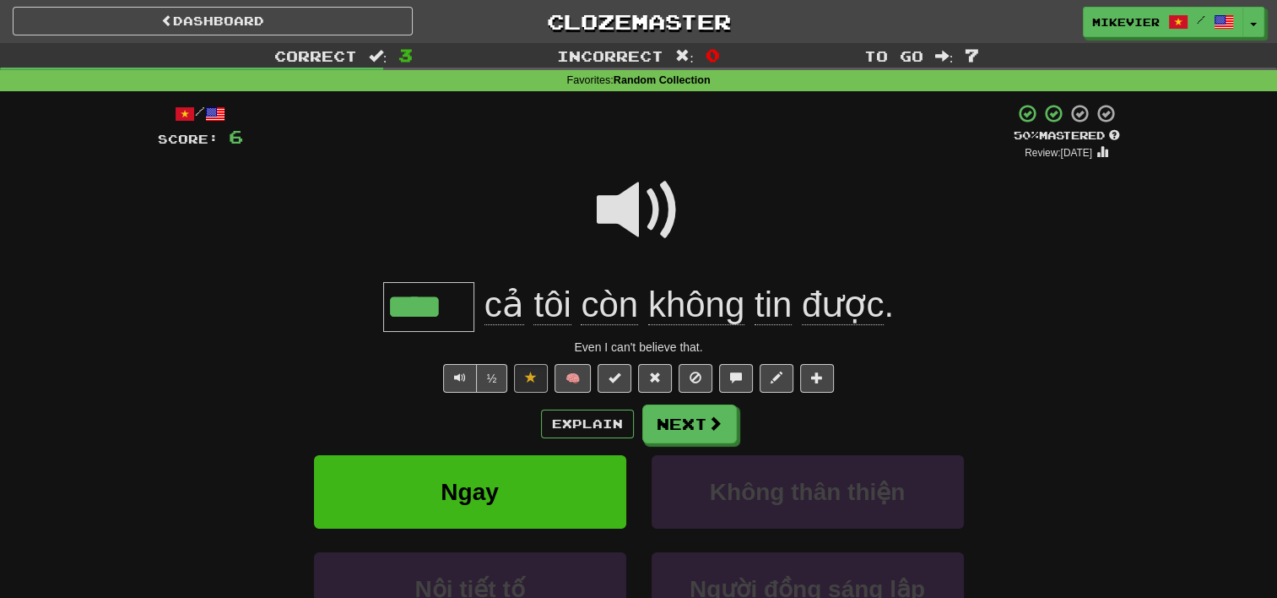
click at [629, 216] on span at bounding box center [639, 210] width 84 height 84
click at [689, 418] on button "Next" at bounding box center [690, 424] width 95 height 39
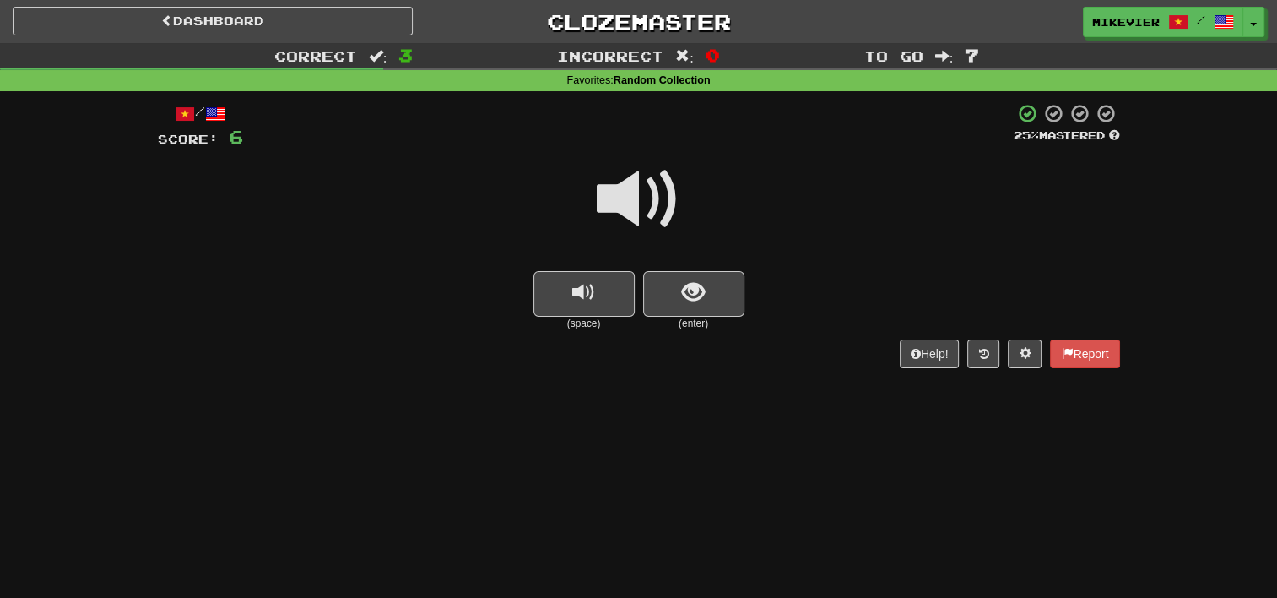
click at [659, 205] on span at bounding box center [639, 199] width 84 height 84
click at [665, 208] on span at bounding box center [639, 199] width 84 height 84
click at [704, 310] on button "show sentence" at bounding box center [693, 294] width 101 height 46
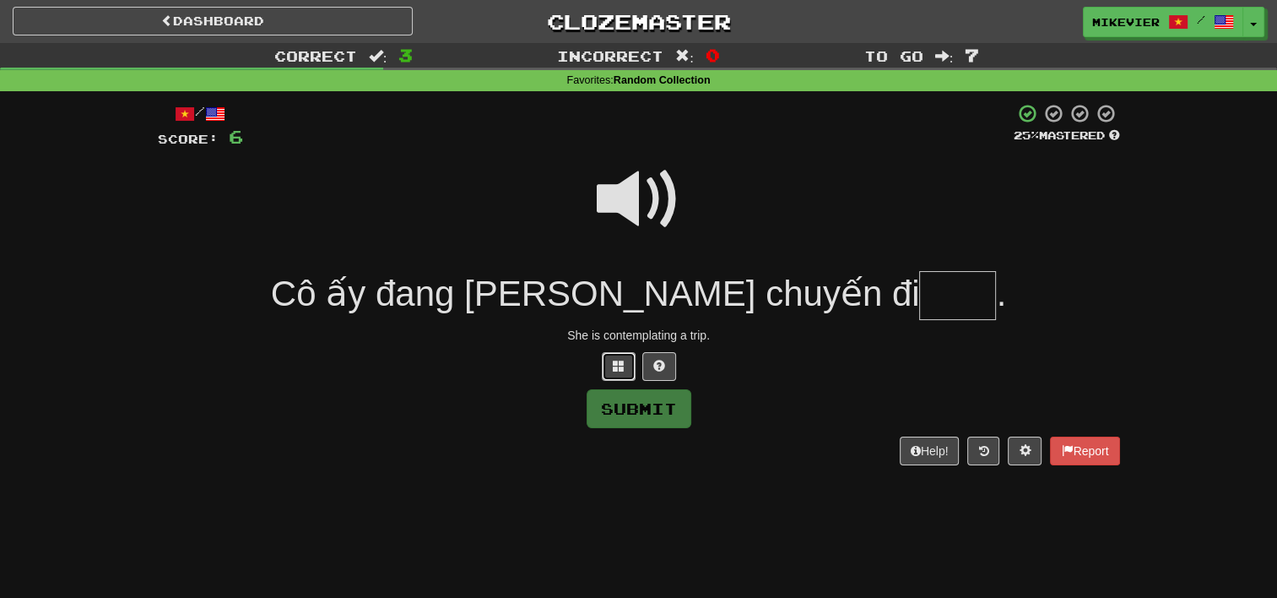
click at [608, 368] on button at bounding box center [619, 366] width 34 height 29
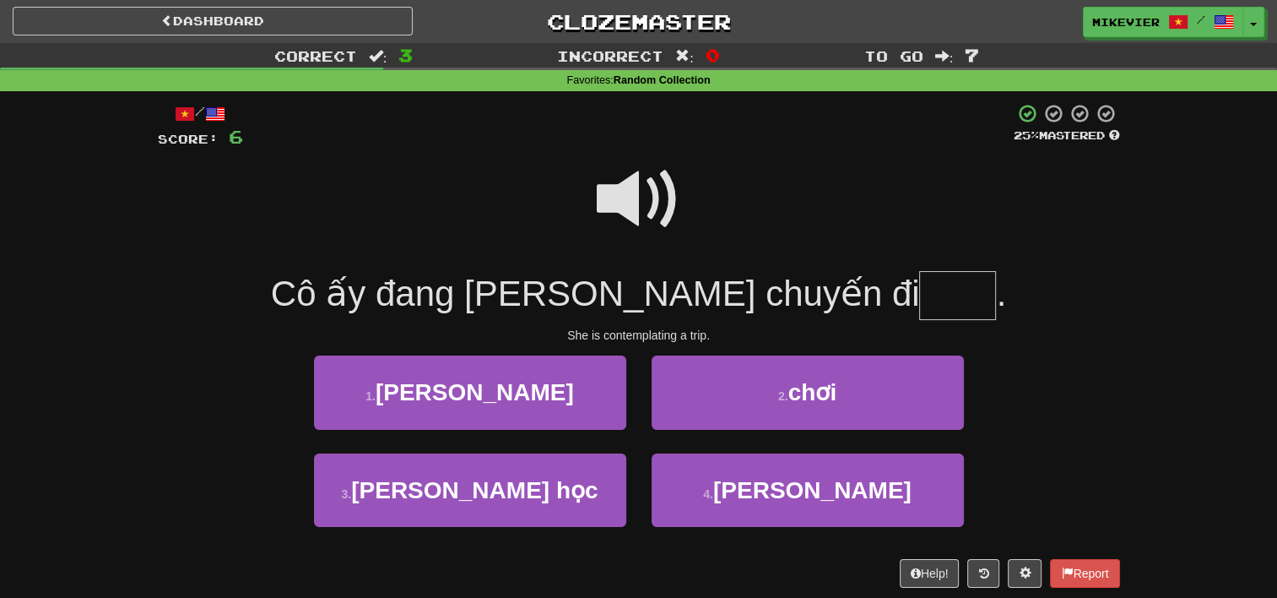
drag, startPoint x: 636, startPoint y: 172, endPoint x: 625, endPoint y: 203, distance: 32.3
click at [625, 203] on span at bounding box center [639, 199] width 84 height 84
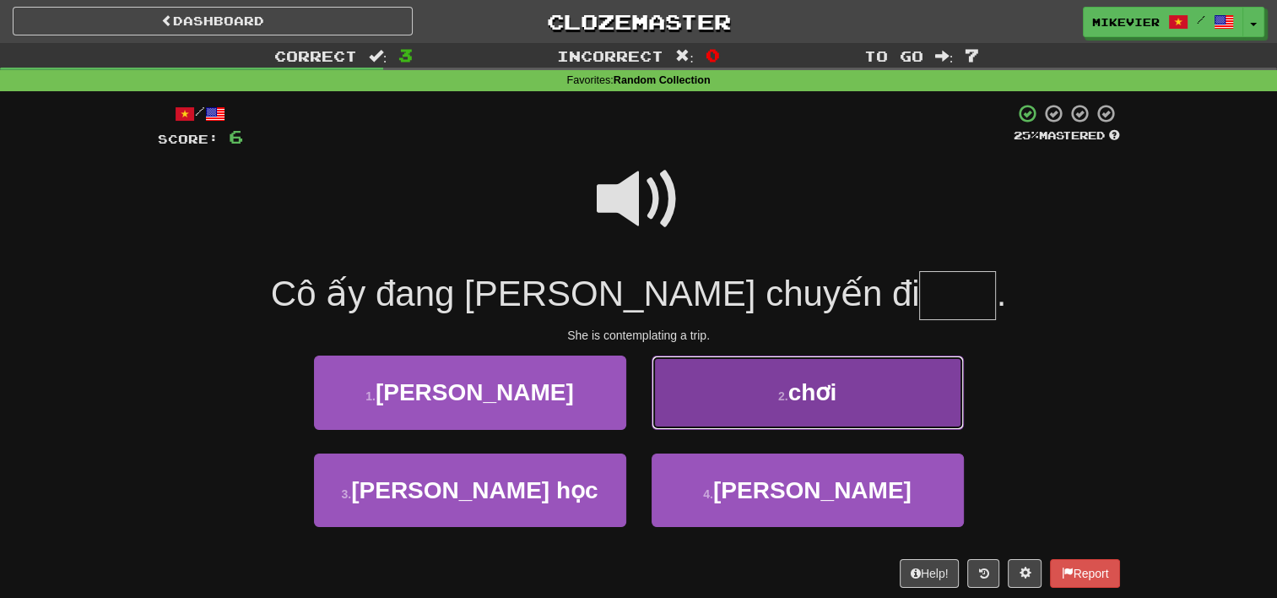
click at [684, 393] on button "2 . chơi" at bounding box center [808, 391] width 312 height 73
type input "****"
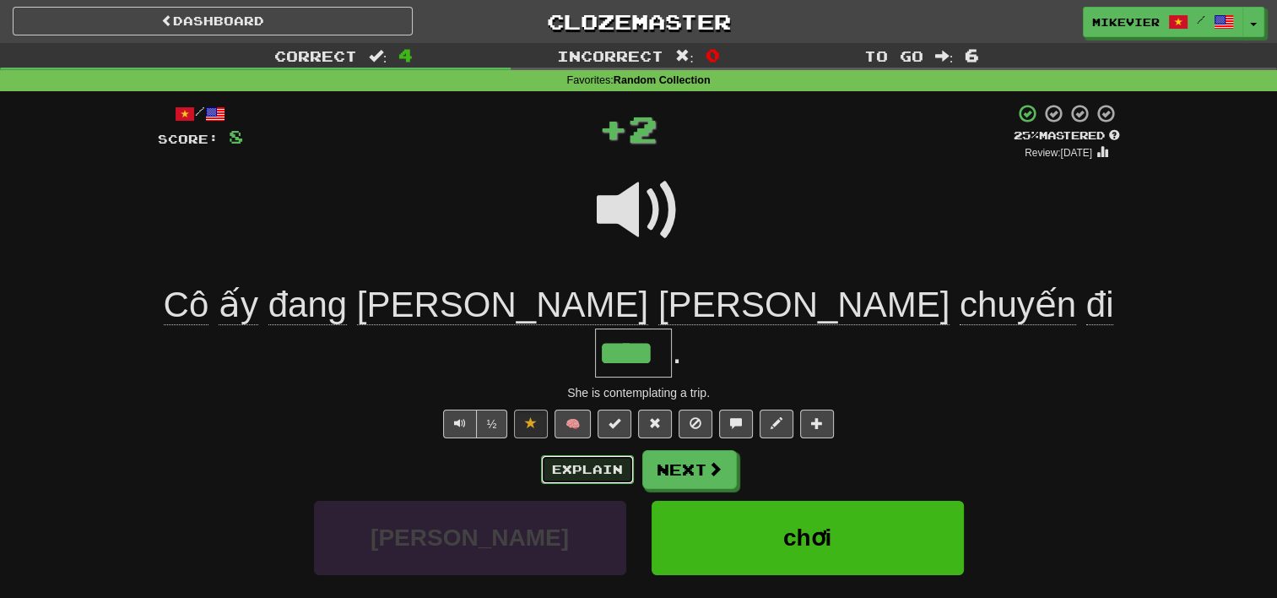
click at [592, 455] on button "Explain" at bounding box center [587, 469] width 93 height 29
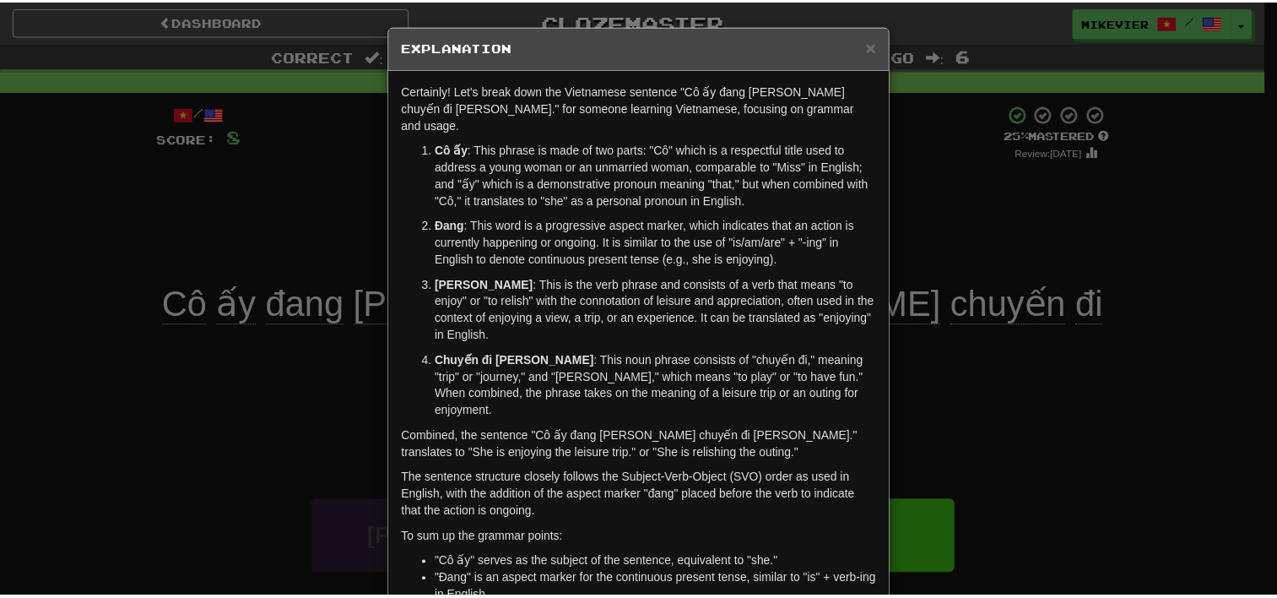
scroll to position [2, 0]
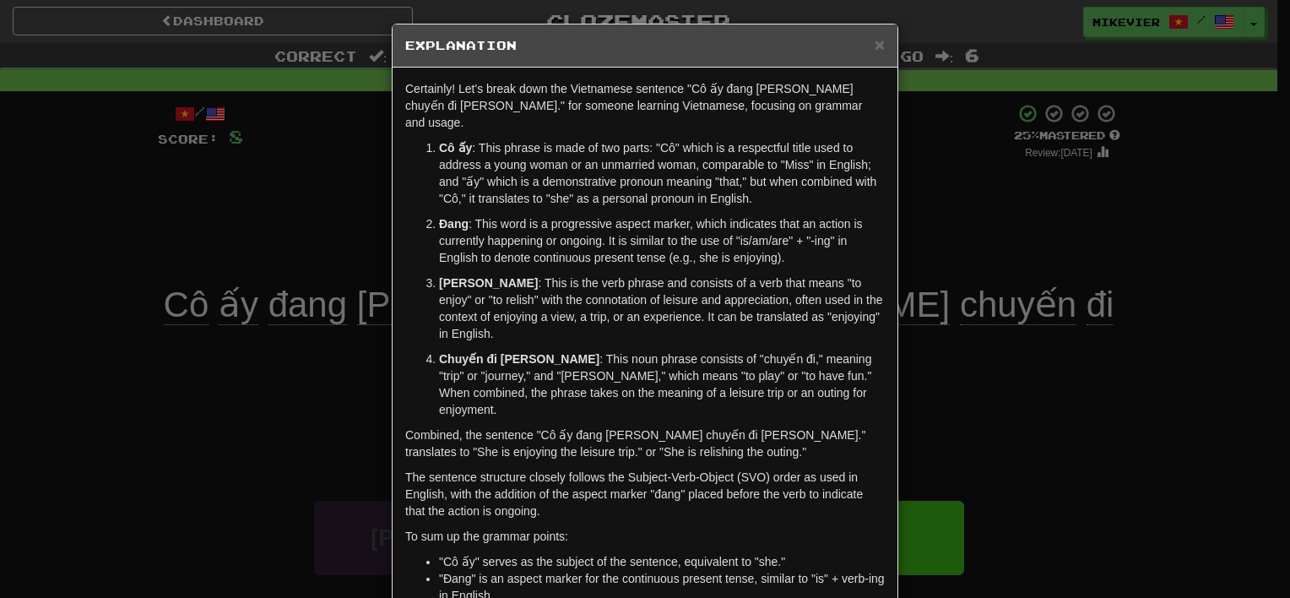
click at [145, 240] on div "× Explanation Certainly! Let's break down the Vietnamese sentence "Cô ấy đang t…" at bounding box center [645, 299] width 1290 height 598
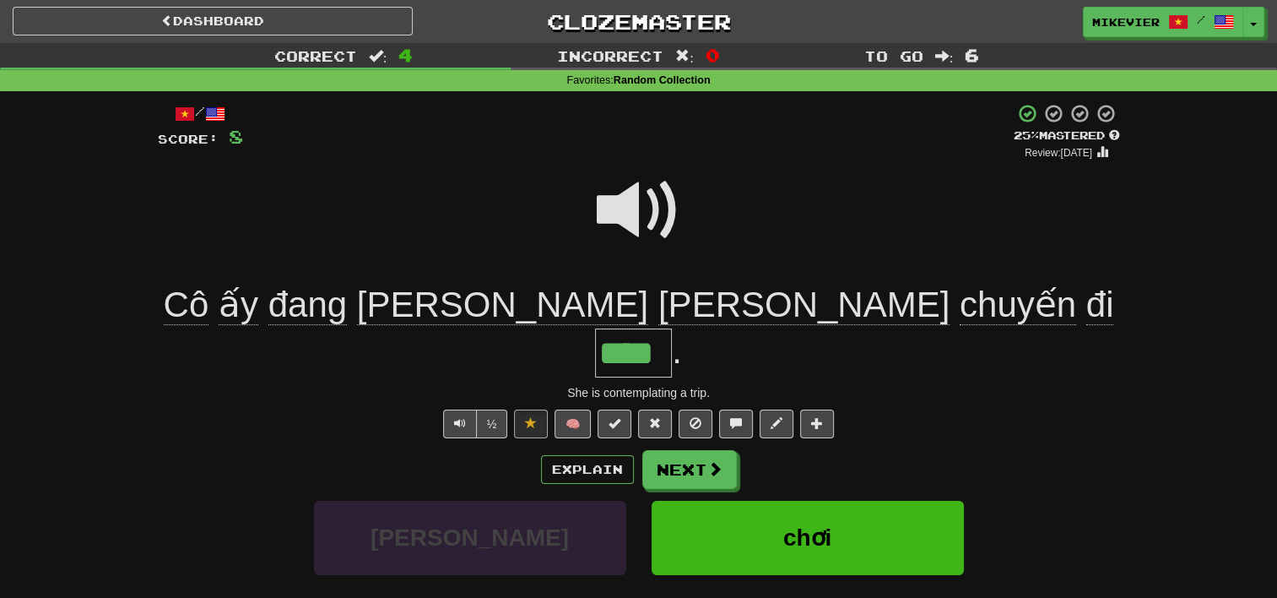
click at [611, 215] on span at bounding box center [639, 210] width 84 height 84
click at [714, 462] on span at bounding box center [715, 469] width 15 height 15
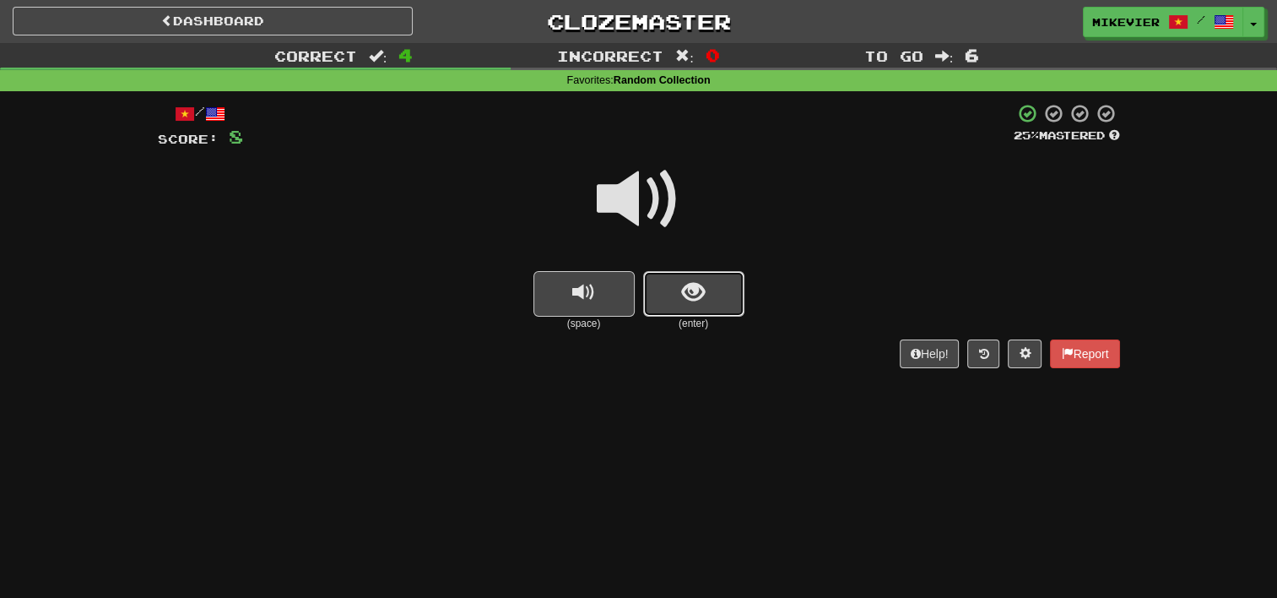
click at [706, 294] on button "show sentence" at bounding box center [693, 294] width 101 height 46
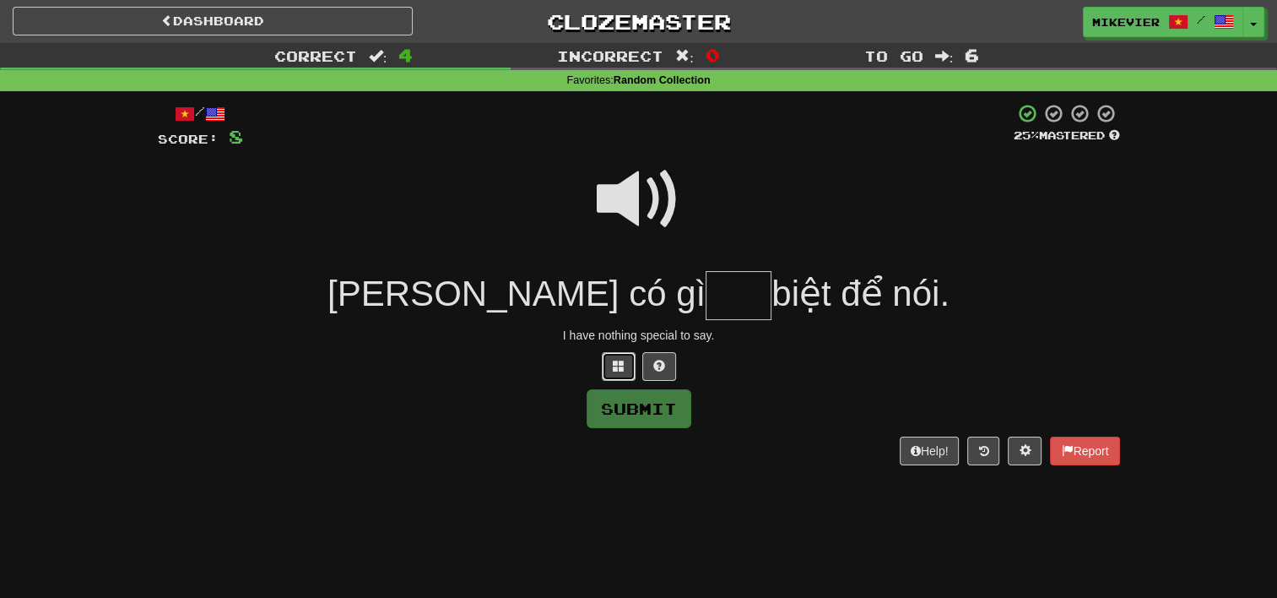
click at [624, 368] on span at bounding box center [619, 366] width 12 height 12
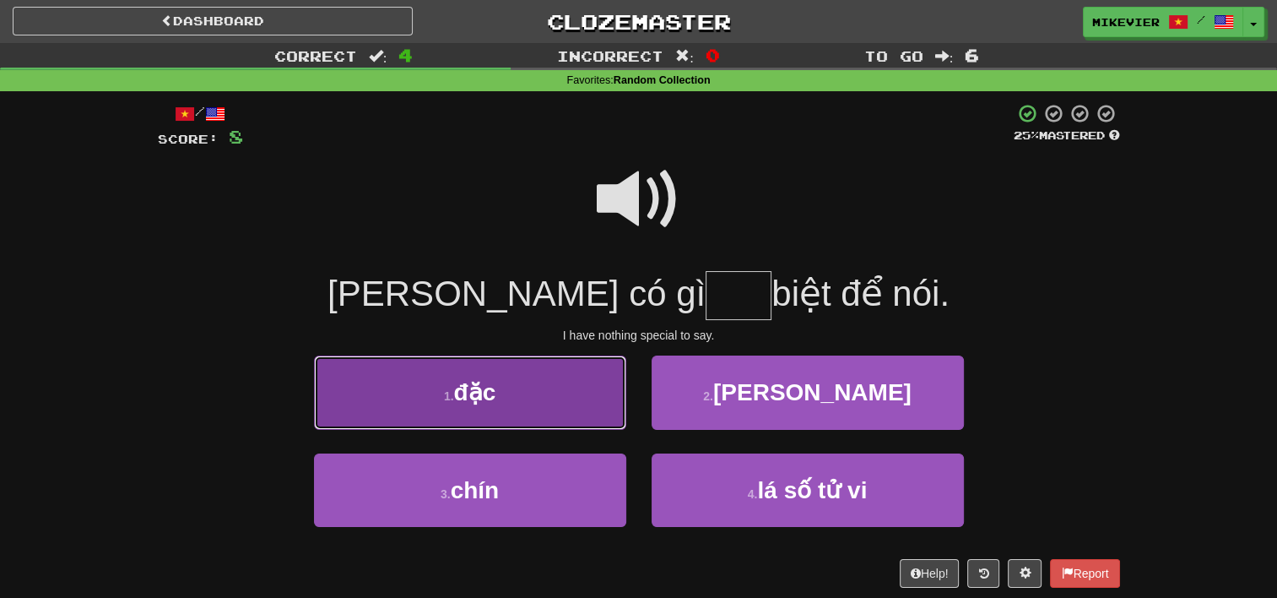
click at [611, 418] on button "1 . đặc" at bounding box center [470, 391] width 312 height 73
type input "***"
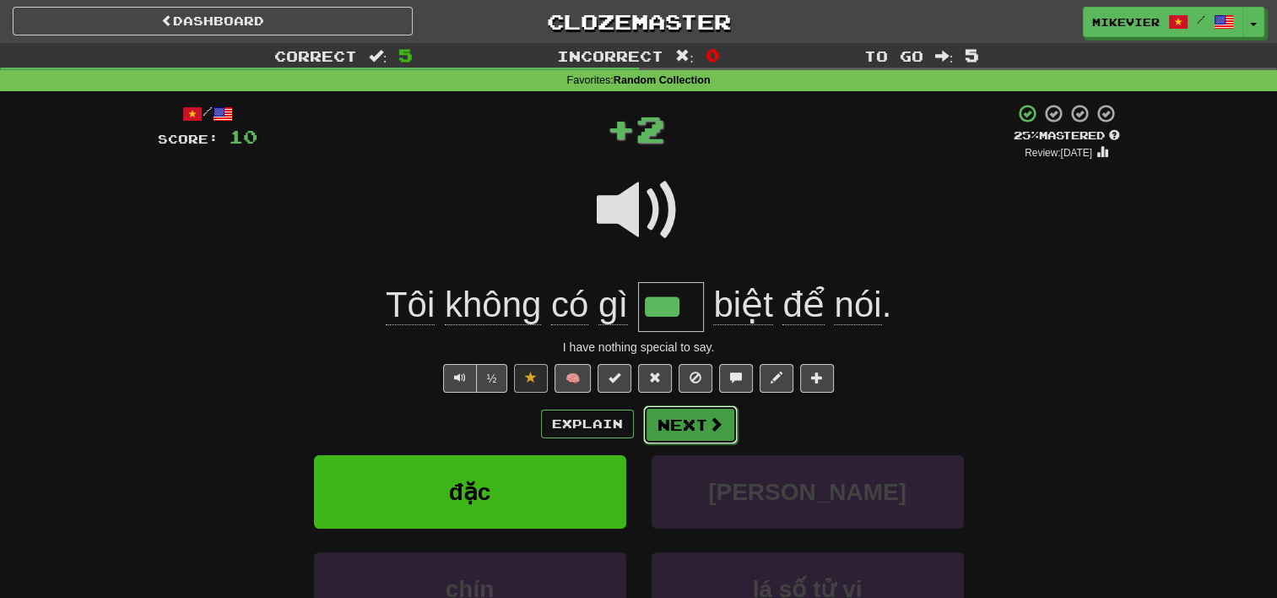
click at [674, 419] on button "Next" at bounding box center [690, 424] width 95 height 39
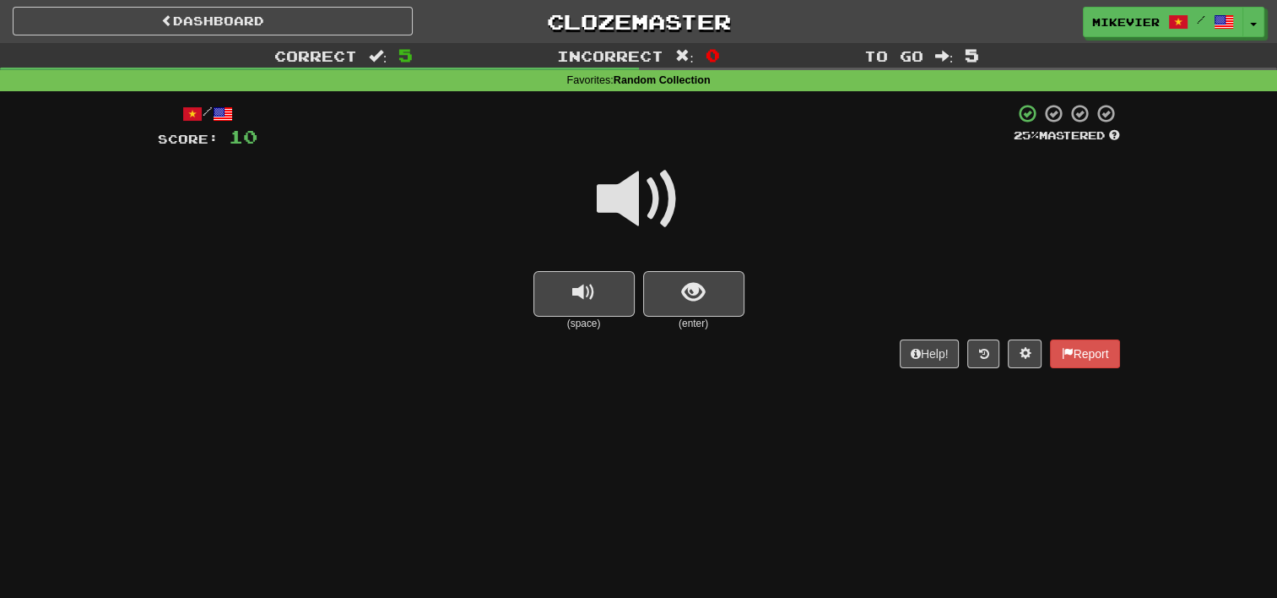
click at [649, 201] on span at bounding box center [639, 199] width 84 height 84
click at [701, 291] on span "show sentence" at bounding box center [693, 292] width 23 height 23
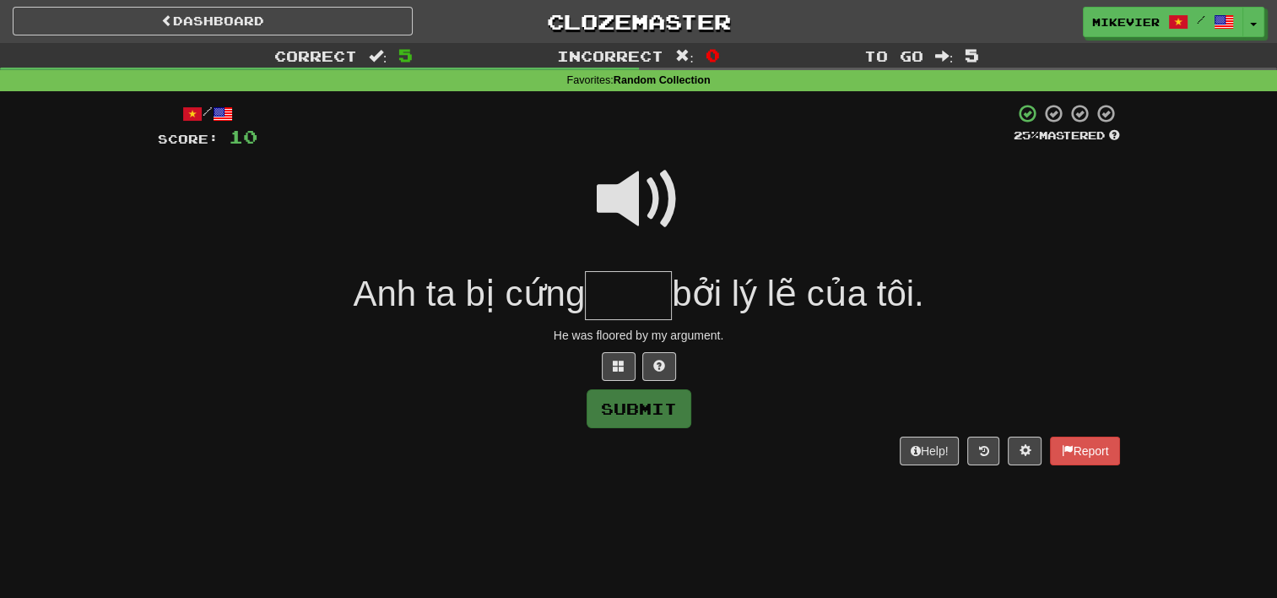
click at [678, 203] on span at bounding box center [639, 199] width 84 height 84
click at [610, 368] on button at bounding box center [619, 366] width 34 height 29
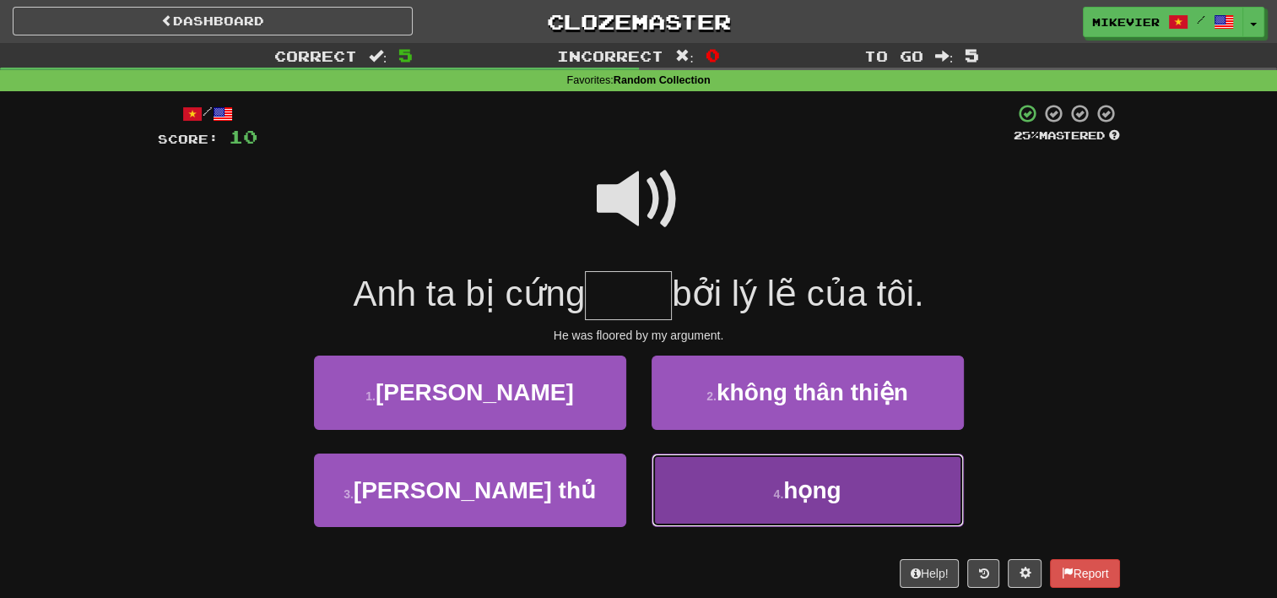
click at [706, 484] on button "4 . họng" at bounding box center [808, 489] width 312 height 73
type input "****"
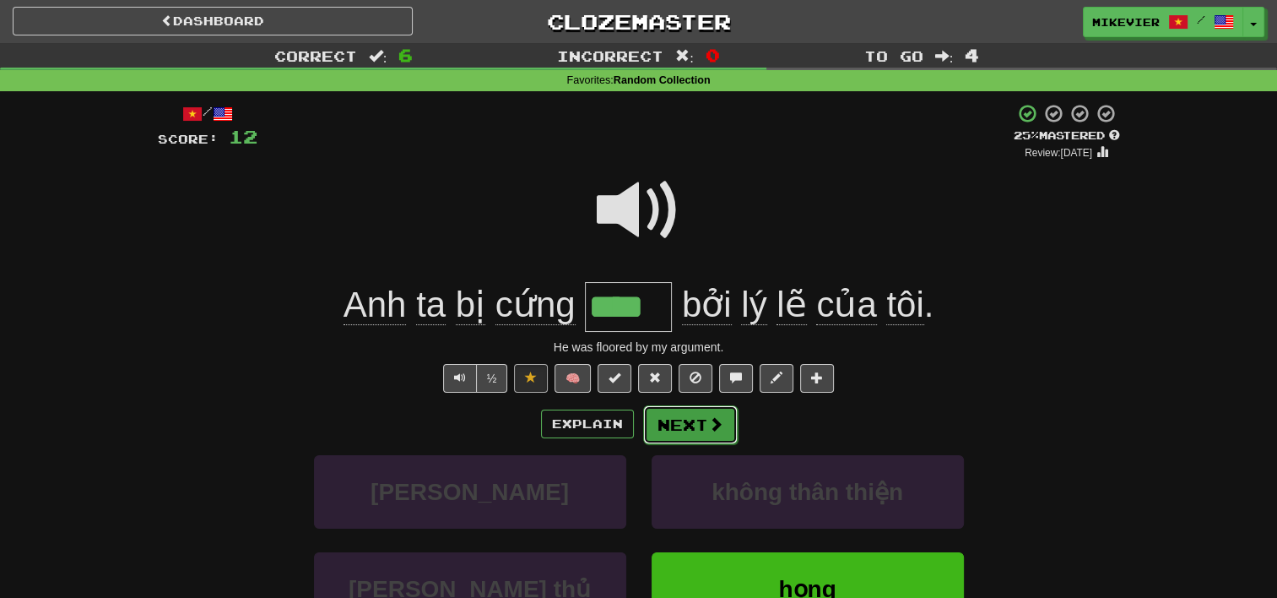
click at [694, 419] on button "Next" at bounding box center [690, 424] width 95 height 39
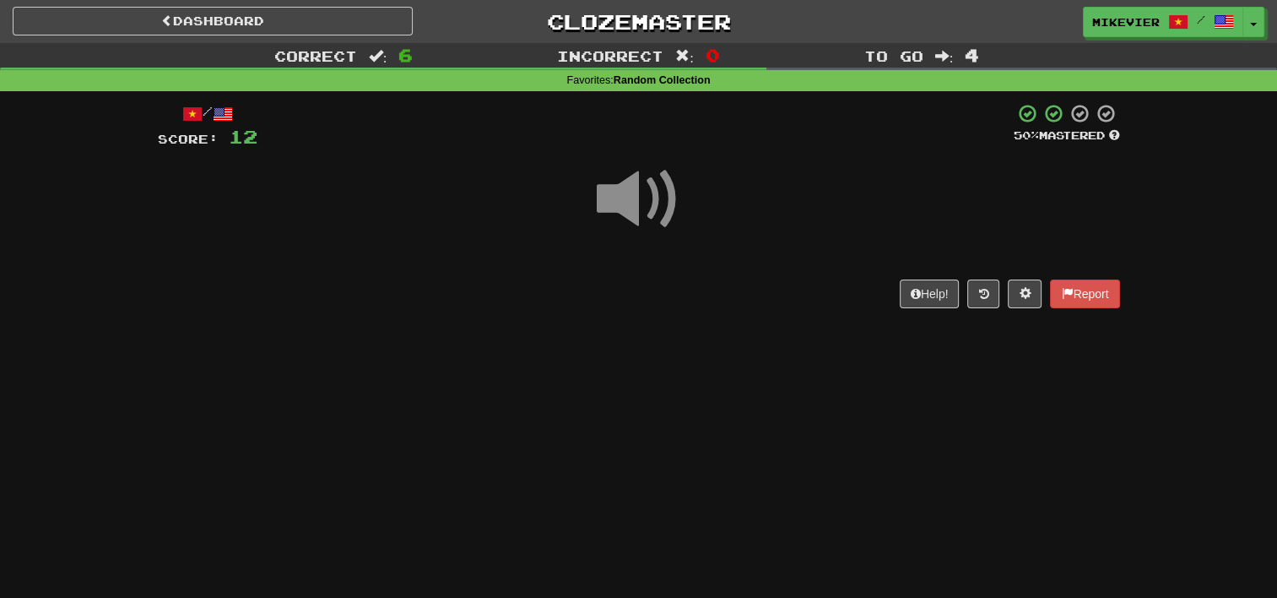
drag, startPoint x: 694, startPoint y: 419, endPoint x: 712, endPoint y: 344, distance: 76.6
click at [712, 344] on div "Dashboard Clozemaster mikevier / Toggle Dropdown Dashboard Leaderboard Activity…" at bounding box center [638, 299] width 1277 height 598
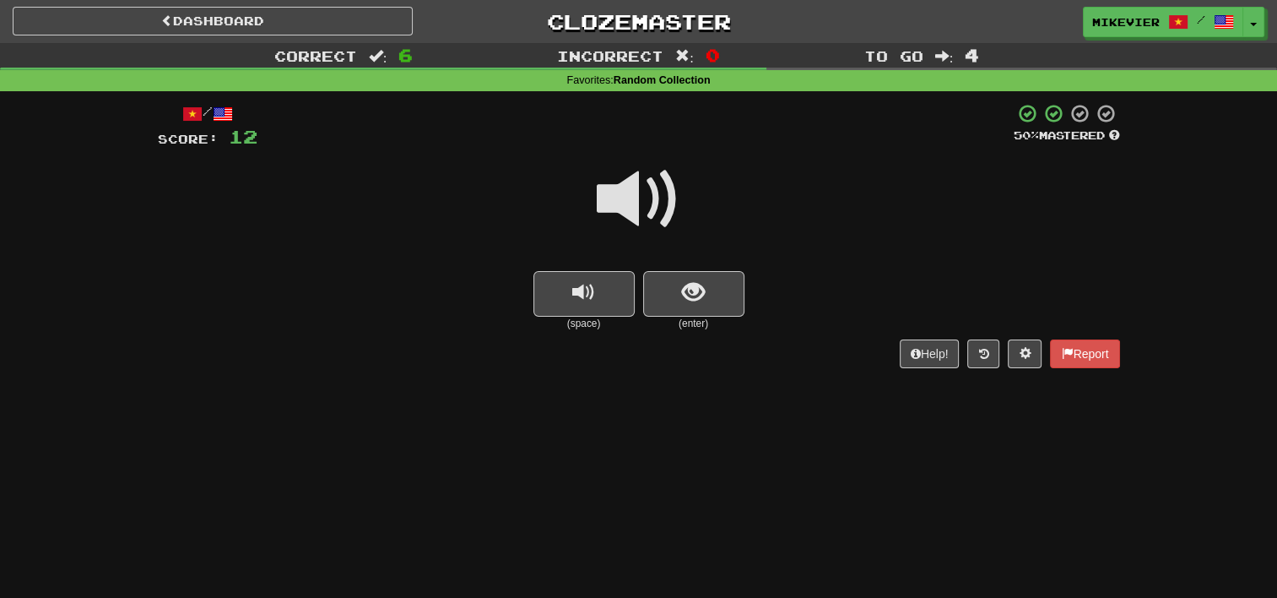
click at [668, 197] on span at bounding box center [639, 199] width 84 height 84
drag, startPoint x: 668, startPoint y: 197, endPoint x: 716, endPoint y: 297, distance: 110.2
click at [716, 297] on div "(space) (enter)" at bounding box center [639, 240] width 962 height 181
click at [716, 297] on button "show sentence" at bounding box center [693, 294] width 101 height 46
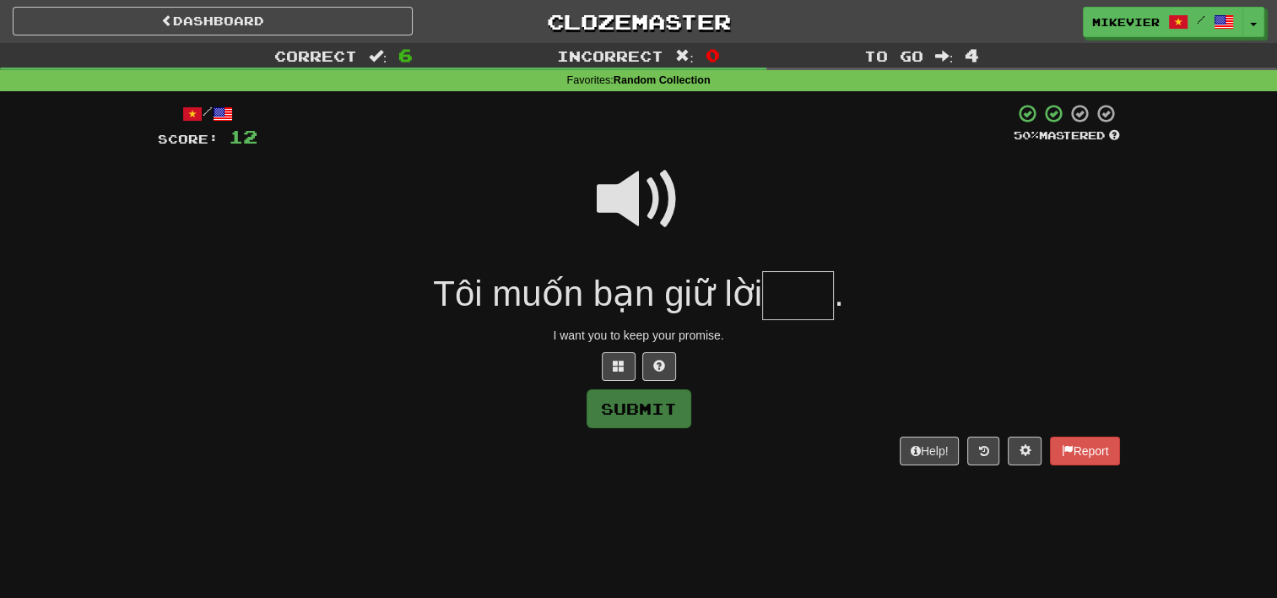
click at [635, 192] on span at bounding box center [639, 199] width 84 height 84
click at [627, 368] on button at bounding box center [619, 366] width 34 height 29
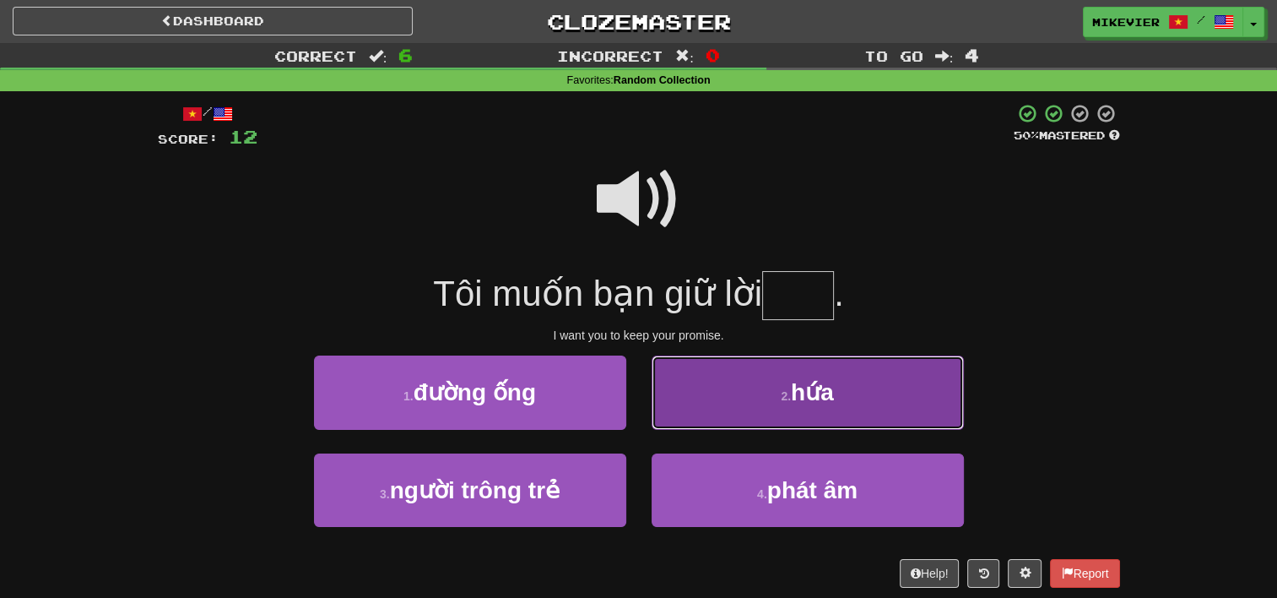
click at [751, 417] on button "2 . hứa" at bounding box center [808, 391] width 312 height 73
type input "***"
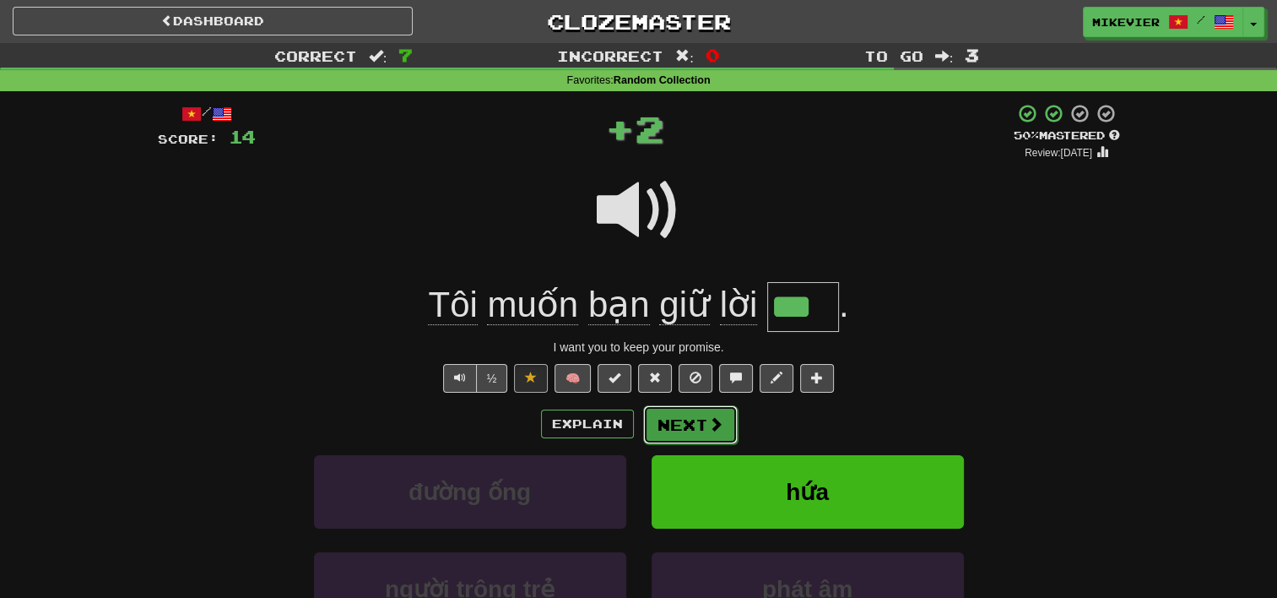
click at [679, 432] on button "Next" at bounding box center [690, 424] width 95 height 39
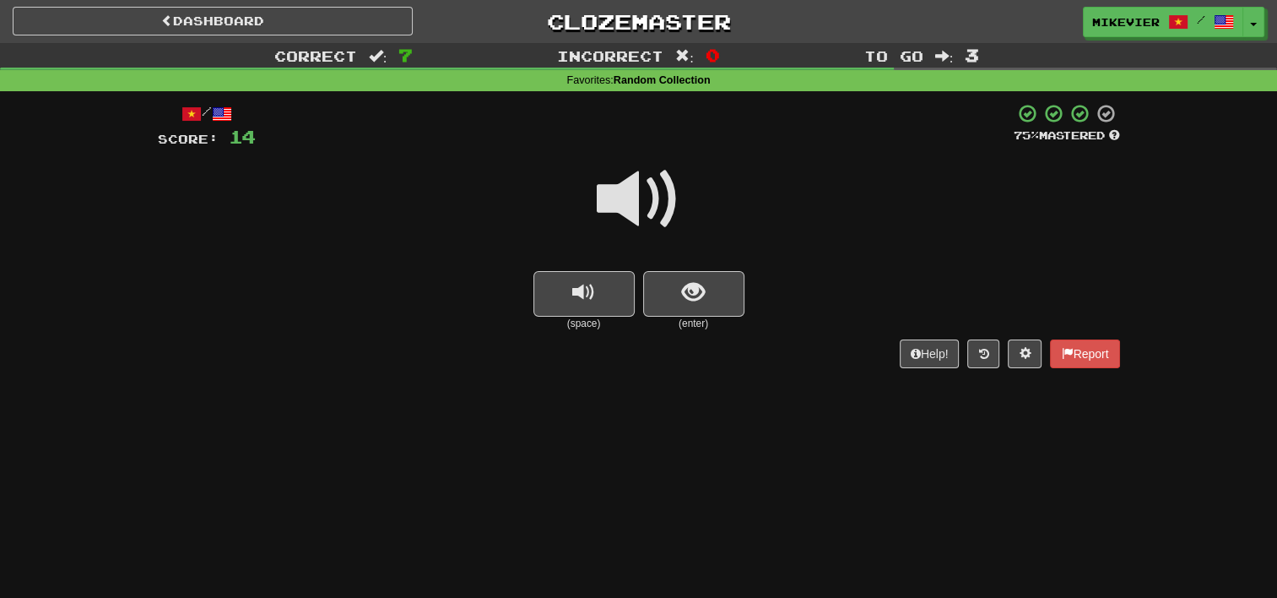
click at [650, 213] on span at bounding box center [639, 199] width 84 height 84
click at [682, 307] on button "show sentence" at bounding box center [693, 294] width 101 height 46
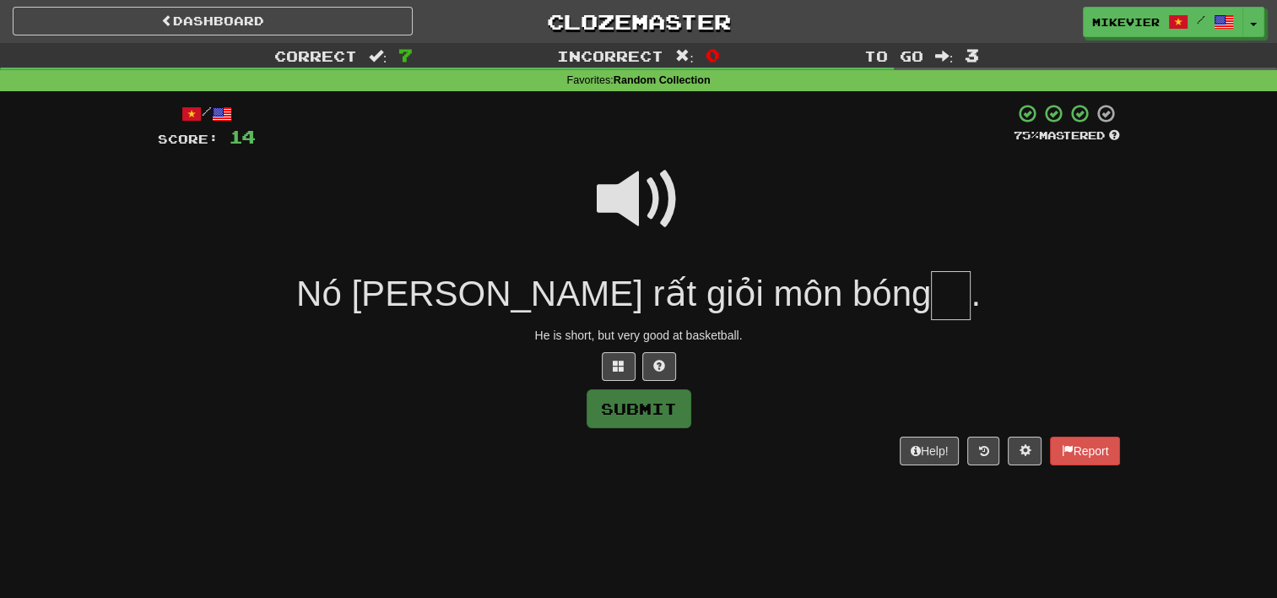
click at [651, 201] on span at bounding box center [639, 199] width 84 height 84
click at [619, 353] on button at bounding box center [619, 366] width 34 height 29
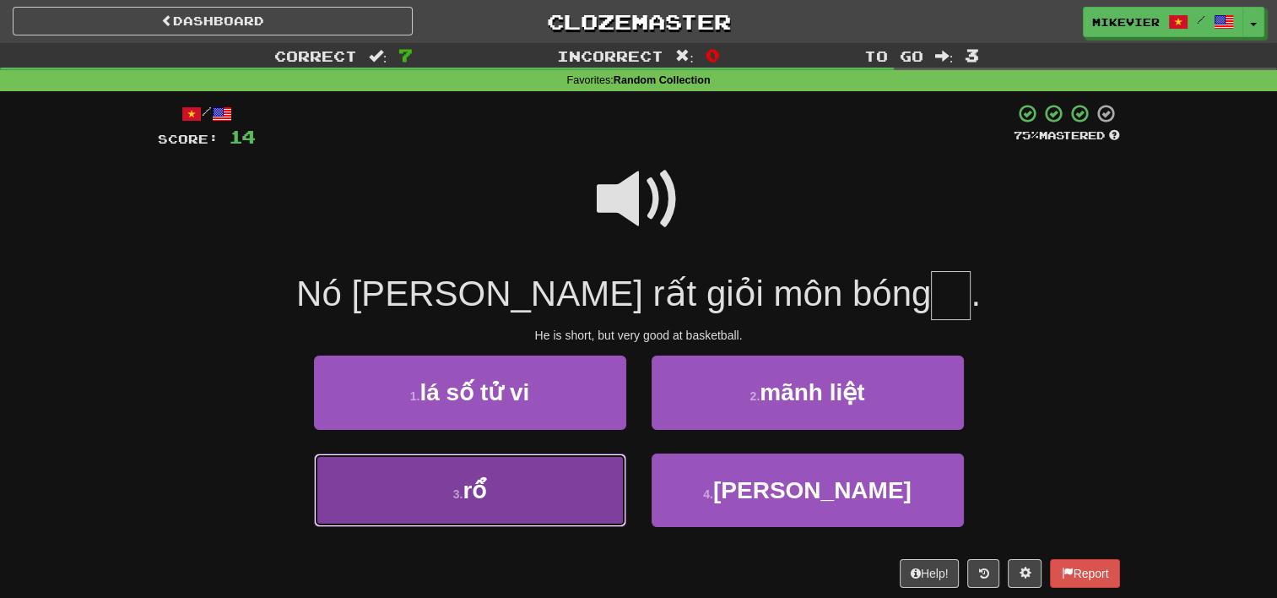
click at [498, 502] on button "3 . rổ" at bounding box center [470, 489] width 312 height 73
type input "**"
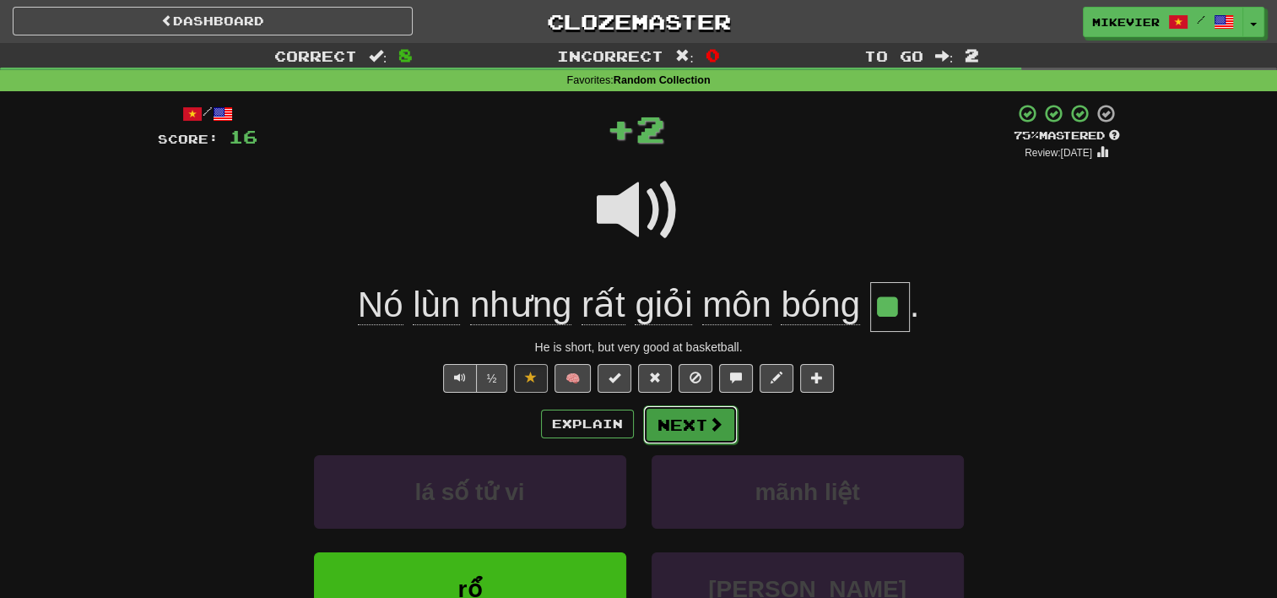
click at [704, 415] on button "Next" at bounding box center [690, 424] width 95 height 39
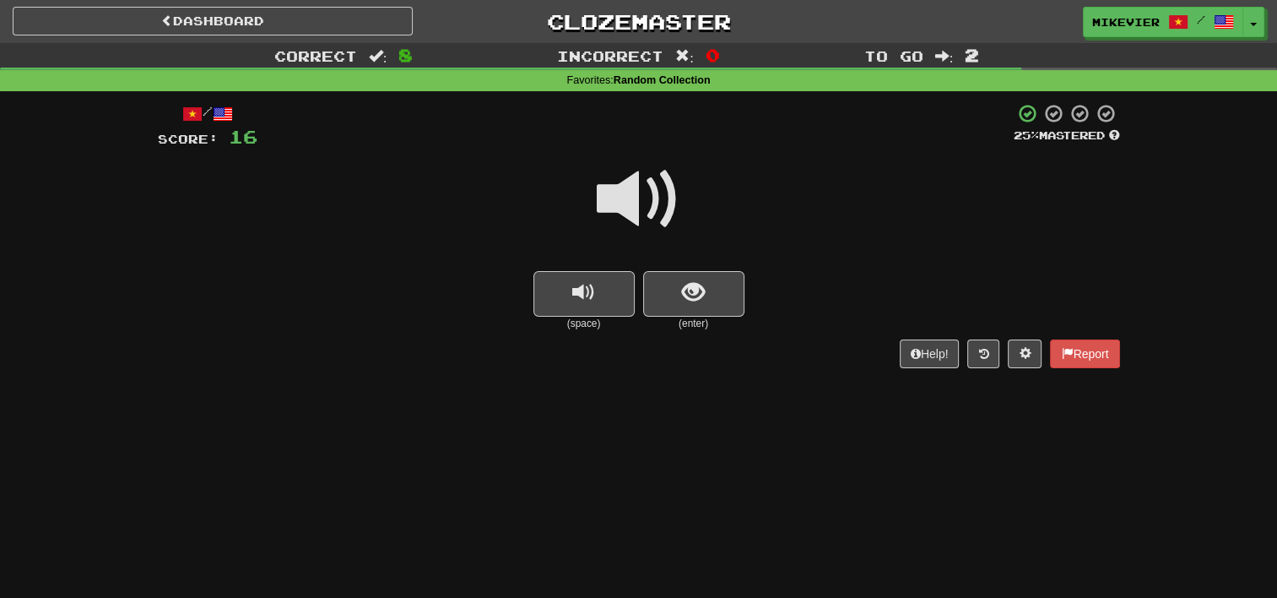
click at [628, 196] on span at bounding box center [639, 199] width 84 height 84
click at [667, 300] on button "show sentence" at bounding box center [693, 294] width 101 height 46
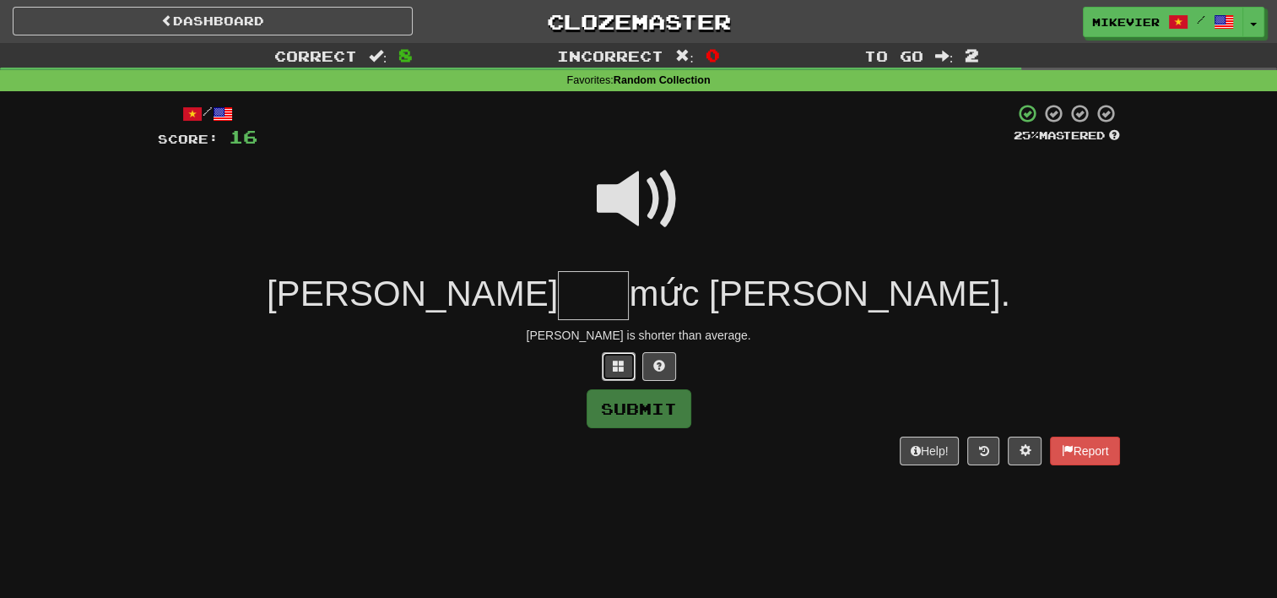
click at [624, 367] on span at bounding box center [619, 366] width 12 height 12
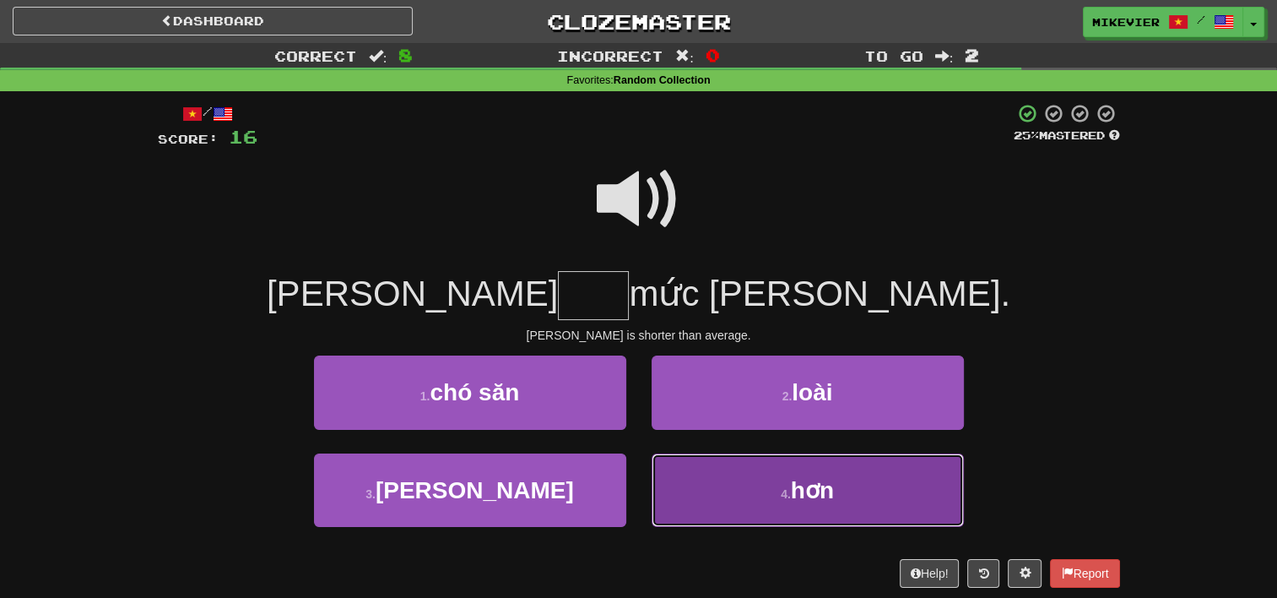
click at [712, 488] on button "4 . hơn" at bounding box center [808, 489] width 312 height 73
type input "***"
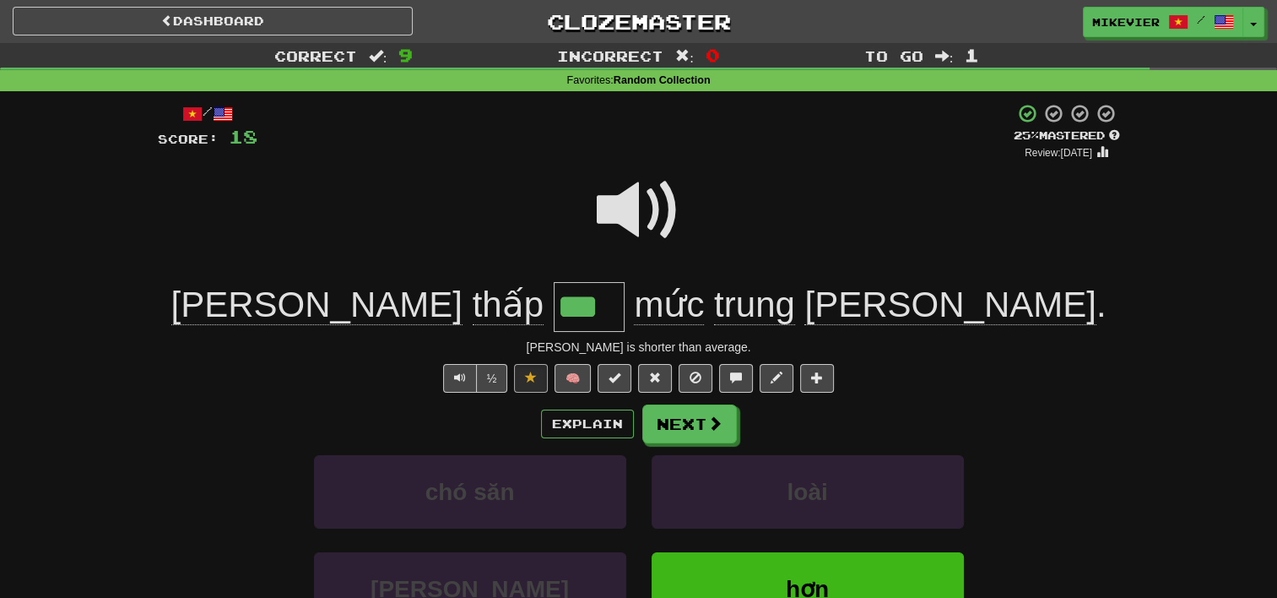
click at [623, 219] on span at bounding box center [639, 210] width 84 height 84
click at [635, 213] on span at bounding box center [639, 210] width 84 height 84
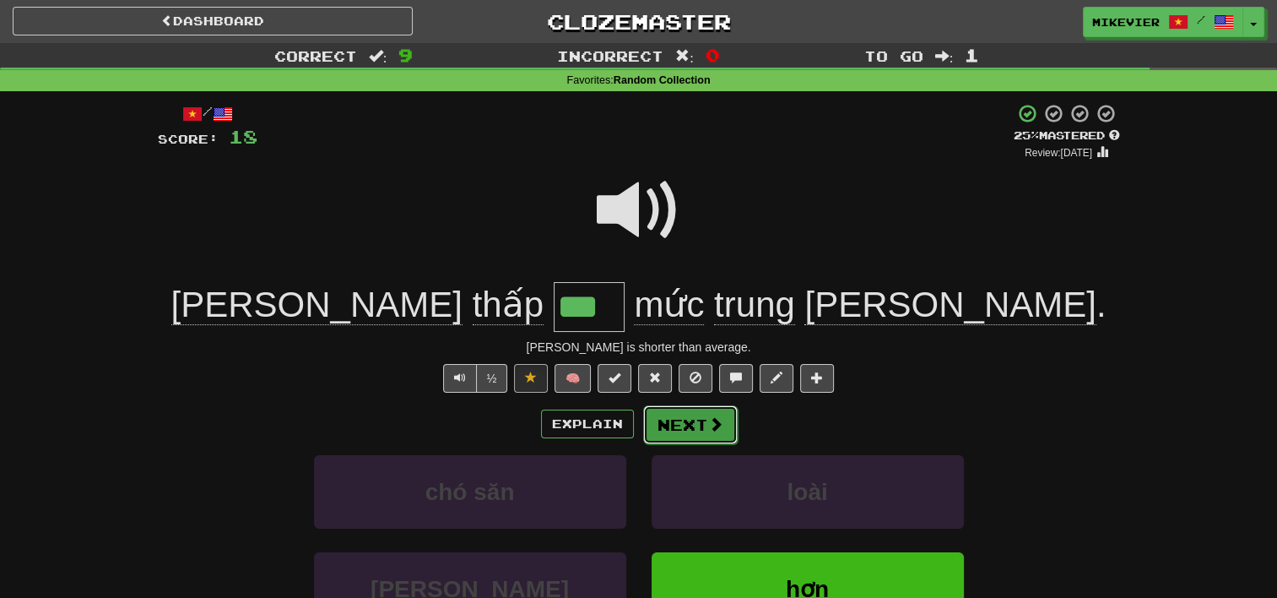
click at [719, 428] on span at bounding box center [715, 423] width 15 height 15
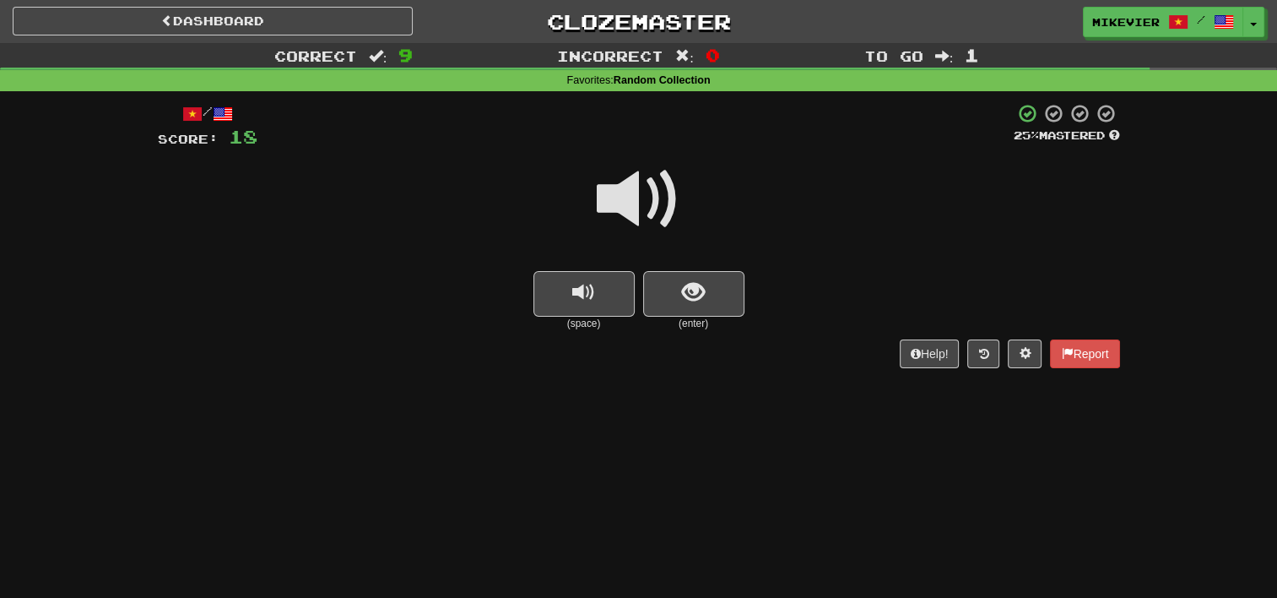
click at [655, 218] on span at bounding box center [639, 199] width 84 height 84
click at [668, 315] on button "show sentence" at bounding box center [693, 294] width 101 height 46
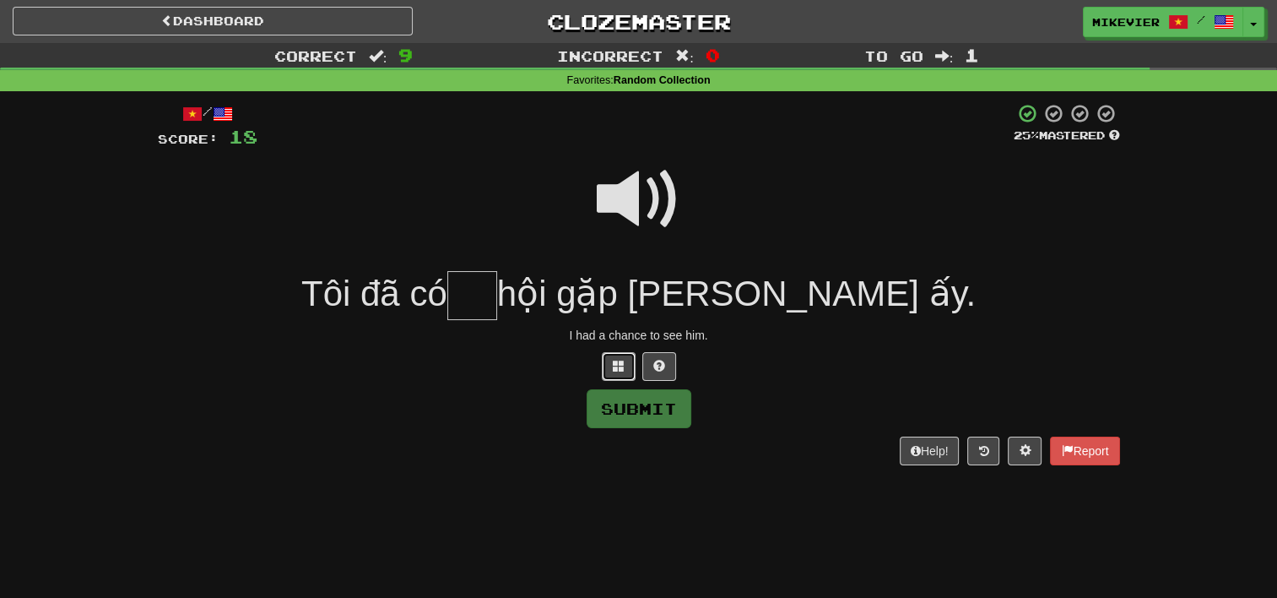
click at [608, 367] on button at bounding box center [619, 366] width 34 height 29
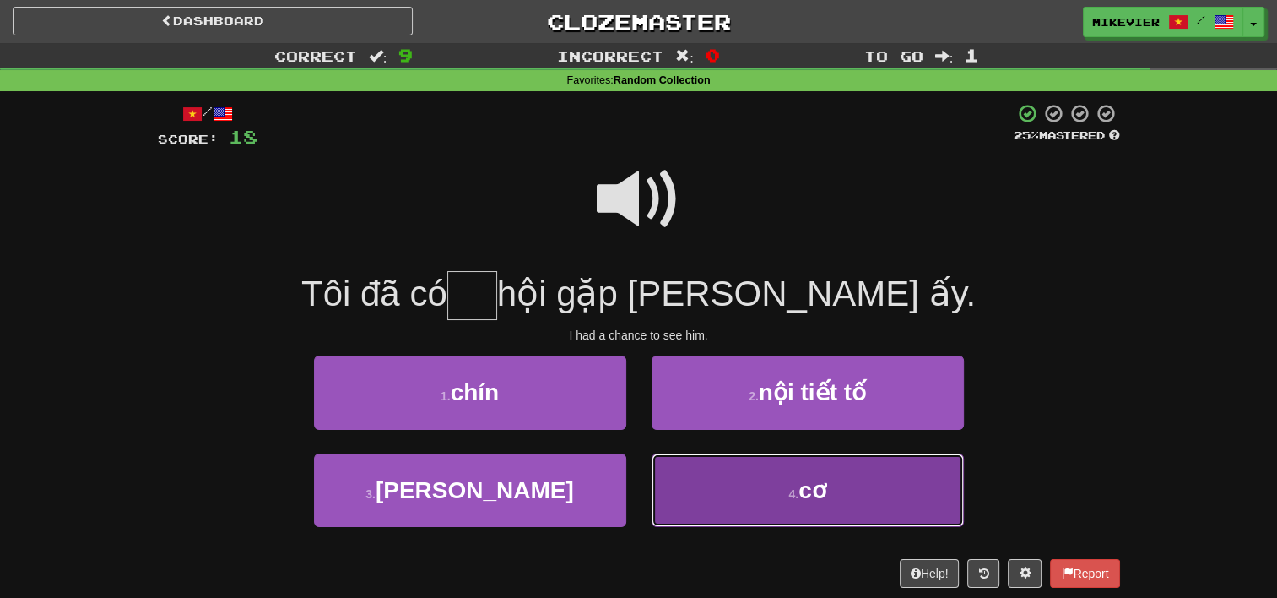
click at [701, 490] on button "4 . cơ" at bounding box center [808, 489] width 312 height 73
type input "**"
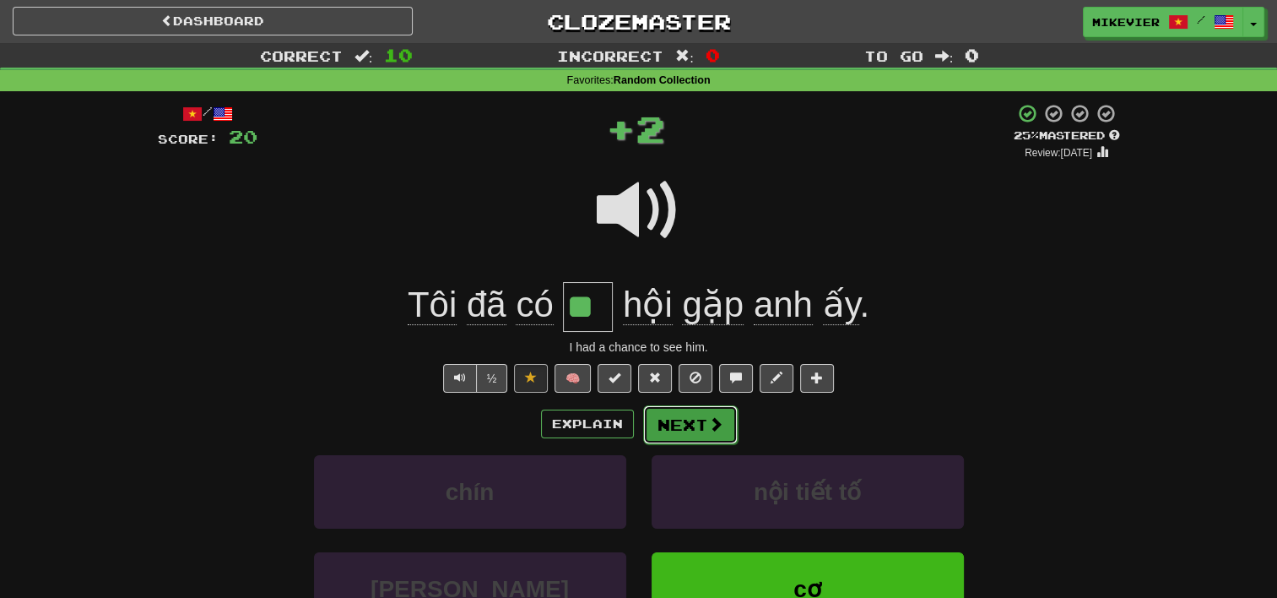
click at [702, 422] on button "Next" at bounding box center [690, 424] width 95 height 39
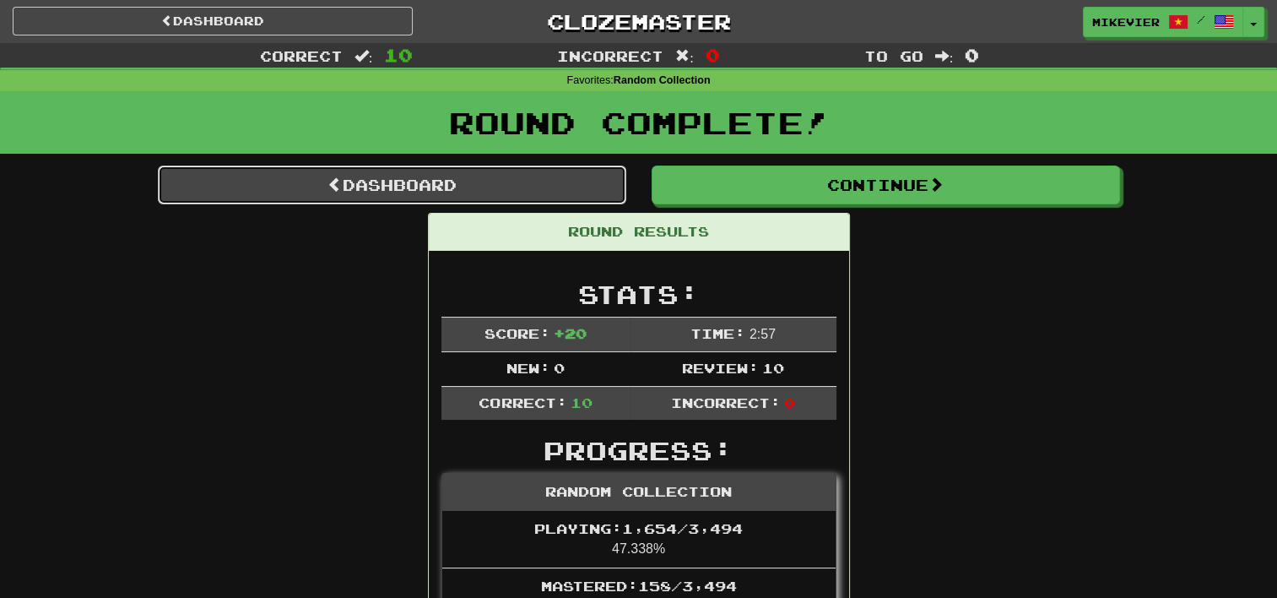
click at [557, 183] on link "Dashboard" at bounding box center [392, 184] width 468 height 39
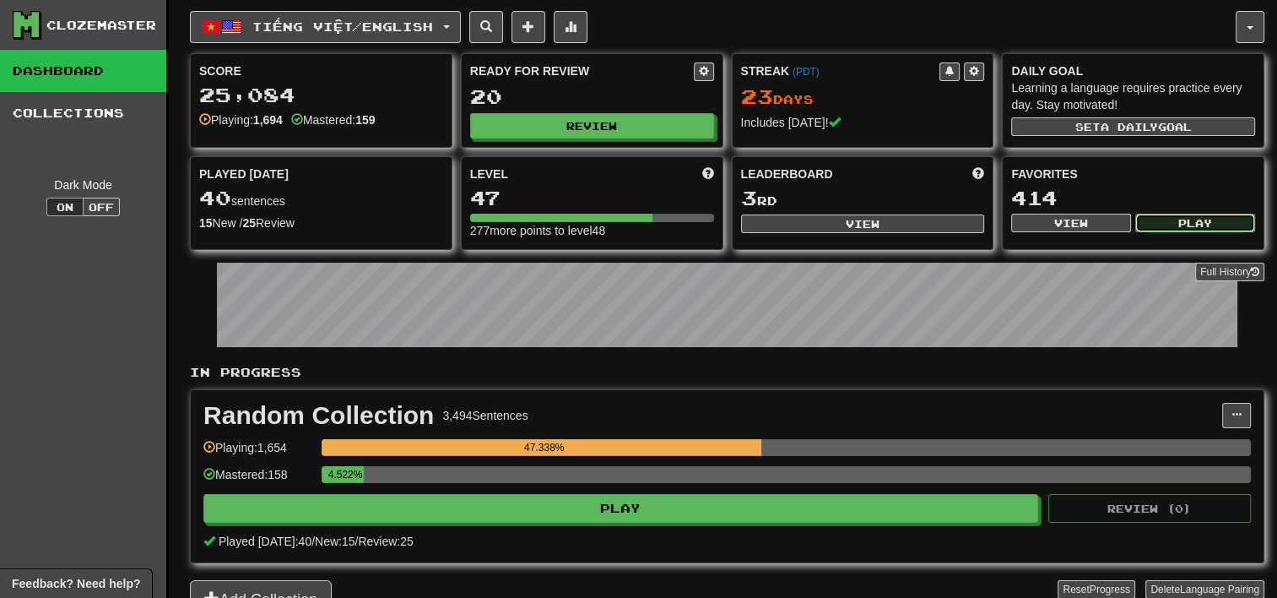
click at [1187, 217] on button "Play" at bounding box center [1195, 223] width 120 height 19
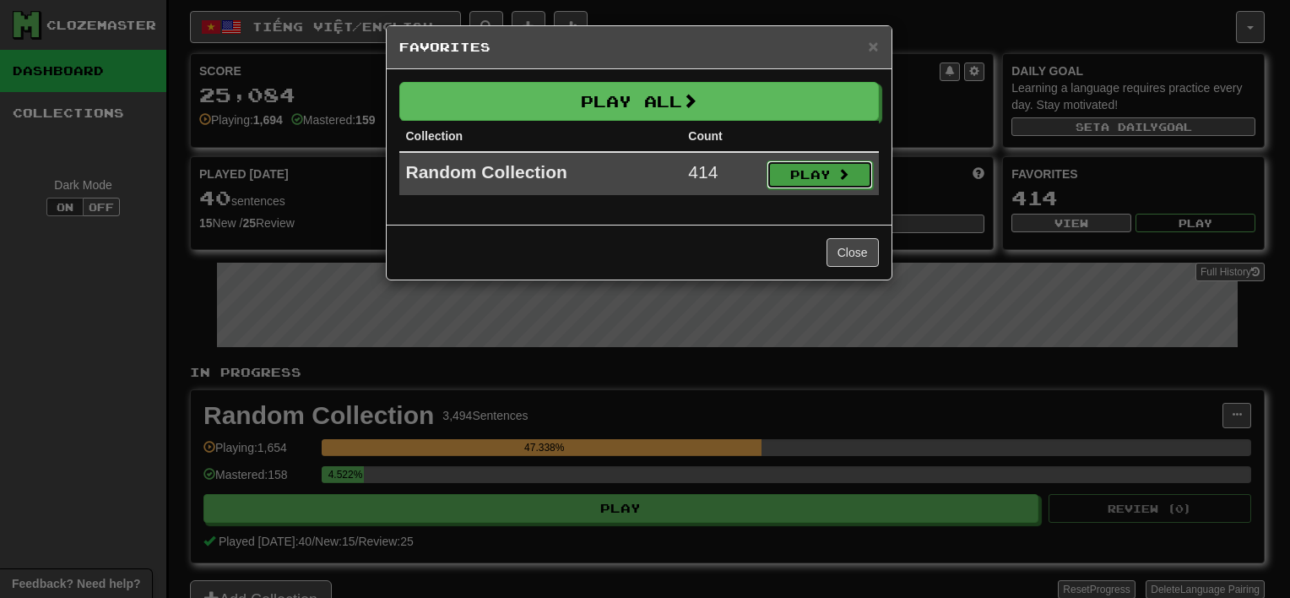
click at [818, 176] on button "Play" at bounding box center [819, 174] width 106 height 29
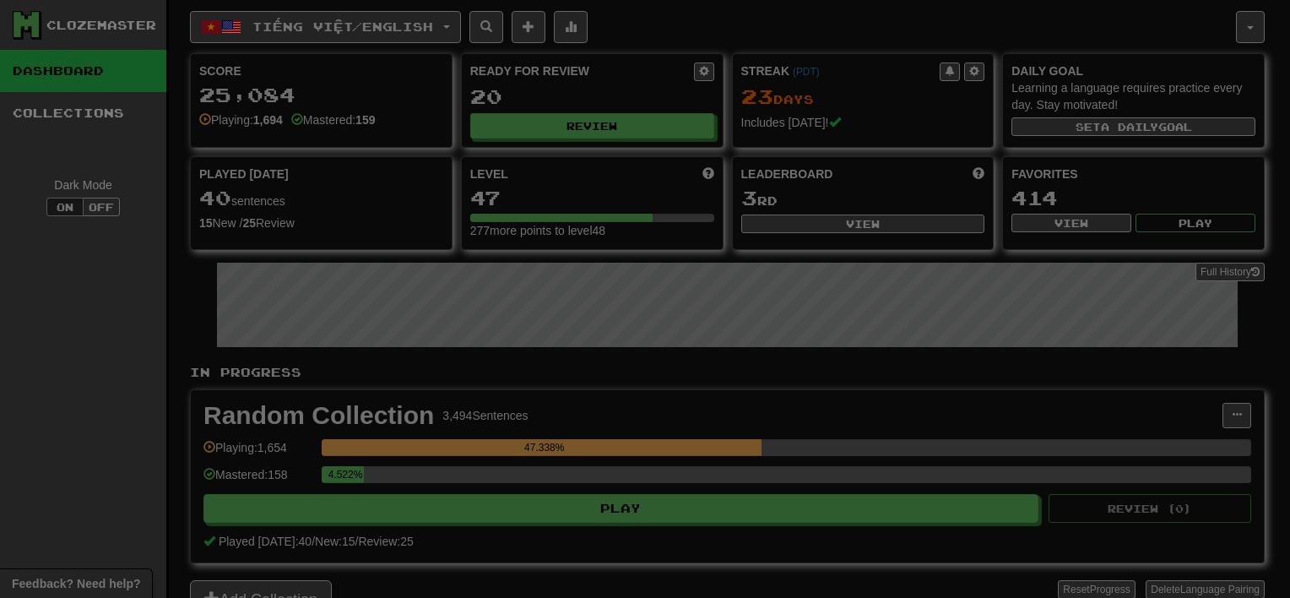
select select "**"
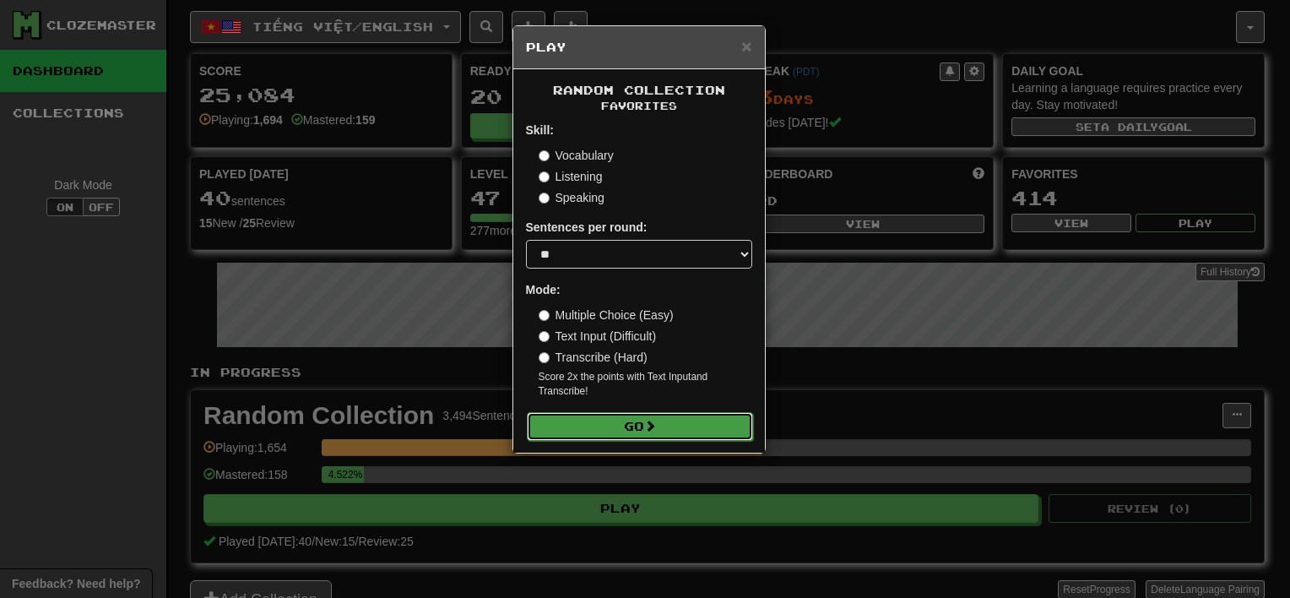
click at [678, 430] on button "Go" at bounding box center [640, 426] width 226 height 29
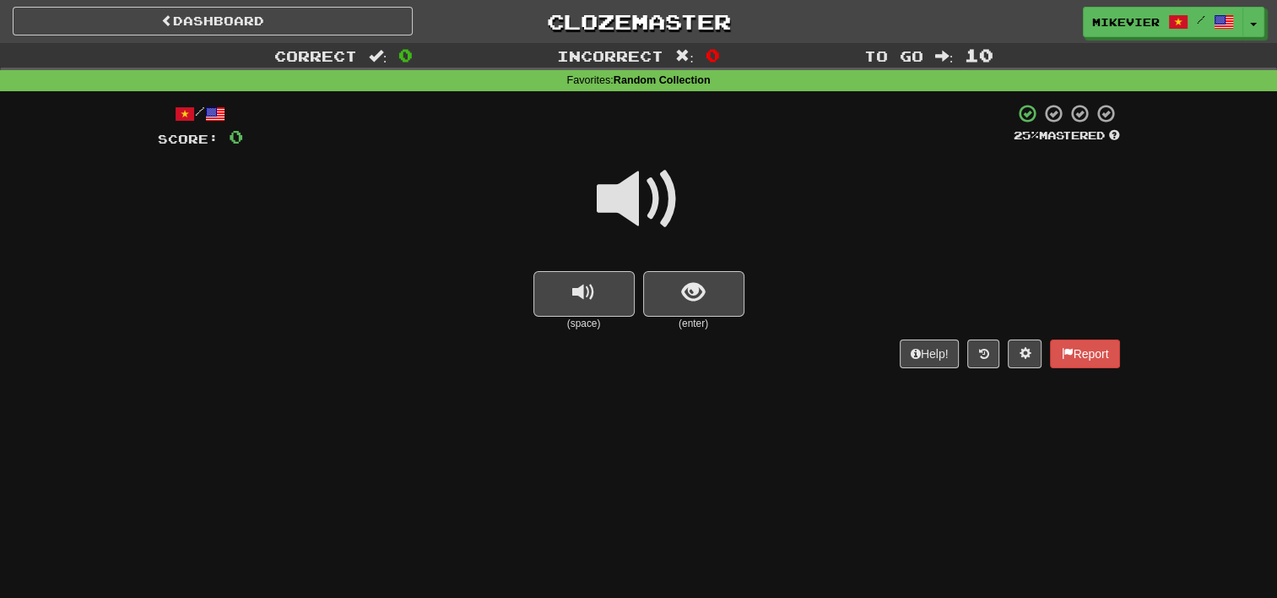
click at [652, 190] on span at bounding box center [639, 199] width 84 height 84
click at [699, 300] on span "show sentence" at bounding box center [693, 292] width 23 height 23
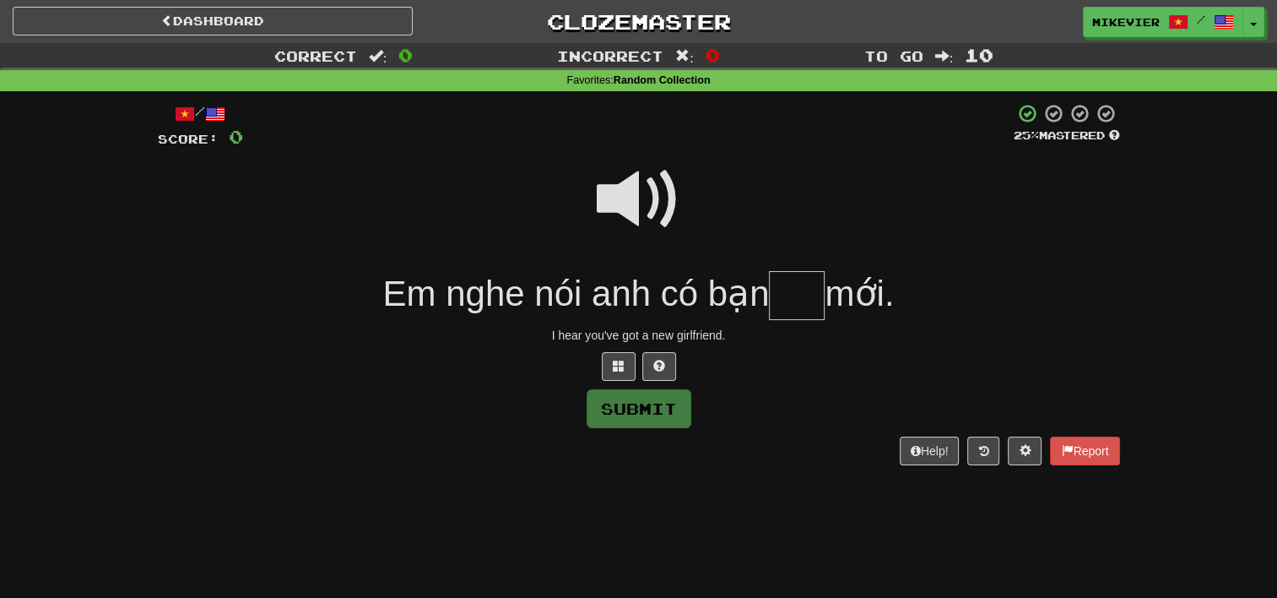
click at [598, 371] on div at bounding box center [639, 366] width 962 height 29
click at [618, 371] on span at bounding box center [619, 366] width 12 height 12
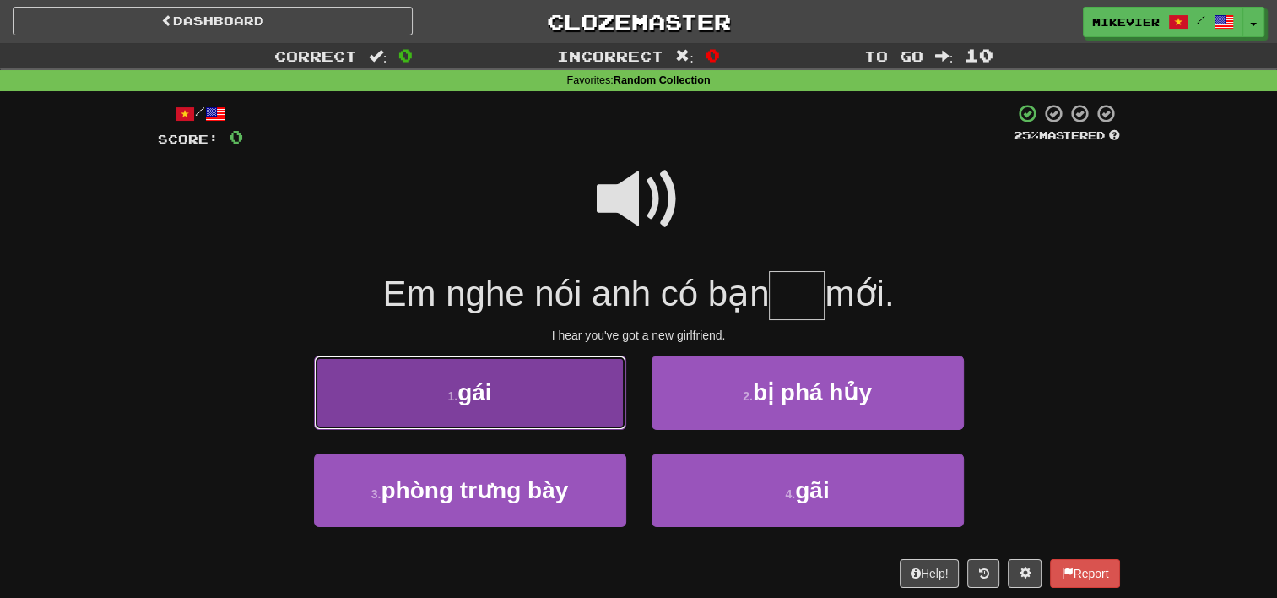
click at [558, 385] on button "1 . gái" at bounding box center [470, 391] width 312 height 73
type input "***"
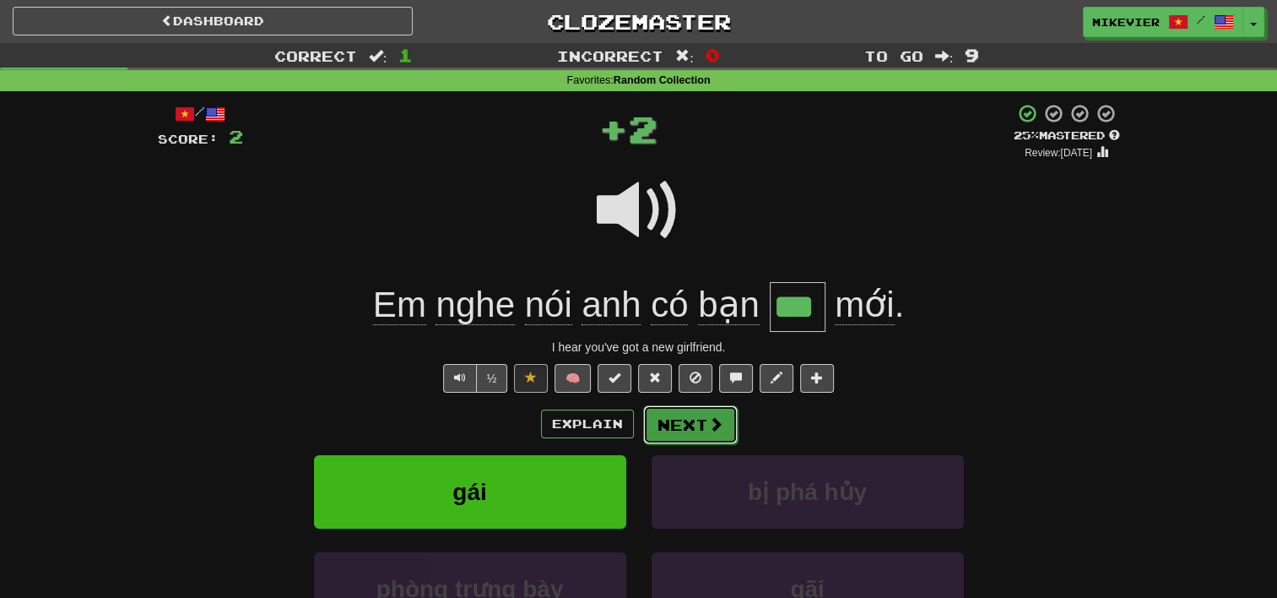
click at [686, 428] on button "Next" at bounding box center [690, 424] width 95 height 39
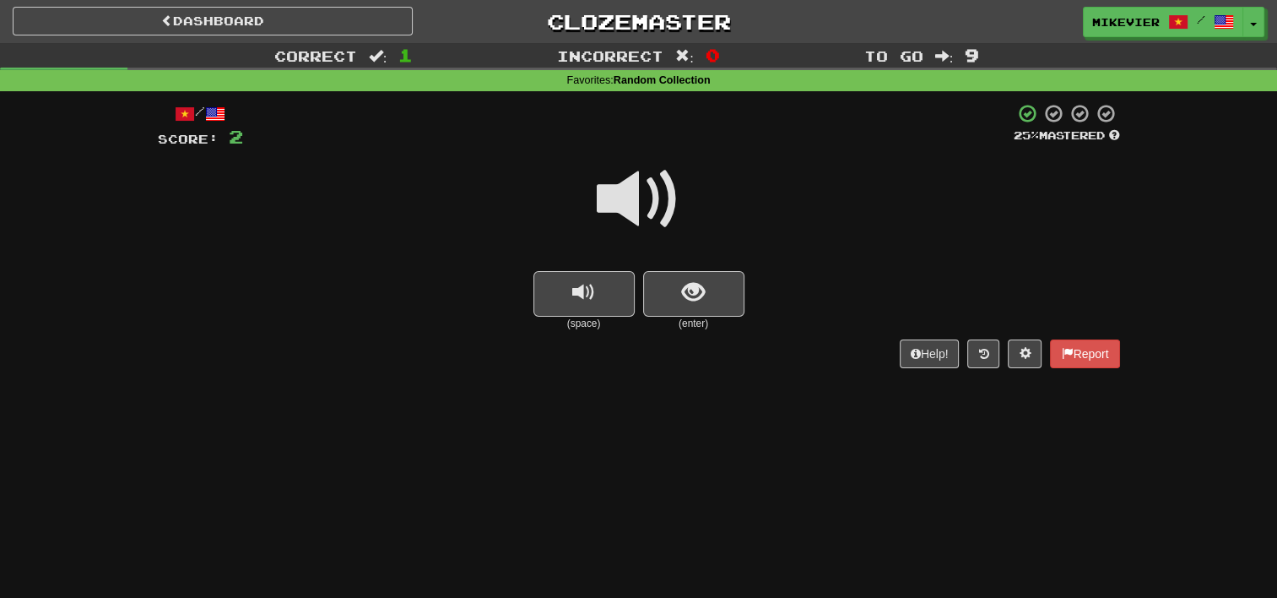
click at [672, 206] on span at bounding box center [639, 199] width 84 height 84
click at [703, 285] on span "show sentence" at bounding box center [693, 292] width 23 height 23
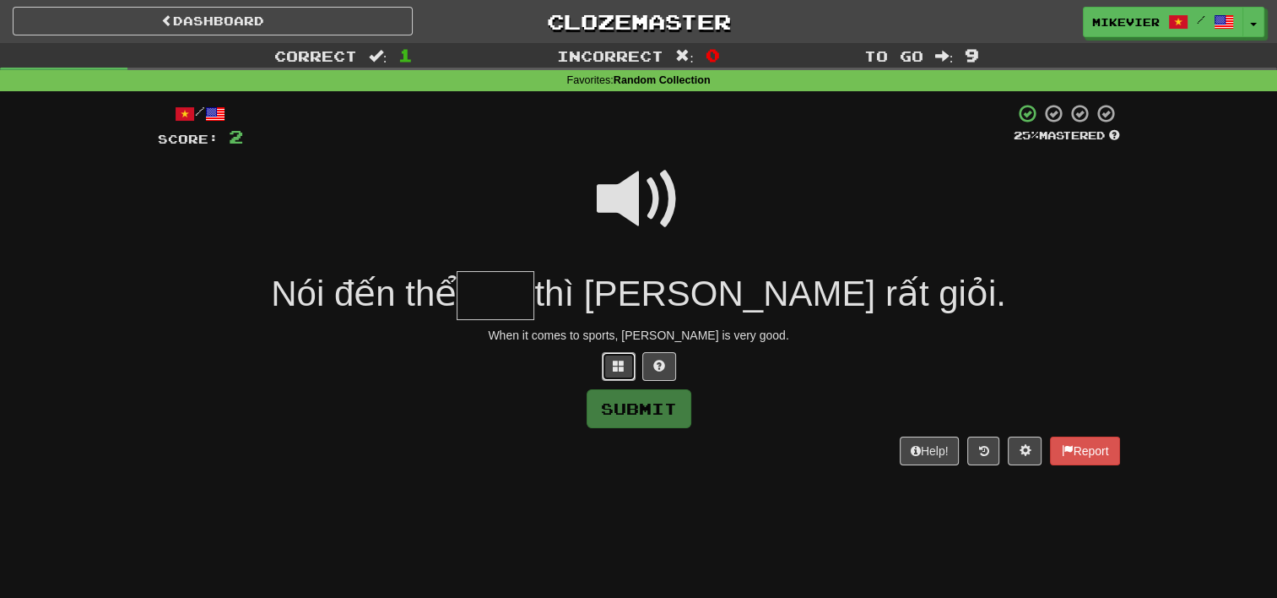
click at [603, 379] on button at bounding box center [619, 366] width 34 height 29
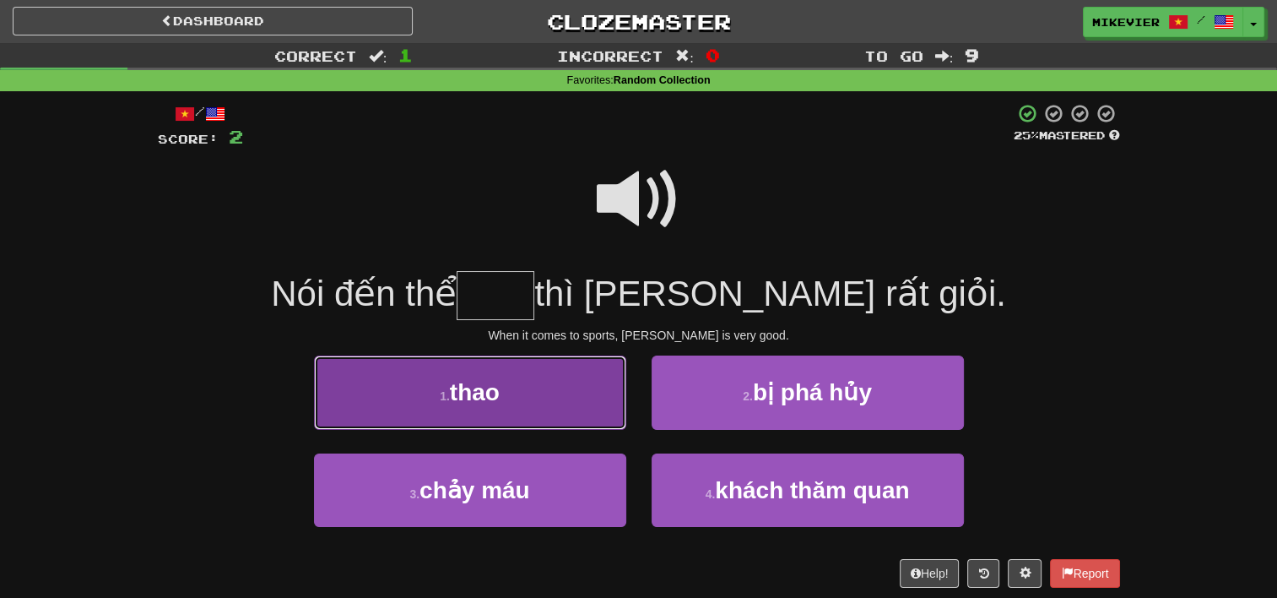
click at [577, 396] on button "1 . thao" at bounding box center [470, 391] width 312 height 73
type input "****"
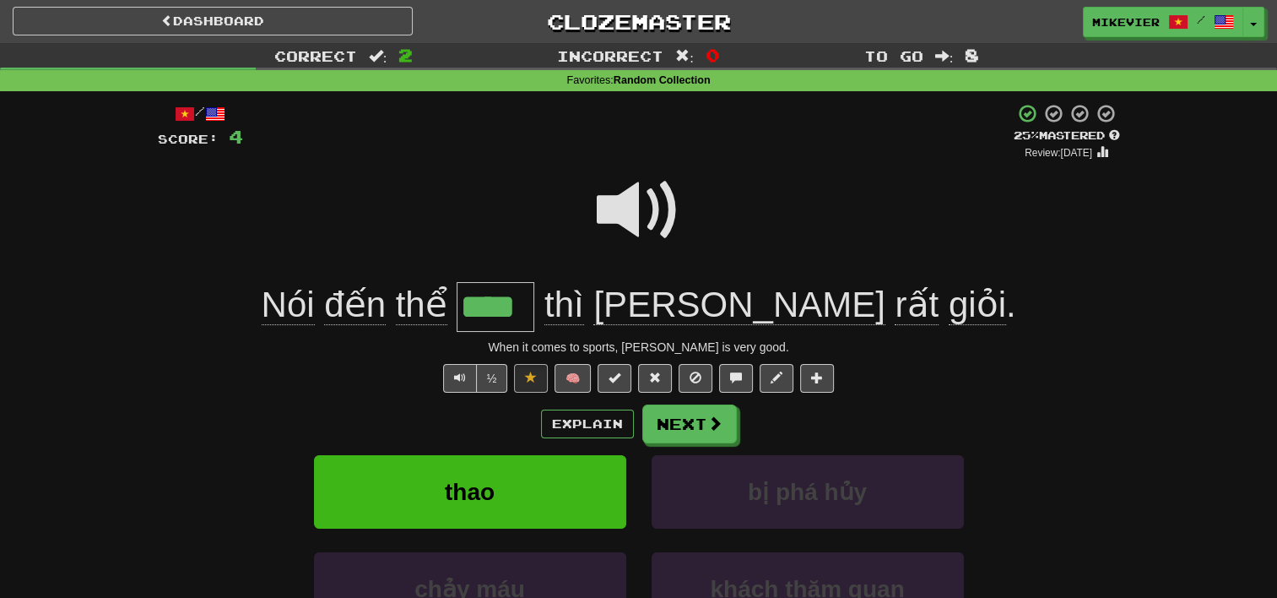
click at [629, 198] on span at bounding box center [639, 210] width 84 height 84
click at [711, 422] on span at bounding box center [715, 423] width 15 height 15
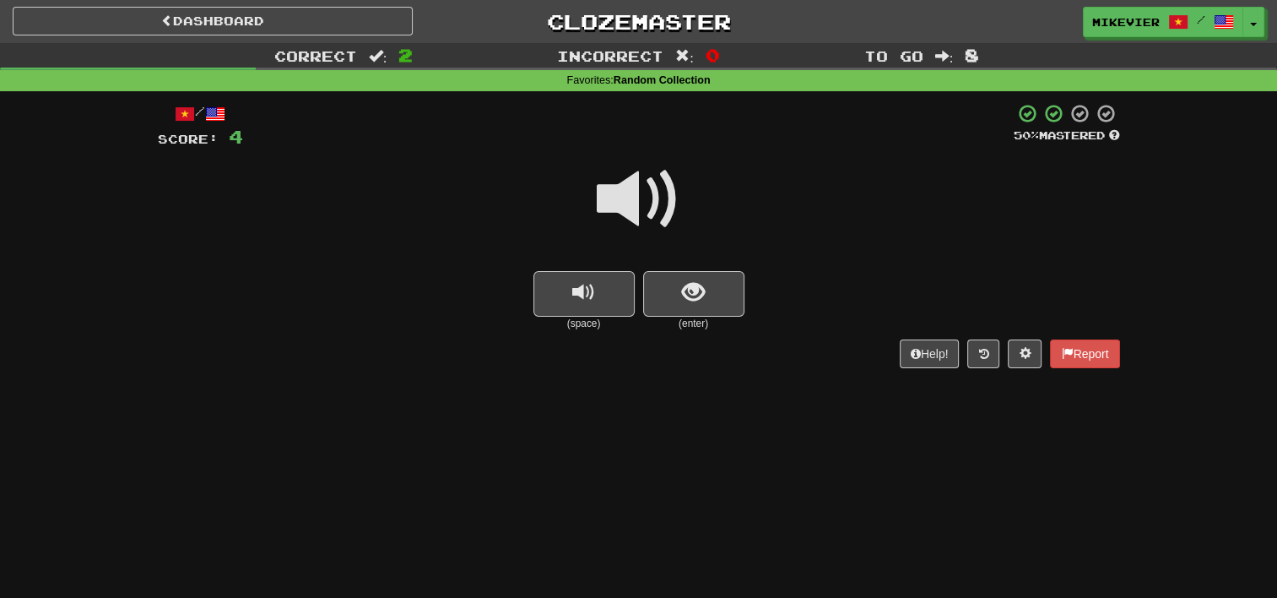
click at [663, 186] on span at bounding box center [639, 199] width 84 height 84
click at [700, 304] on span "show sentence" at bounding box center [693, 292] width 23 height 23
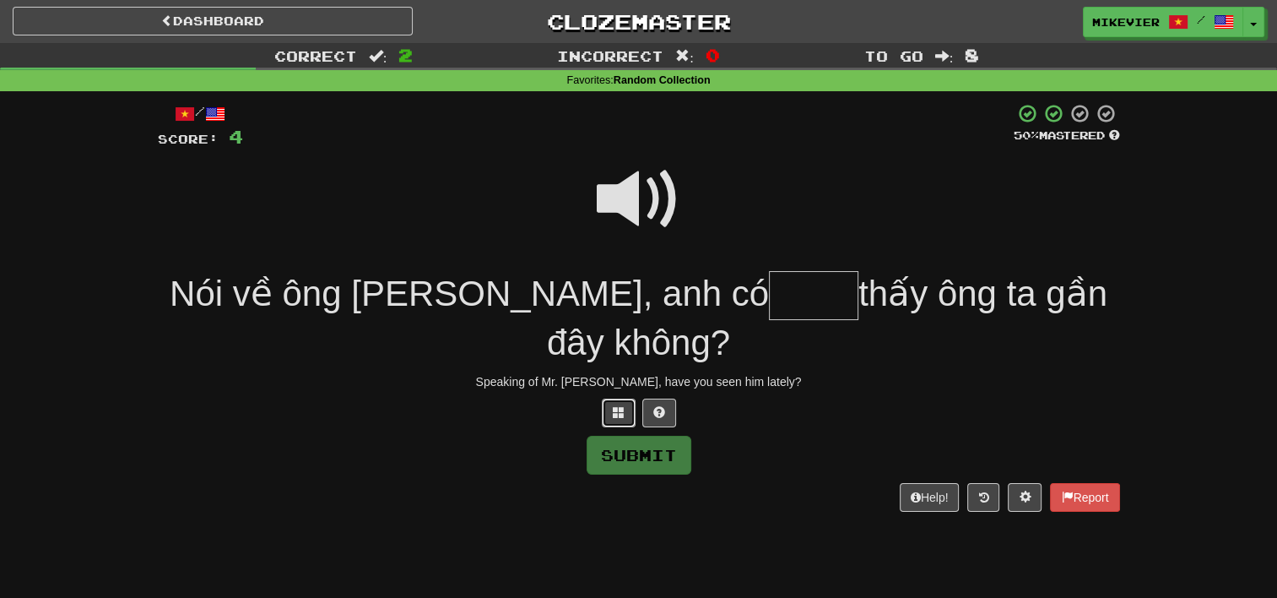
click at [615, 418] on span at bounding box center [619, 412] width 12 height 12
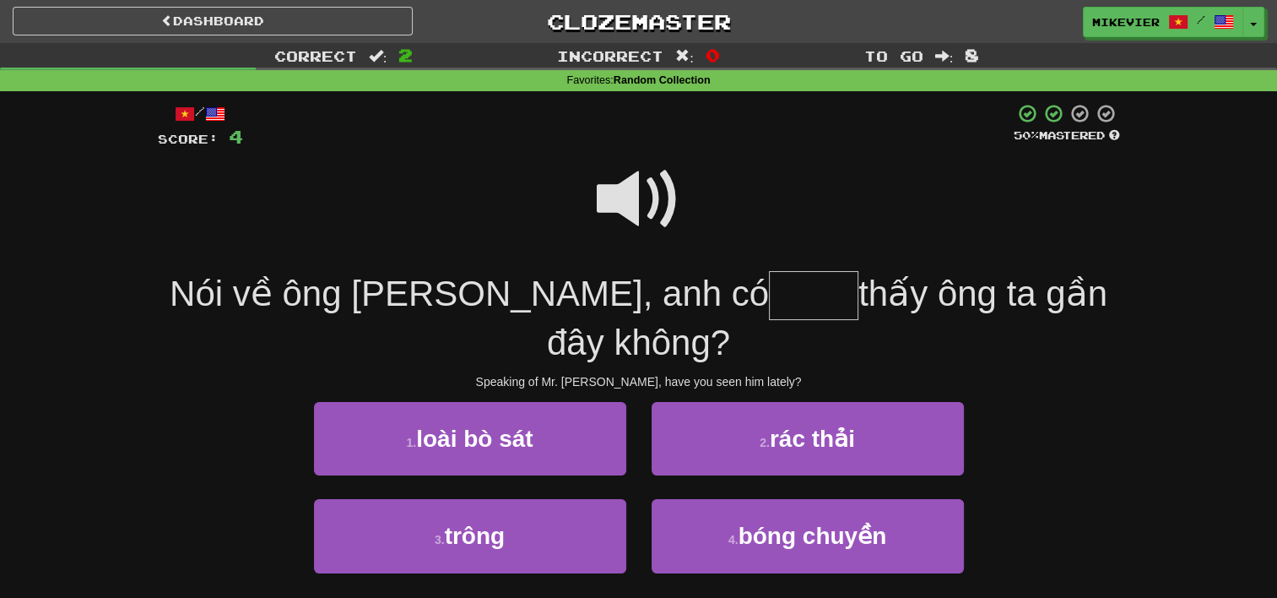
click at [626, 200] on span at bounding box center [639, 199] width 84 height 84
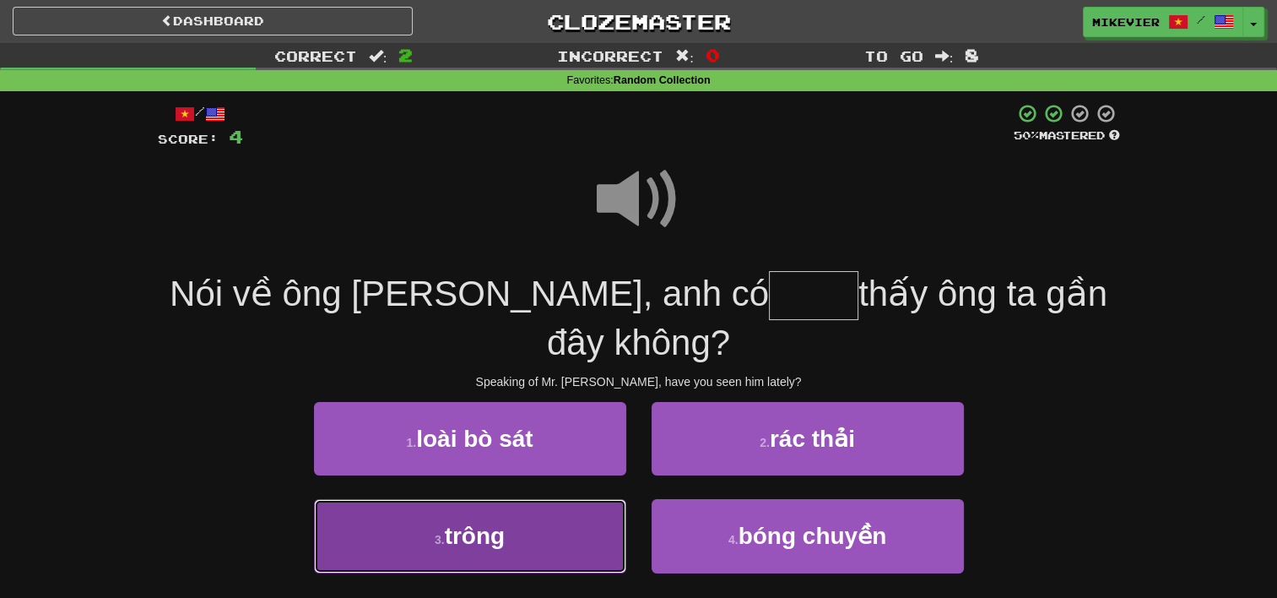
click at [578, 558] on button "3 . trông" at bounding box center [470, 535] width 312 height 73
type input "*****"
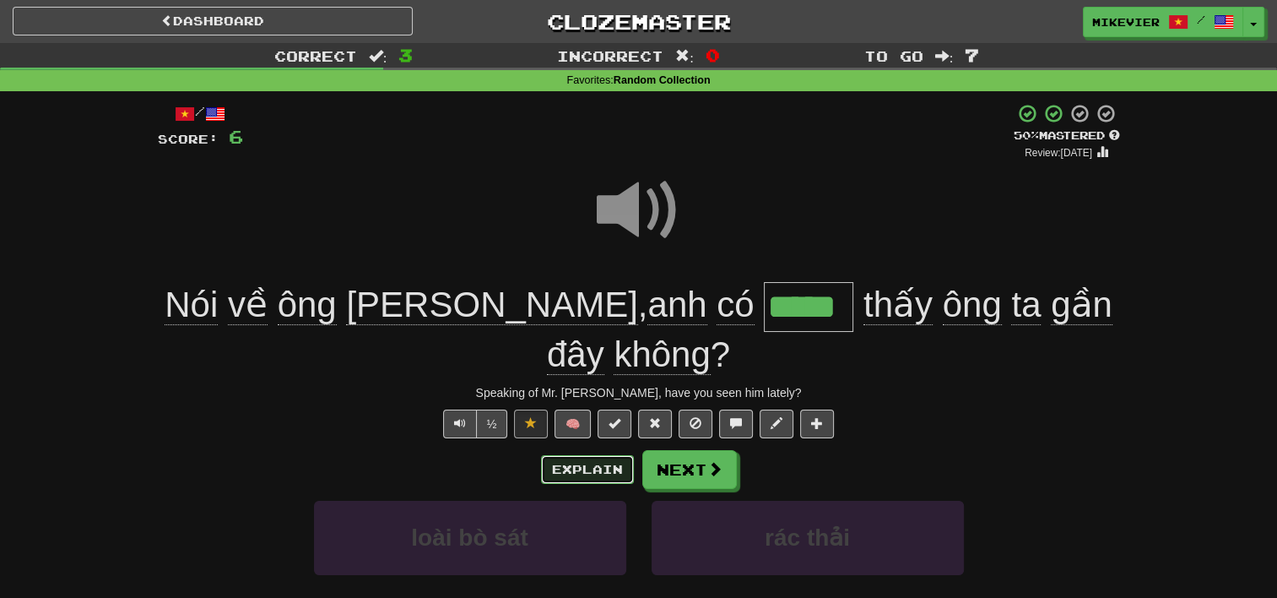
click at [574, 473] on button "Explain" at bounding box center [587, 469] width 93 height 29
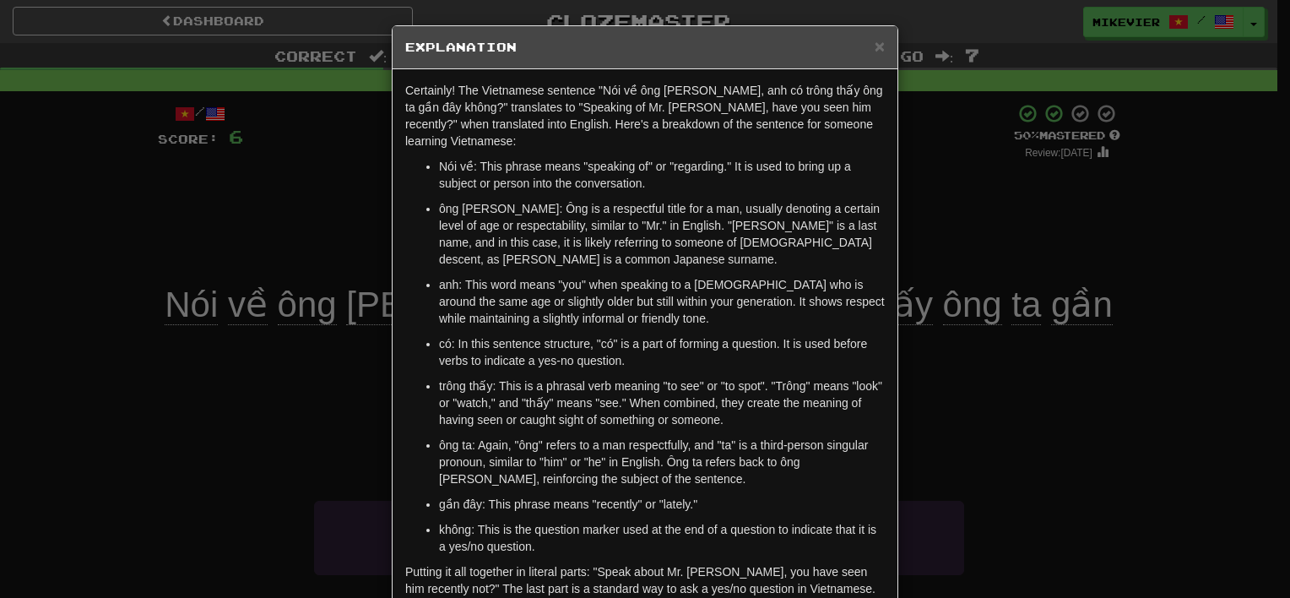
click at [274, 414] on div "× Explanation Certainly! The Vietnamese sentence "Nói về ông Tanaka, anh có trô…" at bounding box center [645, 299] width 1290 height 598
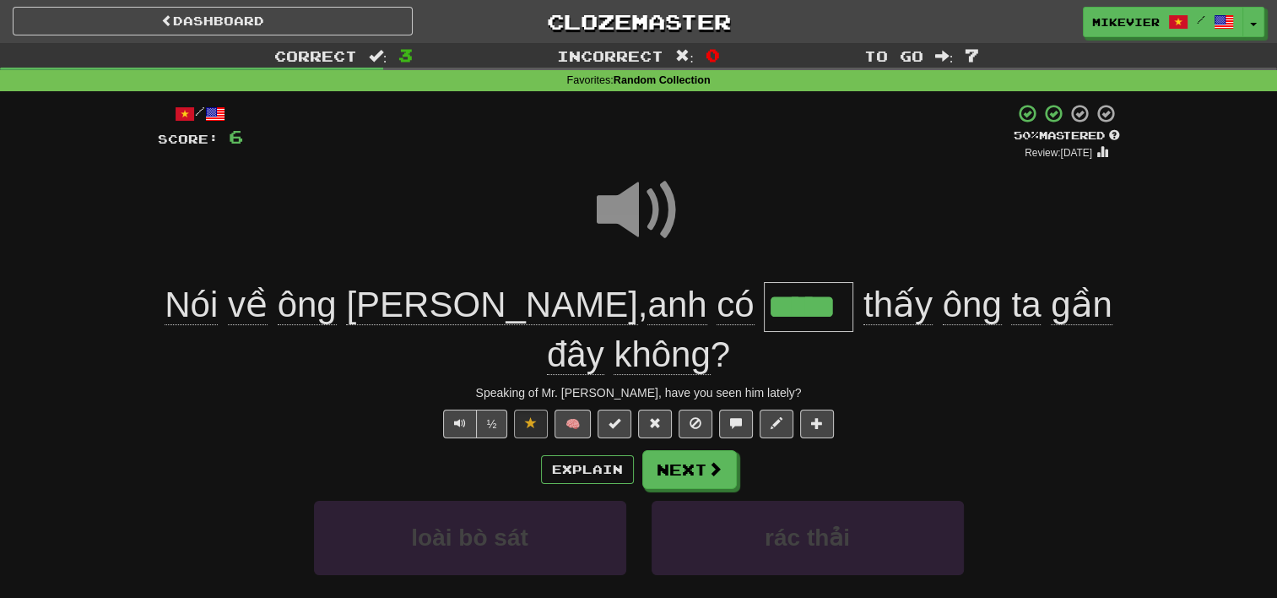
click at [617, 211] on span at bounding box center [639, 210] width 84 height 84
click at [708, 473] on span at bounding box center [715, 469] width 15 height 15
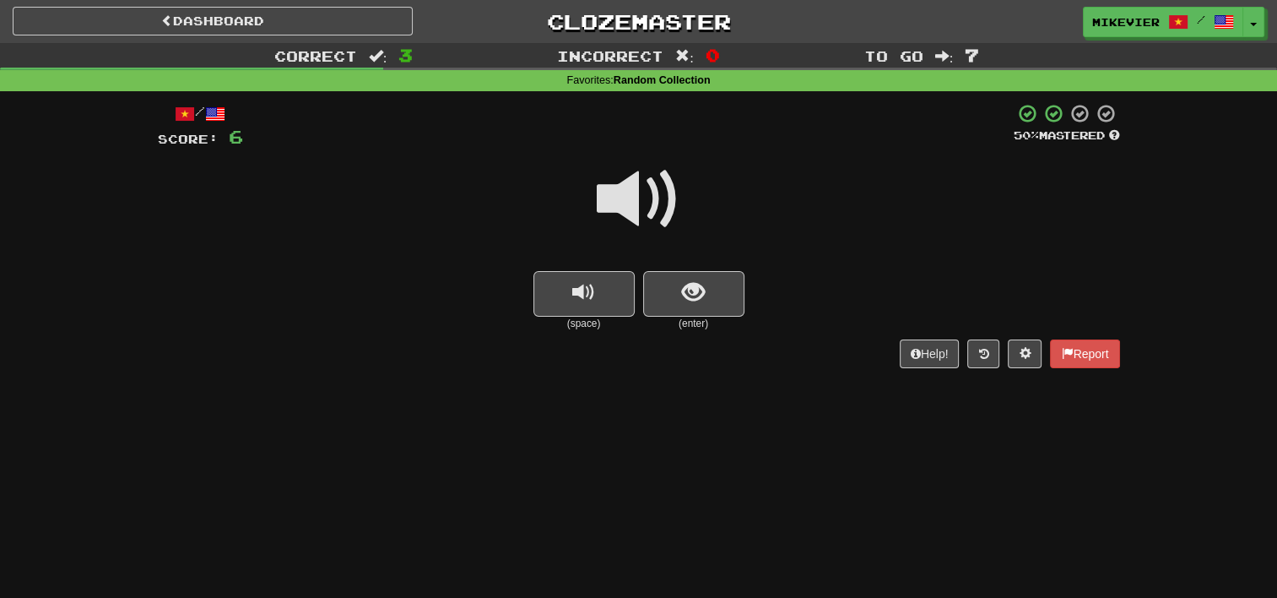
click at [660, 209] on span at bounding box center [639, 199] width 84 height 84
click at [685, 287] on span "show sentence" at bounding box center [693, 292] width 23 height 23
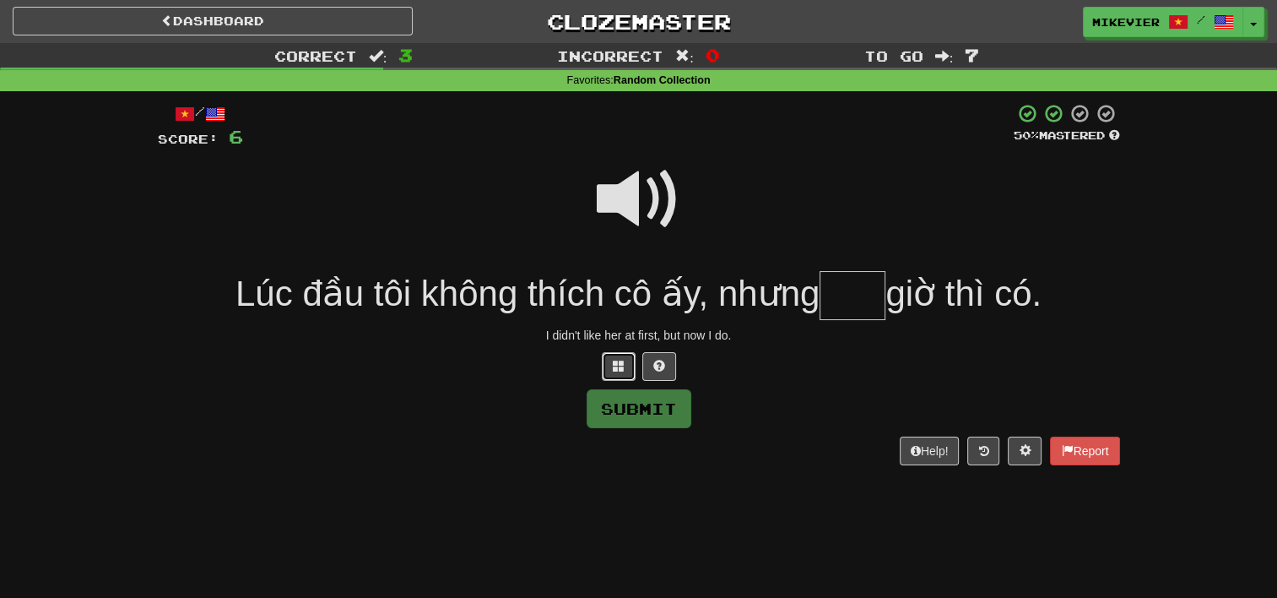
click at [614, 371] on span at bounding box center [619, 366] width 12 height 12
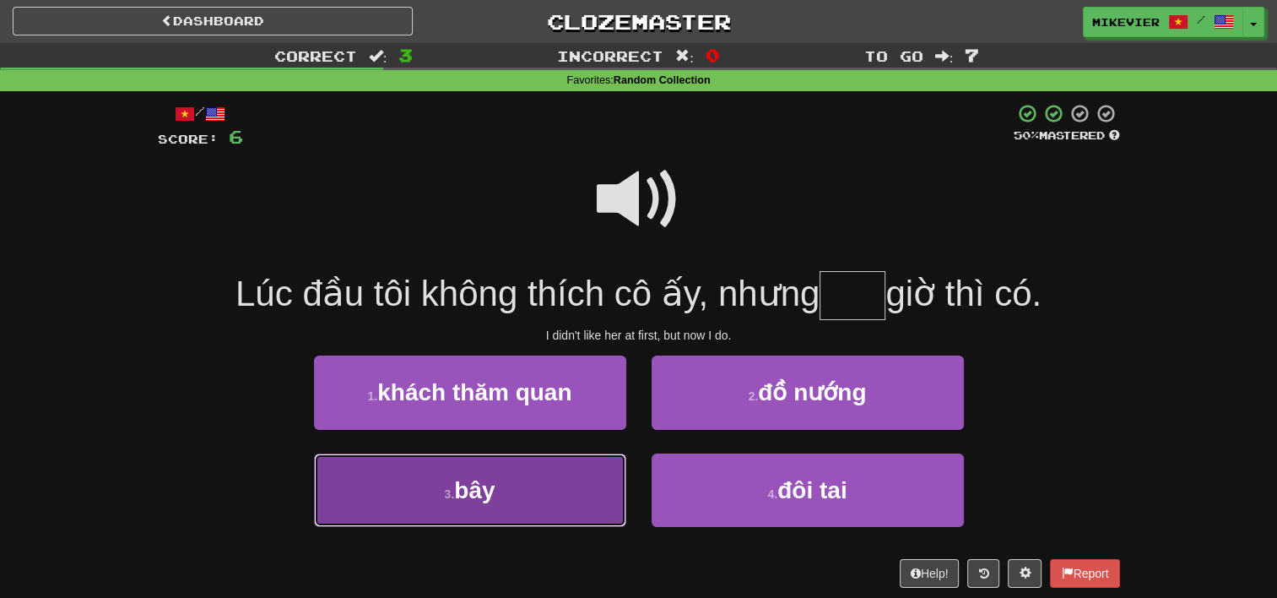
click at [623, 479] on button "3 . bây" at bounding box center [470, 489] width 312 height 73
type input "***"
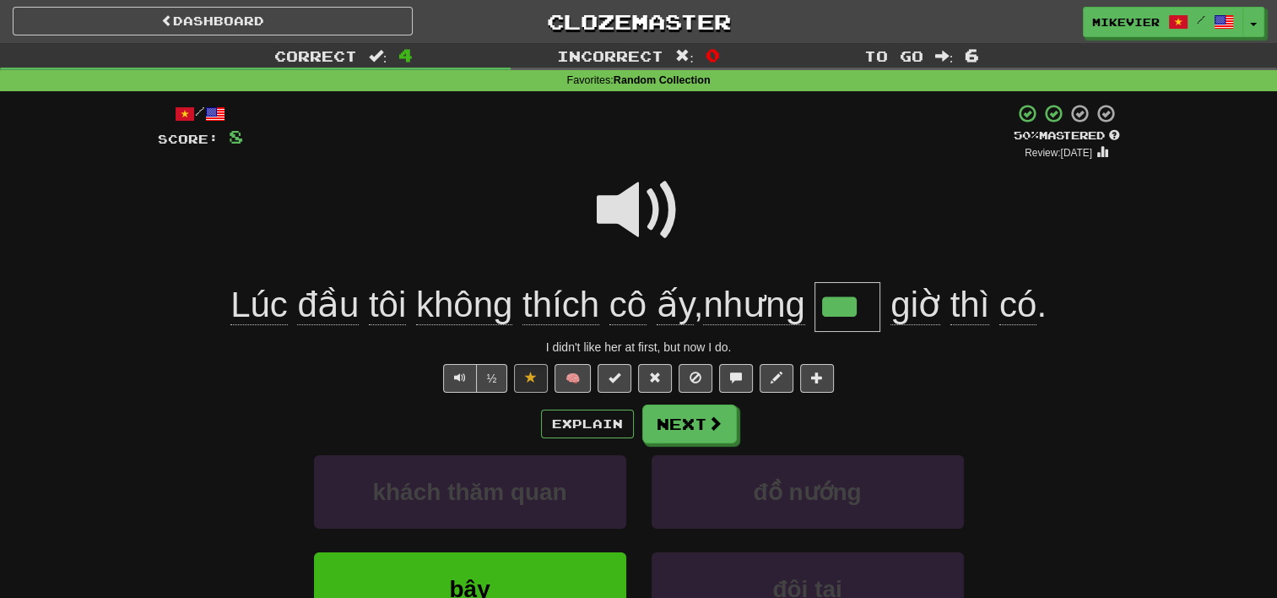
click at [643, 217] on span at bounding box center [639, 210] width 84 height 84
click at [684, 443] on div "Explain Next khách thăm quan đồ nướng bây đôi tai Learn more: khách thăm quan đ…" at bounding box center [639, 539] width 962 height 271
click at [686, 429] on button "Next" at bounding box center [690, 424] width 95 height 39
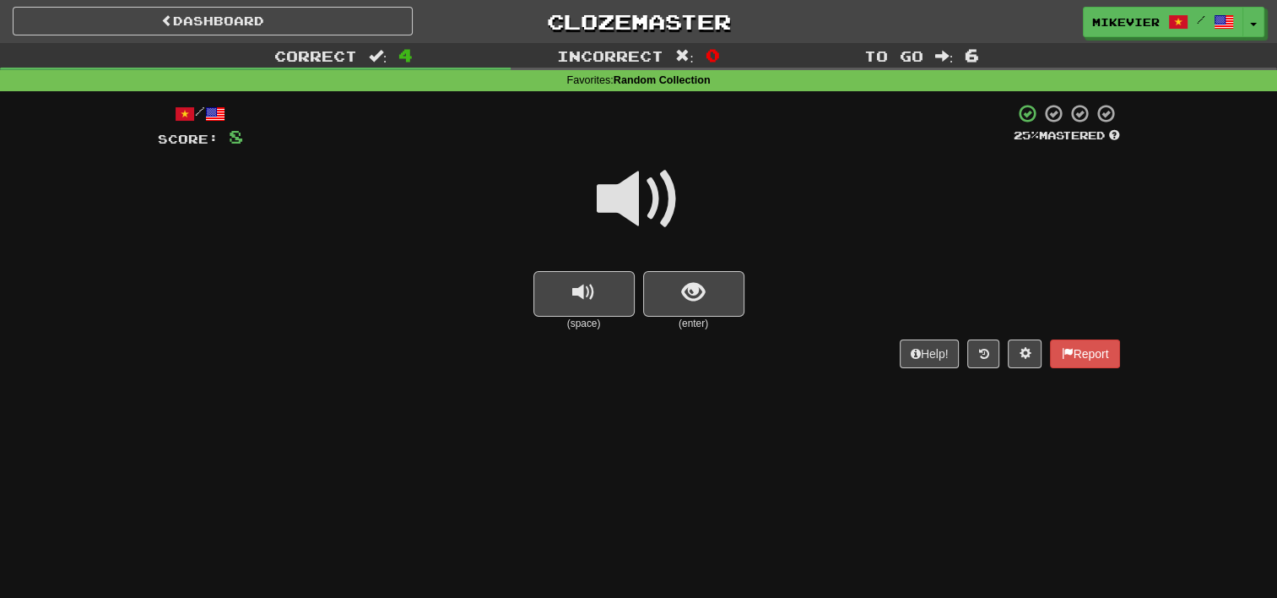
click at [667, 194] on span at bounding box center [639, 199] width 84 height 84
click at [684, 316] on button "show sentence" at bounding box center [693, 294] width 101 height 46
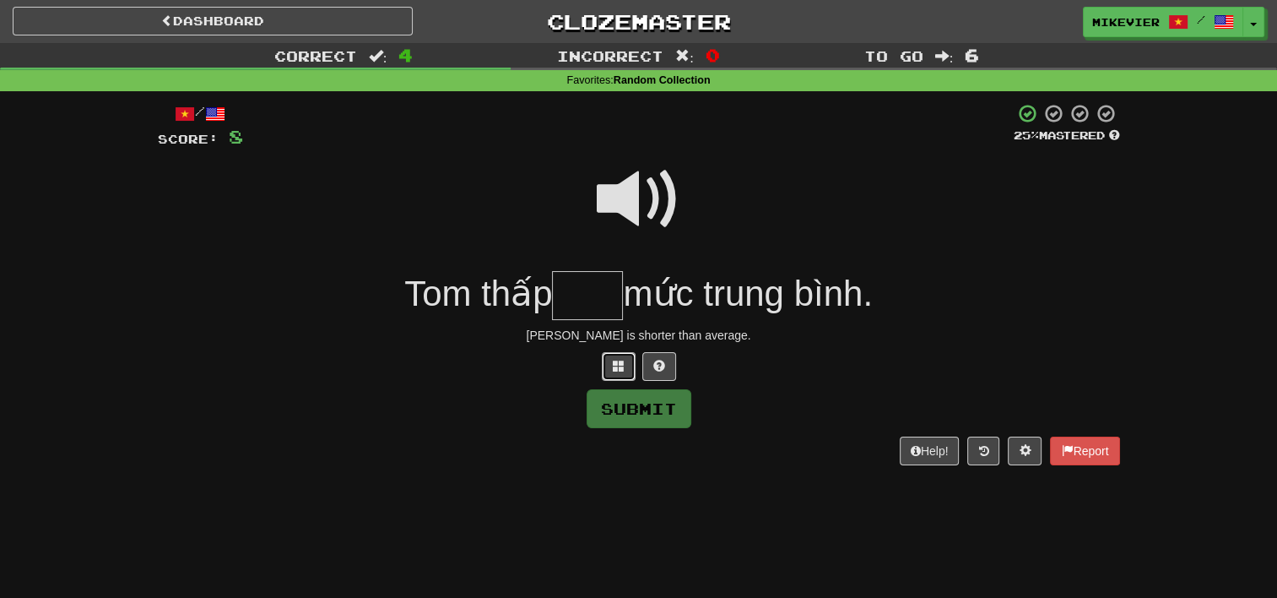
click at [619, 375] on button at bounding box center [619, 366] width 34 height 29
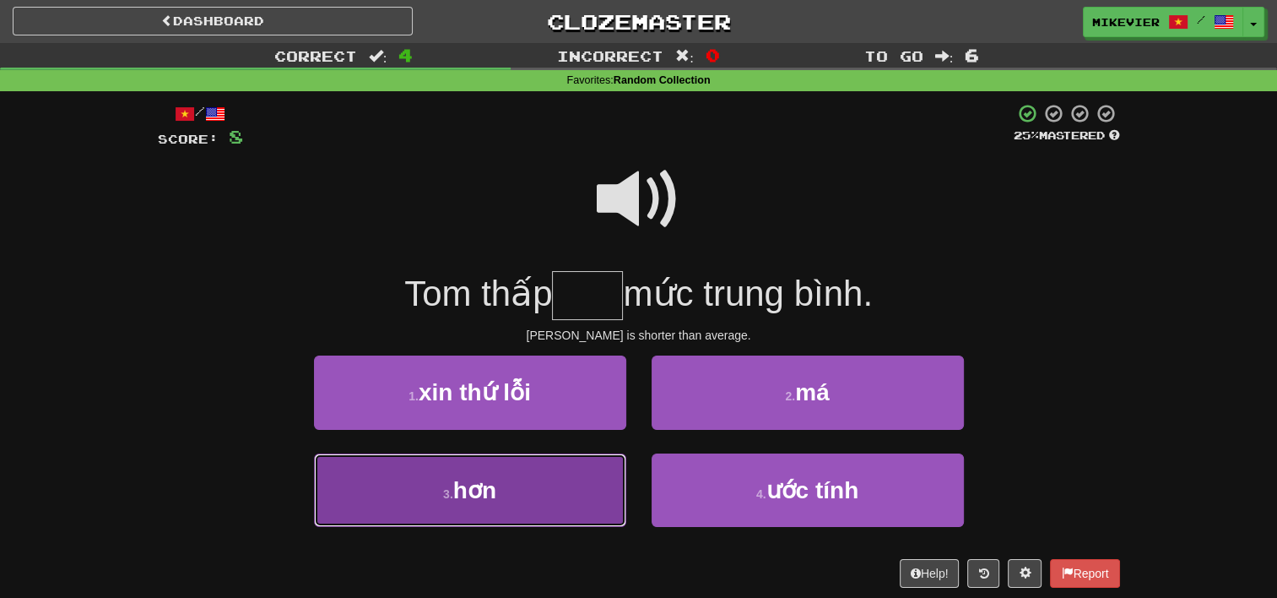
click at [599, 480] on button "3 . hơn" at bounding box center [470, 489] width 312 height 73
type input "***"
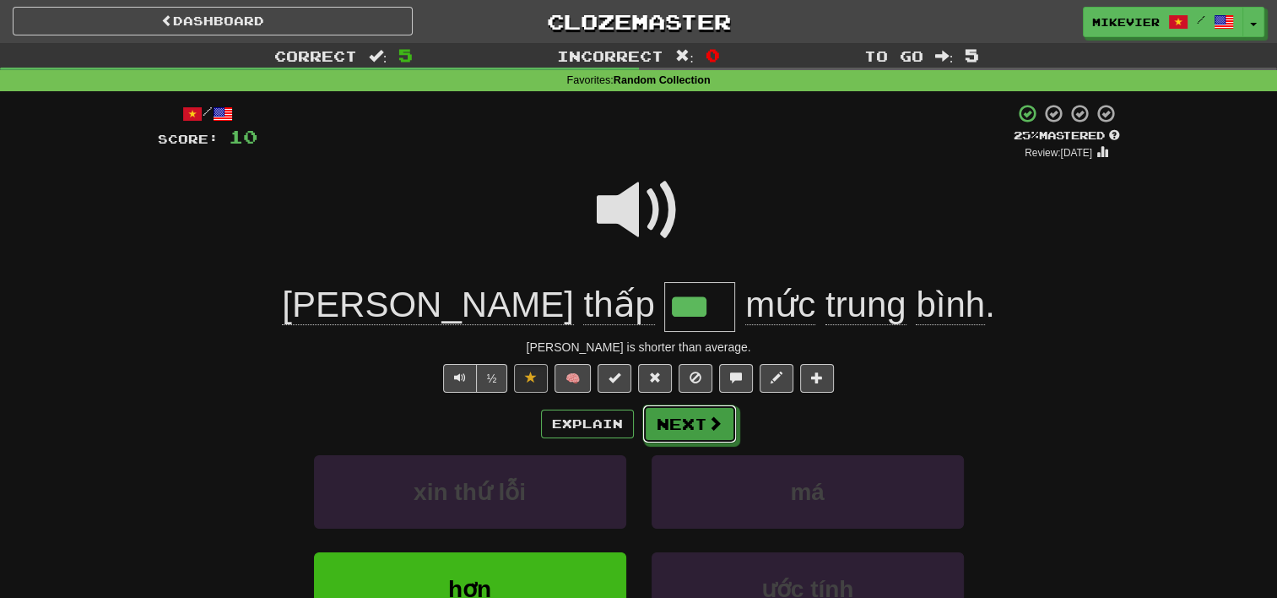
drag, startPoint x: 692, startPoint y: 418, endPoint x: 708, endPoint y: 435, distance: 23.9
click at [708, 435] on button "Next" at bounding box center [689, 423] width 95 height 39
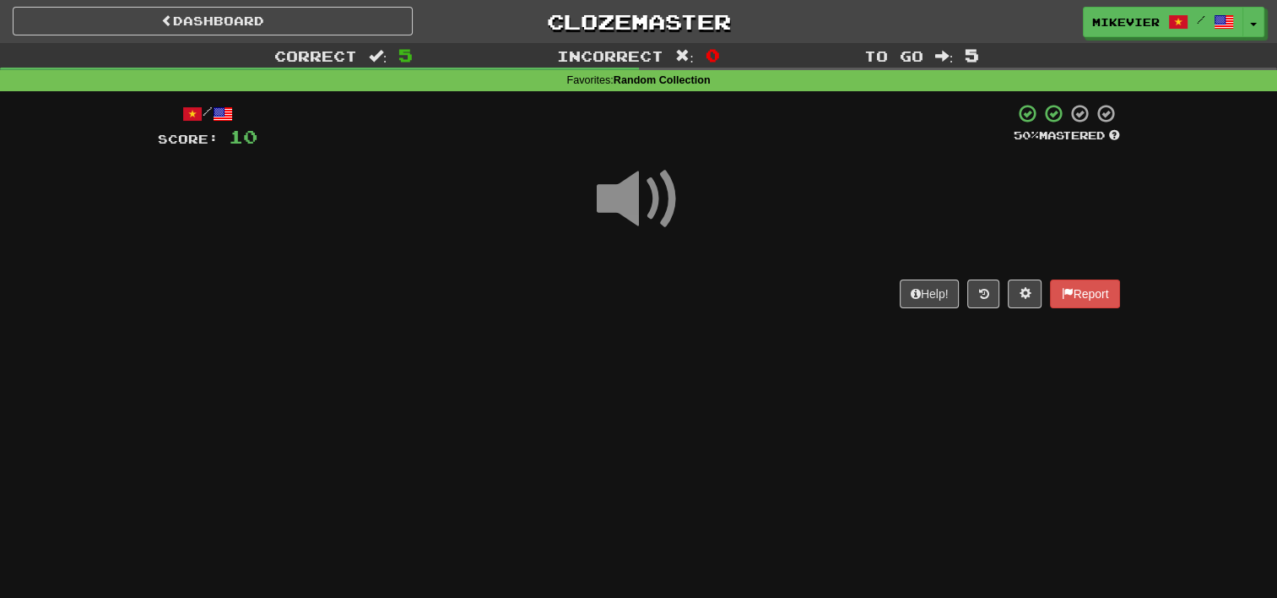
click at [708, 435] on div "Dashboard Clozemaster mikevier / Toggle Dropdown Dashboard Leaderboard Activity…" at bounding box center [638, 299] width 1277 height 598
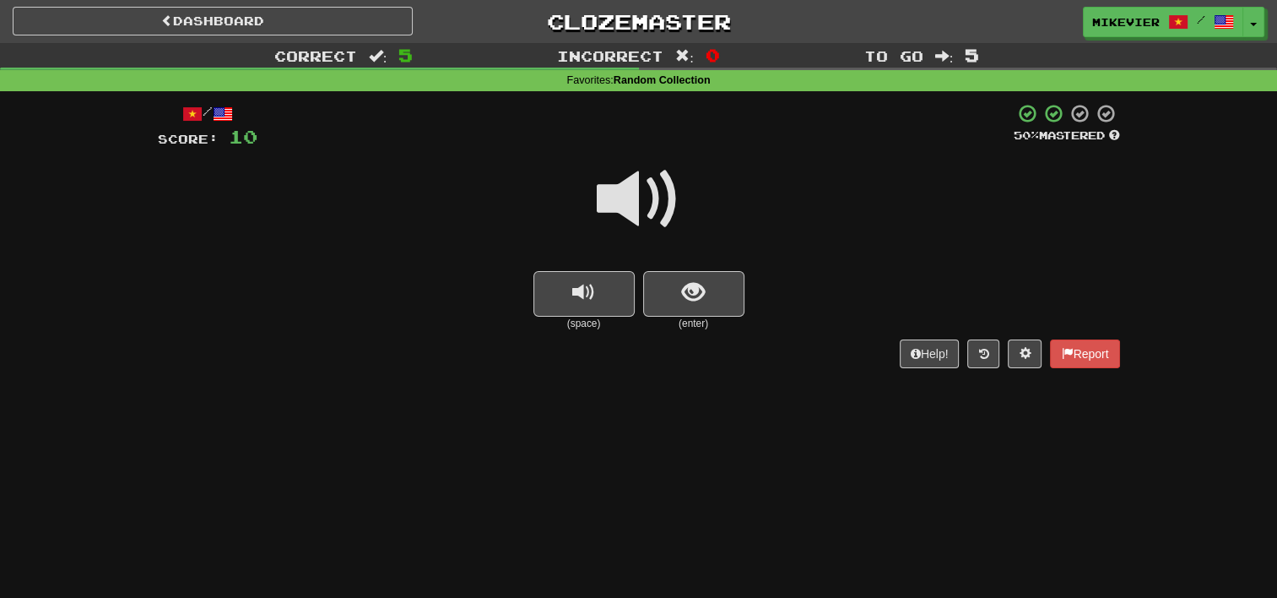
click at [704, 319] on small "(enter)" at bounding box center [693, 323] width 101 height 14
click at [706, 308] on button "show sentence" at bounding box center [693, 294] width 101 height 46
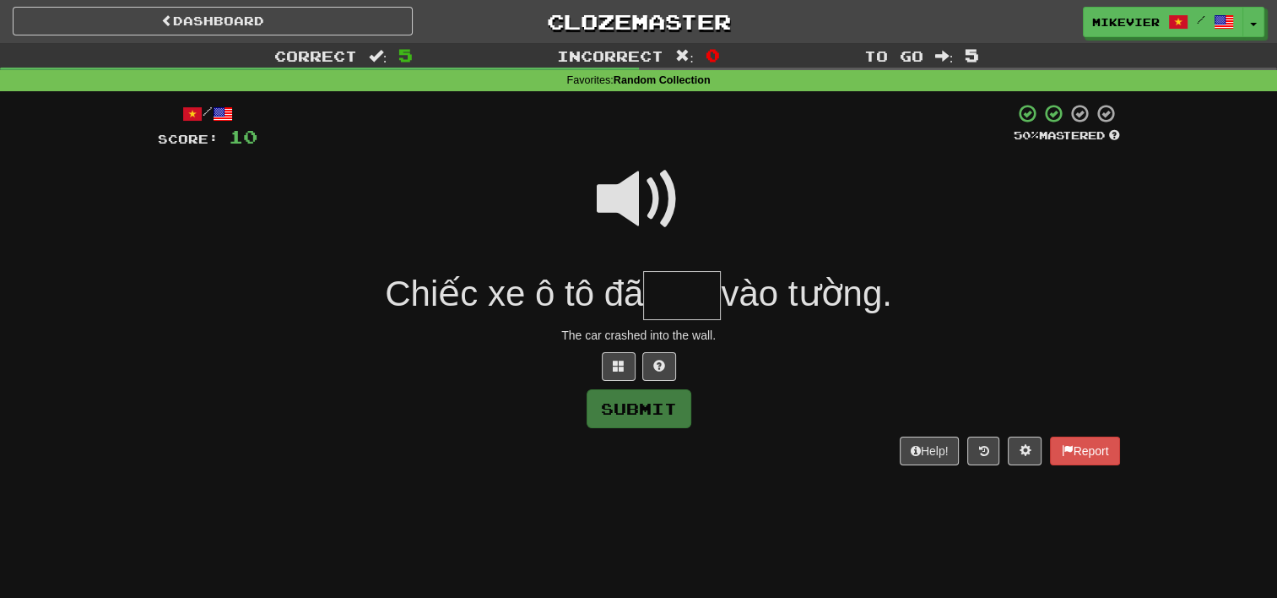
click at [695, 303] on input "text" at bounding box center [682, 296] width 78 height 50
click at [621, 368] on span at bounding box center [619, 366] width 12 height 12
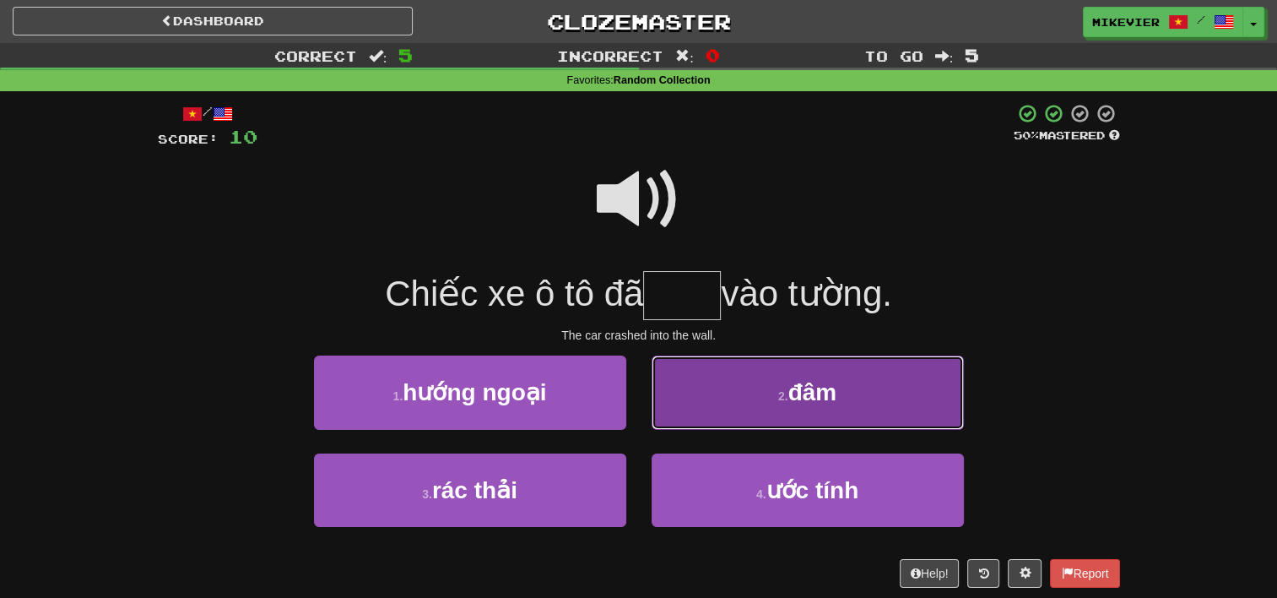
click at [753, 397] on button "2 . đâm" at bounding box center [808, 391] width 312 height 73
type input "***"
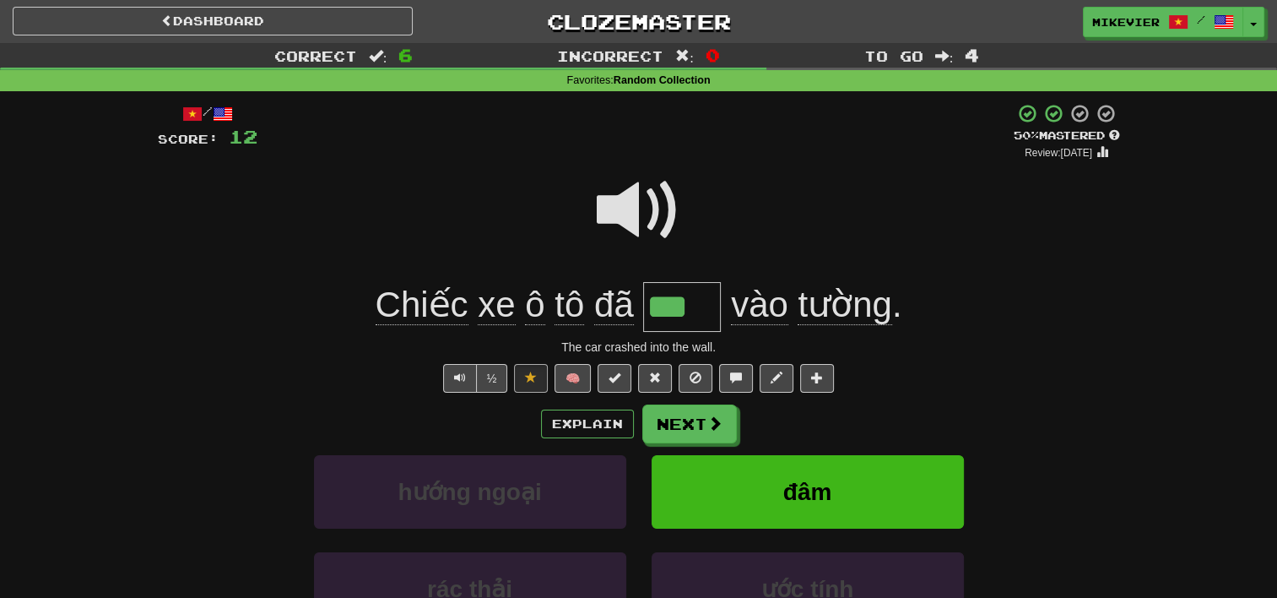
click at [659, 214] on span at bounding box center [639, 210] width 84 height 84
click at [657, 214] on span at bounding box center [639, 210] width 84 height 84
click at [712, 429] on span at bounding box center [715, 423] width 15 height 15
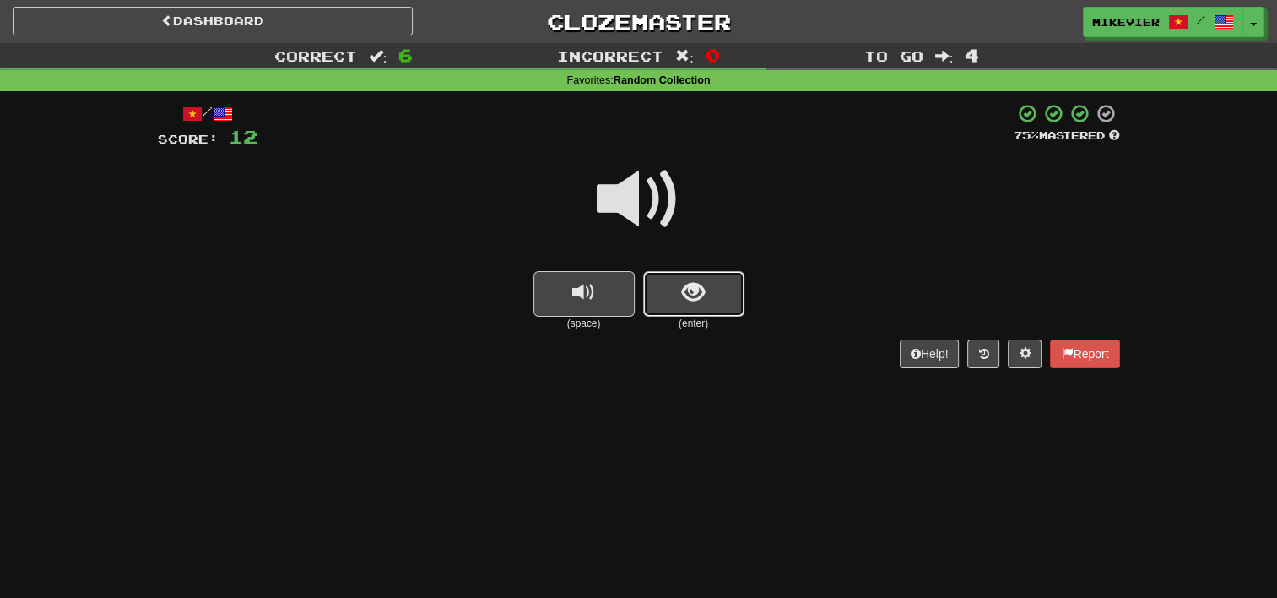
click at [719, 272] on button "show sentence" at bounding box center [693, 294] width 101 height 46
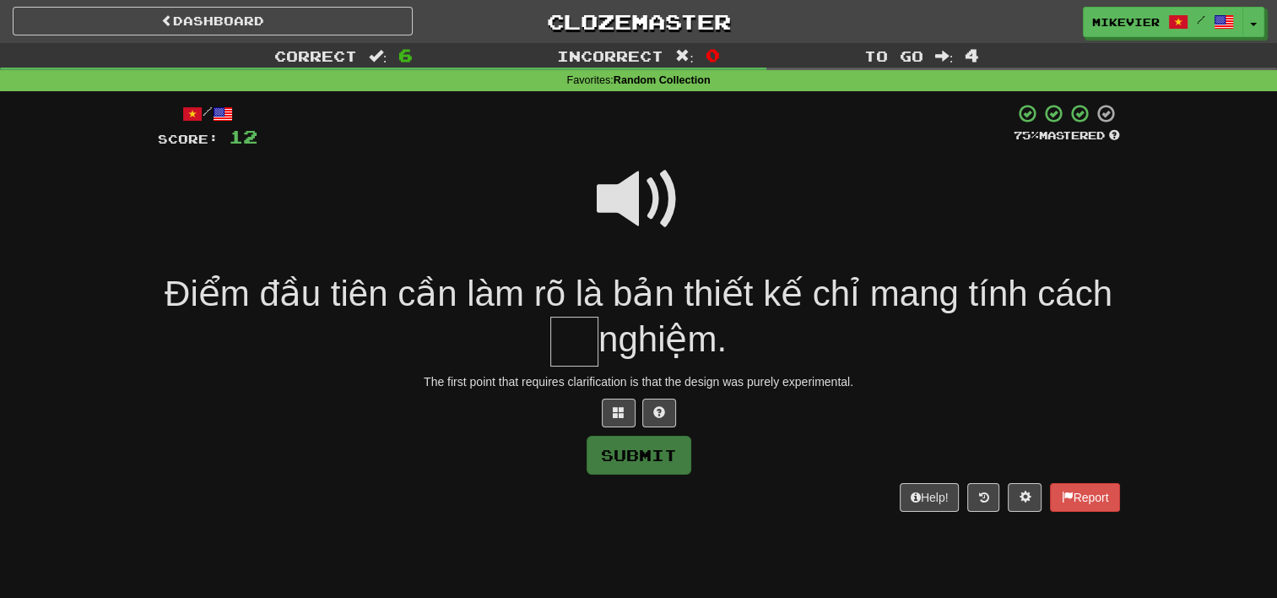
click at [631, 186] on span at bounding box center [639, 199] width 84 height 84
click at [615, 417] on span at bounding box center [619, 412] width 12 height 12
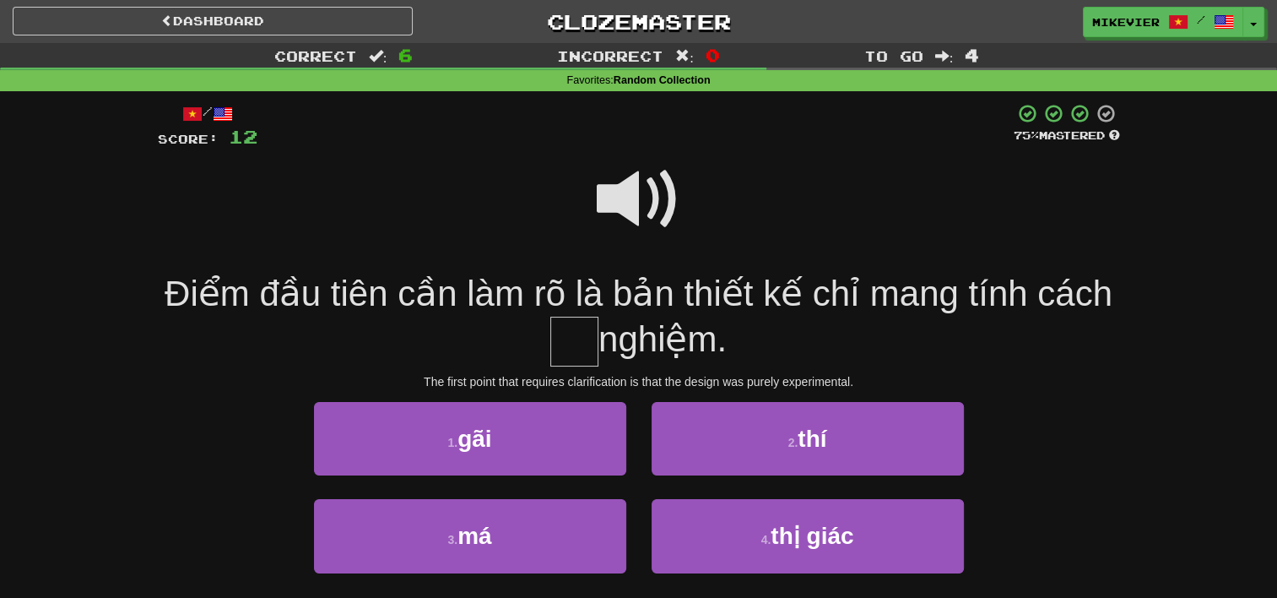
click at [633, 197] on span at bounding box center [639, 199] width 84 height 84
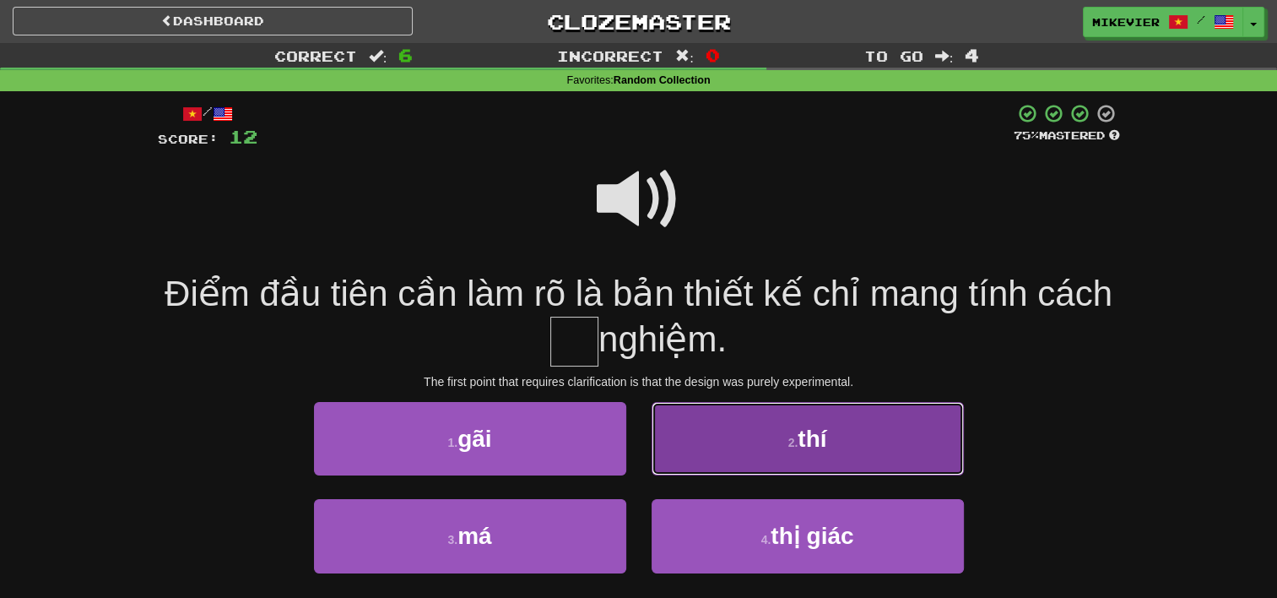
click at [736, 452] on button "2 . thí" at bounding box center [808, 438] width 312 height 73
type input "***"
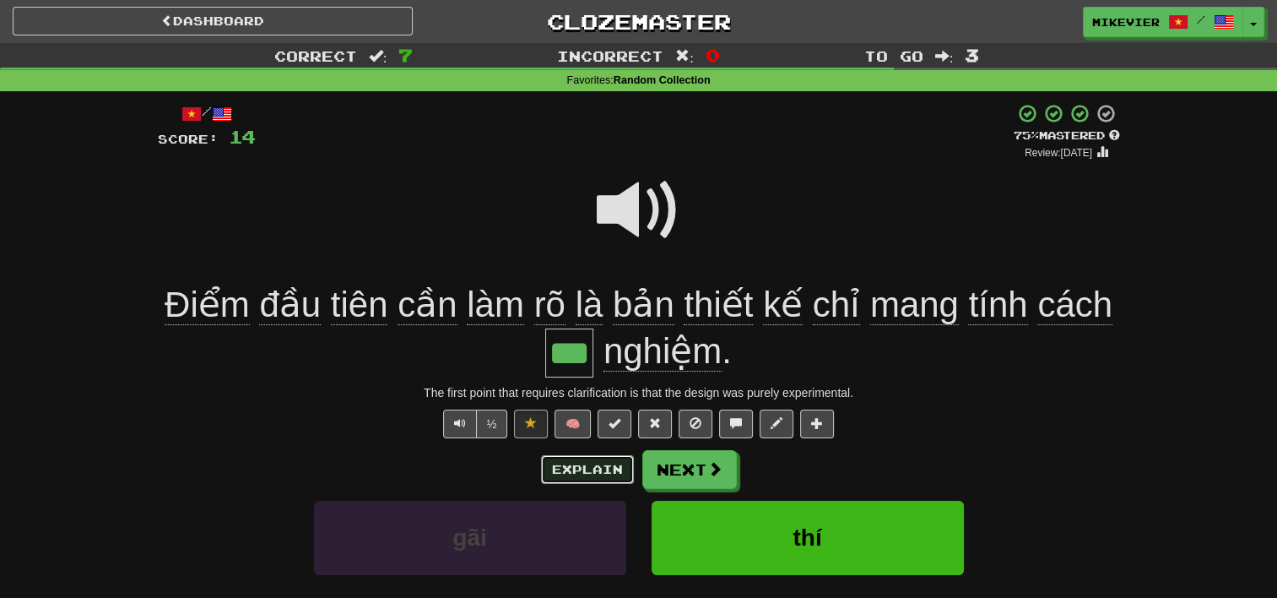
click at [606, 483] on button "Explain" at bounding box center [587, 469] width 93 height 29
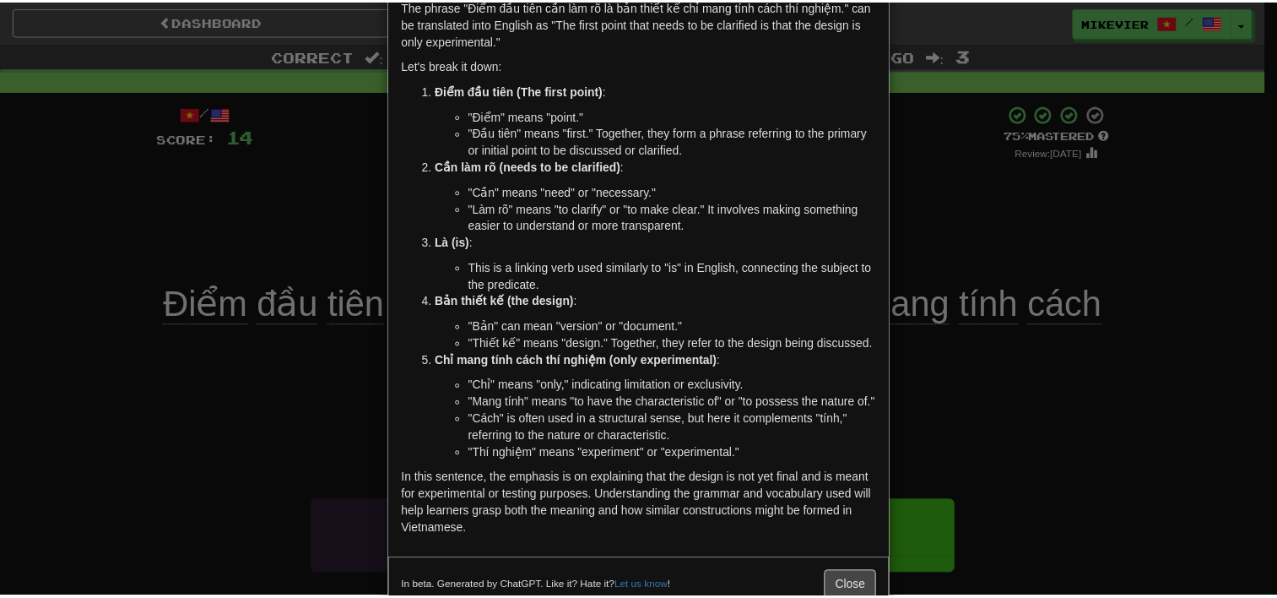
scroll to position [91, 0]
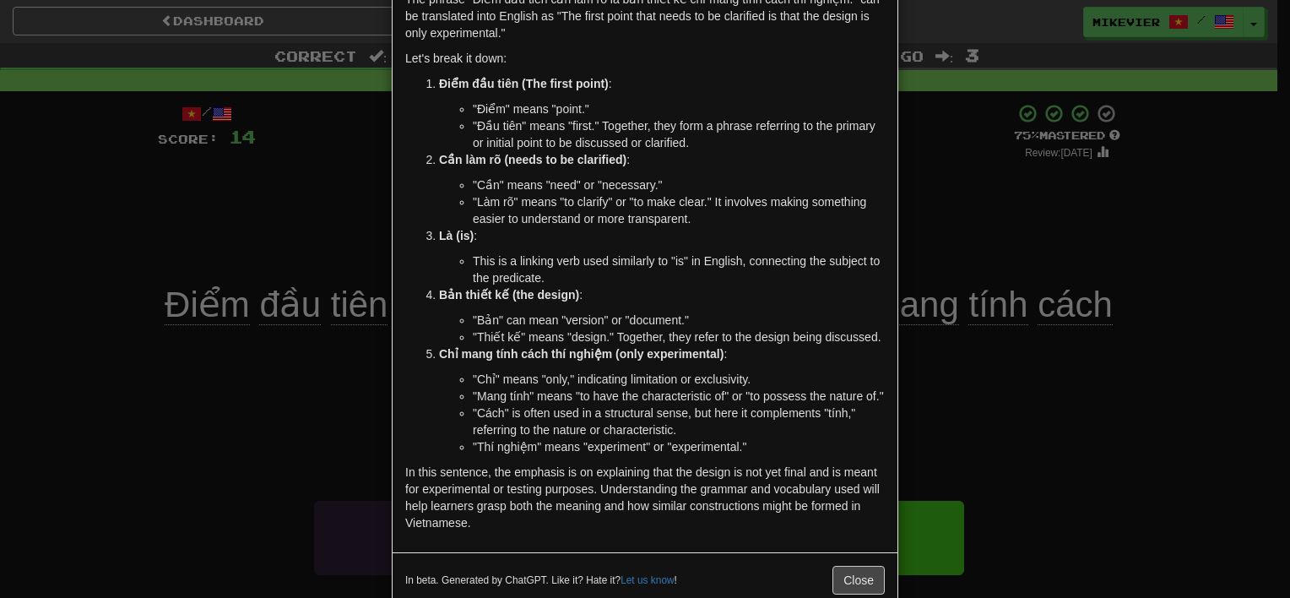
click at [176, 435] on div "× Explanation The phrase "Điểm đầu tiên cần làm rõ là bản thiết kế chỉ mang tín…" at bounding box center [645, 299] width 1290 height 598
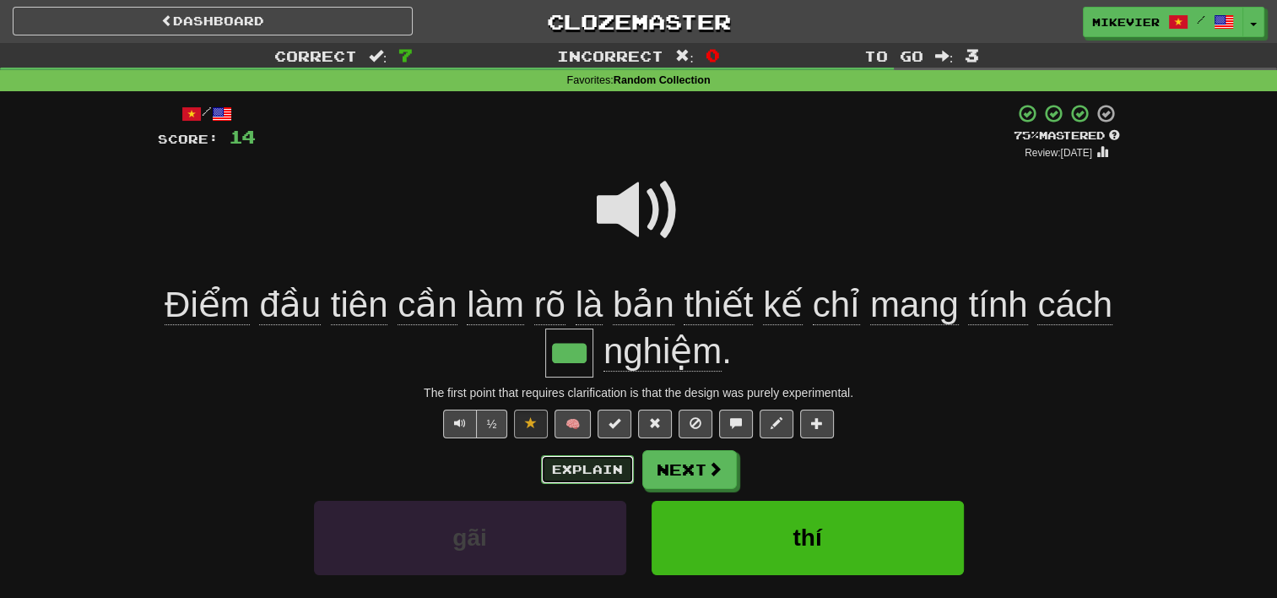
click at [591, 464] on button "Explain" at bounding box center [587, 469] width 93 height 29
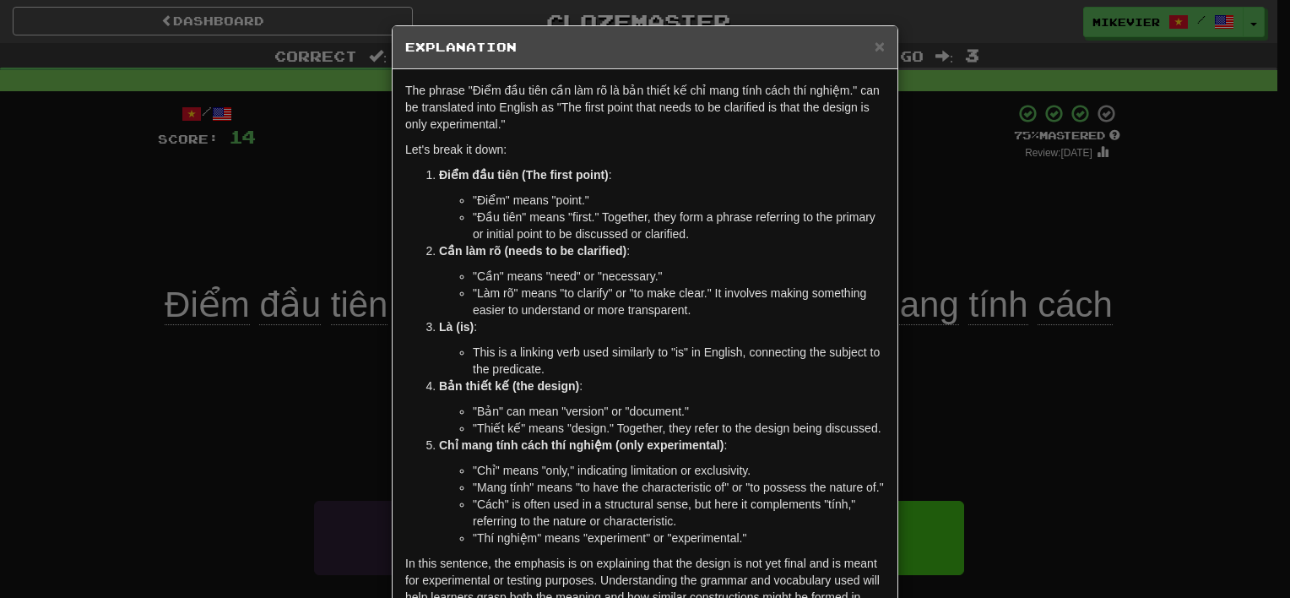
click at [287, 435] on div "× Explanation The phrase "Điểm đầu tiên cần làm rõ là bản thiết kế chỉ mang tín…" at bounding box center [645, 299] width 1290 height 598
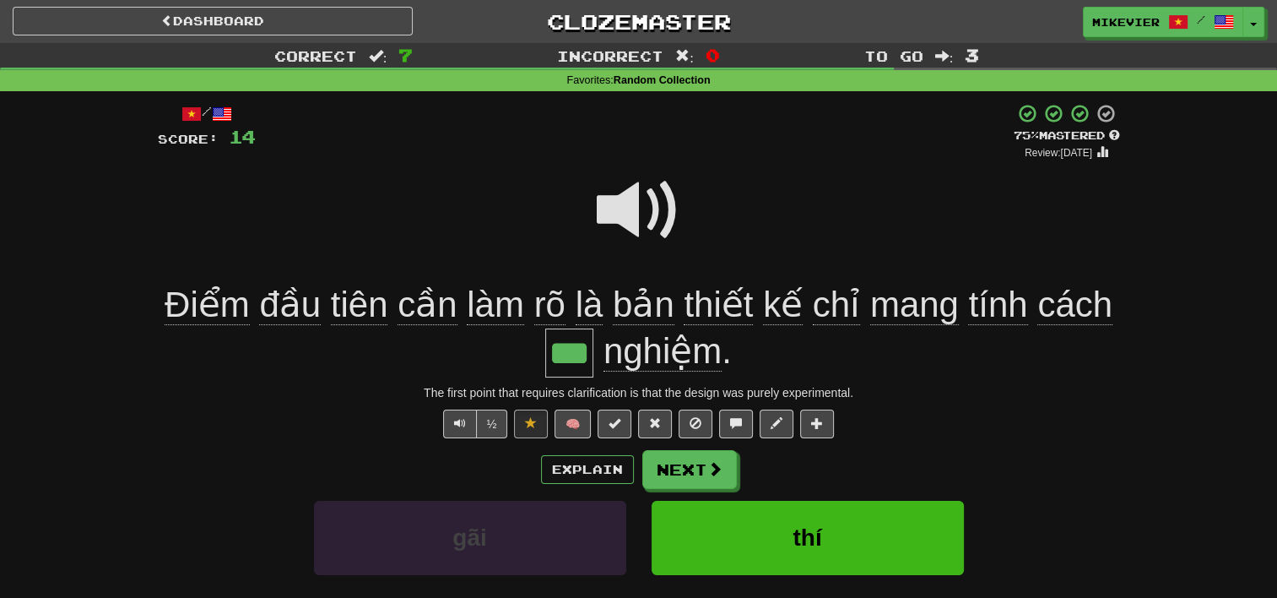
click at [630, 219] on span at bounding box center [639, 210] width 84 height 84
click at [699, 462] on button "Next" at bounding box center [690, 470] width 95 height 39
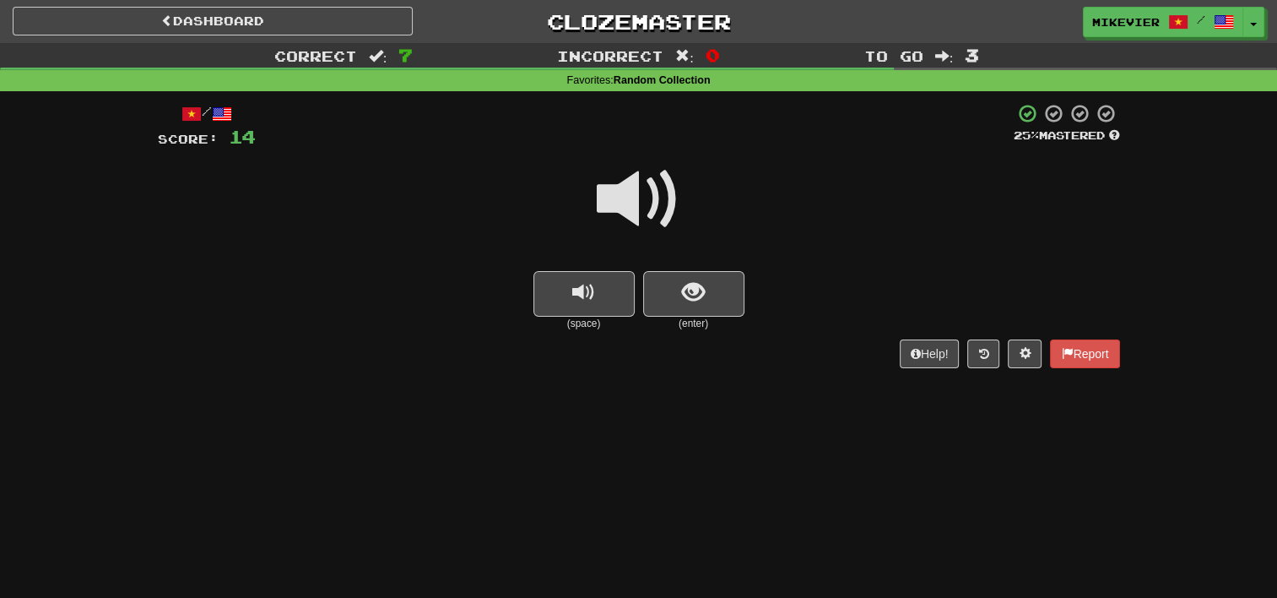
click at [666, 202] on span at bounding box center [639, 199] width 84 height 84
click at [695, 281] on span "show sentence" at bounding box center [693, 292] width 23 height 23
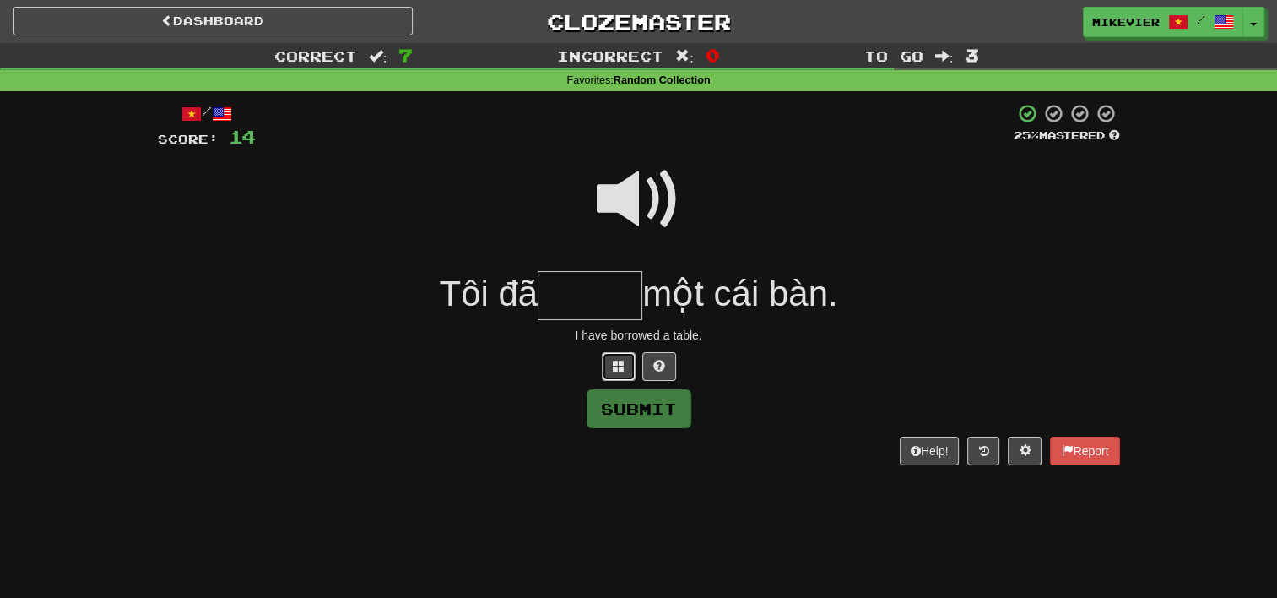
click at [621, 368] on span at bounding box center [619, 366] width 12 height 12
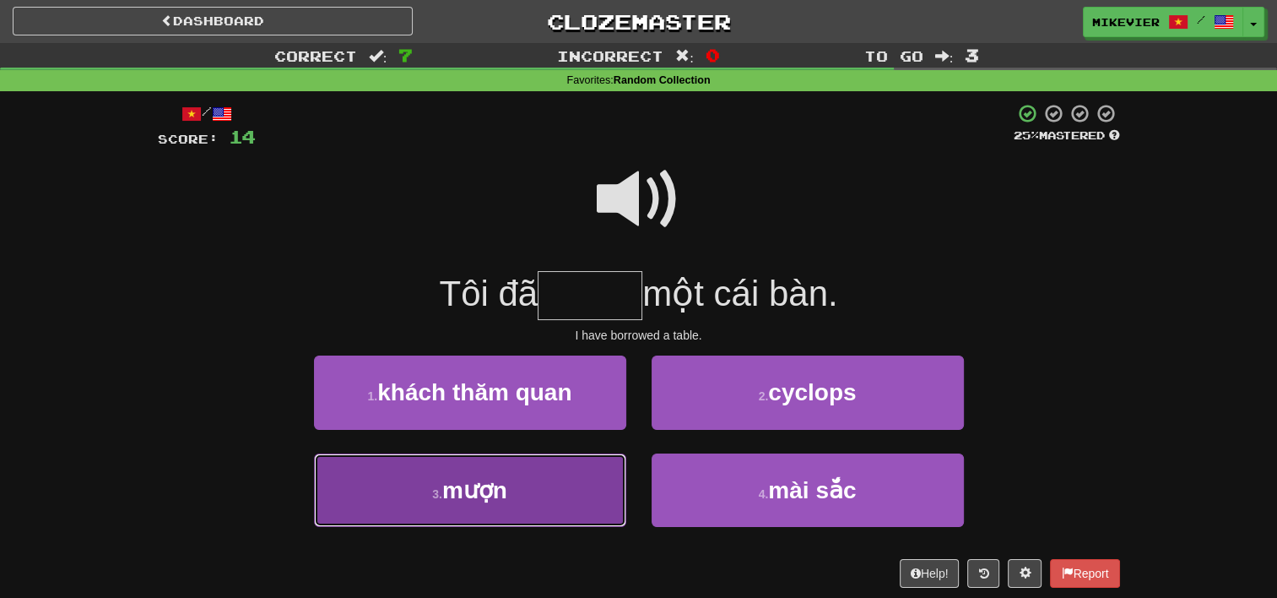
click at [584, 453] on button "3 . mượn" at bounding box center [470, 489] width 312 height 73
type input "****"
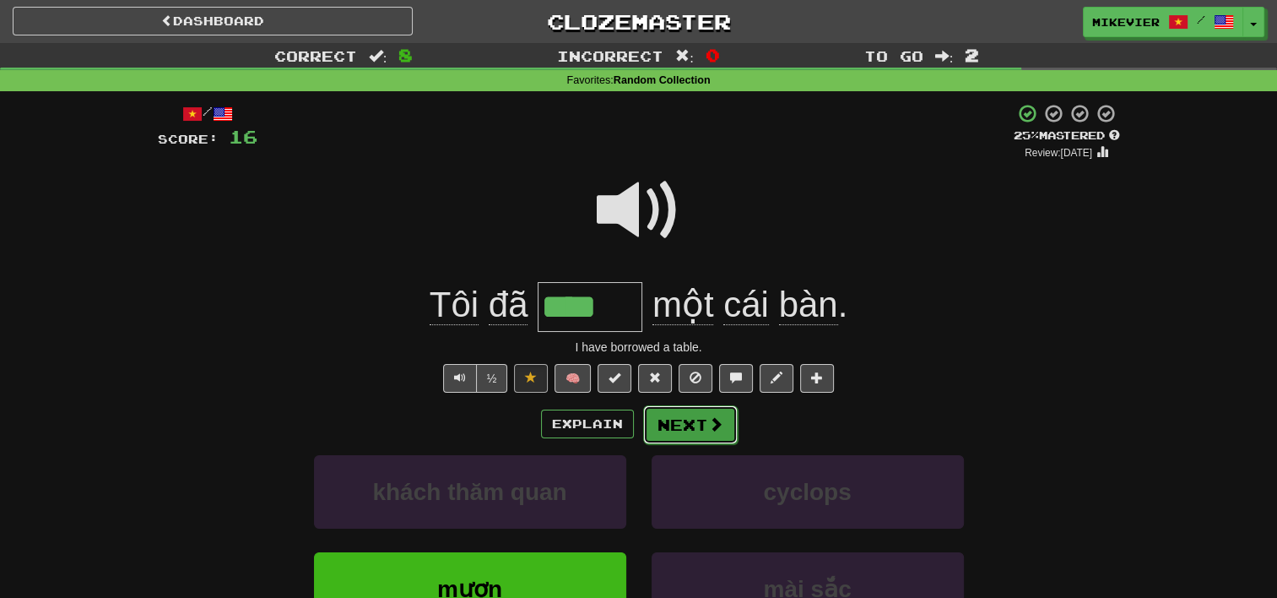
click at [705, 423] on button "Next" at bounding box center [690, 424] width 95 height 39
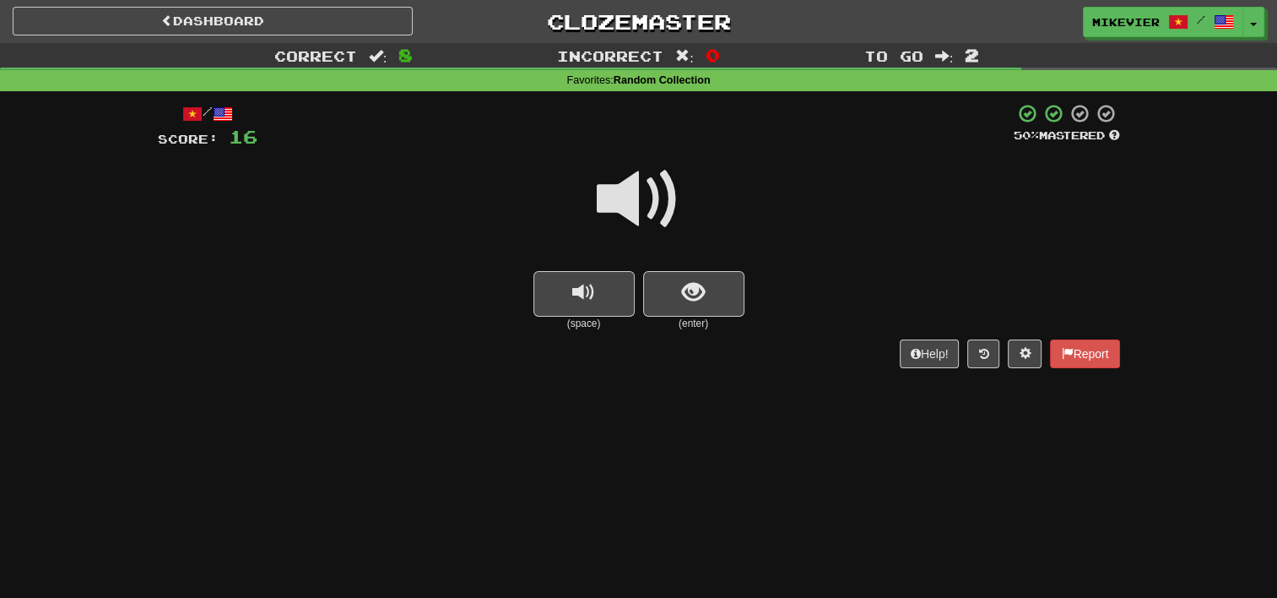
click at [635, 177] on span at bounding box center [639, 199] width 84 height 84
click at [711, 306] on button "show sentence" at bounding box center [693, 294] width 101 height 46
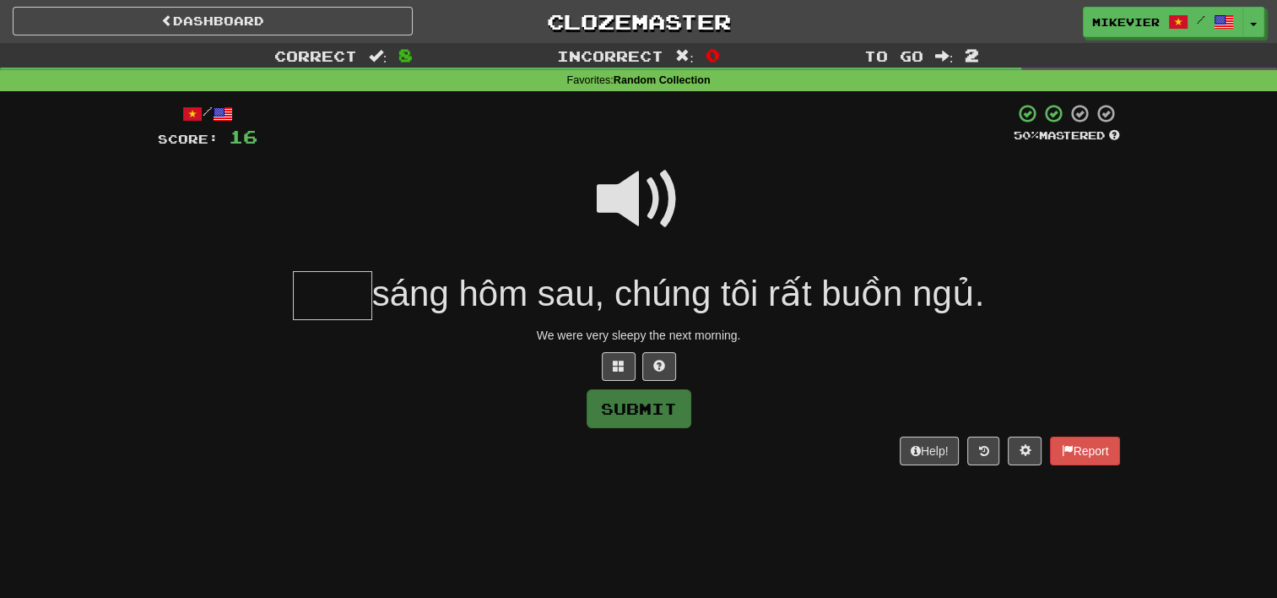
click at [630, 175] on span at bounding box center [639, 199] width 84 height 84
click at [613, 360] on span at bounding box center [619, 366] width 12 height 12
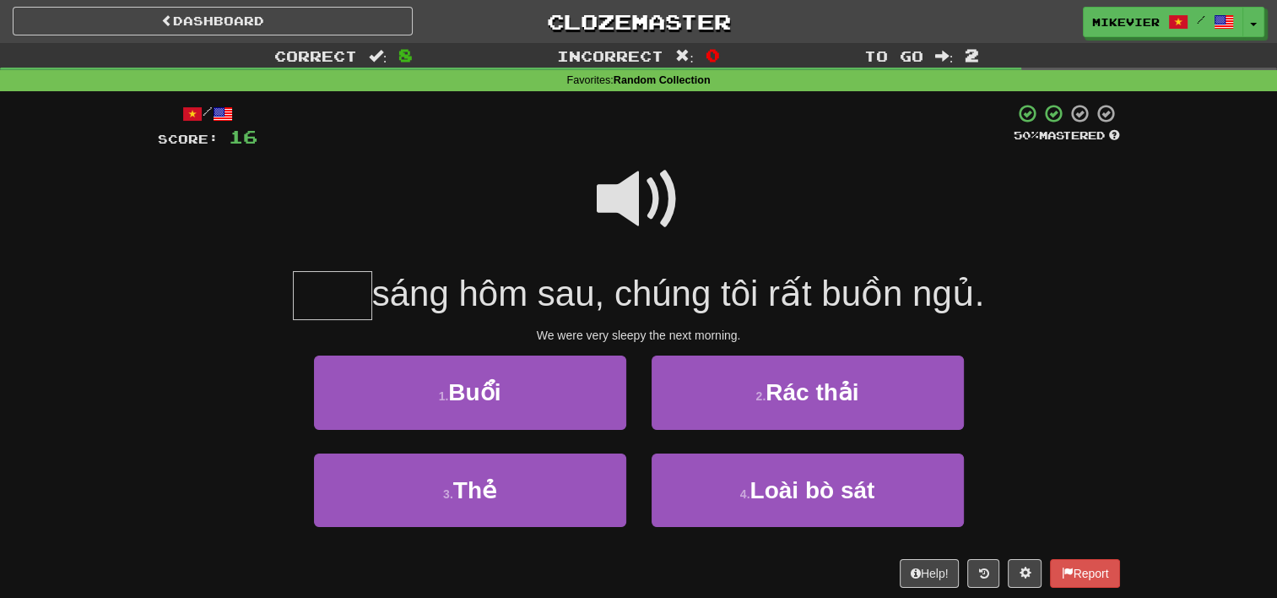
click at [615, 195] on span at bounding box center [639, 199] width 84 height 84
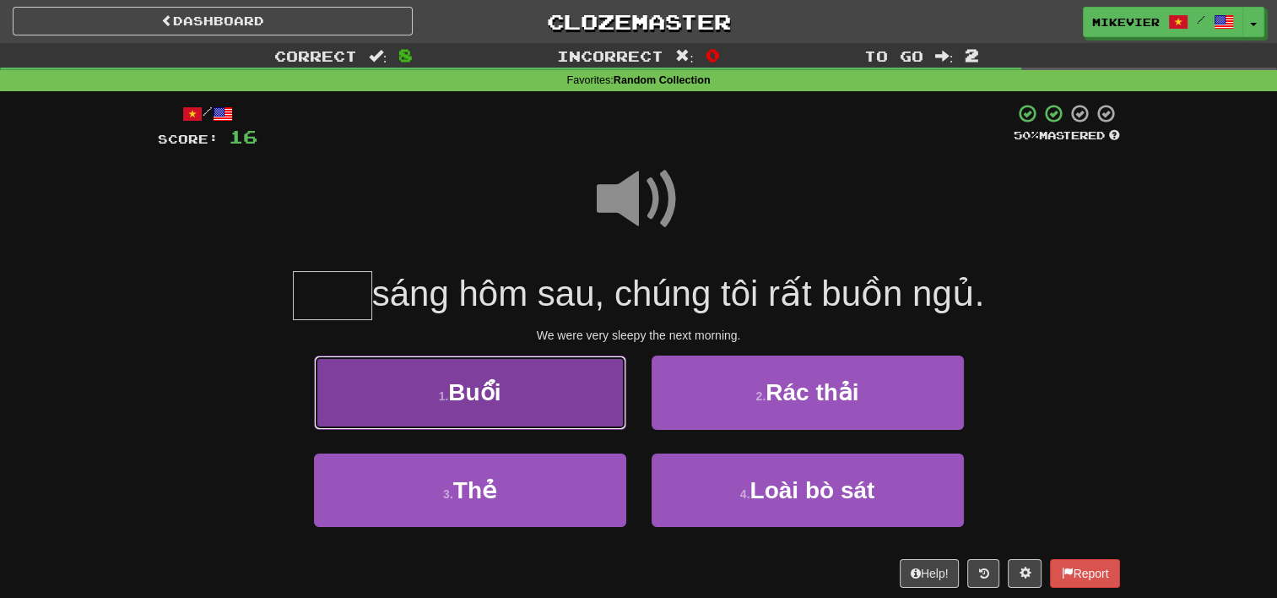
click at [558, 407] on button "1 . Buổi" at bounding box center [470, 391] width 312 height 73
type input "****"
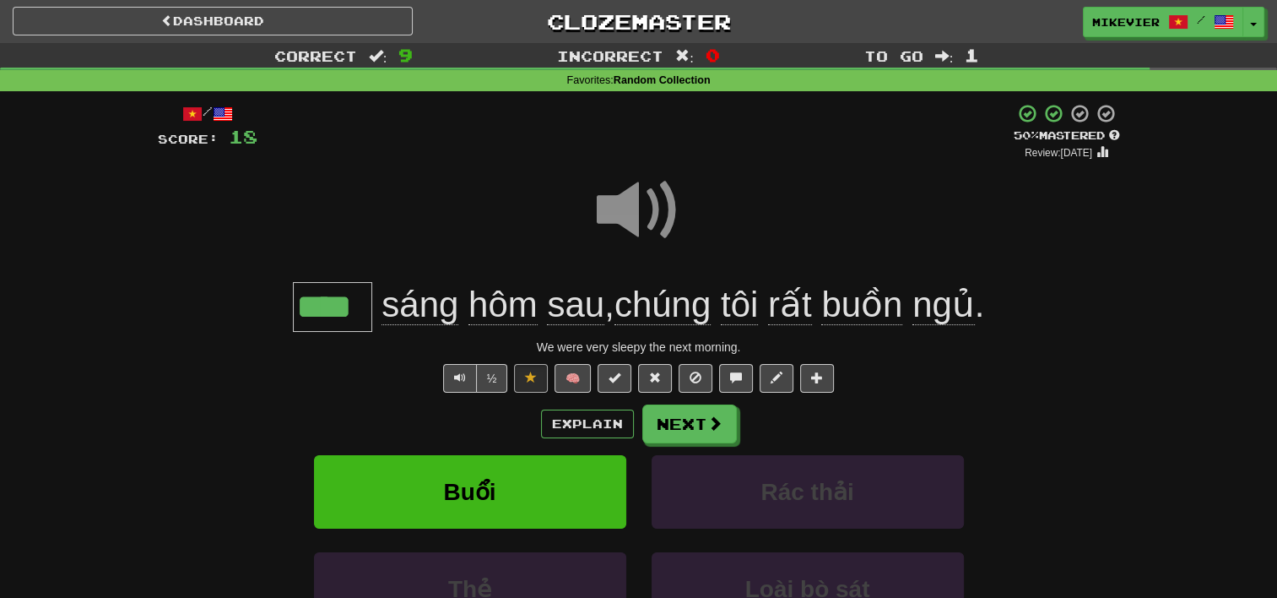
click at [626, 213] on span at bounding box center [639, 210] width 84 height 84
click at [690, 422] on button "Next" at bounding box center [690, 424] width 95 height 39
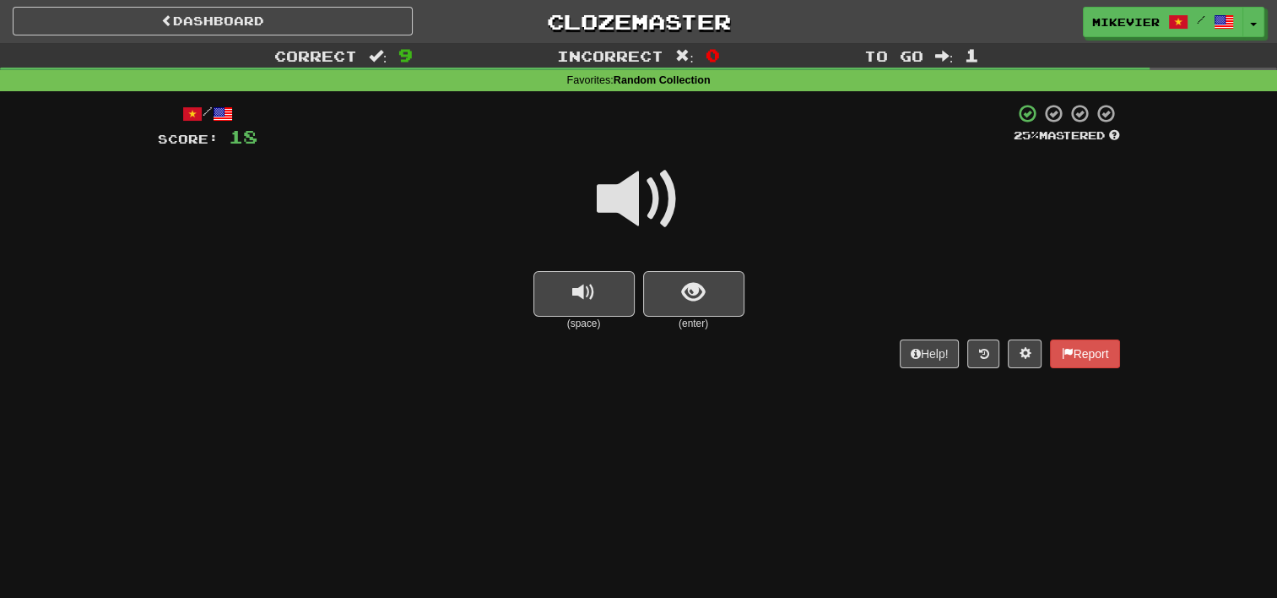
click at [664, 206] on span at bounding box center [639, 199] width 84 height 84
click at [674, 191] on span at bounding box center [639, 199] width 84 height 84
click at [698, 297] on span "show sentence" at bounding box center [693, 292] width 23 height 23
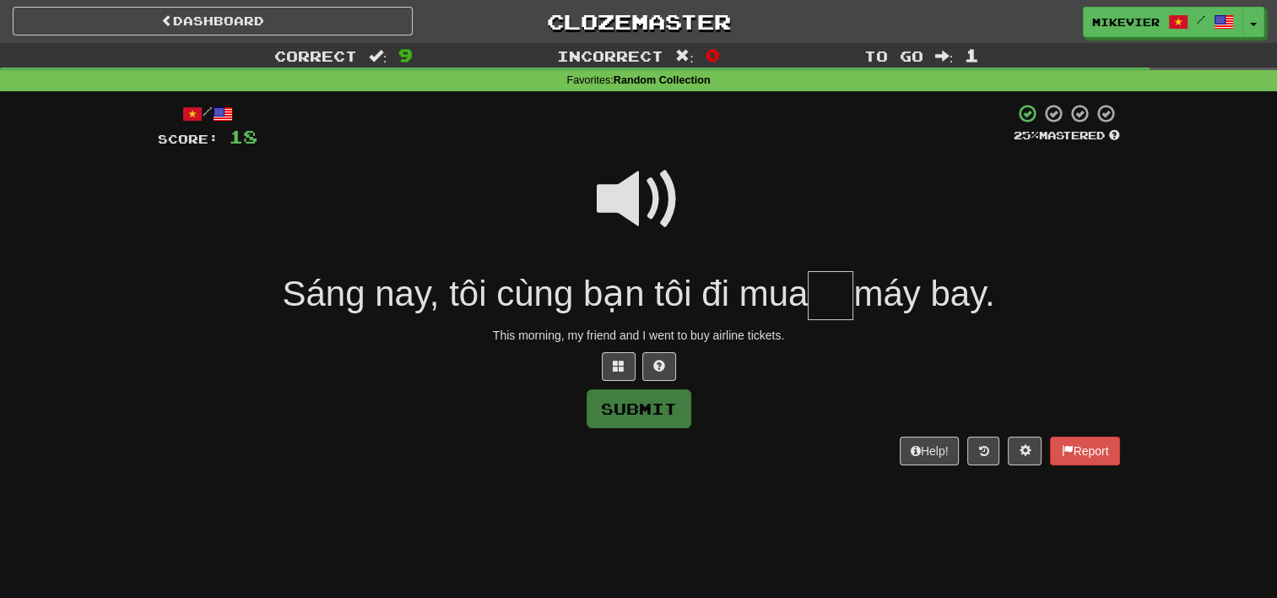
click at [615, 184] on span at bounding box center [639, 199] width 84 height 84
click at [621, 354] on button at bounding box center [619, 366] width 34 height 29
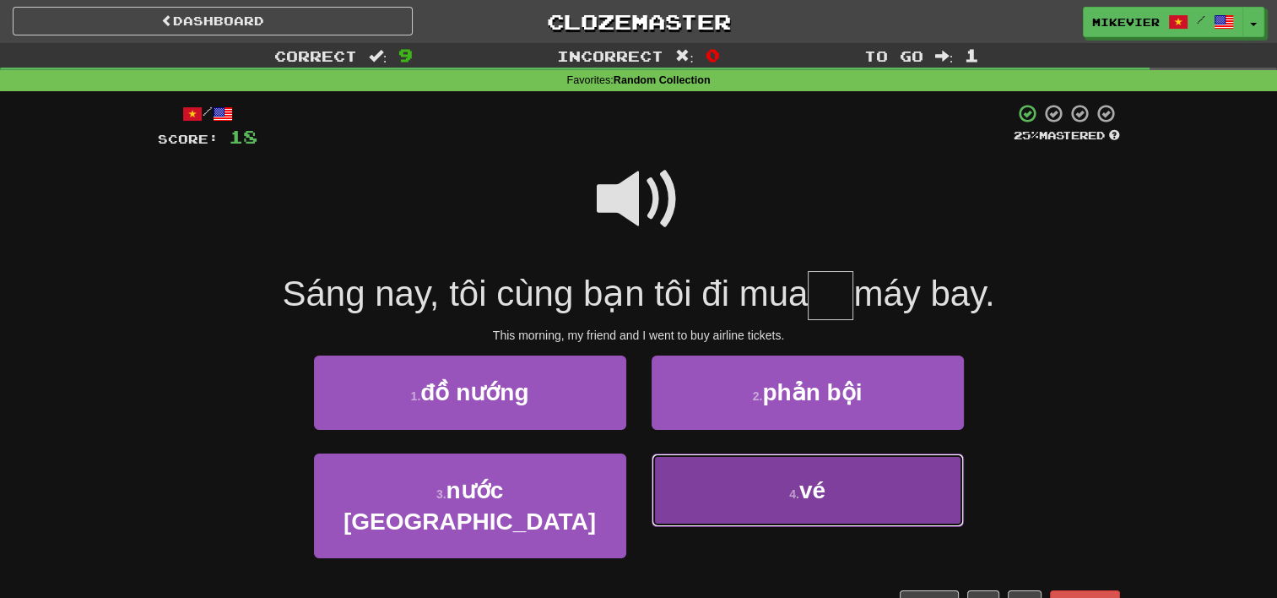
click at [733, 495] on button "4 . vé" at bounding box center [808, 489] width 312 height 73
type input "**"
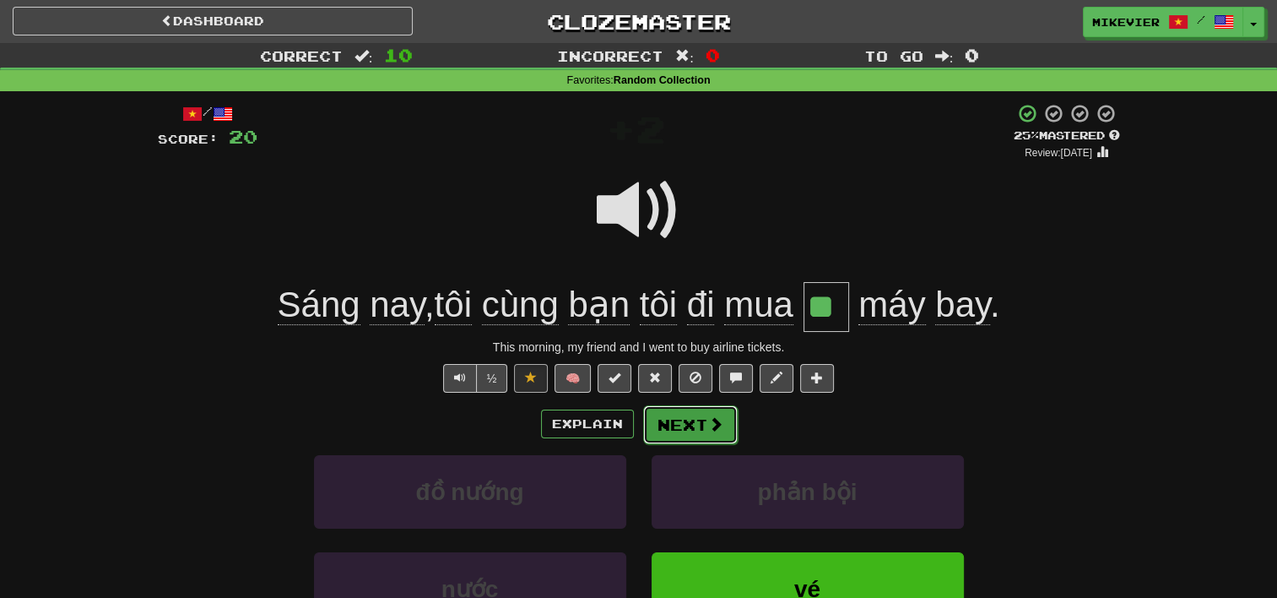
click at [708, 419] on span at bounding box center [715, 423] width 15 height 15
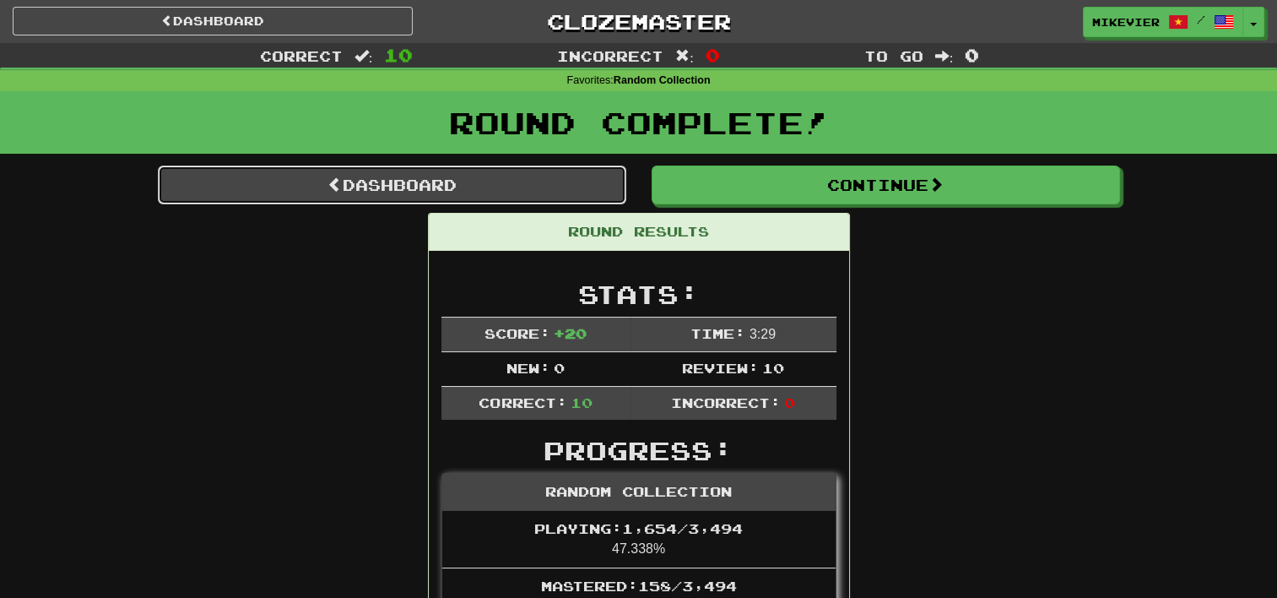
click at [591, 189] on link "Dashboard" at bounding box center [392, 184] width 468 height 39
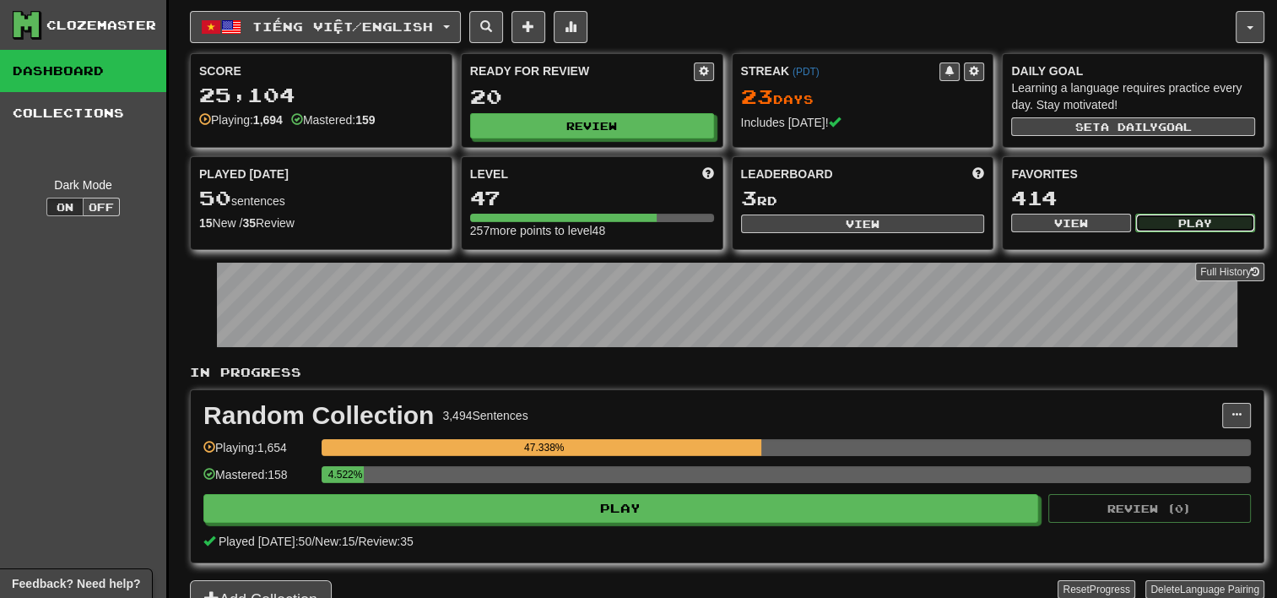
click at [1219, 218] on button "Play" at bounding box center [1195, 223] width 120 height 19
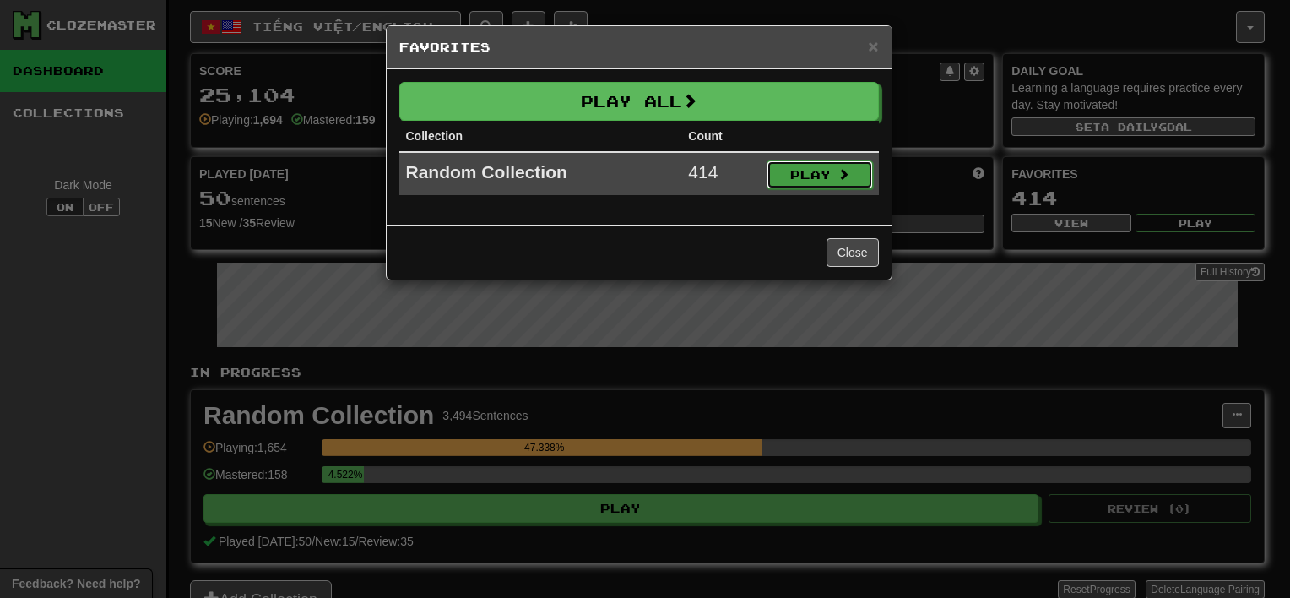
click at [798, 171] on button "Play" at bounding box center [819, 174] width 106 height 29
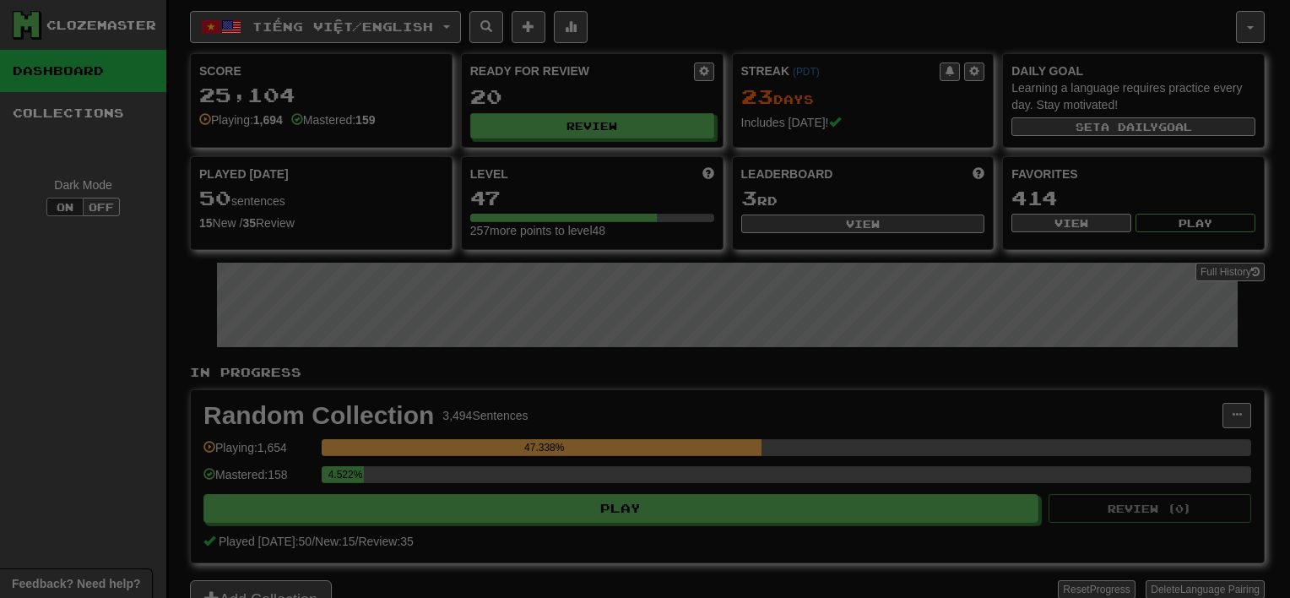
select select "**"
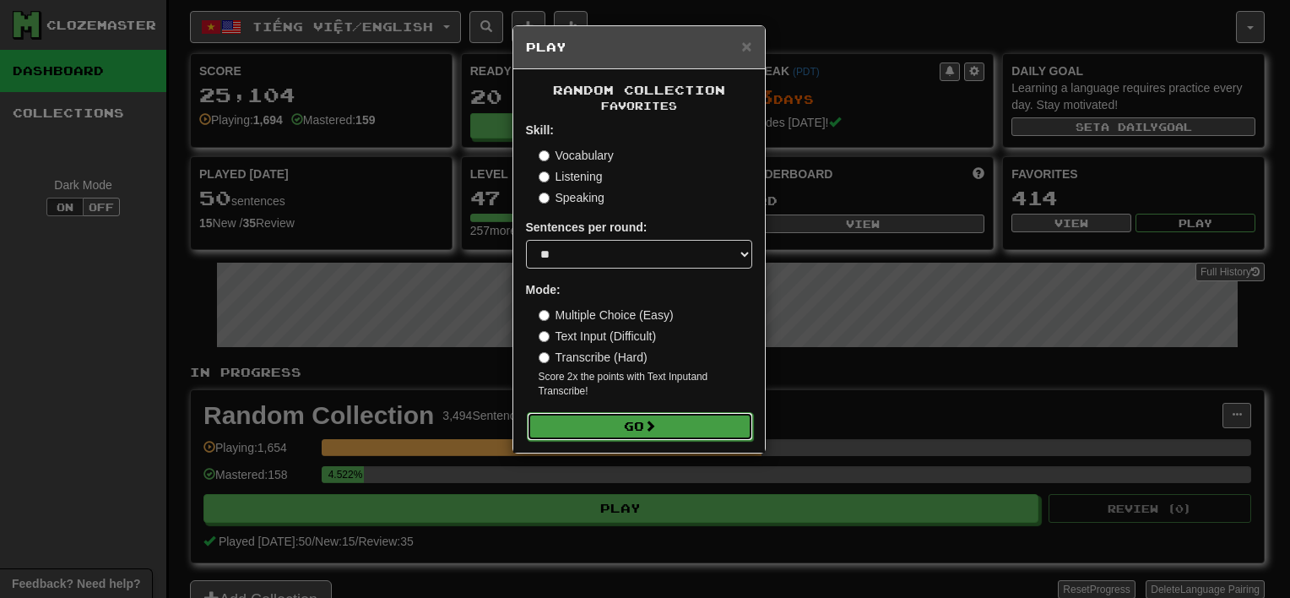
click at [678, 423] on button "Go" at bounding box center [640, 426] width 226 height 29
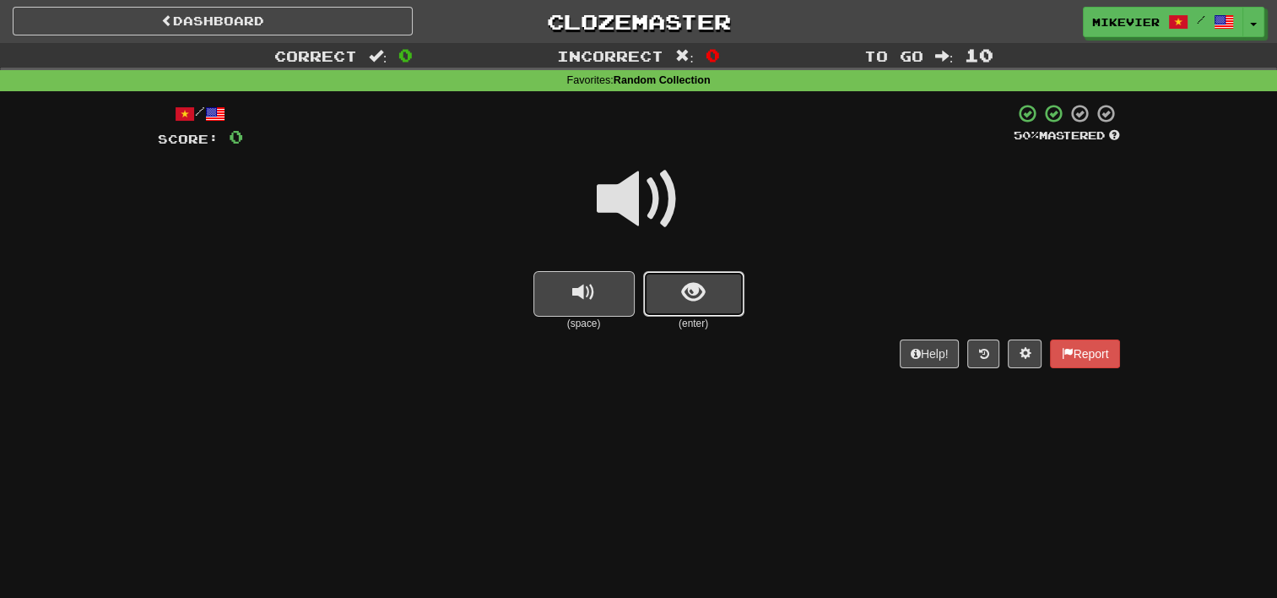
click at [685, 285] on span "show sentence" at bounding box center [693, 292] width 23 height 23
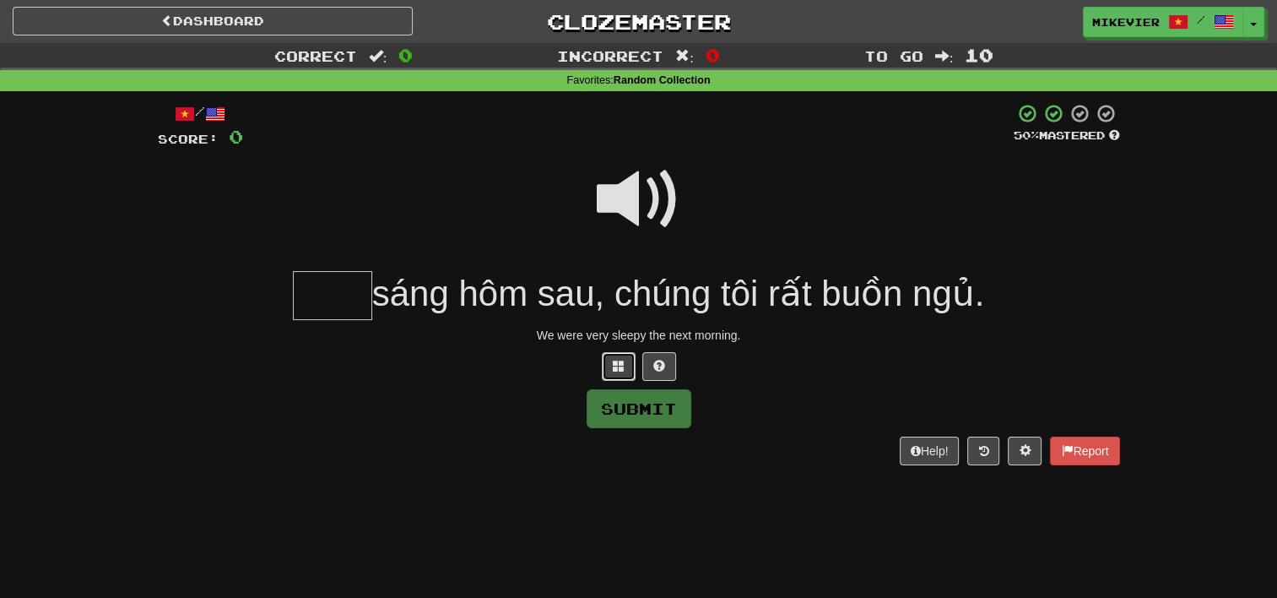
click at [619, 366] on span at bounding box center [619, 366] width 12 height 12
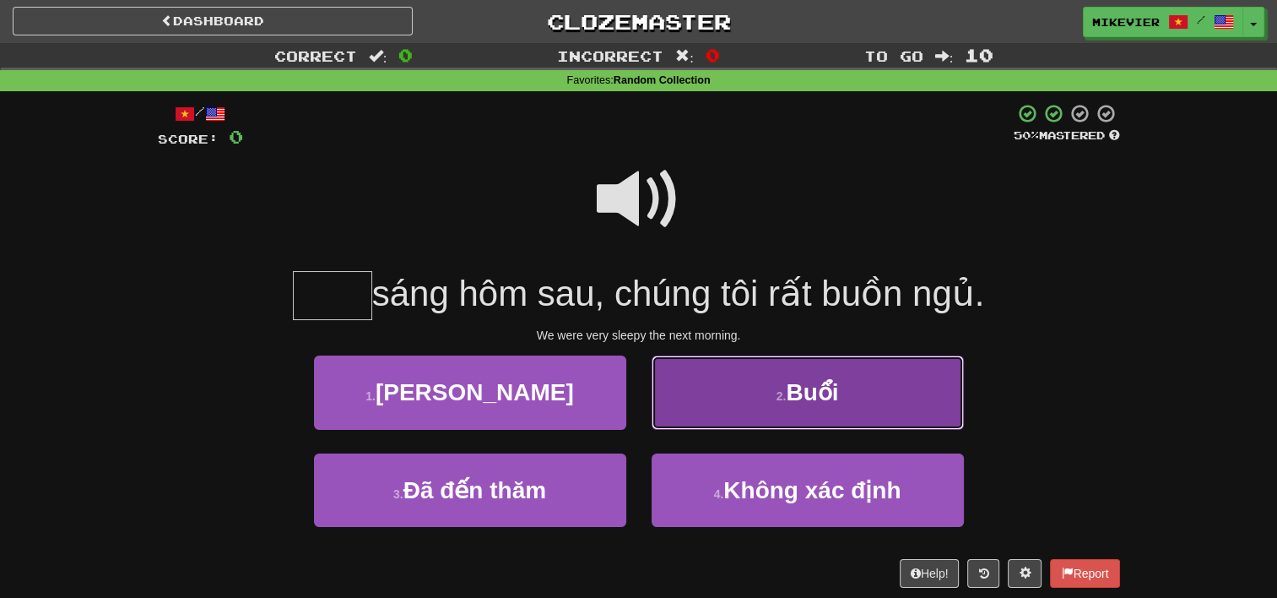
click at [702, 391] on button "2 . Buổi" at bounding box center [808, 391] width 312 height 73
type input "****"
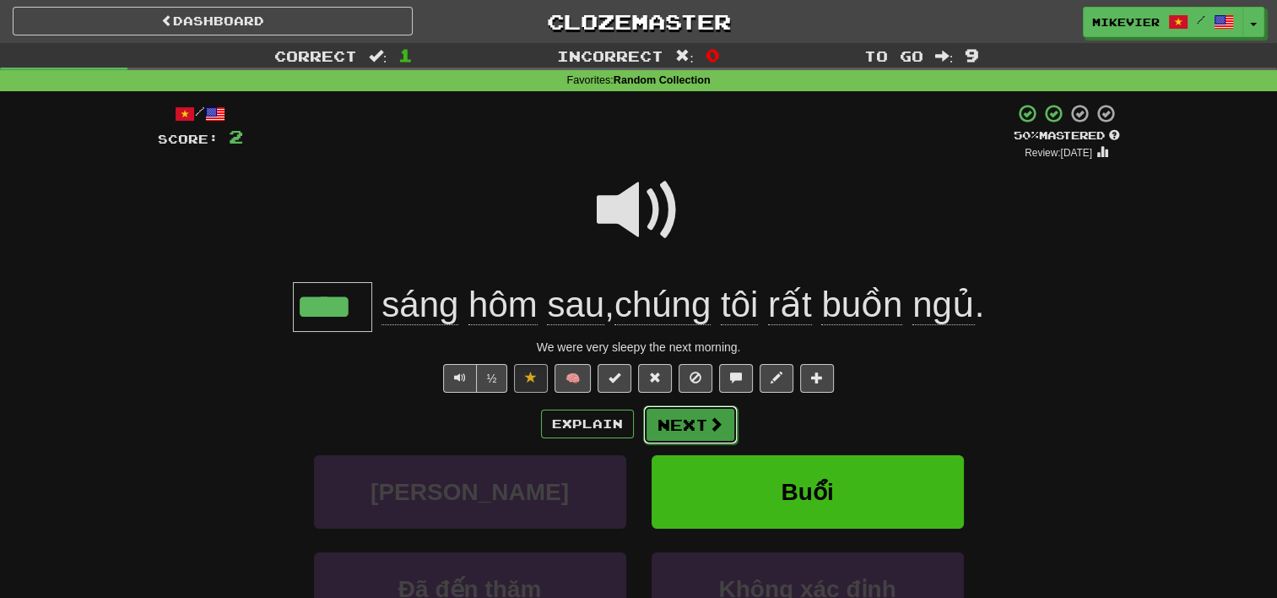
click at [699, 422] on button "Next" at bounding box center [690, 424] width 95 height 39
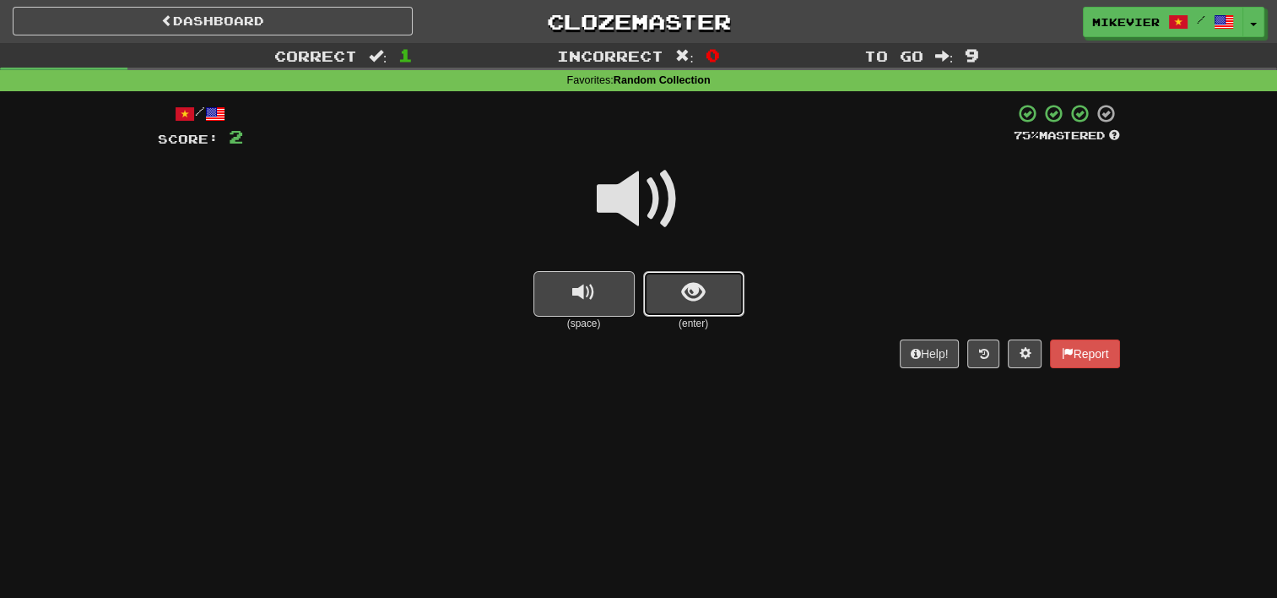
click at [695, 295] on span "show sentence" at bounding box center [693, 292] width 23 height 23
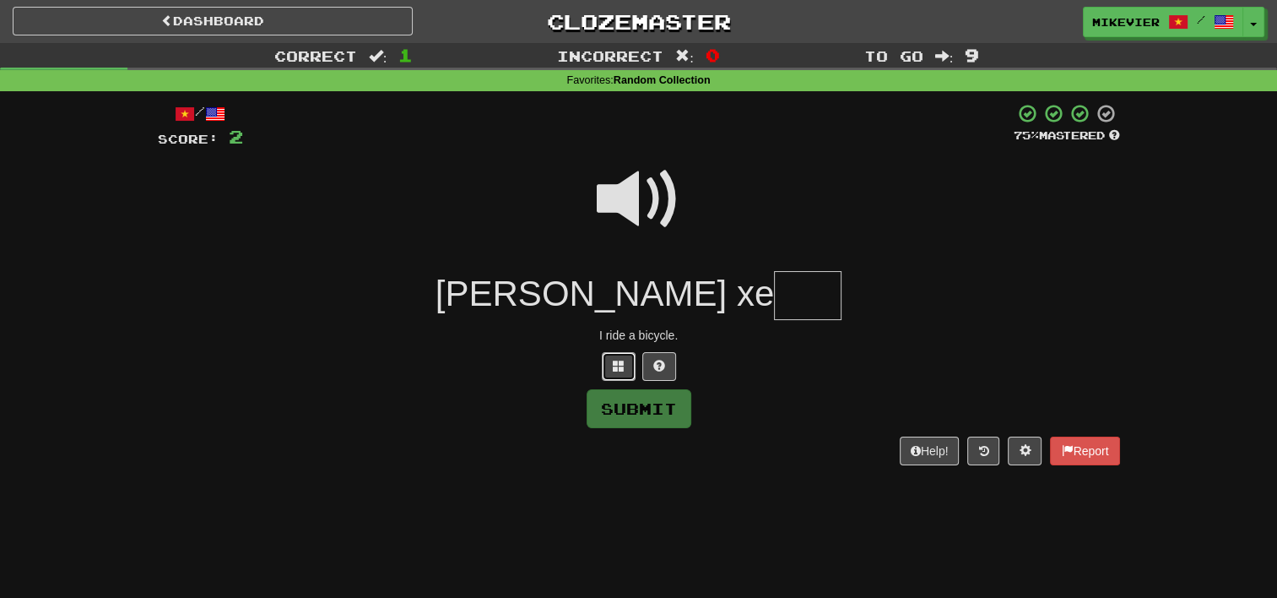
click at [618, 367] on span at bounding box center [619, 366] width 12 height 12
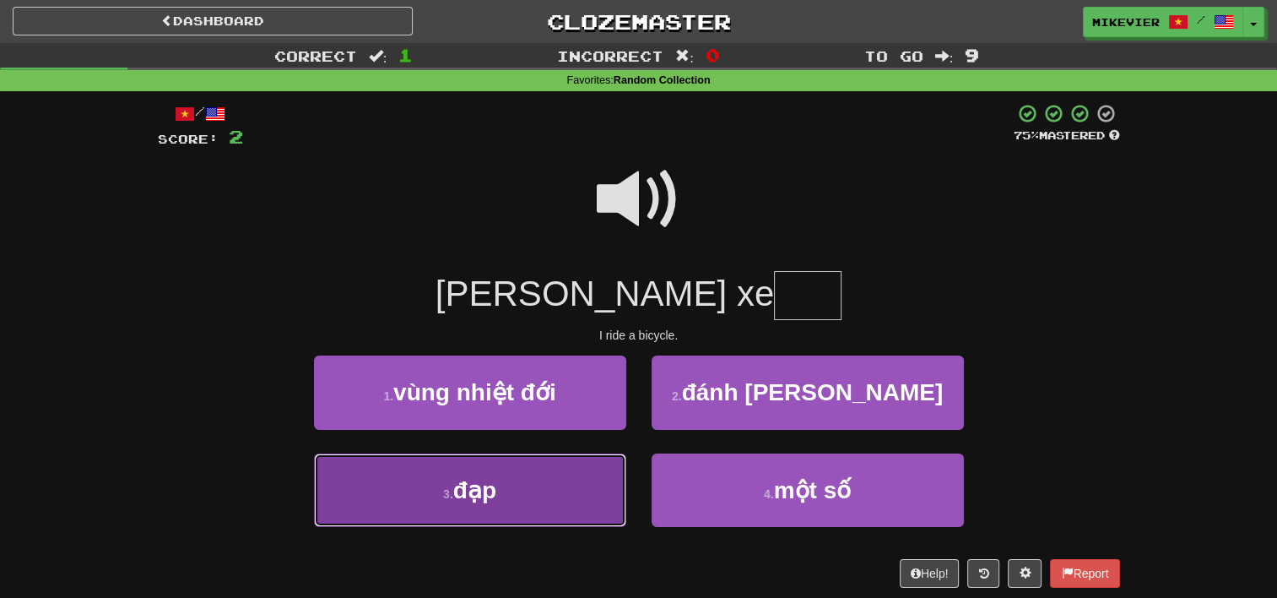
click at [572, 478] on button "3 . đạp" at bounding box center [470, 489] width 312 height 73
type input "***"
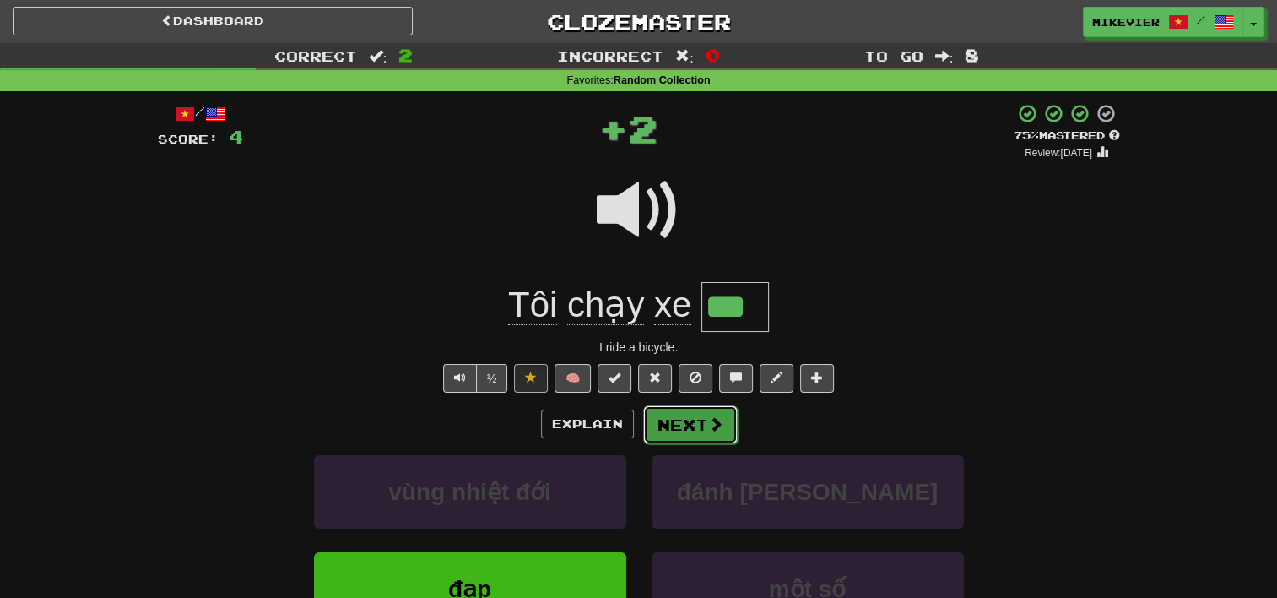
click at [696, 419] on button "Next" at bounding box center [690, 424] width 95 height 39
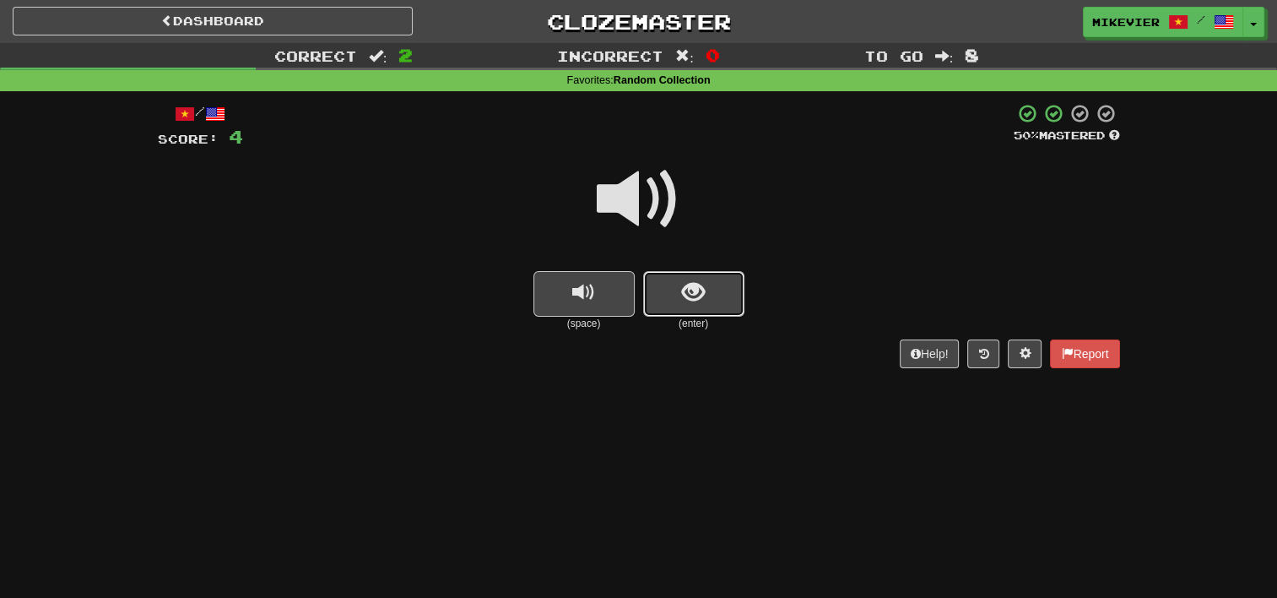
click at [710, 283] on button "show sentence" at bounding box center [693, 294] width 101 height 46
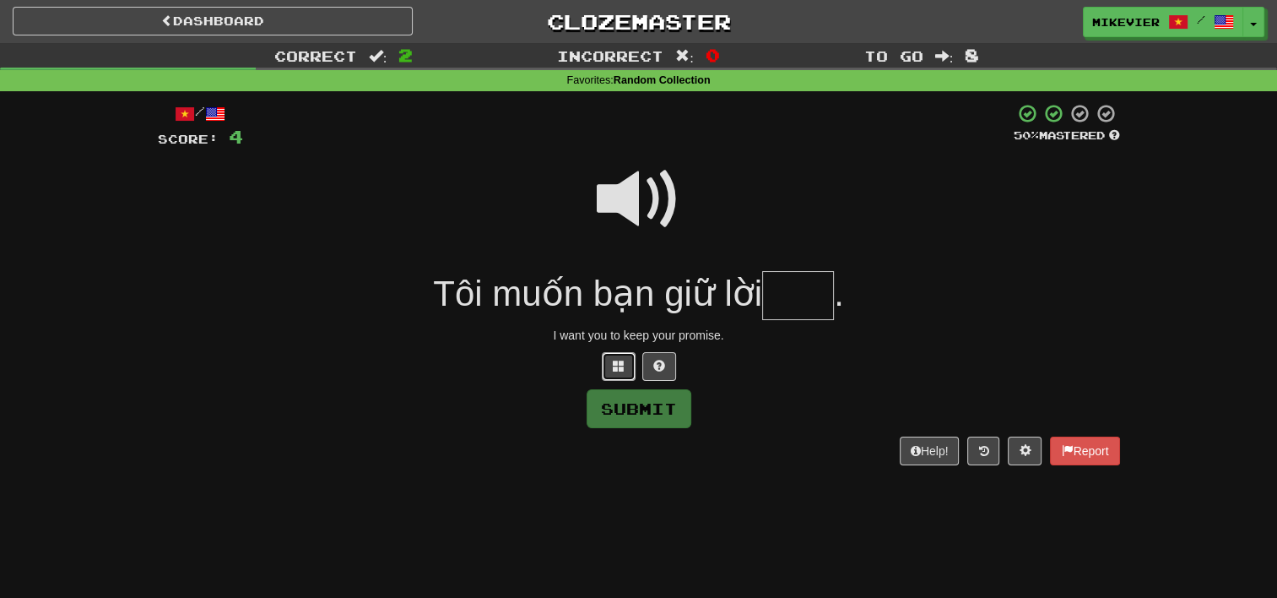
click at [623, 371] on span at bounding box center [619, 366] width 12 height 12
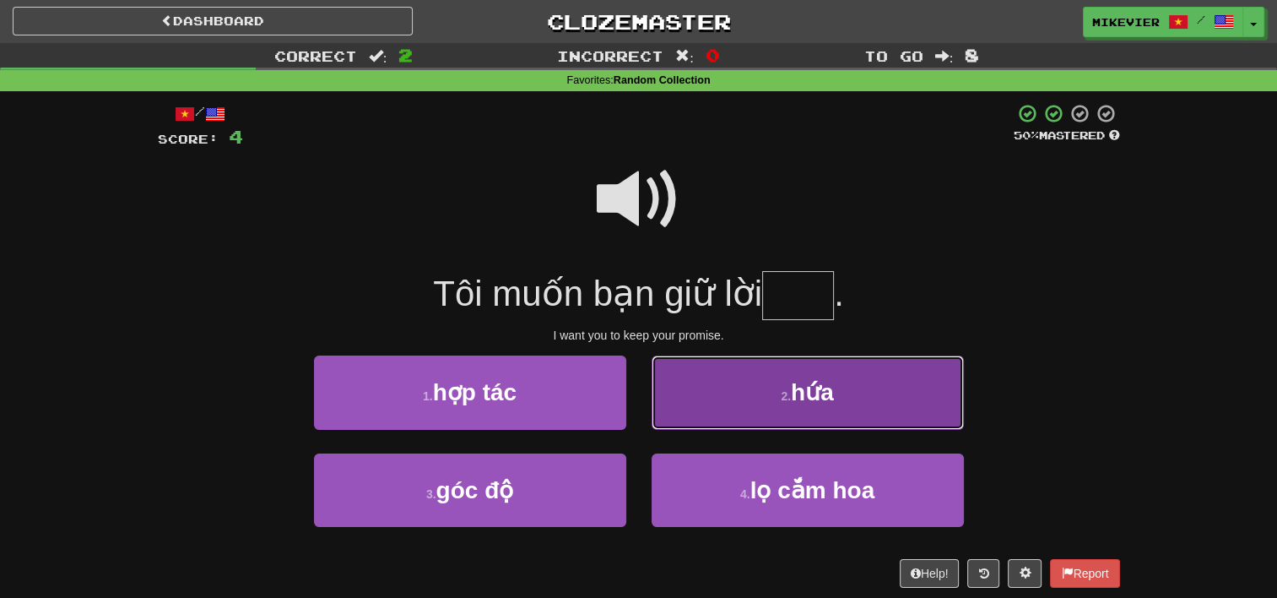
click at [712, 398] on button "2 . hứa" at bounding box center [808, 391] width 312 height 73
type input "***"
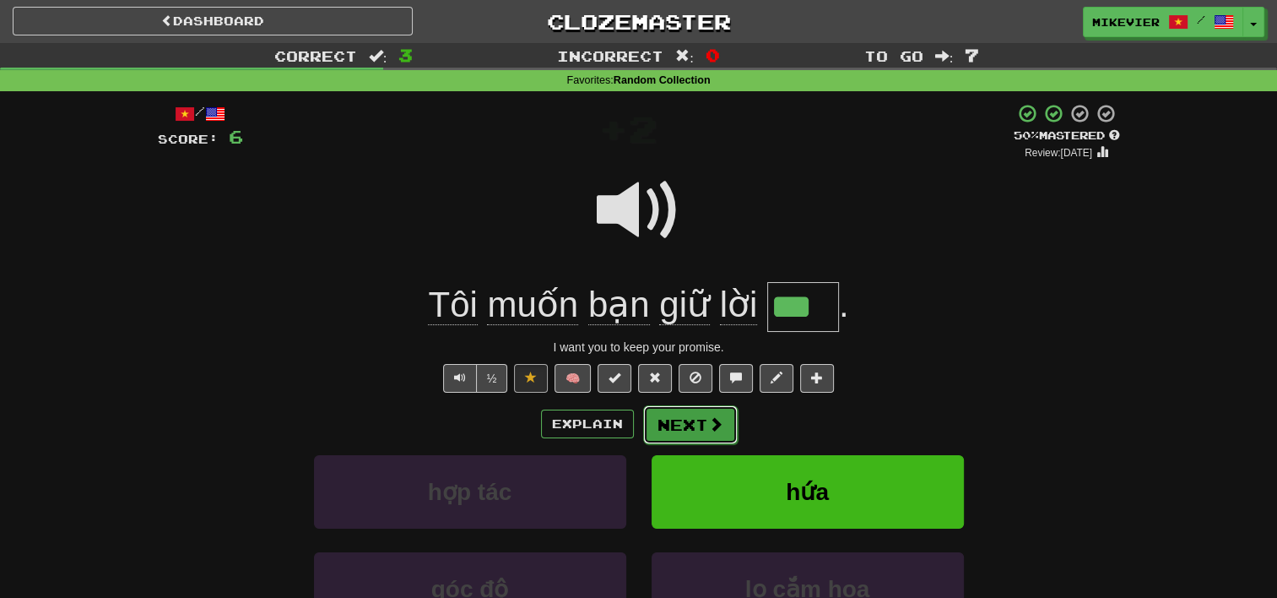
click at [702, 429] on button "Next" at bounding box center [690, 424] width 95 height 39
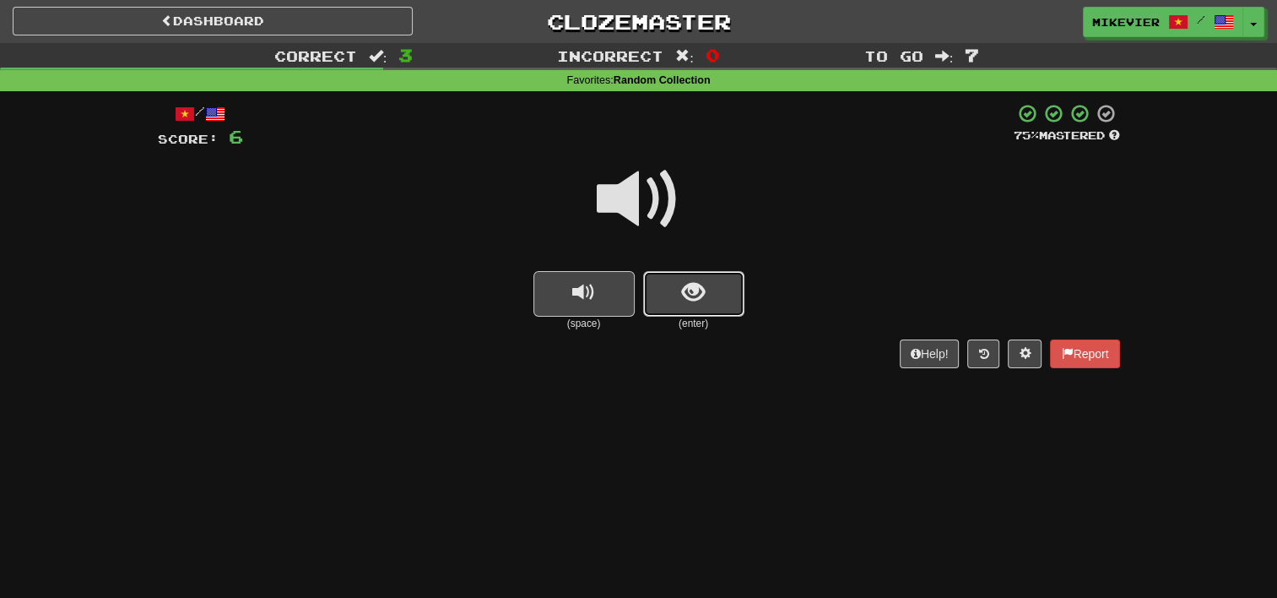
click at [702, 285] on span "show sentence" at bounding box center [693, 292] width 23 height 23
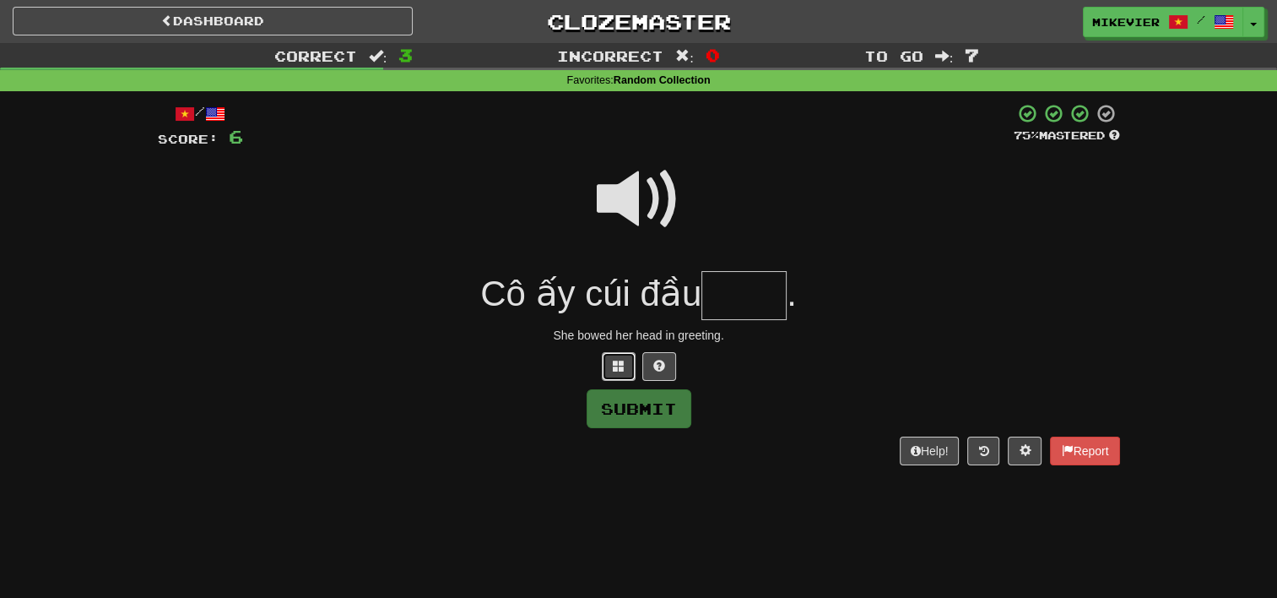
click at [627, 365] on button at bounding box center [619, 366] width 34 height 29
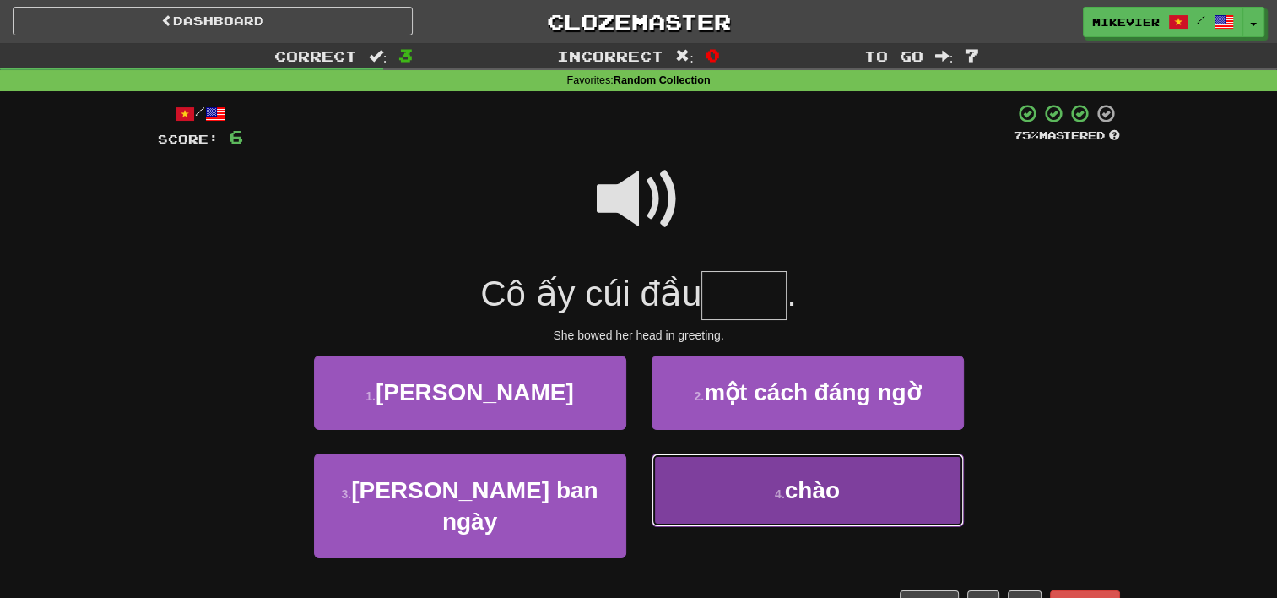
click at [695, 459] on button "4 . chào" at bounding box center [808, 489] width 312 height 73
type input "****"
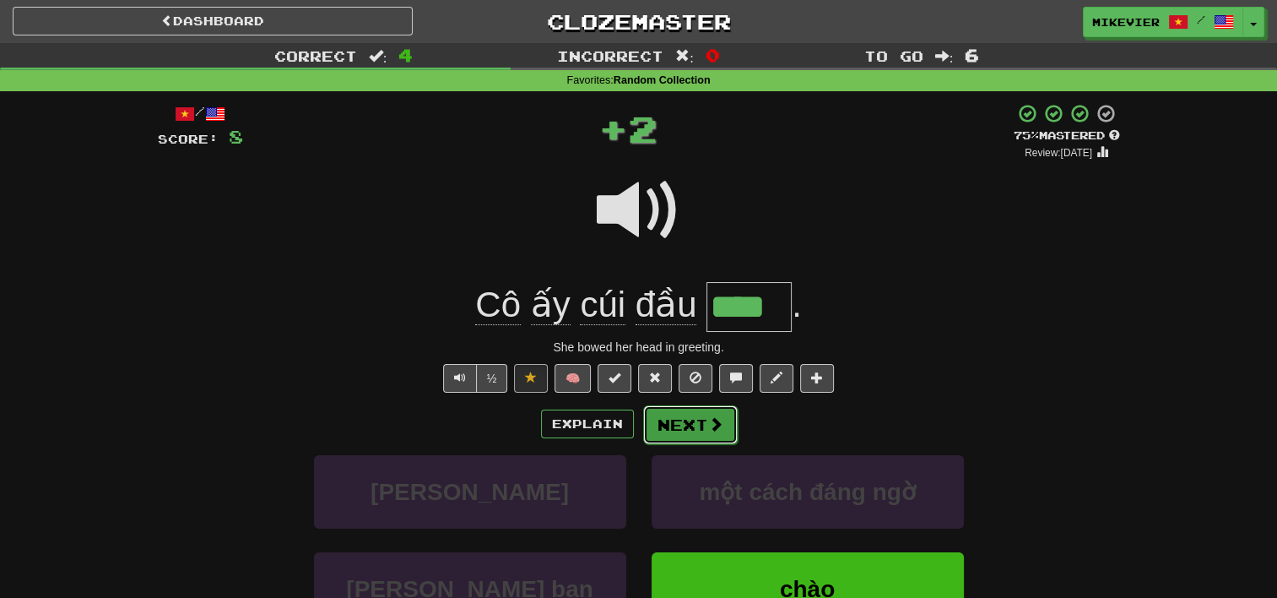
click at [695, 425] on button "Next" at bounding box center [690, 424] width 95 height 39
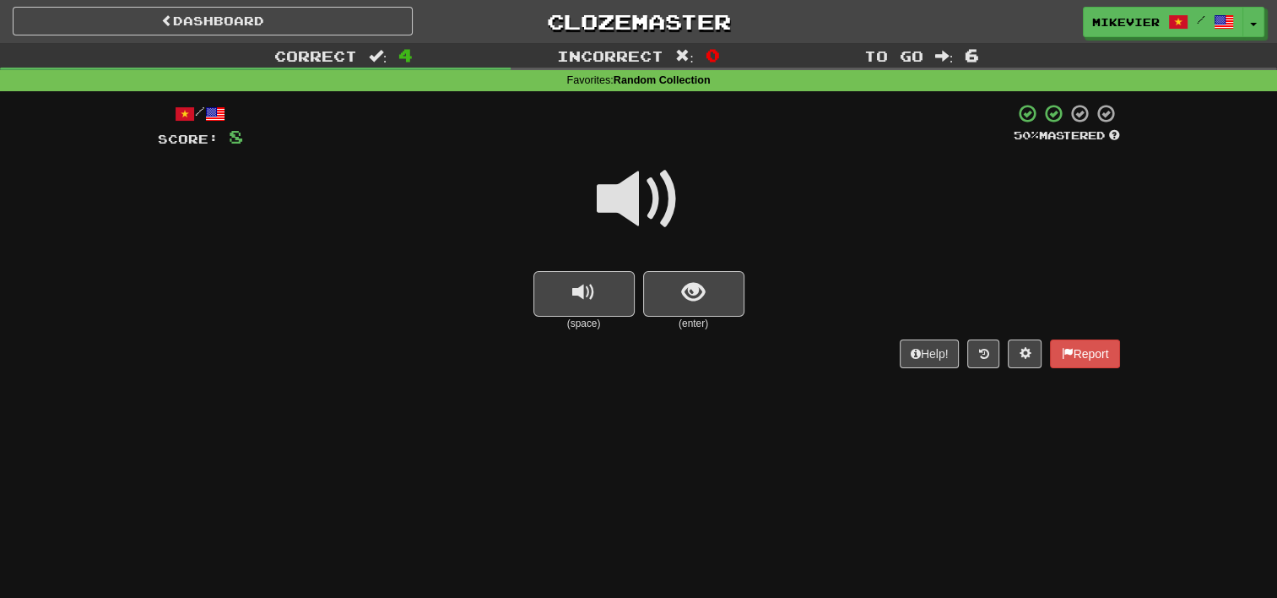
click at [645, 192] on span at bounding box center [639, 199] width 84 height 84
click at [689, 287] on span "show sentence" at bounding box center [693, 292] width 23 height 23
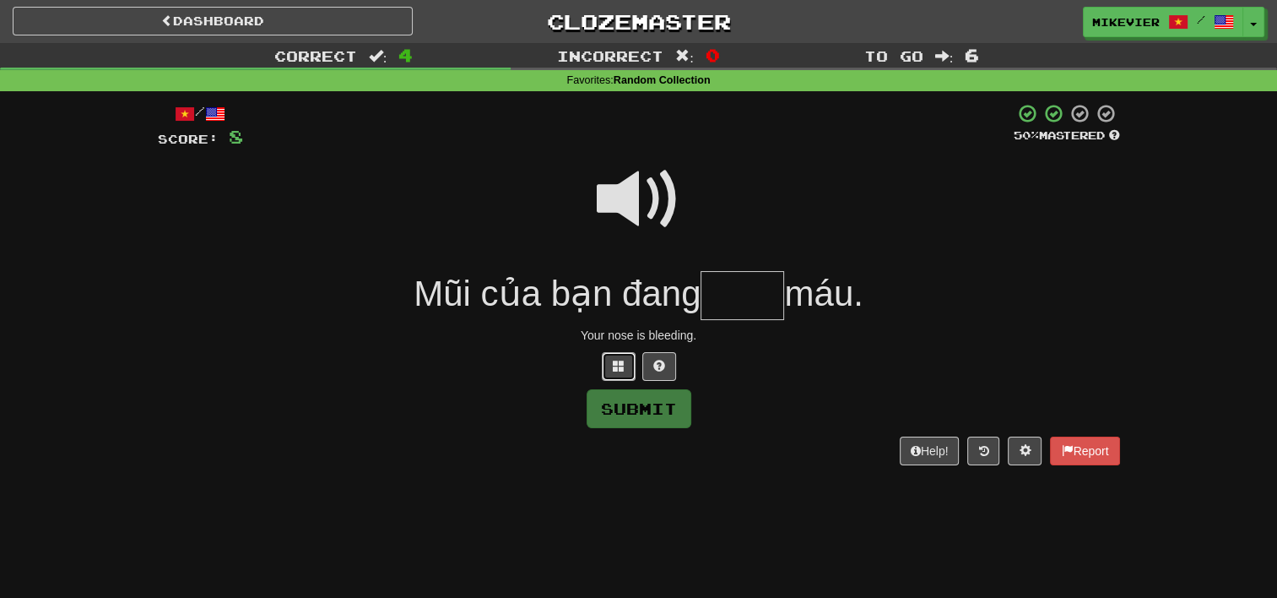
click at [614, 364] on span at bounding box center [619, 366] width 12 height 12
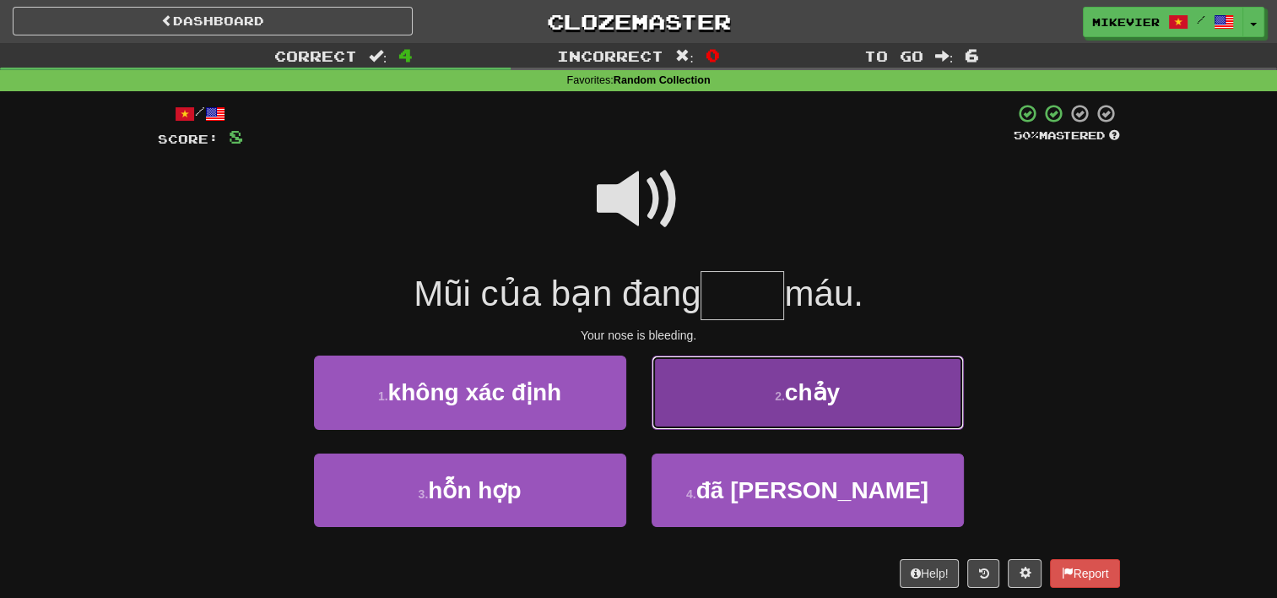
click at [704, 398] on button "2 . chảy" at bounding box center [808, 391] width 312 height 73
type input "****"
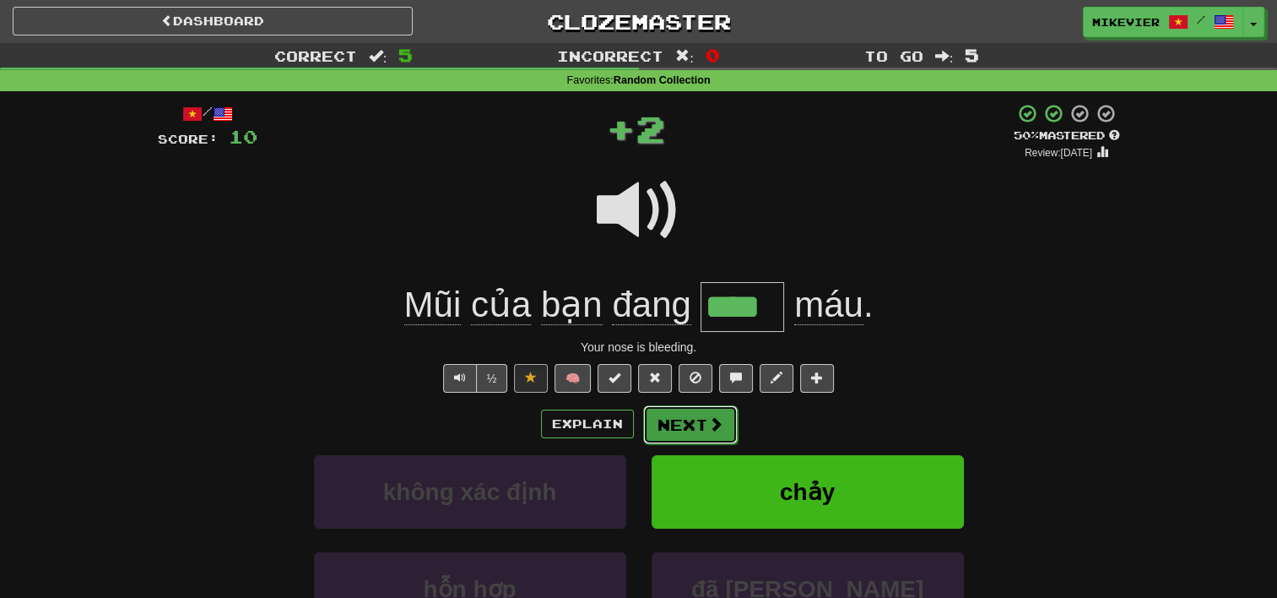
click at [694, 417] on button "Next" at bounding box center [690, 424] width 95 height 39
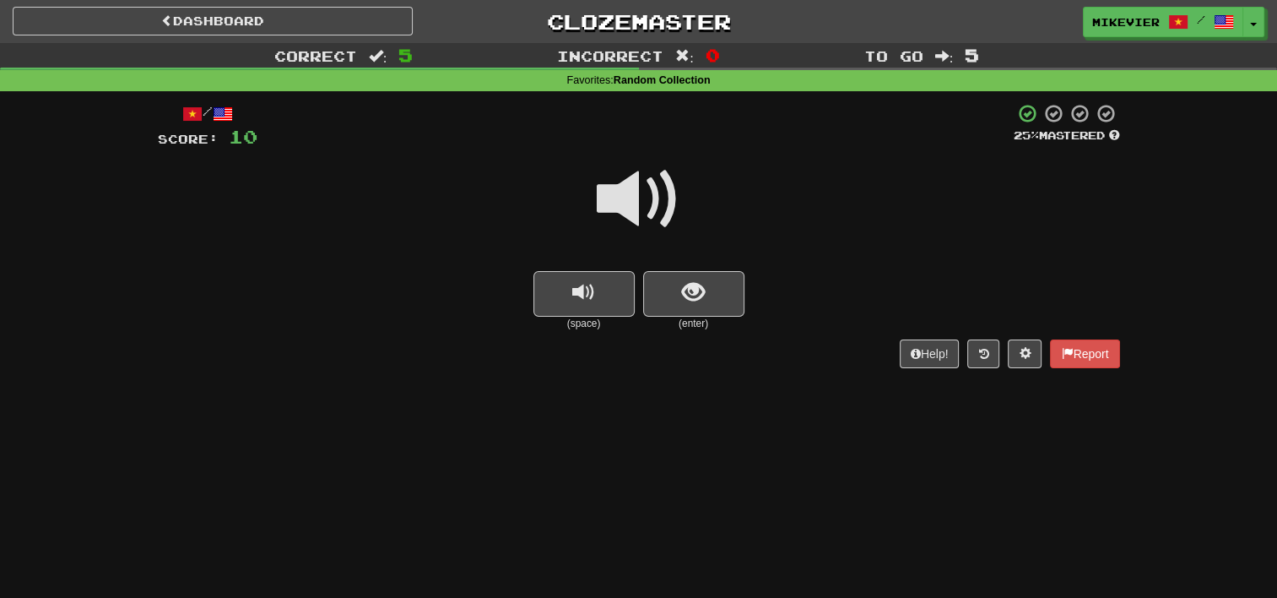
click at [641, 210] on span at bounding box center [639, 199] width 84 height 84
click at [643, 203] on span at bounding box center [639, 199] width 84 height 84
click at [688, 284] on span "show sentence" at bounding box center [693, 292] width 23 height 23
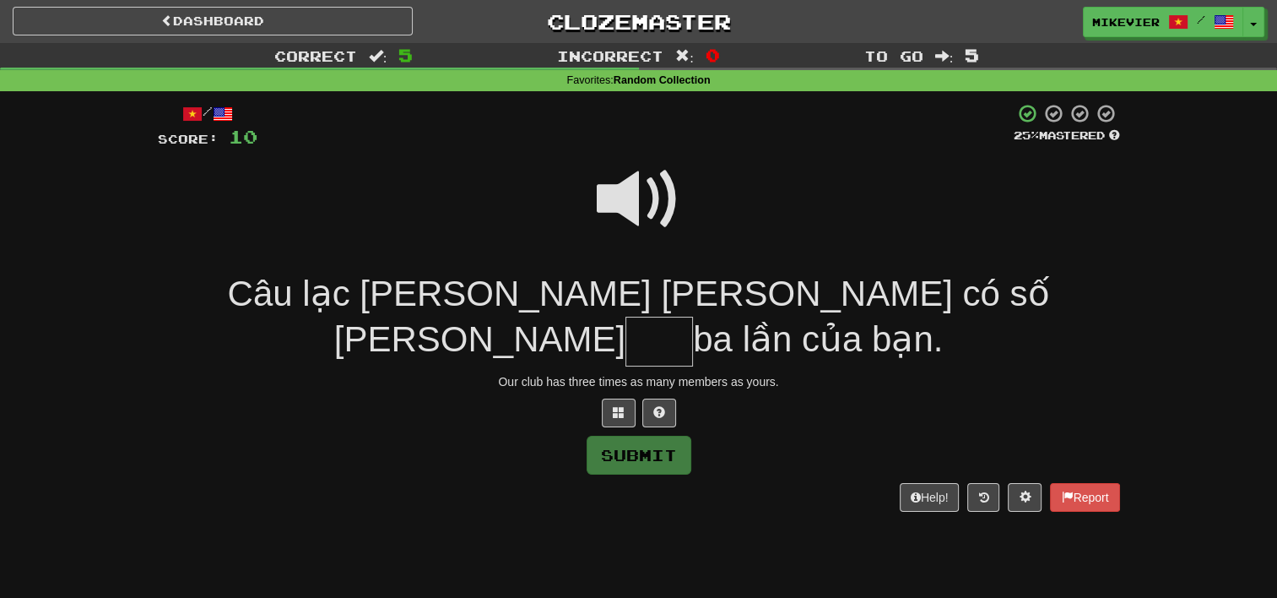
click at [640, 181] on span at bounding box center [639, 199] width 84 height 84
click at [613, 425] on button at bounding box center [619, 412] width 34 height 29
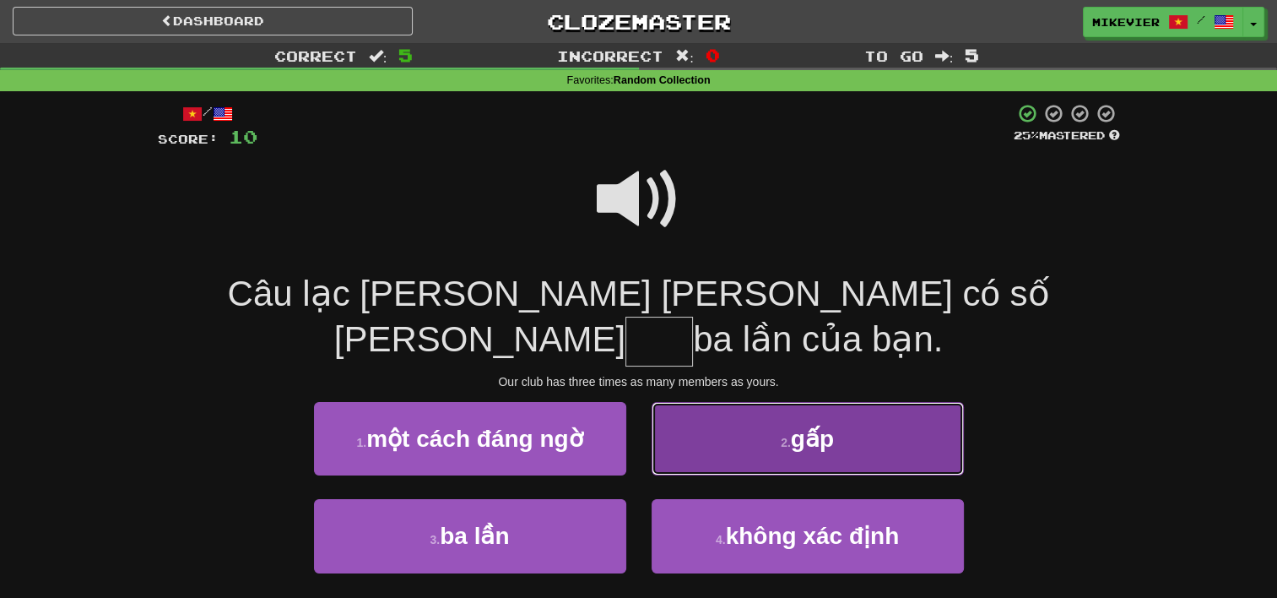
click at [721, 439] on button "2 . gấp" at bounding box center [808, 438] width 312 height 73
type input "***"
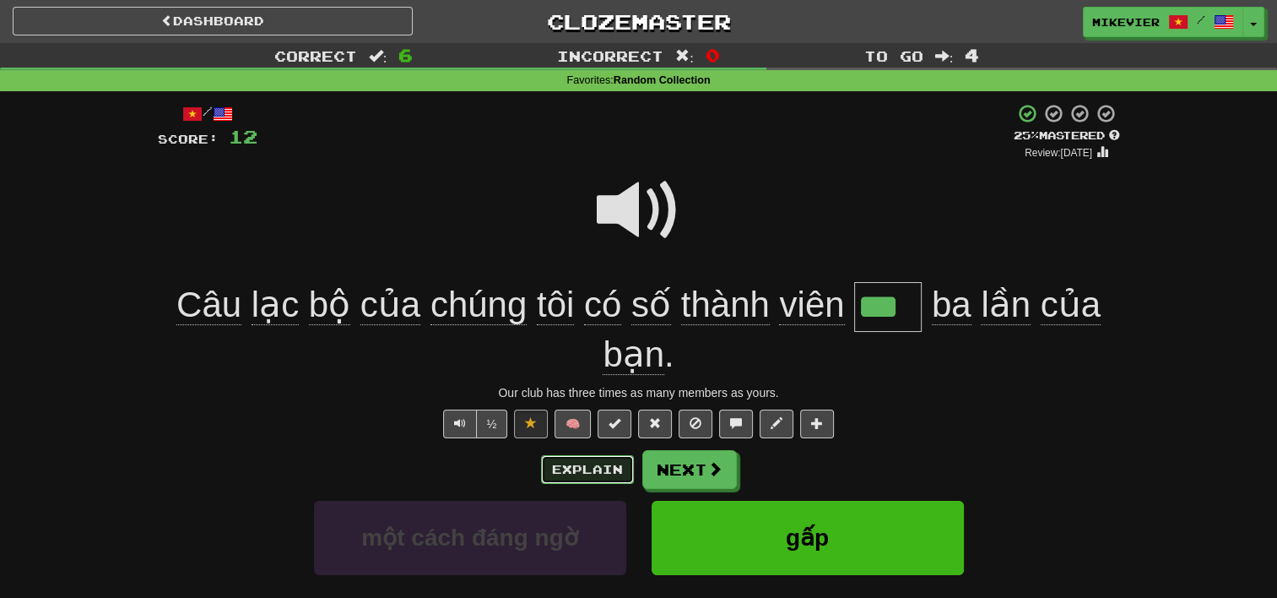
click at [559, 474] on button "Explain" at bounding box center [587, 469] width 93 height 29
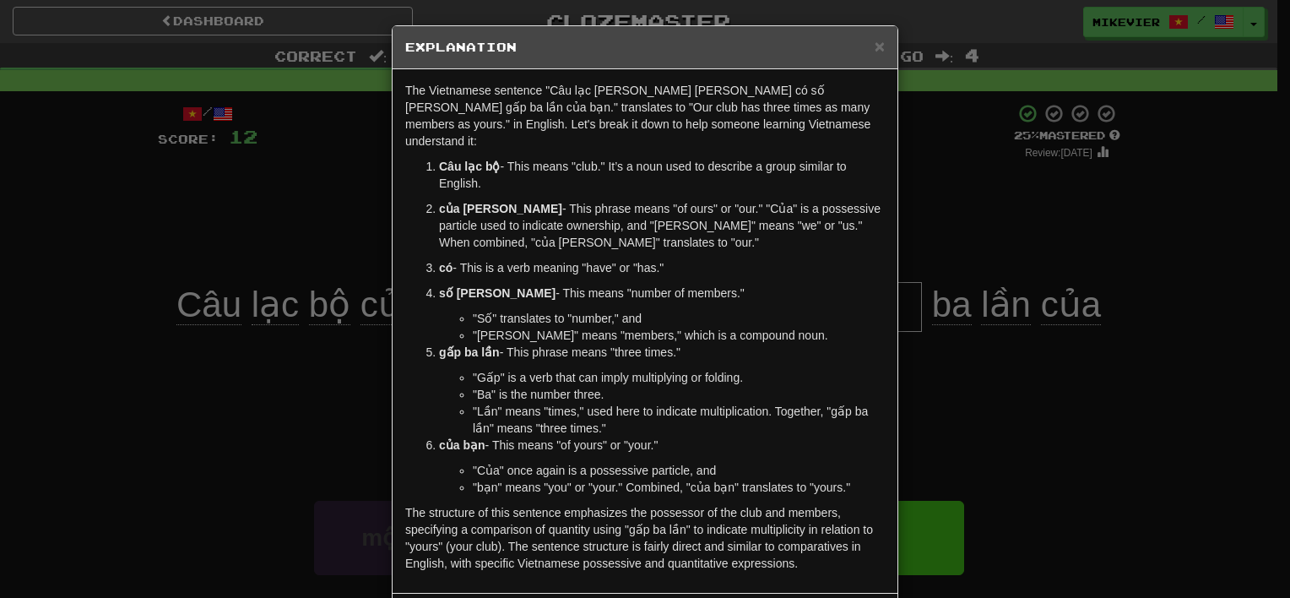
click at [336, 403] on div "× Explanation The Vietnamese sentence "Câu lạc bộ của chúng tôi có số thành viê…" at bounding box center [645, 299] width 1290 height 598
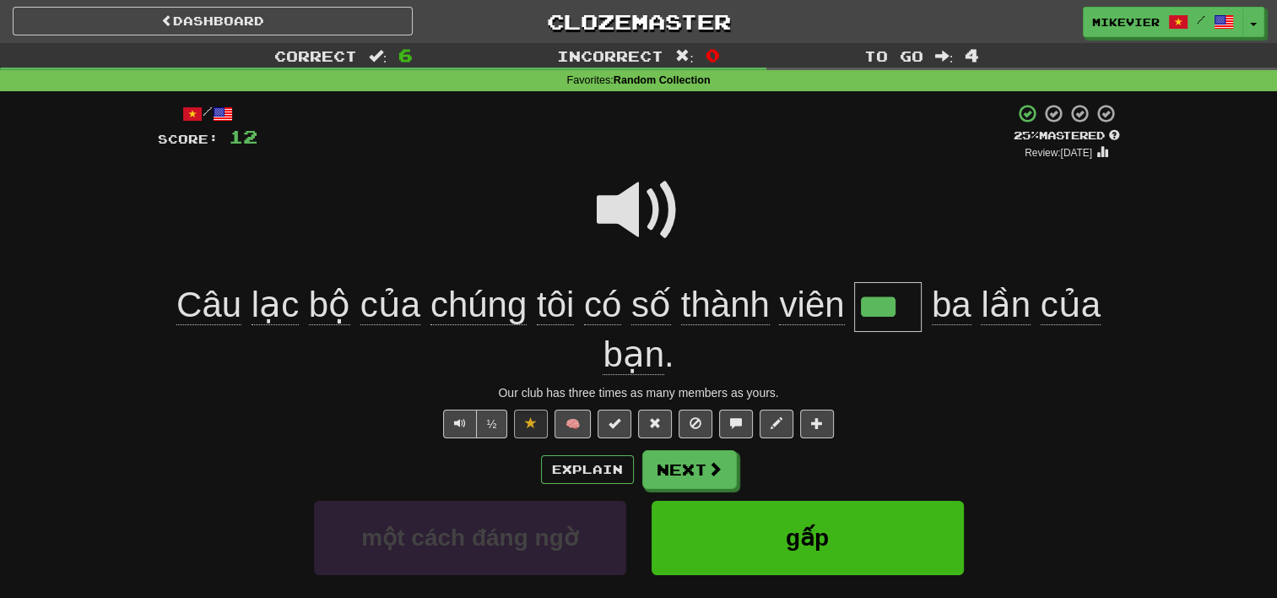
click at [638, 194] on span at bounding box center [639, 210] width 84 height 84
click at [699, 479] on button "Next" at bounding box center [690, 470] width 95 height 39
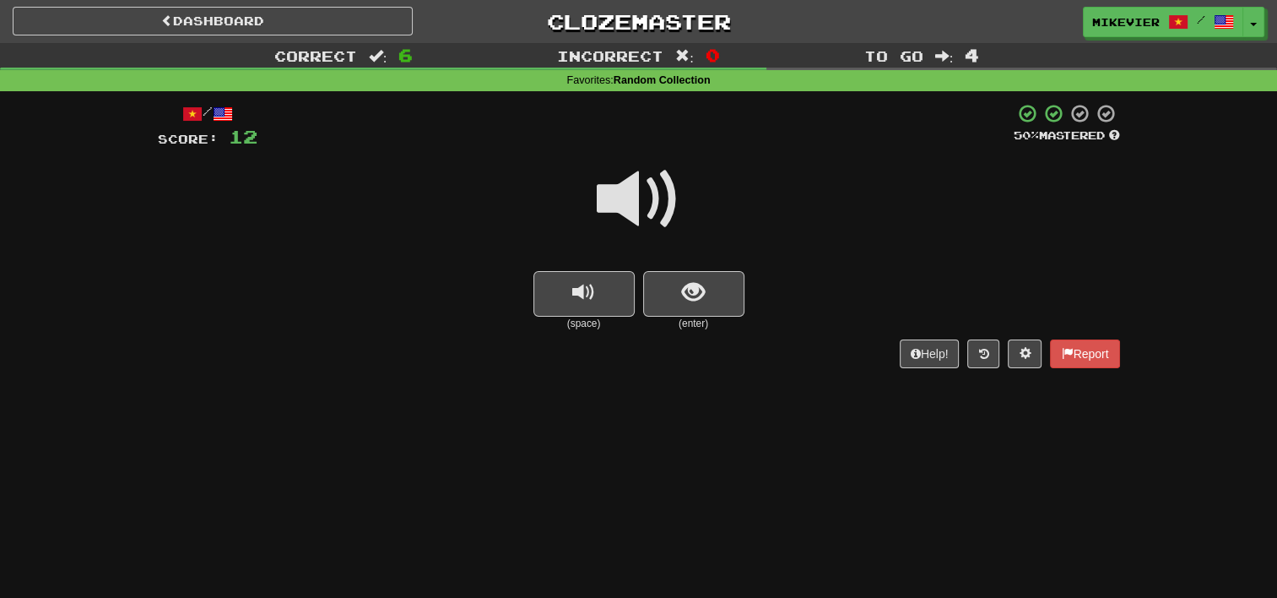
click at [658, 193] on span at bounding box center [639, 199] width 84 height 84
click at [713, 265] on div at bounding box center [639, 210] width 962 height 121
click at [699, 287] on span "show sentence" at bounding box center [693, 292] width 23 height 23
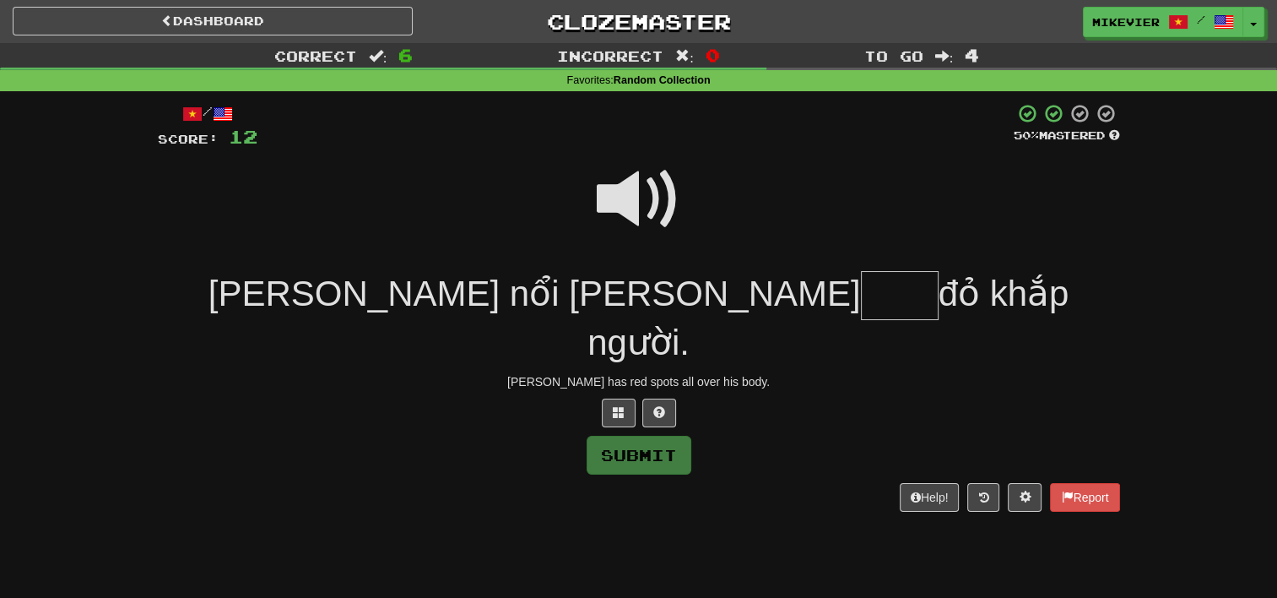
click at [636, 197] on span at bounding box center [639, 199] width 84 height 84
click at [608, 398] on button at bounding box center [619, 412] width 34 height 29
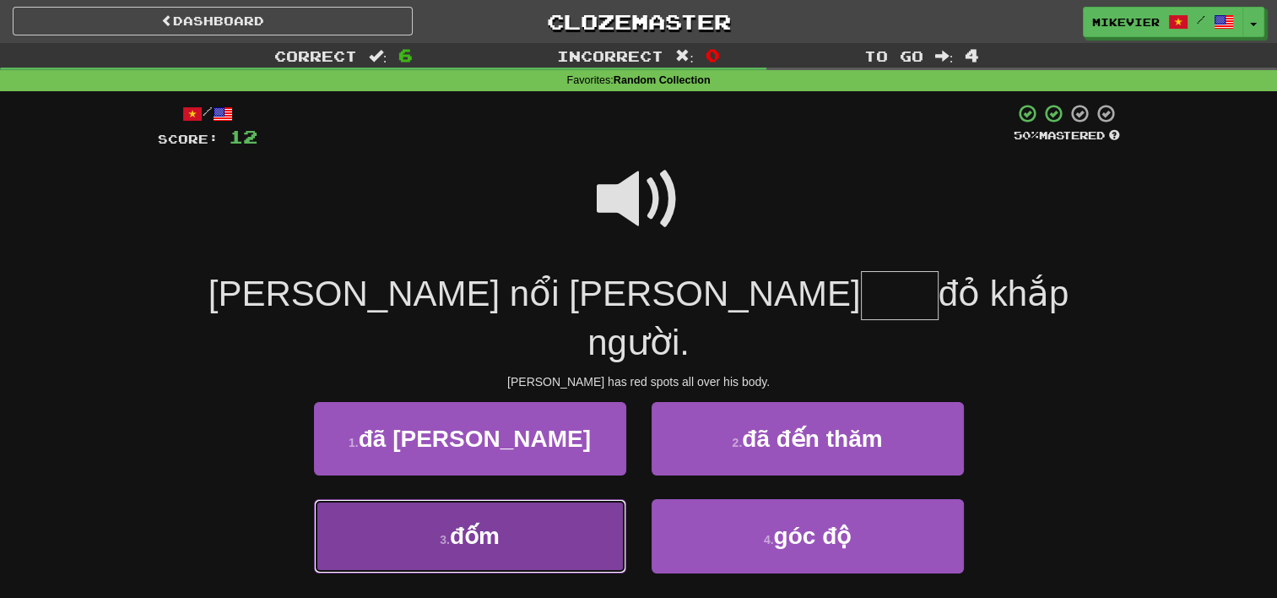
click at [573, 499] on button "3 . đốm" at bounding box center [470, 535] width 312 height 73
type input "***"
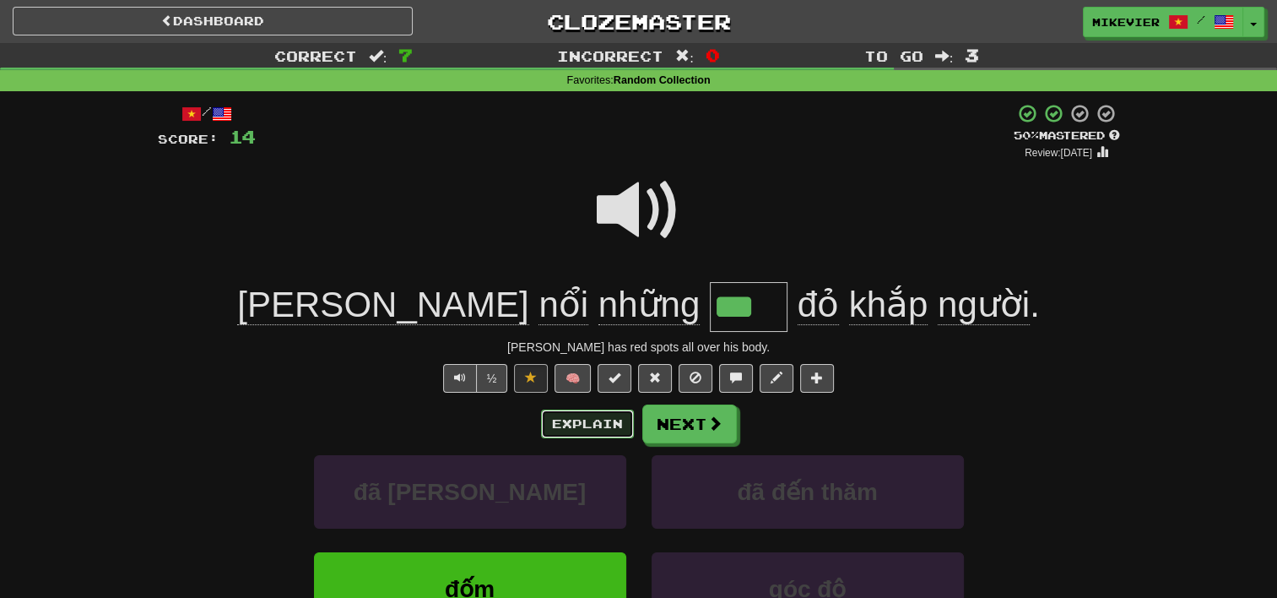
click at [570, 432] on button "Explain" at bounding box center [587, 423] width 93 height 29
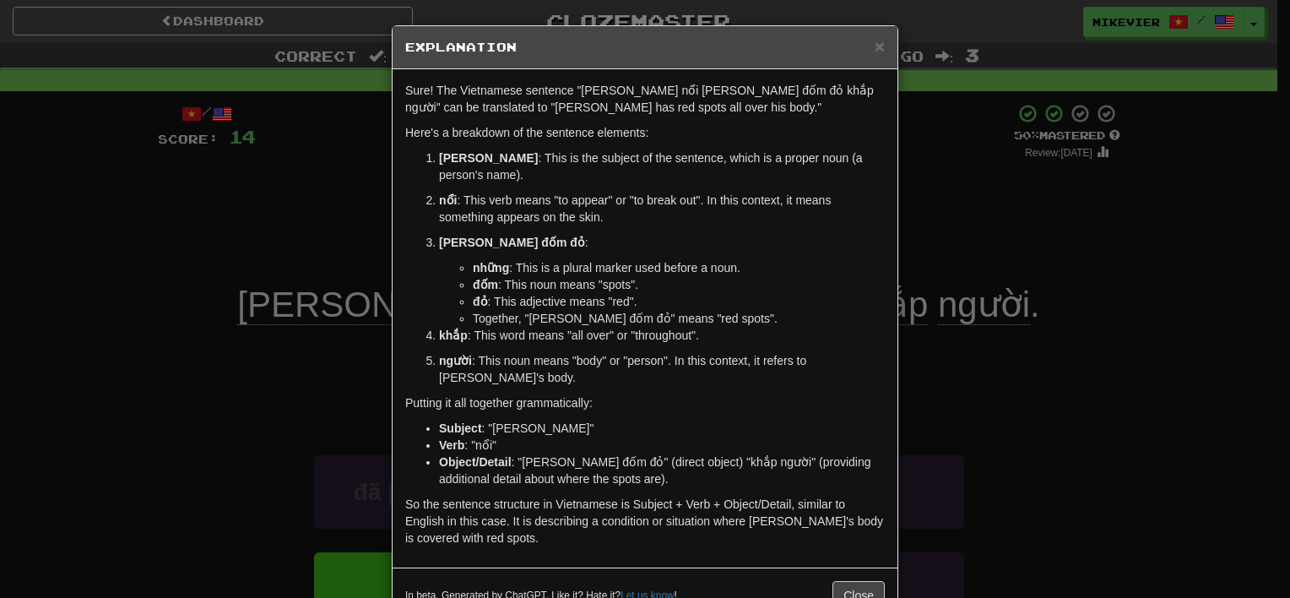
click at [295, 370] on div "× Explanation Sure! The Vietnamese sentence "Tom nổi những đốm đỏ khắp người" c…" at bounding box center [645, 299] width 1290 height 598
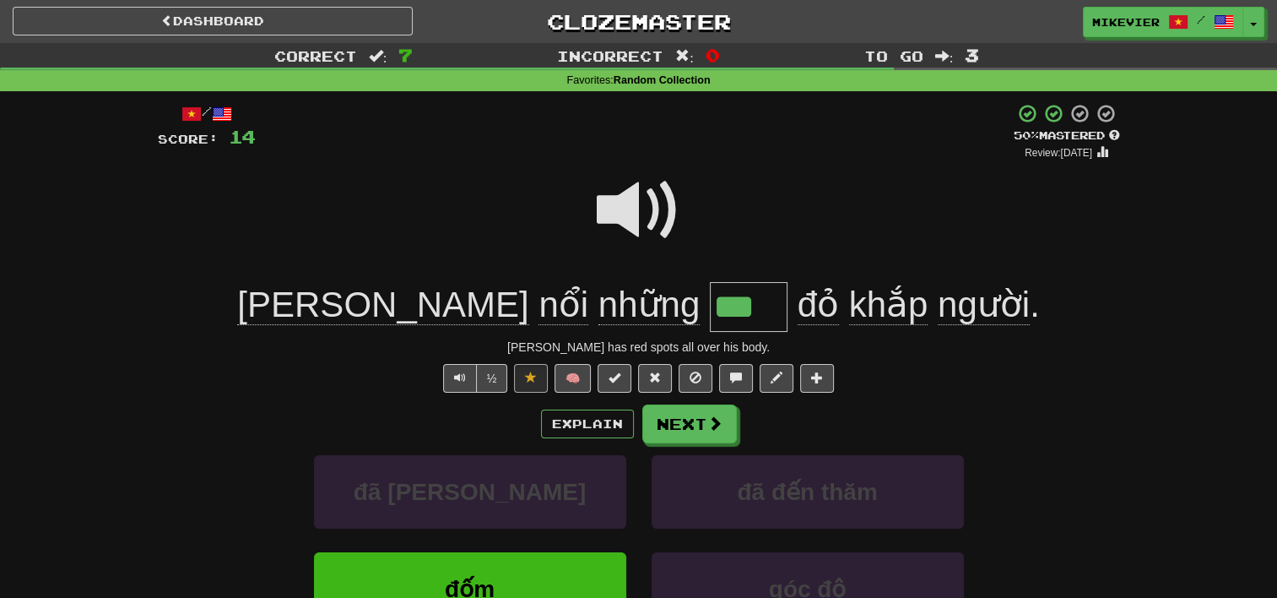
click at [642, 208] on span at bounding box center [639, 210] width 84 height 84
click at [675, 420] on button "Next" at bounding box center [690, 424] width 95 height 39
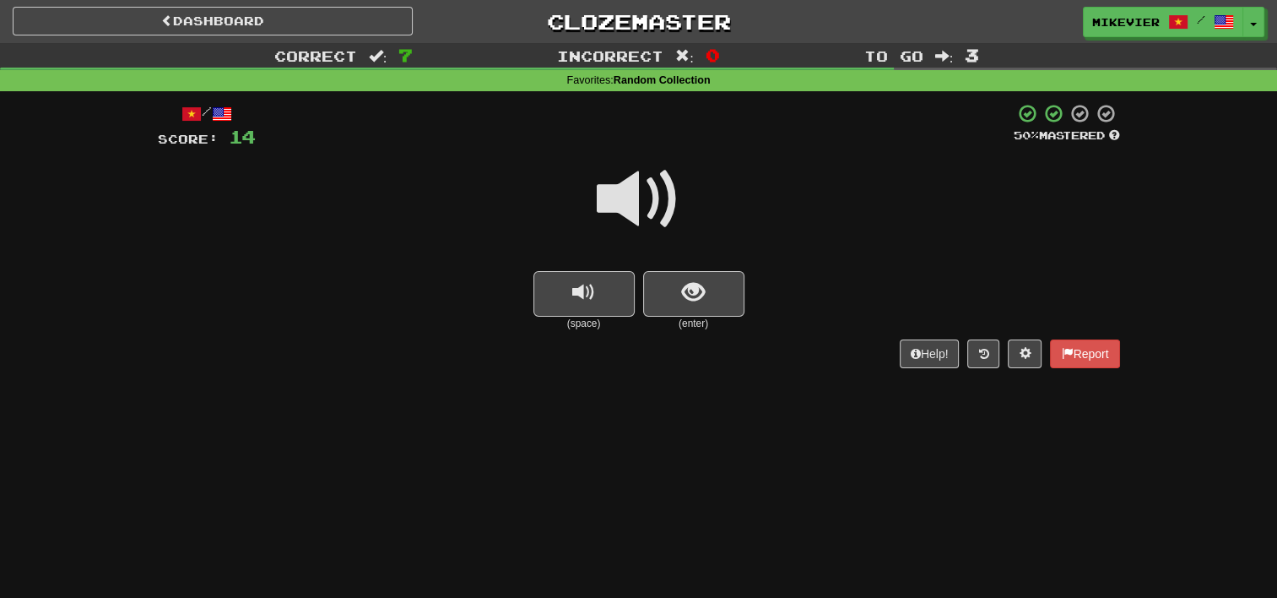
click at [647, 200] on span at bounding box center [639, 199] width 84 height 84
click at [688, 283] on span "show sentence" at bounding box center [693, 292] width 23 height 23
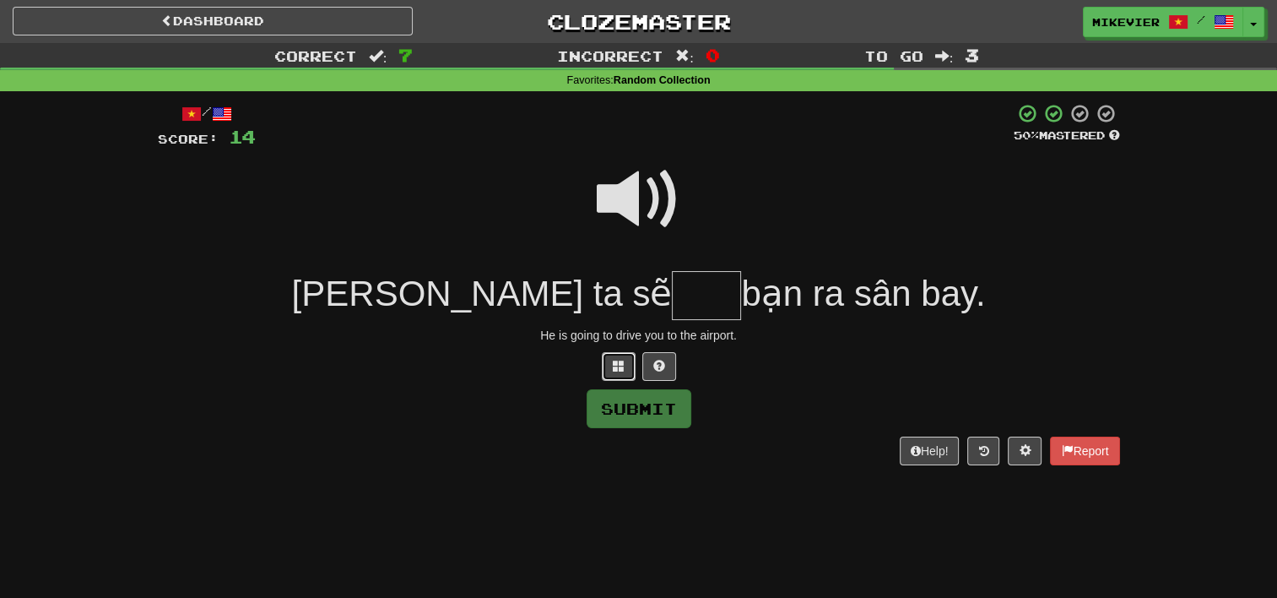
click at [621, 367] on span at bounding box center [619, 366] width 12 height 12
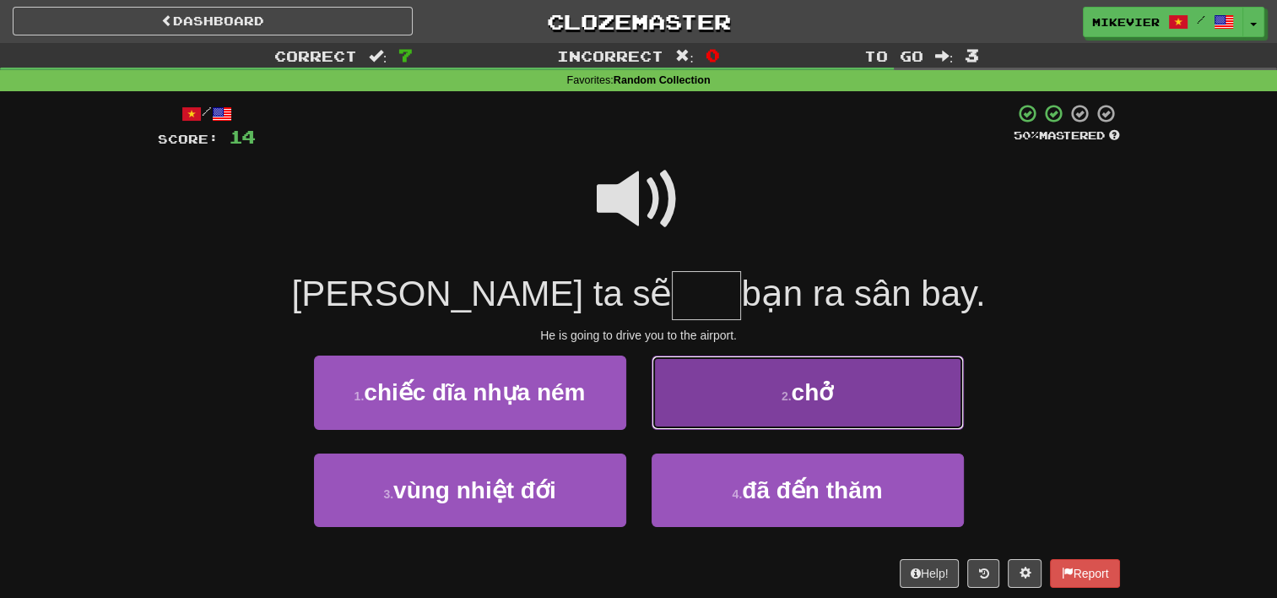
click at [711, 386] on button "2 . chở" at bounding box center [808, 391] width 312 height 73
type input "***"
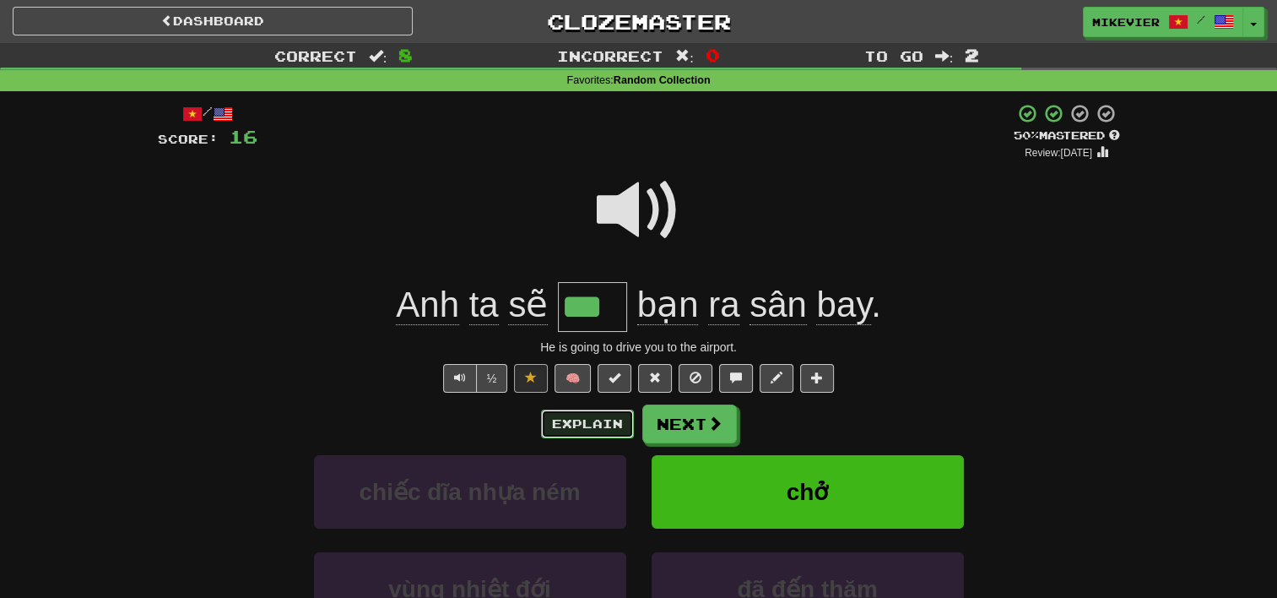
click at [603, 424] on button "Explain" at bounding box center [587, 423] width 93 height 29
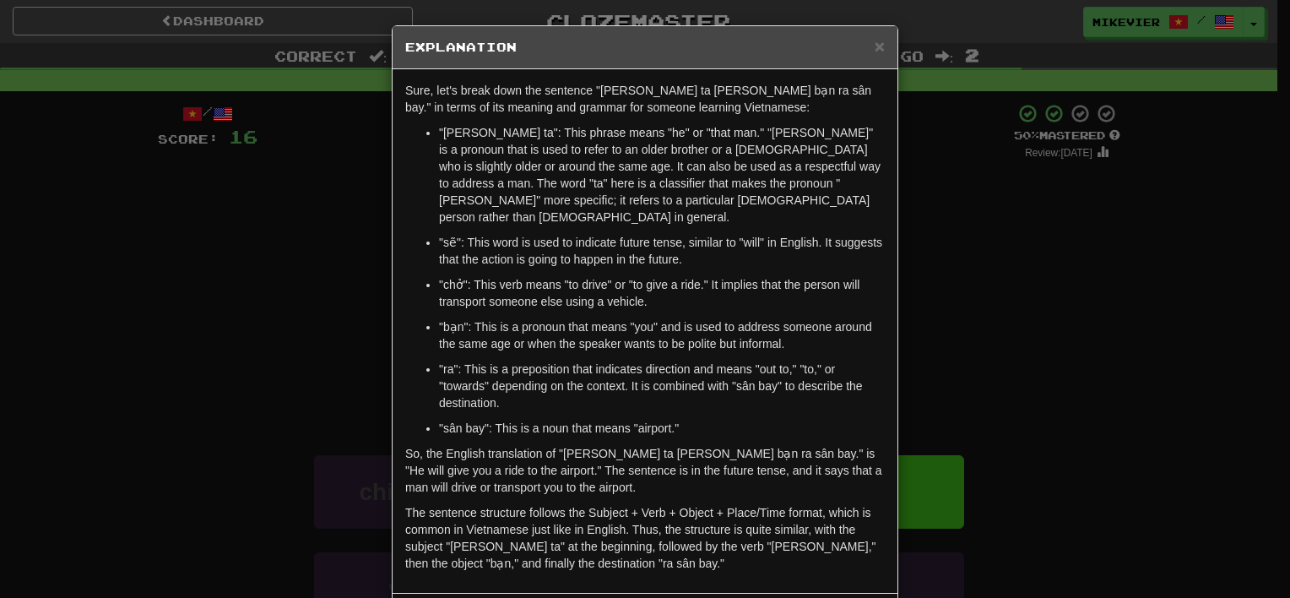
click at [303, 327] on div "× Explanation Sure, let's break down the sentence "Anh ta sẽ chở bạn ra sân bay…" at bounding box center [645, 299] width 1290 height 598
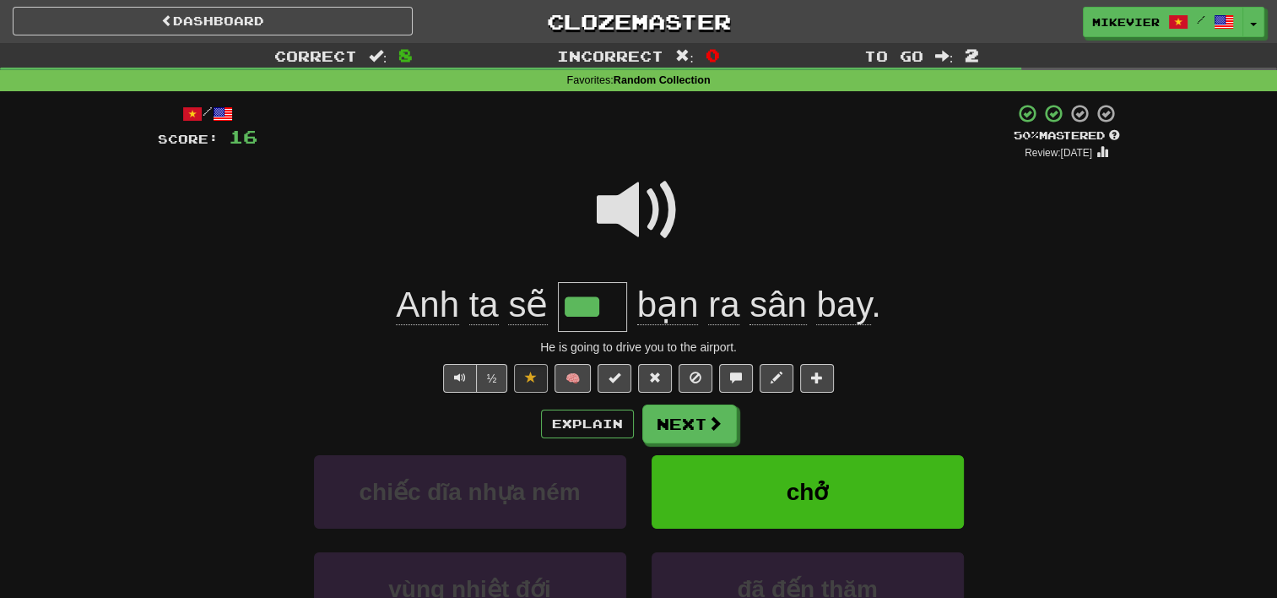
click at [630, 207] on span at bounding box center [639, 210] width 84 height 84
click at [631, 209] on span at bounding box center [639, 210] width 84 height 84
click at [713, 419] on span at bounding box center [715, 423] width 15 height 15
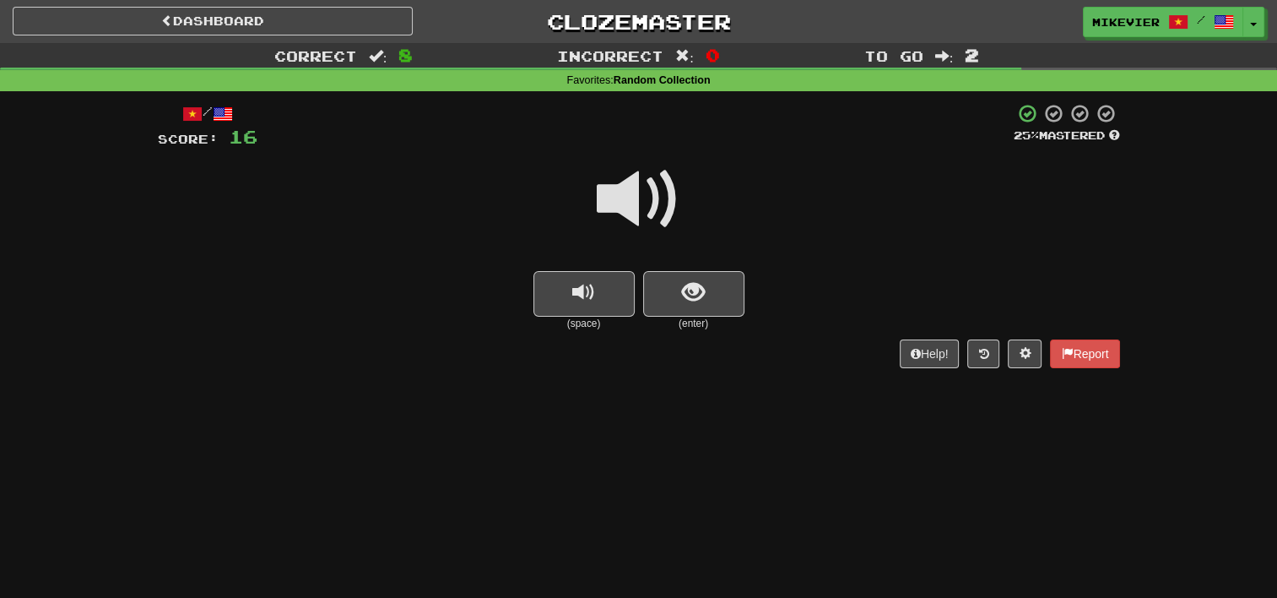
click at [665, 198] on span at bounding box center [639, 199] width 84 height 84
click at [691, 290] on span "show sentence" at bounding box center [693, 292] width 23 height 23
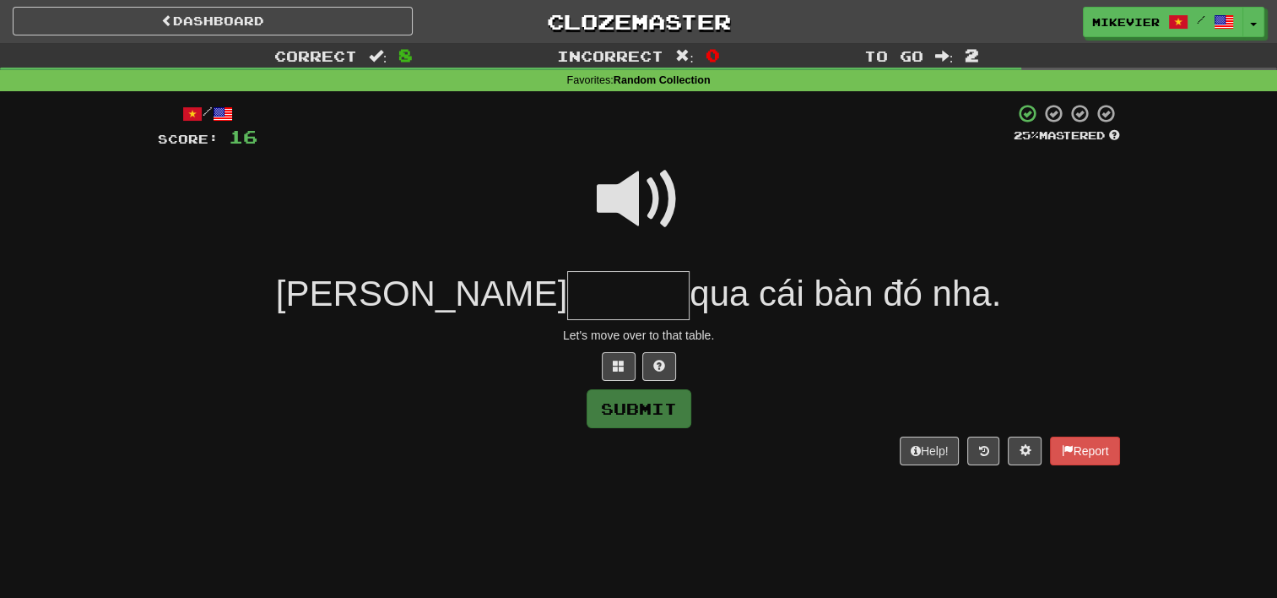
click at [643, 189] on span at bounding box center [639, 199] width 84 height 84
click at [621, 362] on span at bounding box center [619, 366] width 12 height 12
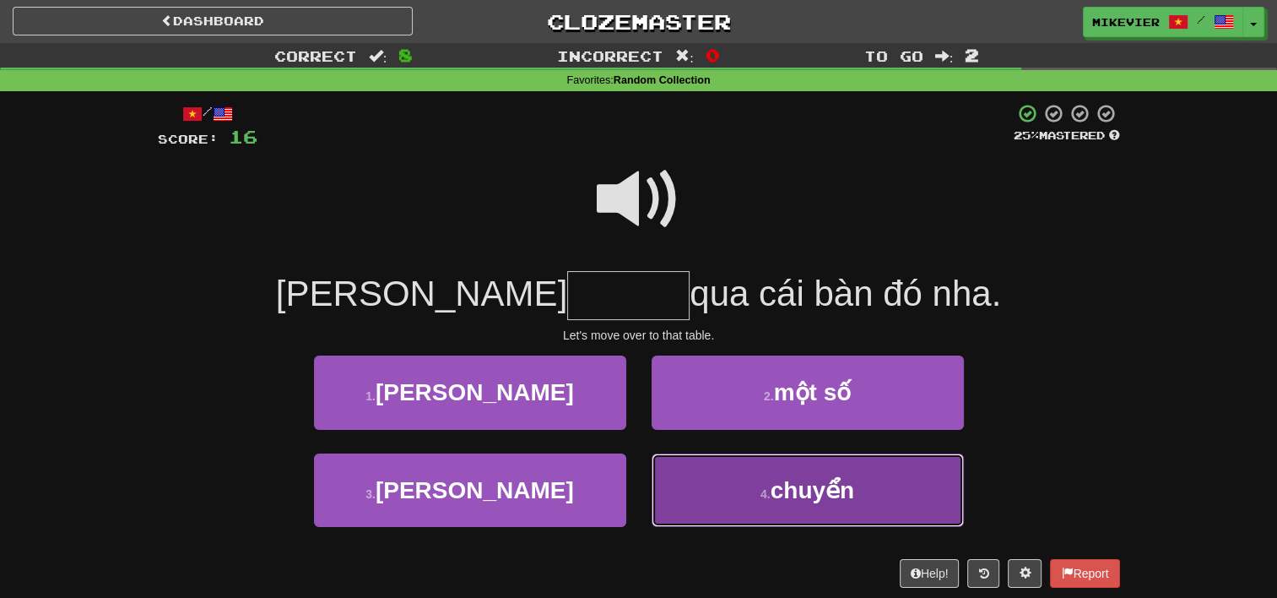
click at [724, 492] on button "4 . chuyển" at bounding box center [808, 489] width 312 height 73
type input "******"
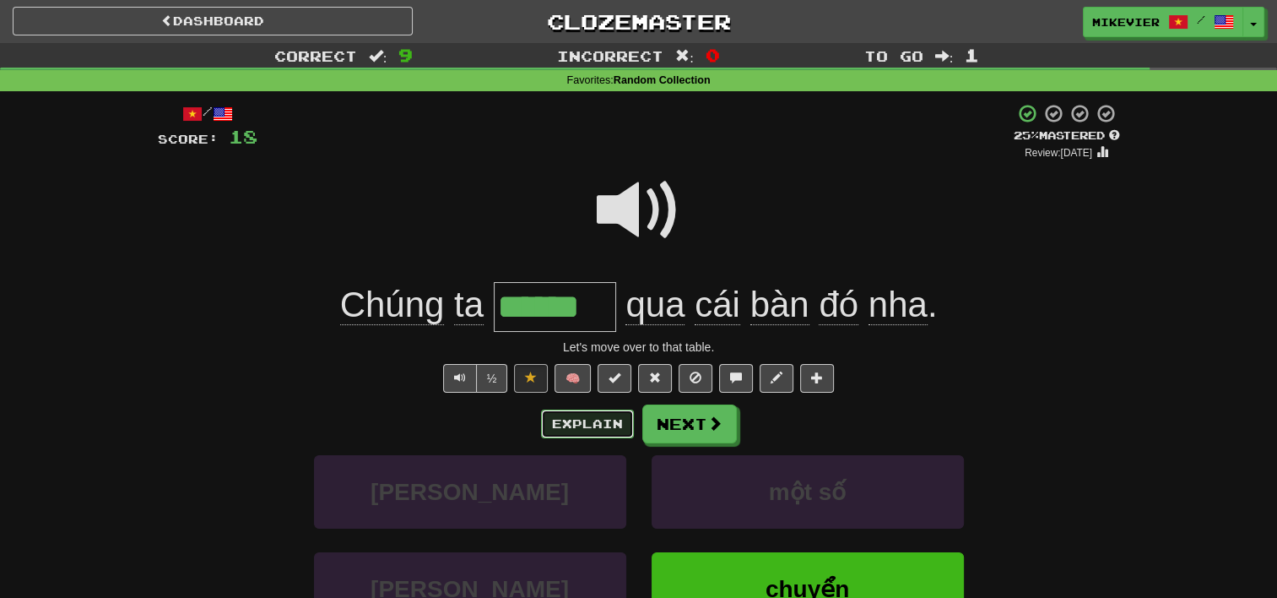
click at [606, 415] on button "Explain" at bounding box center [587, 423] width 93 height 29
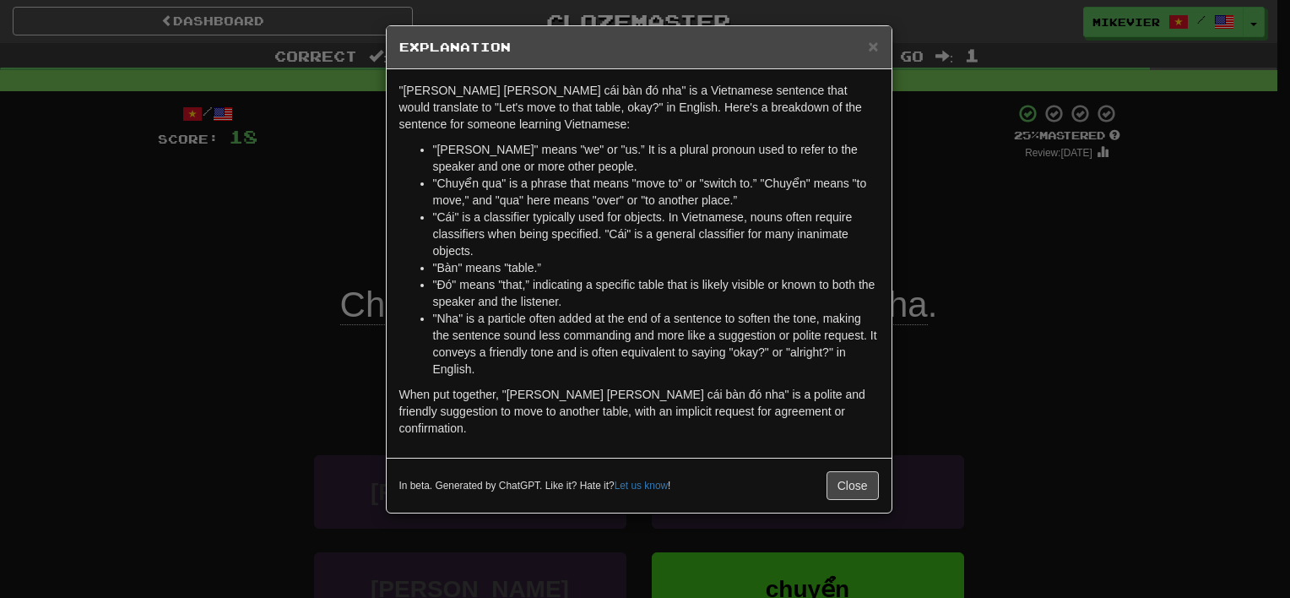
click at [247, 351] on div "× Explanation "Chúng ta chuyển qua cái bàn đó nha" is a Vietnamese sentence tha…" at bounding box center [645, 299] width 1290 height 598
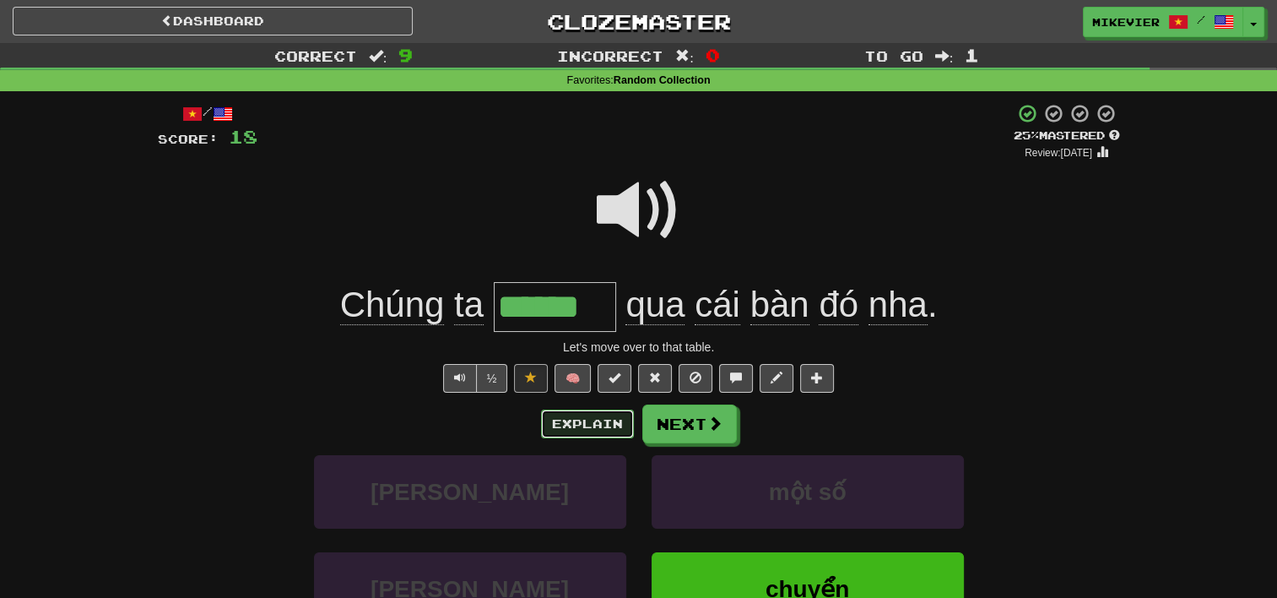
click at [587, 432] on button "Explain" at bounding box center [587, 423] width 93 height 29
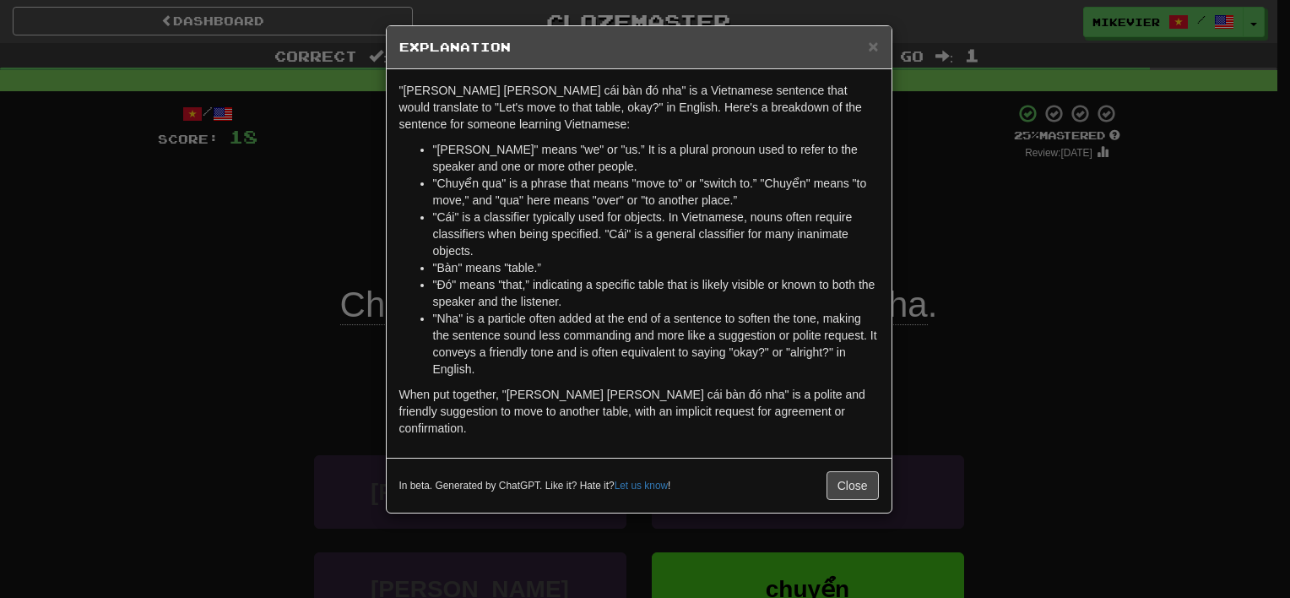
click at [213, 369] on div "× Explanation "Chúng ta chuyển qua cái bàn đó nha" is a Vietnamese sentence tha…" at bounding box center [645, 299] width 1290 height 598
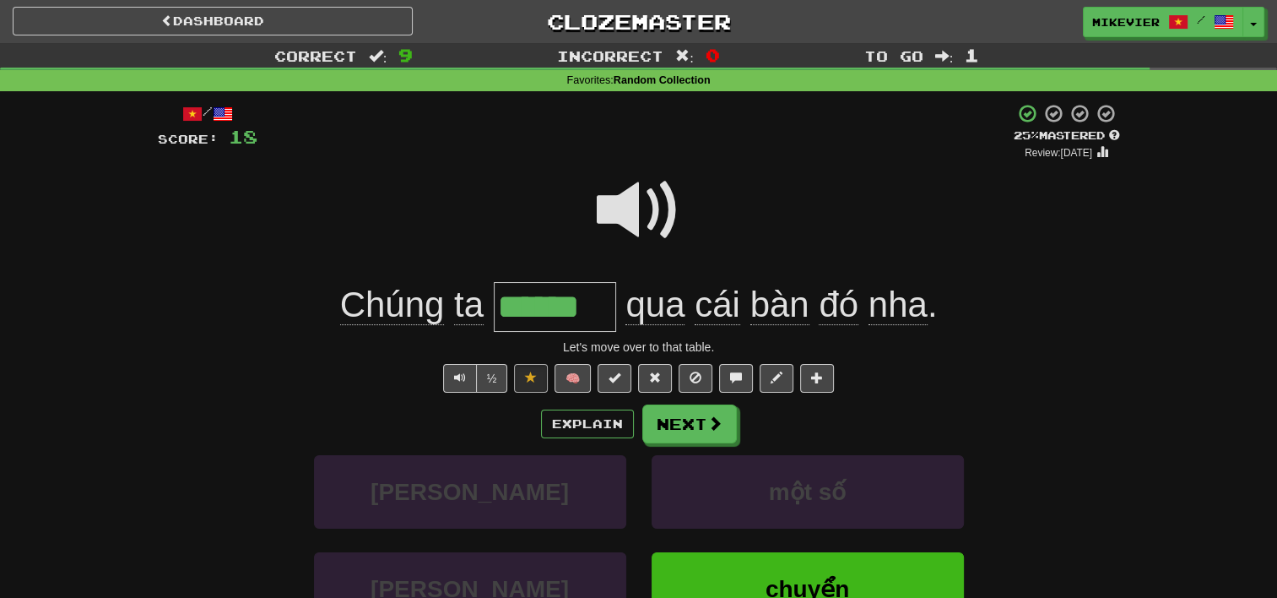
click at [656, 203] on span at bounding box center [639, 210] width 84 height 84
click at [716, 436] on button "Next" at bounding box center [690, 424] width 95 height 39
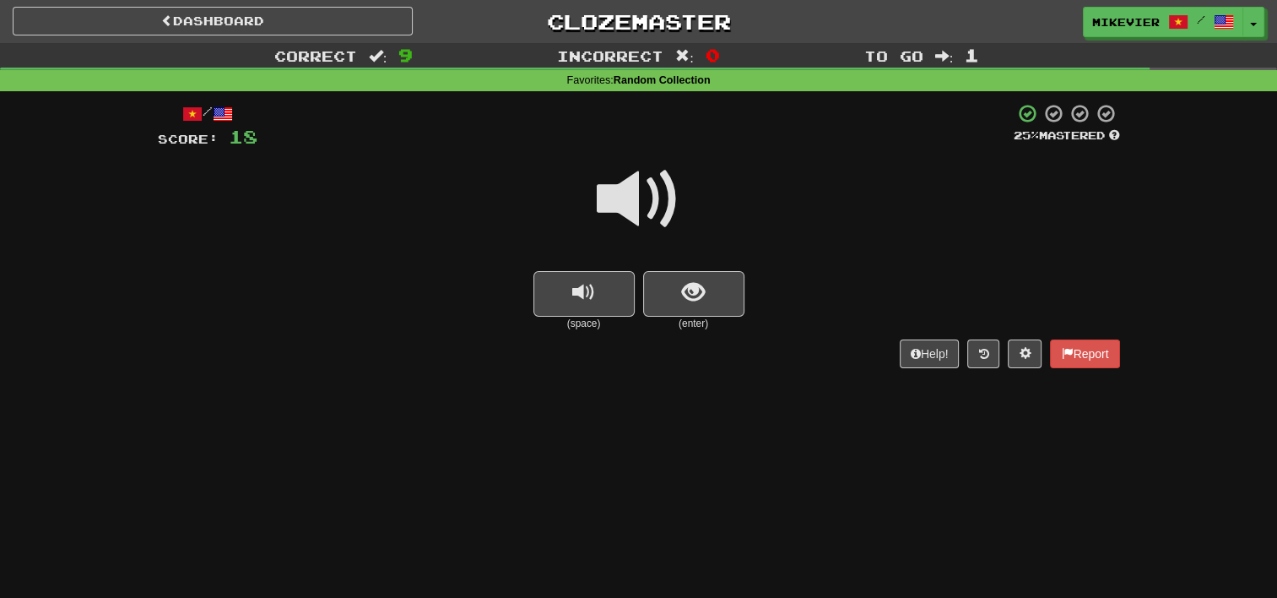
click at [654, 208] on span at bounding box center [639, 199] width 84 height 84
click at [703, 314] on button "show sentence" at bounding box center [693, 294] width 101 height 46
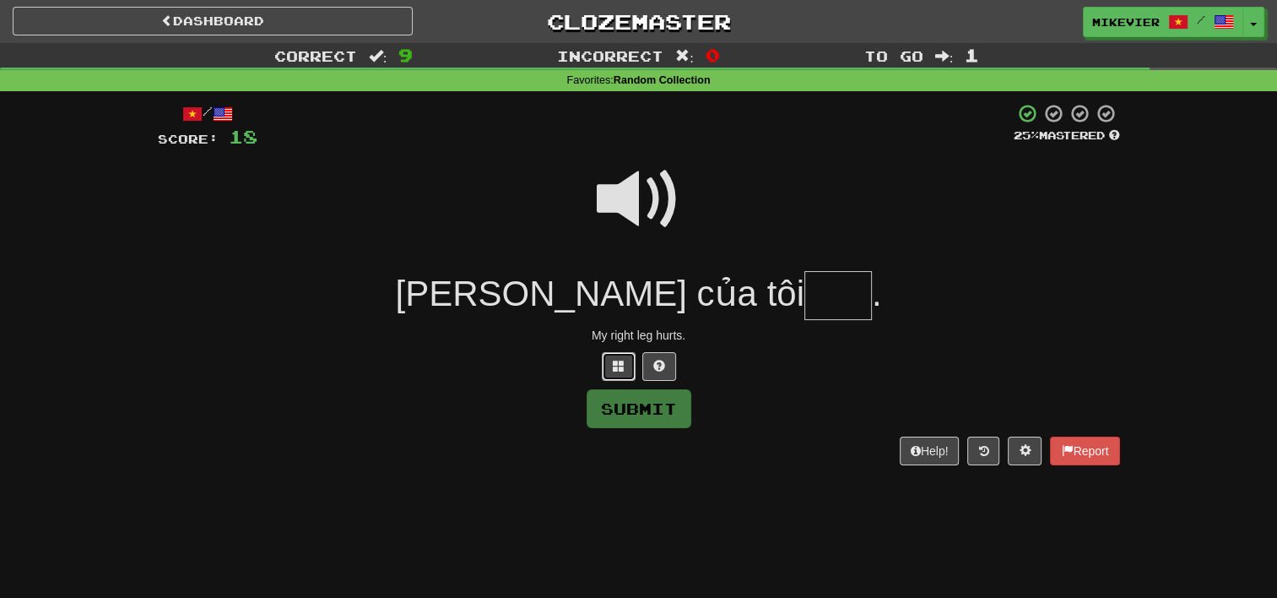
click at [608, 379] on button at bounding box center [619, 366] width 34 height 29
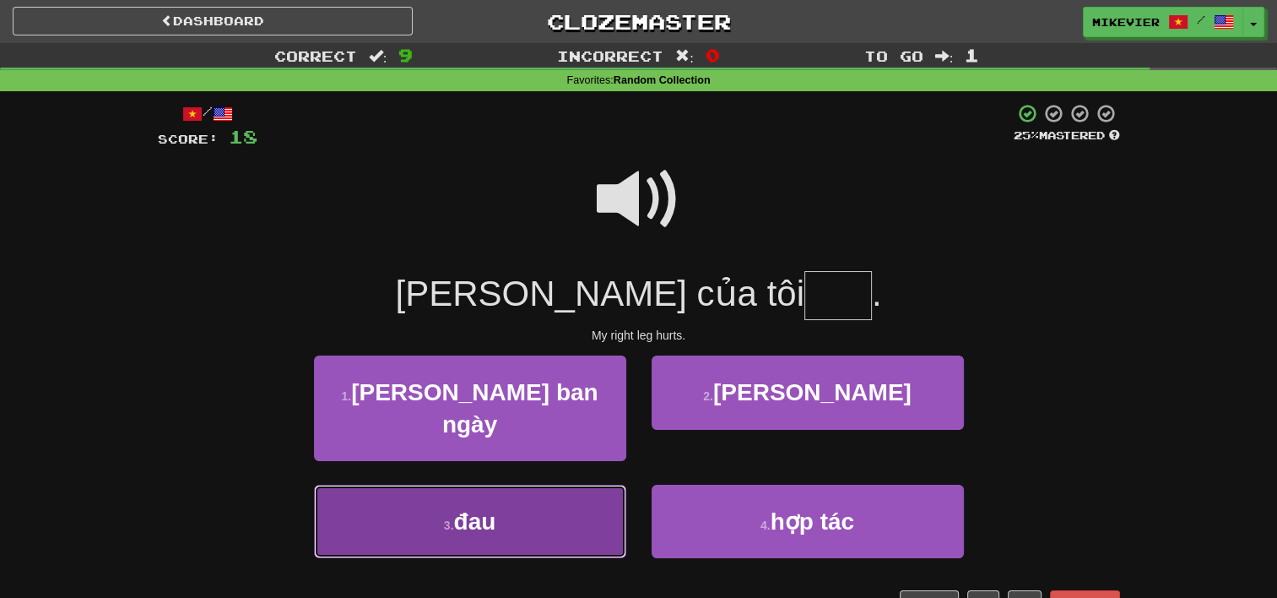
click at [580, 496] on button "3 . đau" at bounding box center [470, 520] width 312 height 73
type input "***"
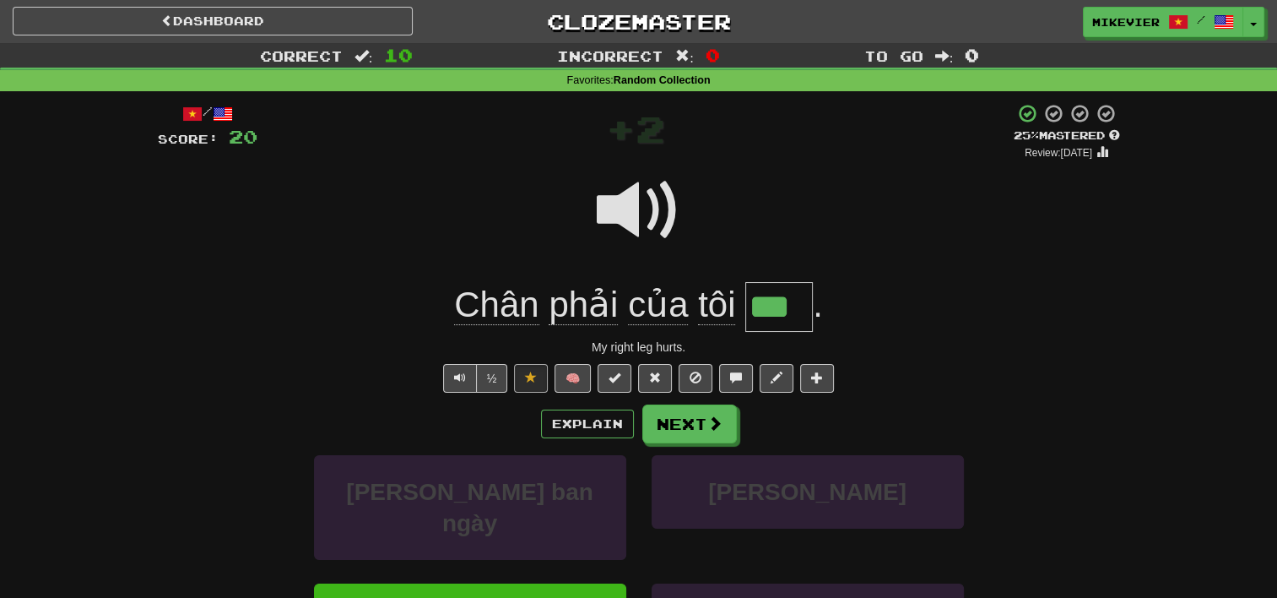
click at [629, 208] on span at bounding box center [639, 210] width 84 height 84
click at [701, 435] on button "Next" at bounding box center [690, 424] width 95 height 39
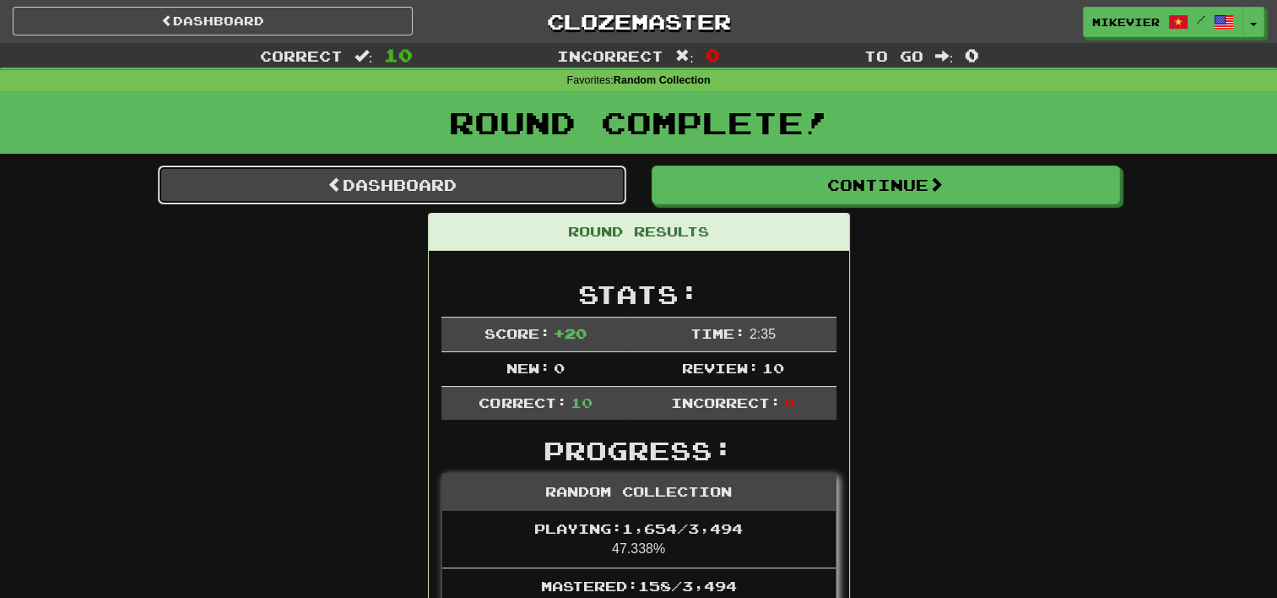
click at [527, 190] on link "Dashboard" at bounding box center [392, 184] width 468 height 39
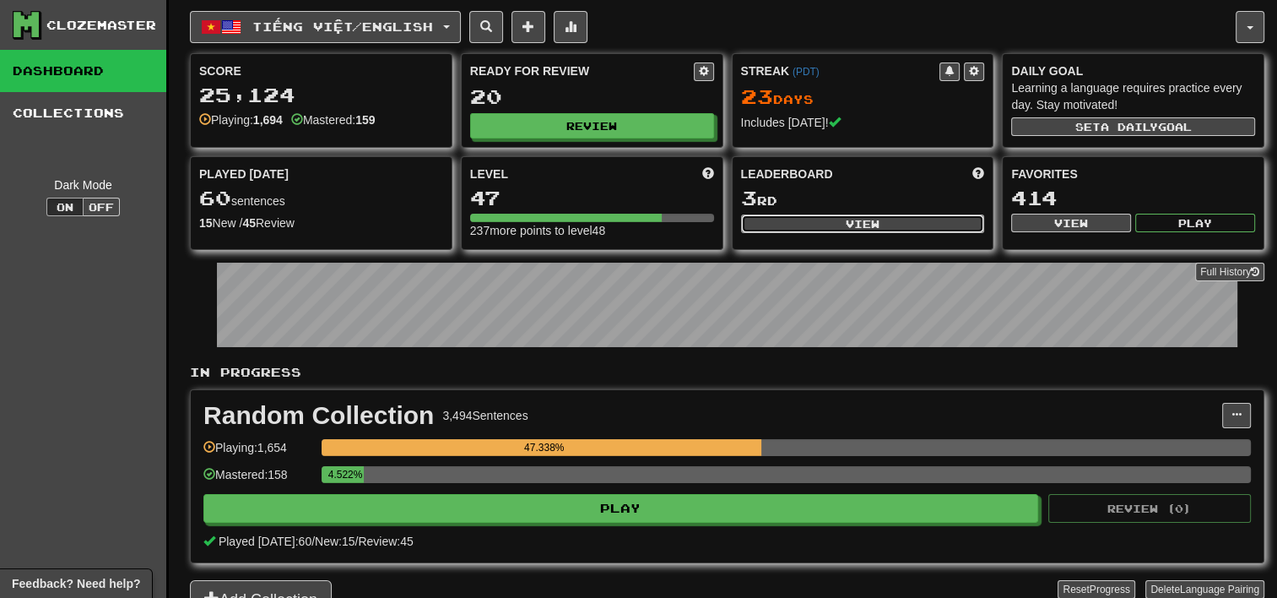
click at [841, 220] on button "View" at bounding box center [863, 223] width 244 height 19
select select "**********"
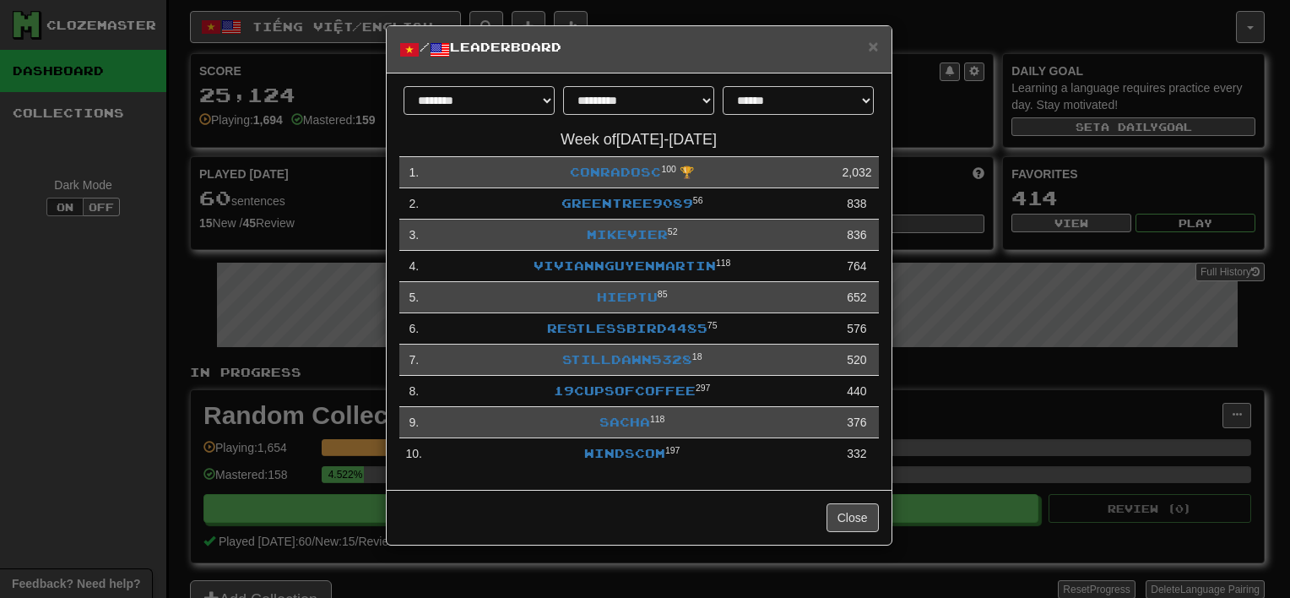
click at [862, 537] on div "Close" at bounding box center [639, 517] width 505 height 55
click at [850, 538] on div "Close" at bounding box center [639, 517] width 505 height 55
click at [852, 526] on button "Close" at bounding box center [852, 517] width 52 height 29
